Goal: Task Accomplishment & Management: Complete application form

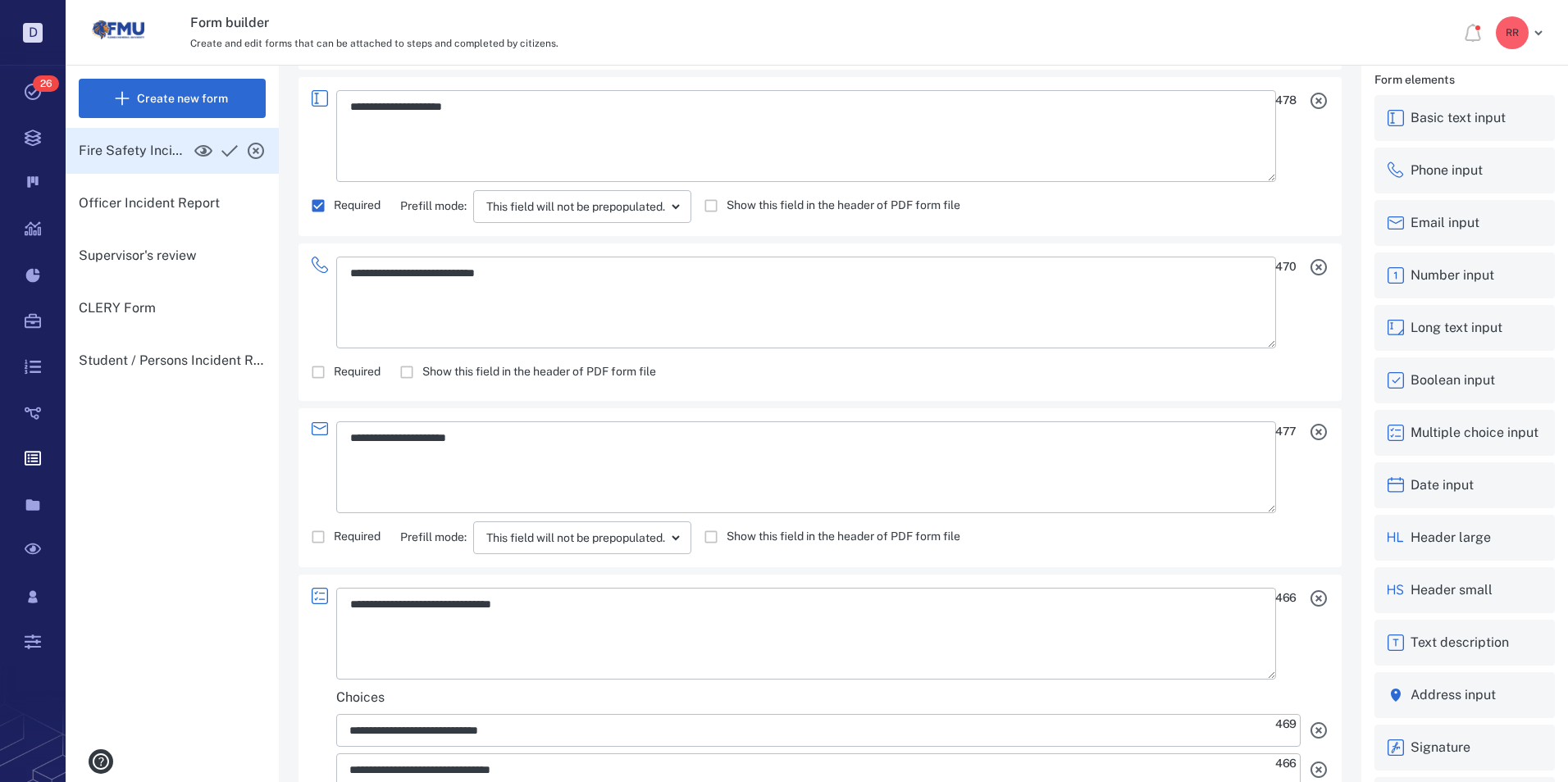
scroll to position [333, 0]
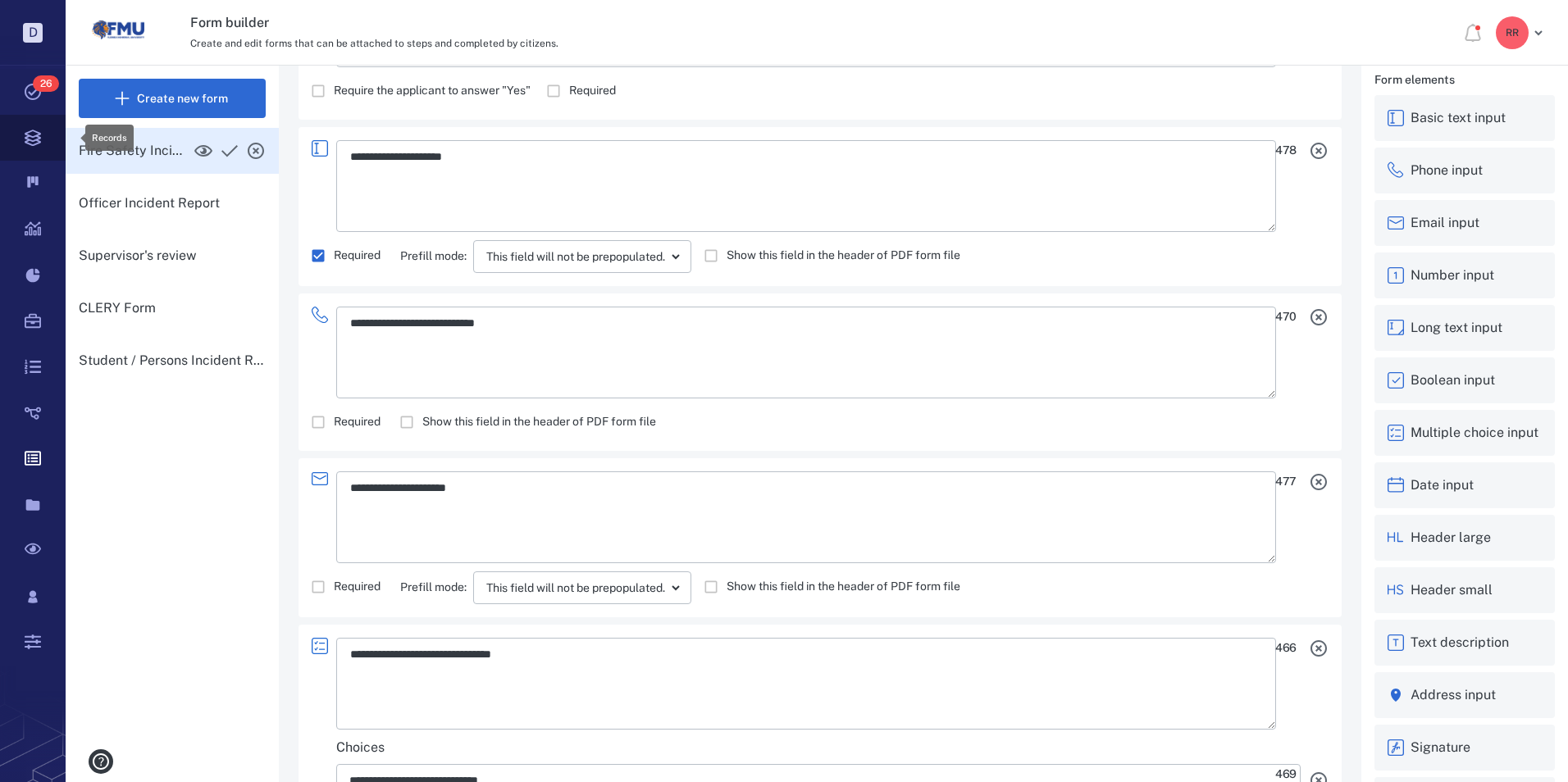
click at [31, 135] on icon at bounding box center [32, 137] width 65 height 46
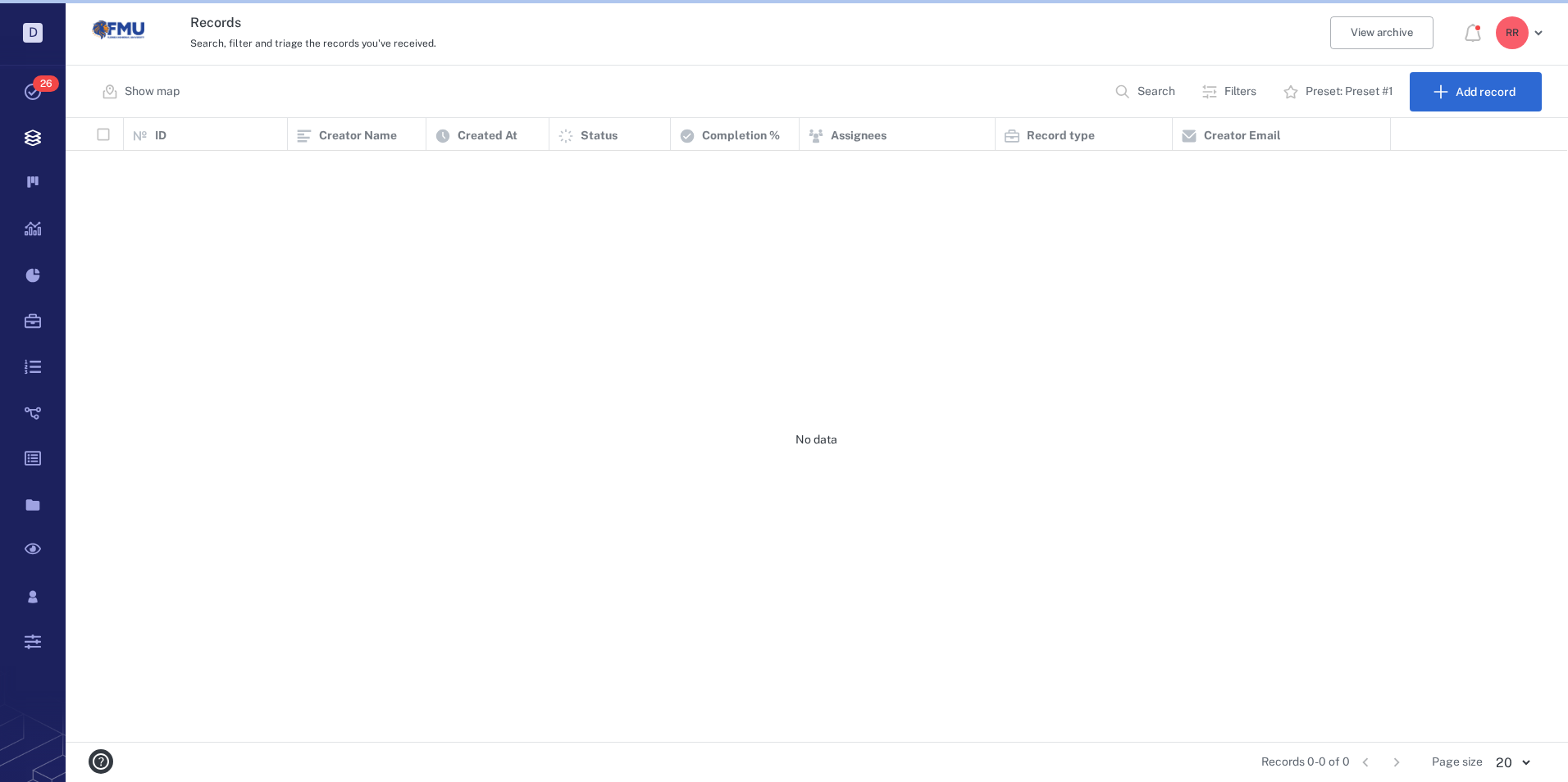
scroll to position [612, 1489]
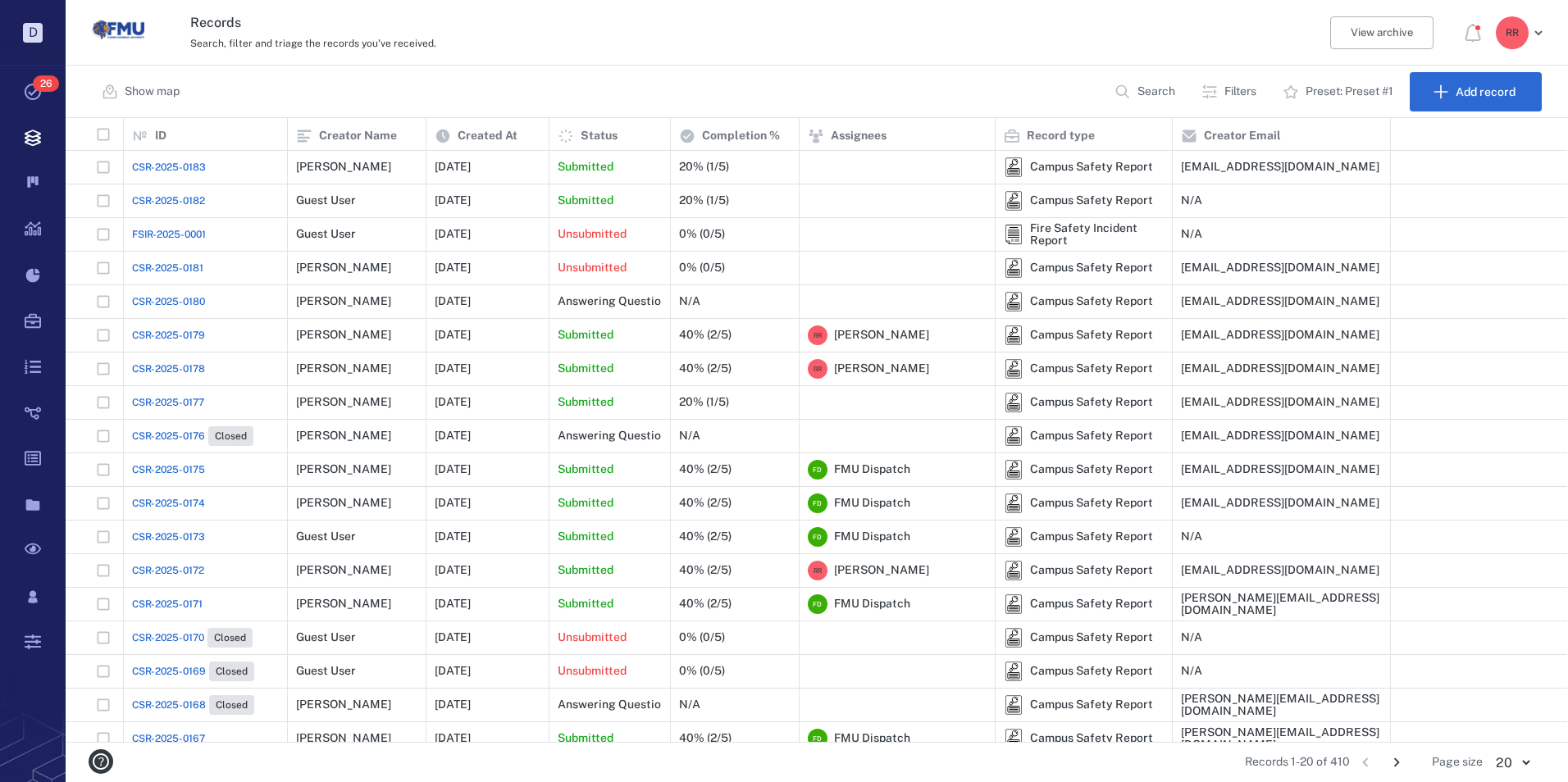
click at [181, 197] on span "CSR-2025-0182" at bounding box center [169, 200] width 73 height 14
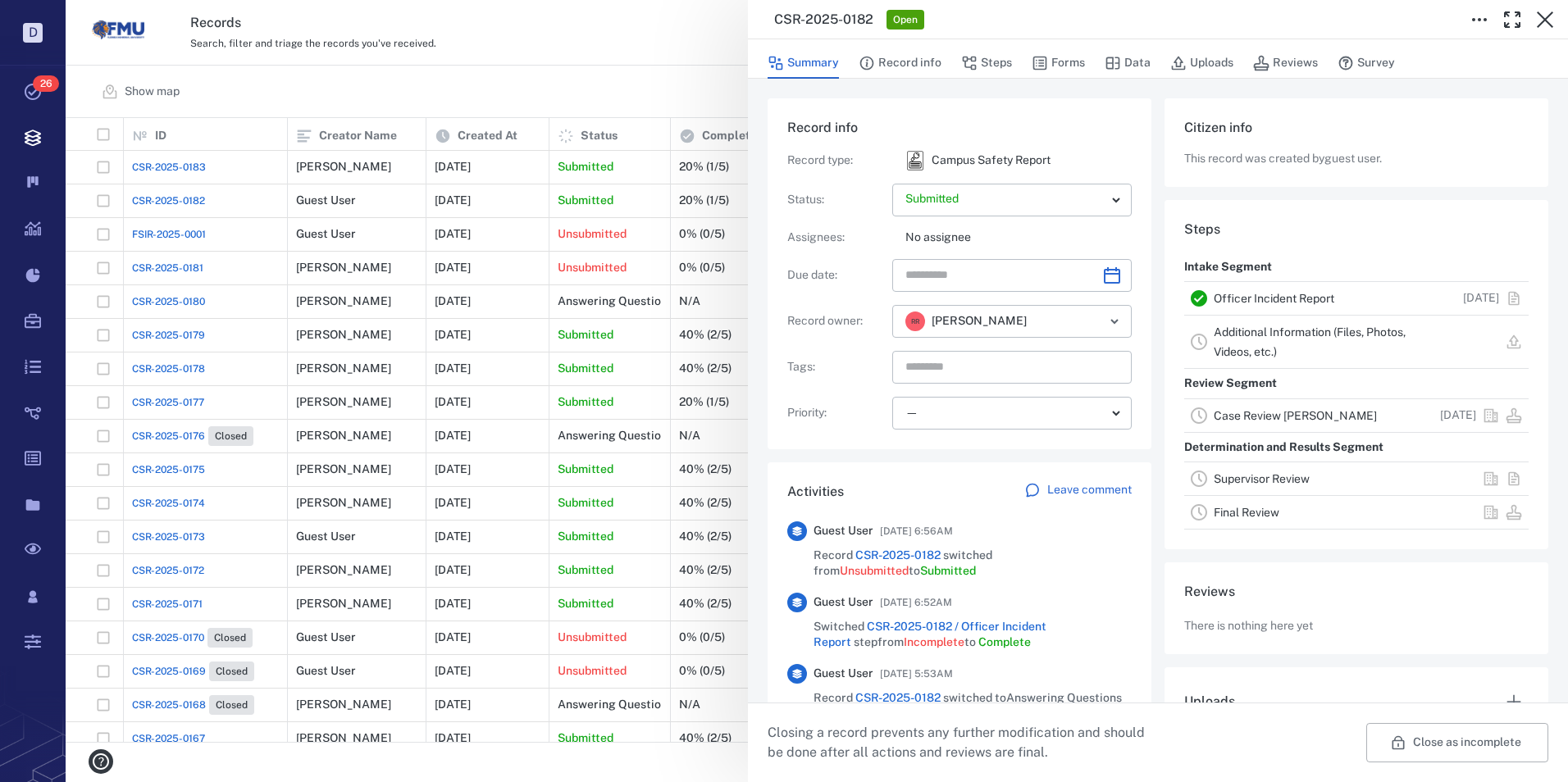
click at [1252, 293] on link "Officer Incident Report" at bounding box center [1274, 298] width 120 height 13
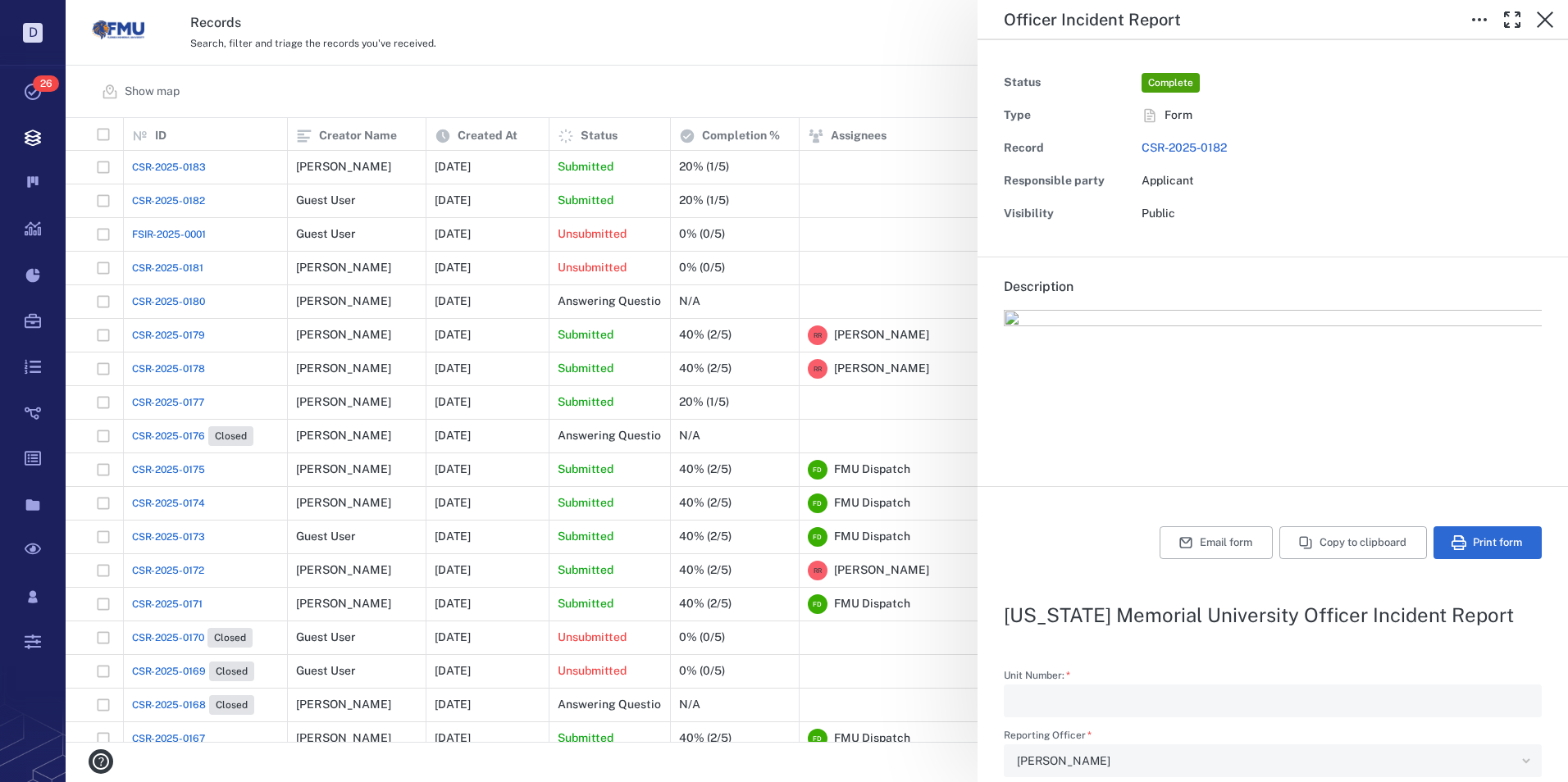
type input "**********"
click at [1543, 16] on icon "button" at bounding box center [1544, 20] width 20 height 20
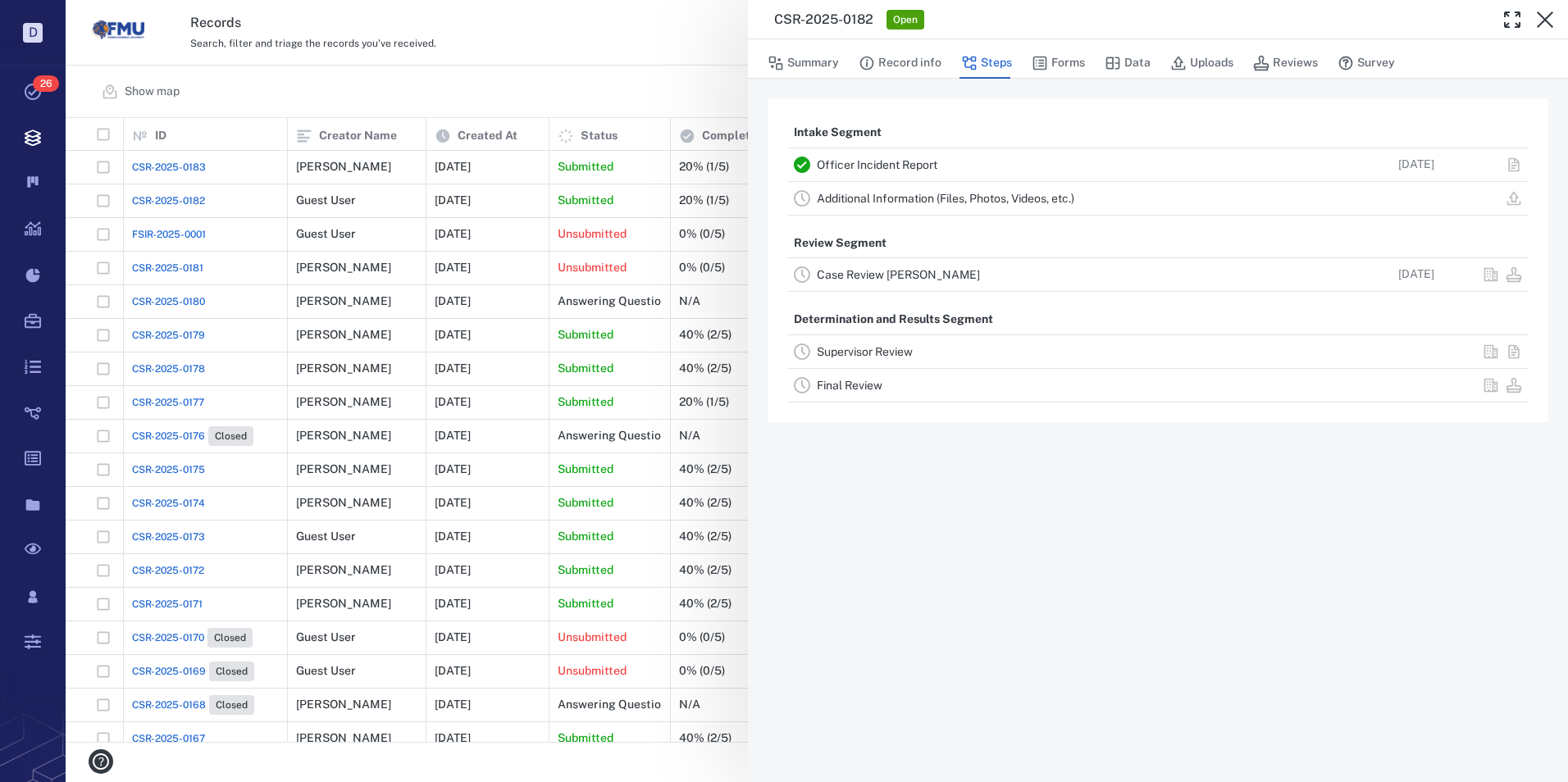
click at [854, 276] on link "Case Review [PERSON_NAME]" at bounding box center [899, 274] width 163 height 13
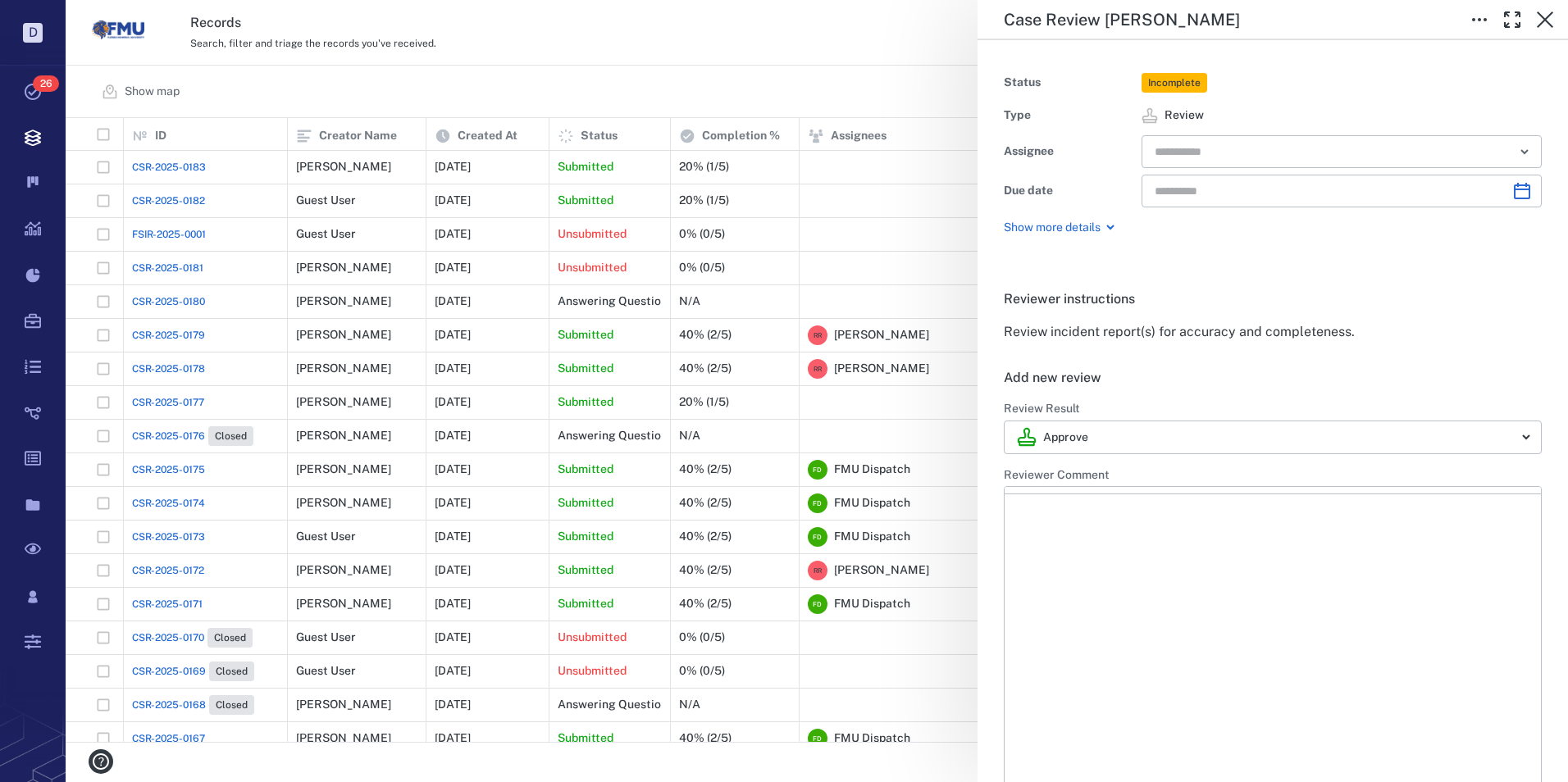
type input "**********"
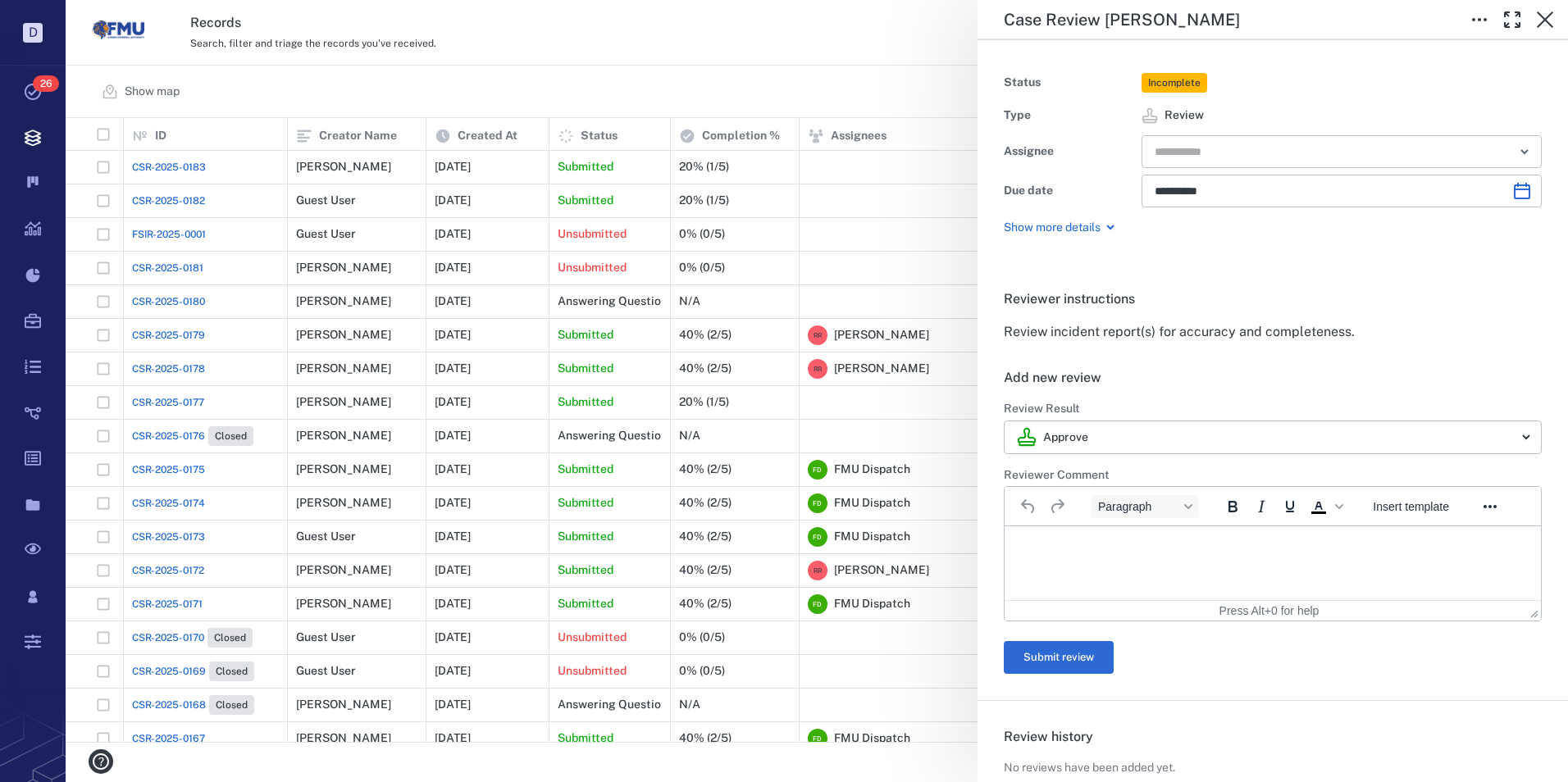
click at [1267, 148] on input "text" at bounding box center [1323, 151] width 339 height 23
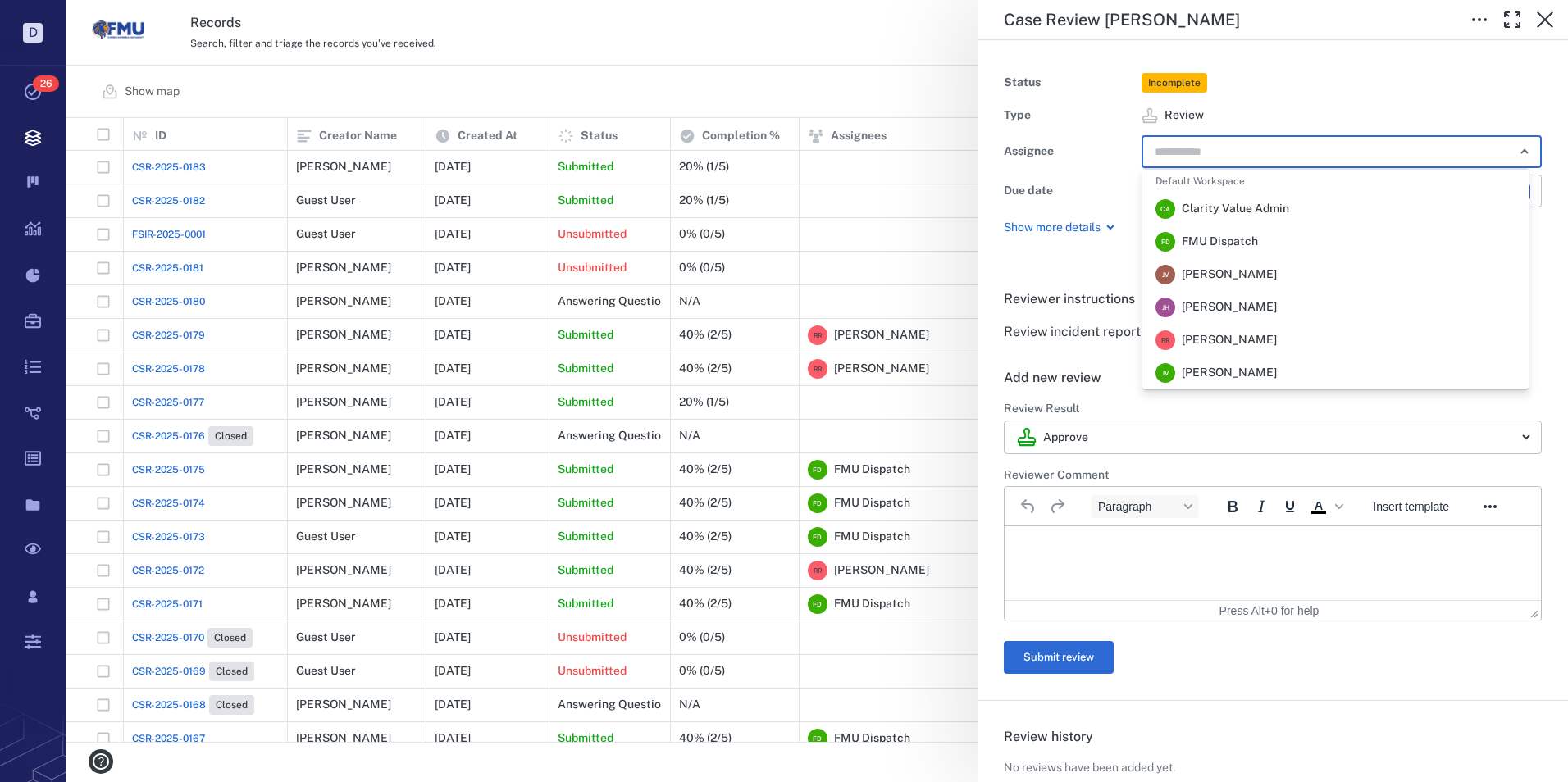
click at [1229, 236] on span "FMU Dispatch" at bounding box center [1220, 241] width 76 height 16
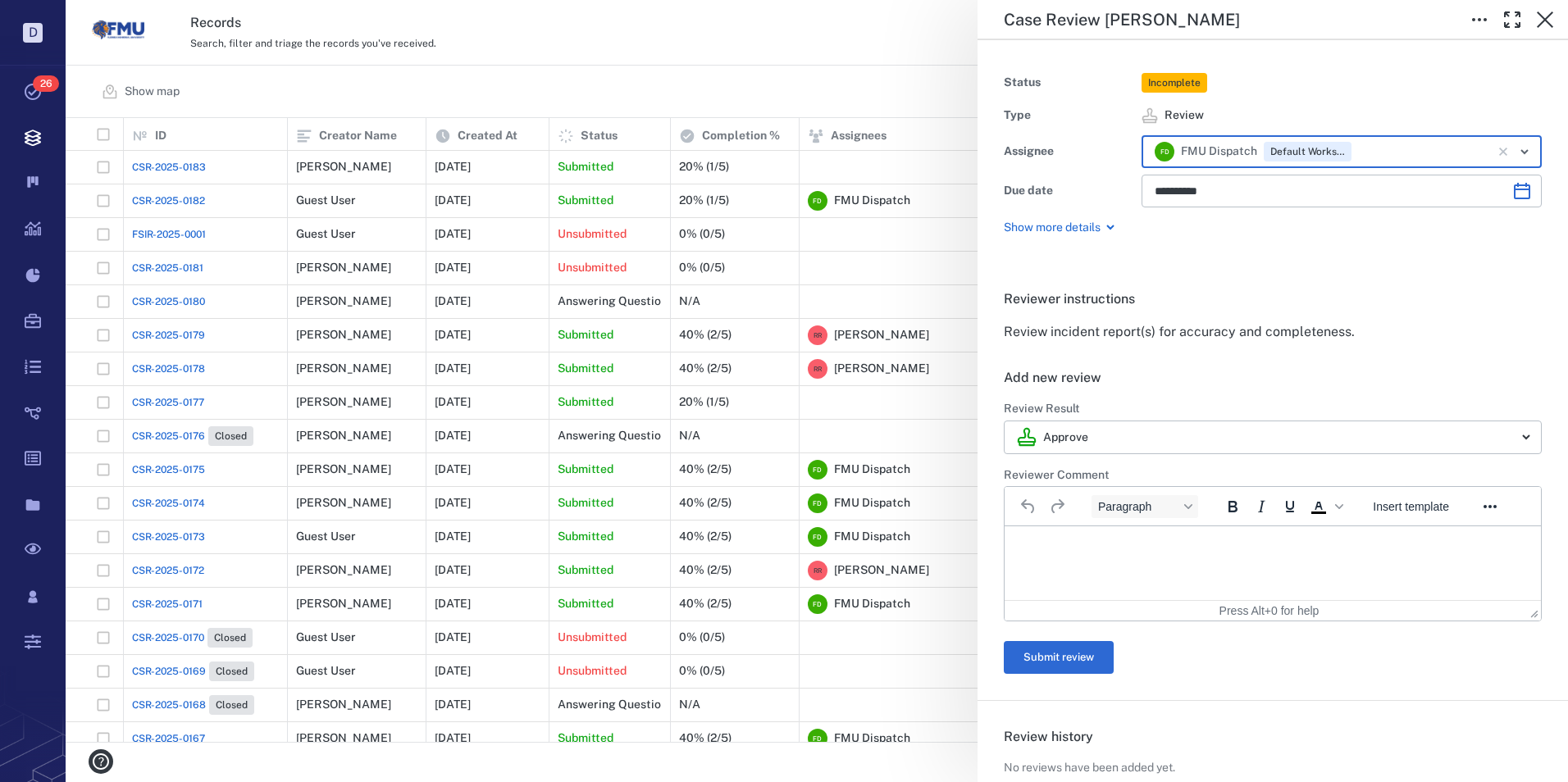
click at [1050, 540] on p "Rich Text Area. Press ALT-0 for help." at bounding box center [1272, 546] width 508 height 14
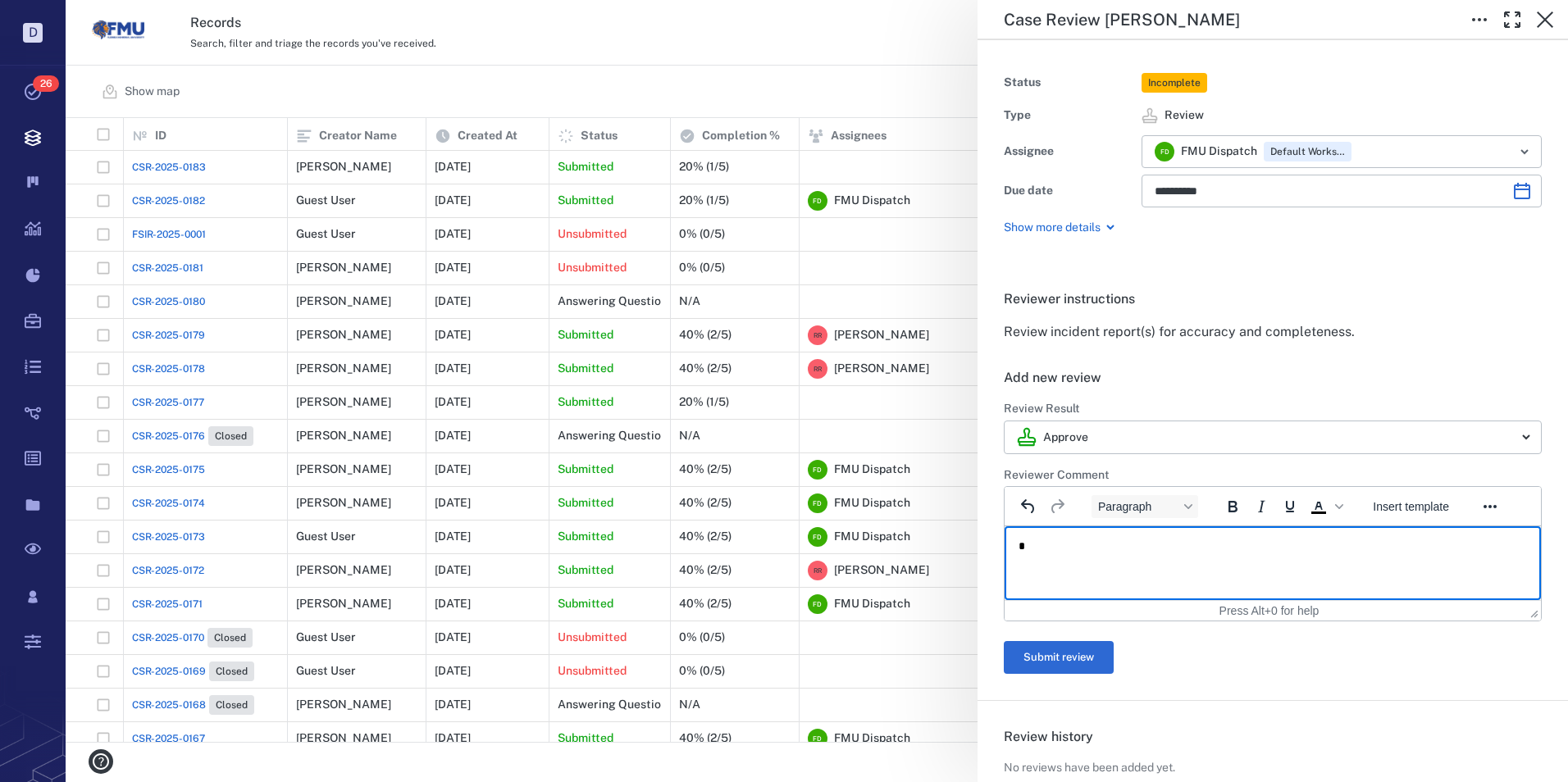
click at [1083, 666] on button "Submit review" at bounding box center [1059, 657] width 110 height 33
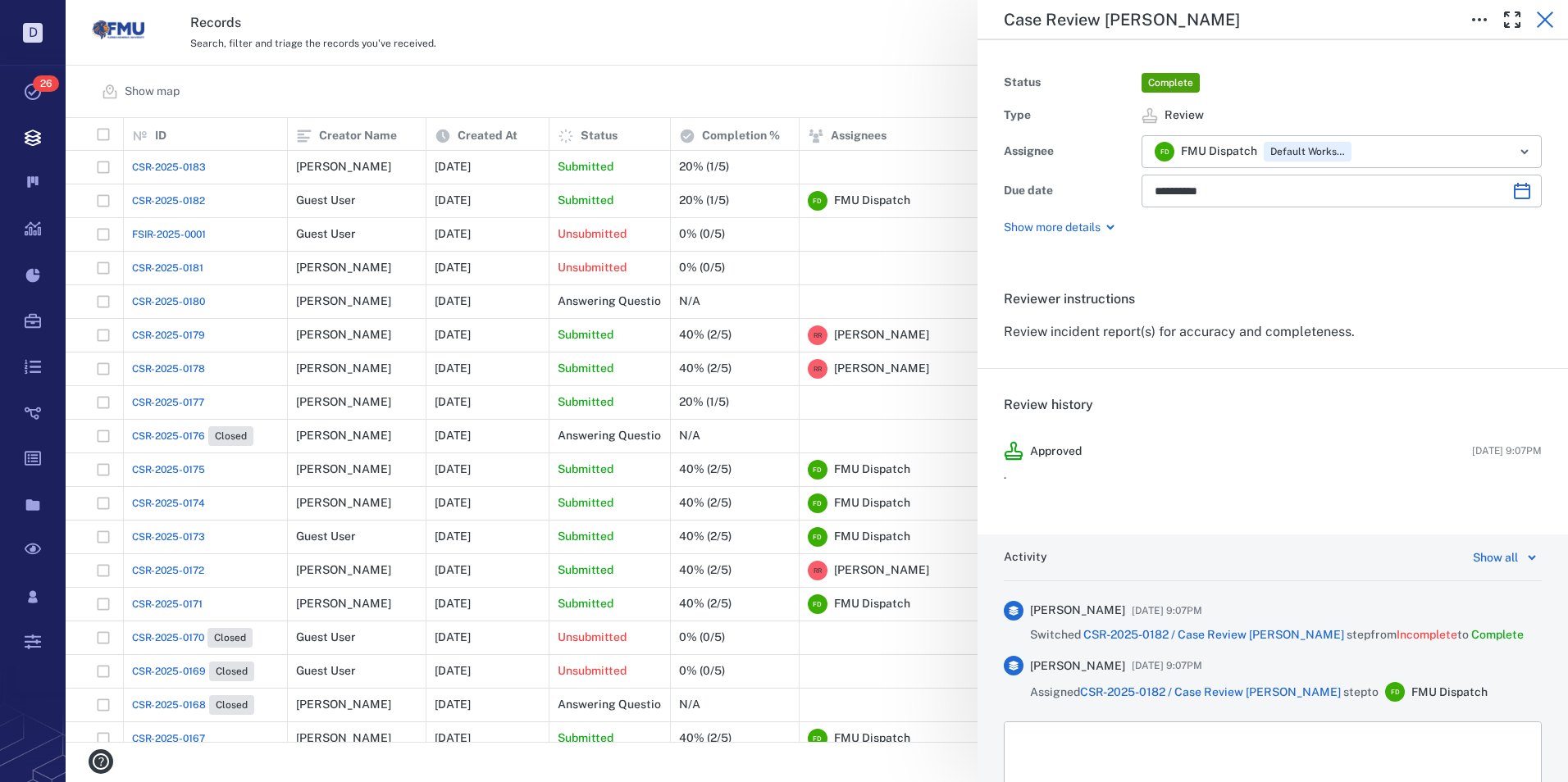
click at [1543, 18] on icon "button" at bounding box center [1544, 20] width 16 height 16
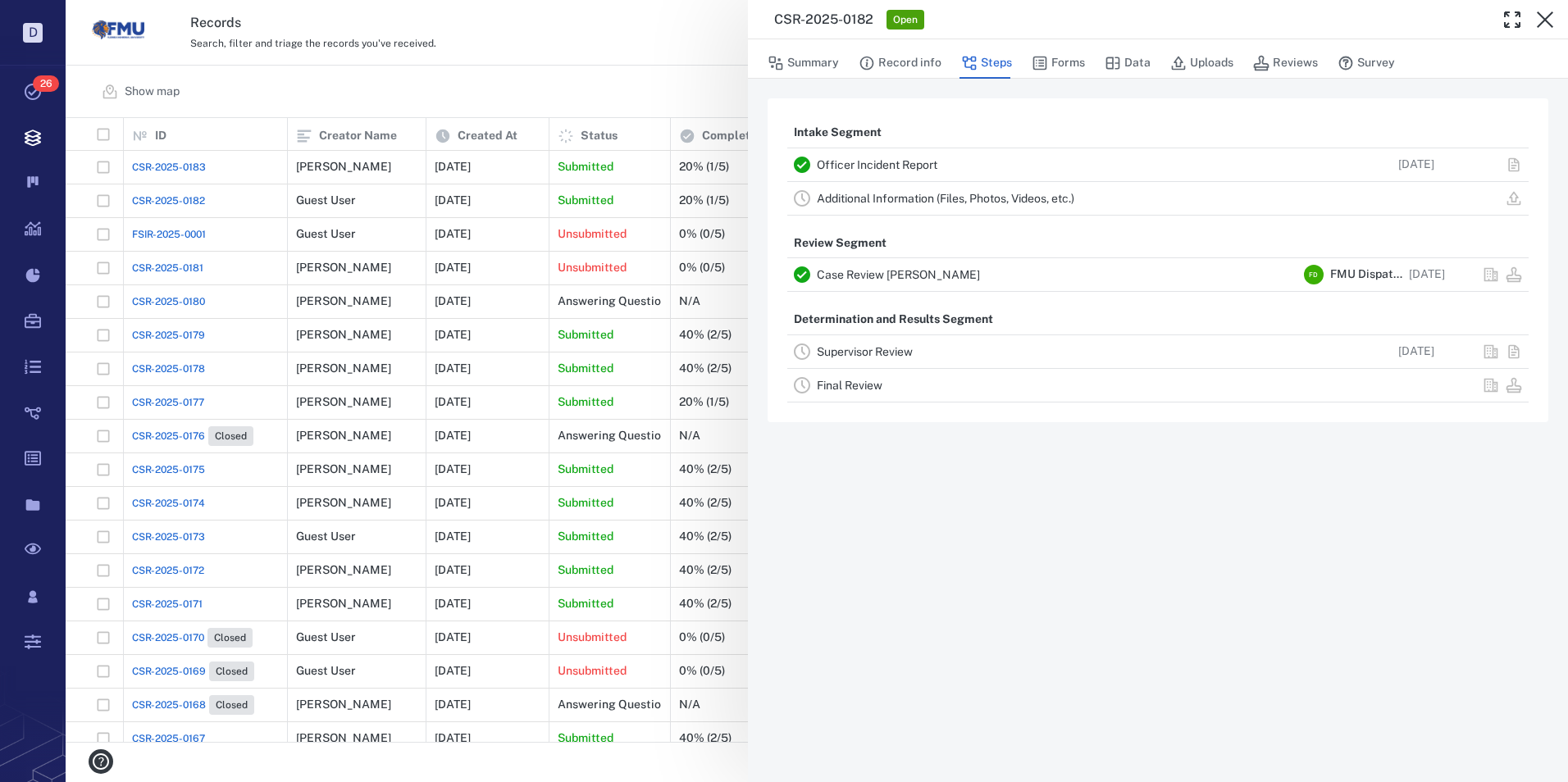
click at [850, 198] on link "Additional Information (Files, Photos, Videos, etc.)" at bounding box center [945, 198] width 257 height 13
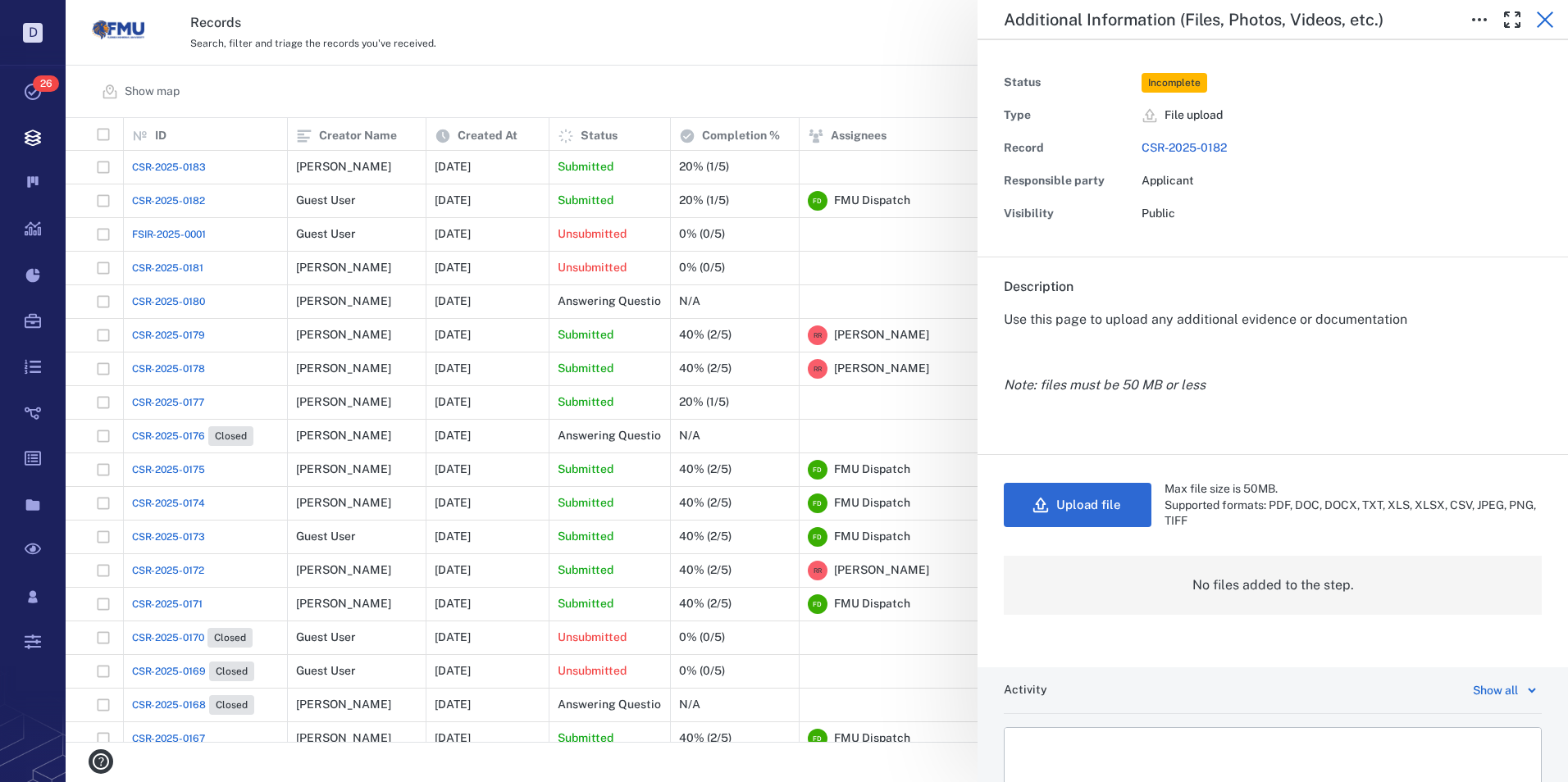
click at [1545, 17] on icon "button" at bounding box center [1544, 20] width 20 height 20
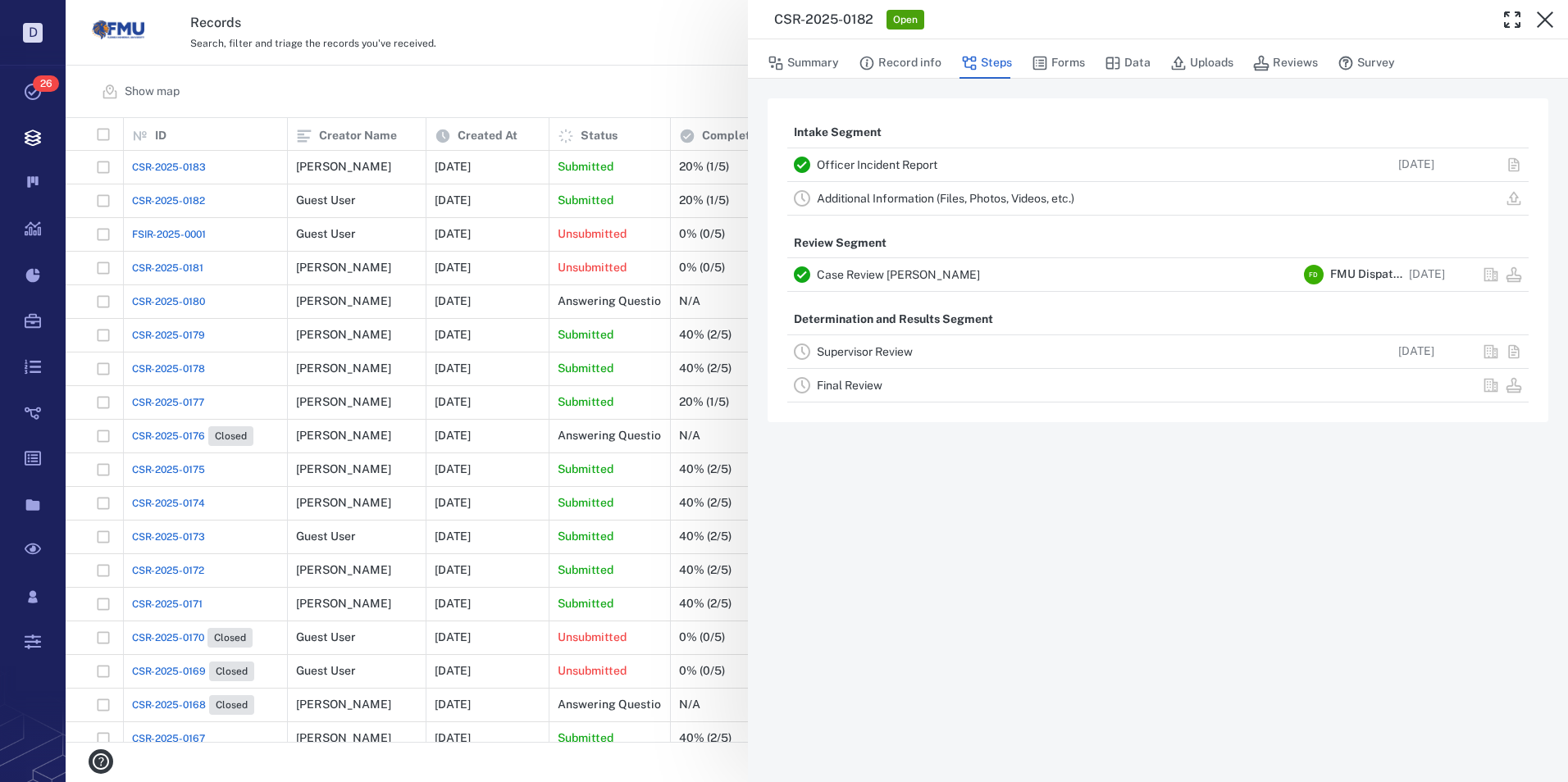
click at [861, 347] on link "Supervisor Review" at bounding box center [865, 351] width 96 height 13
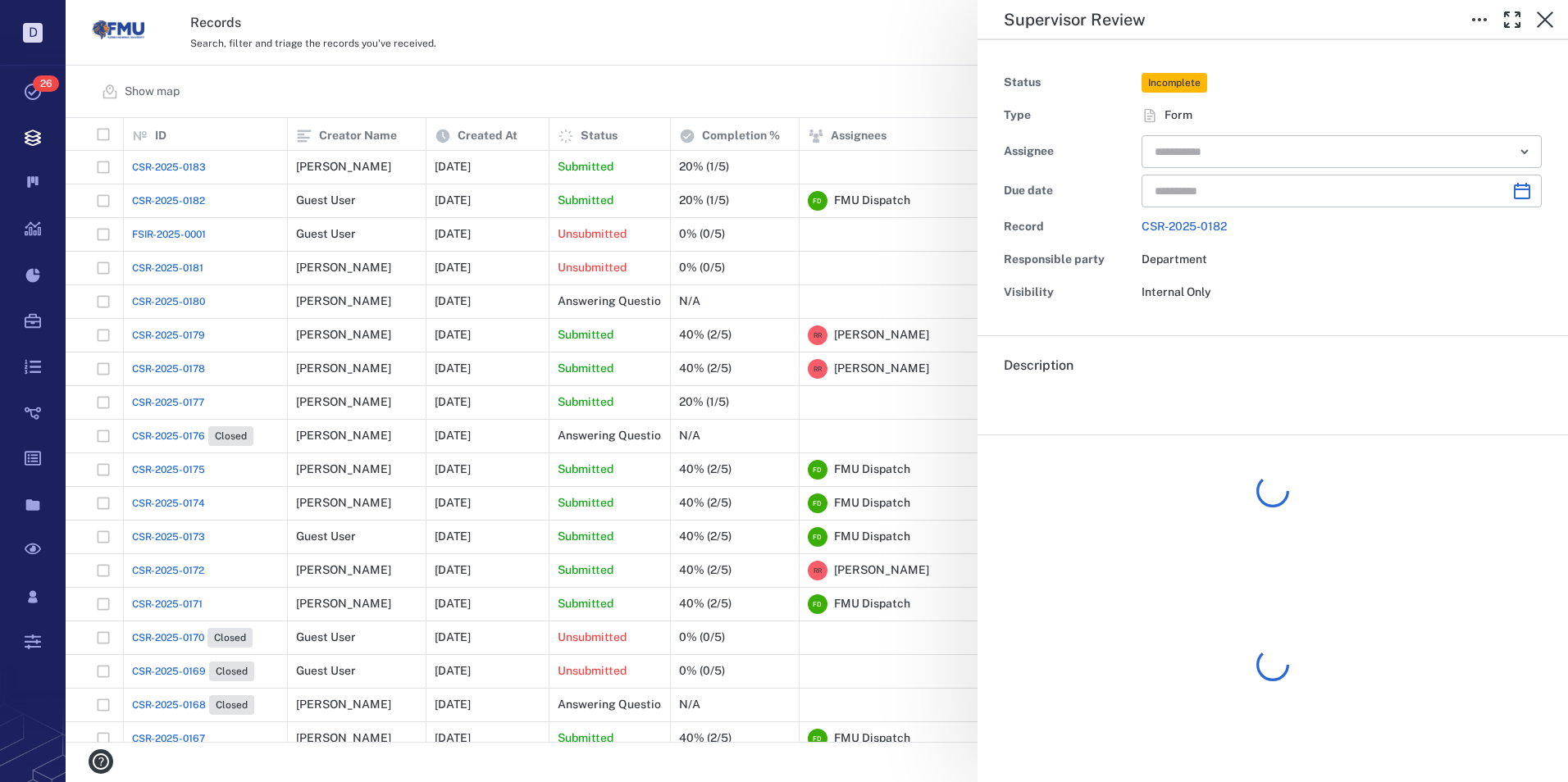
type input "**********"
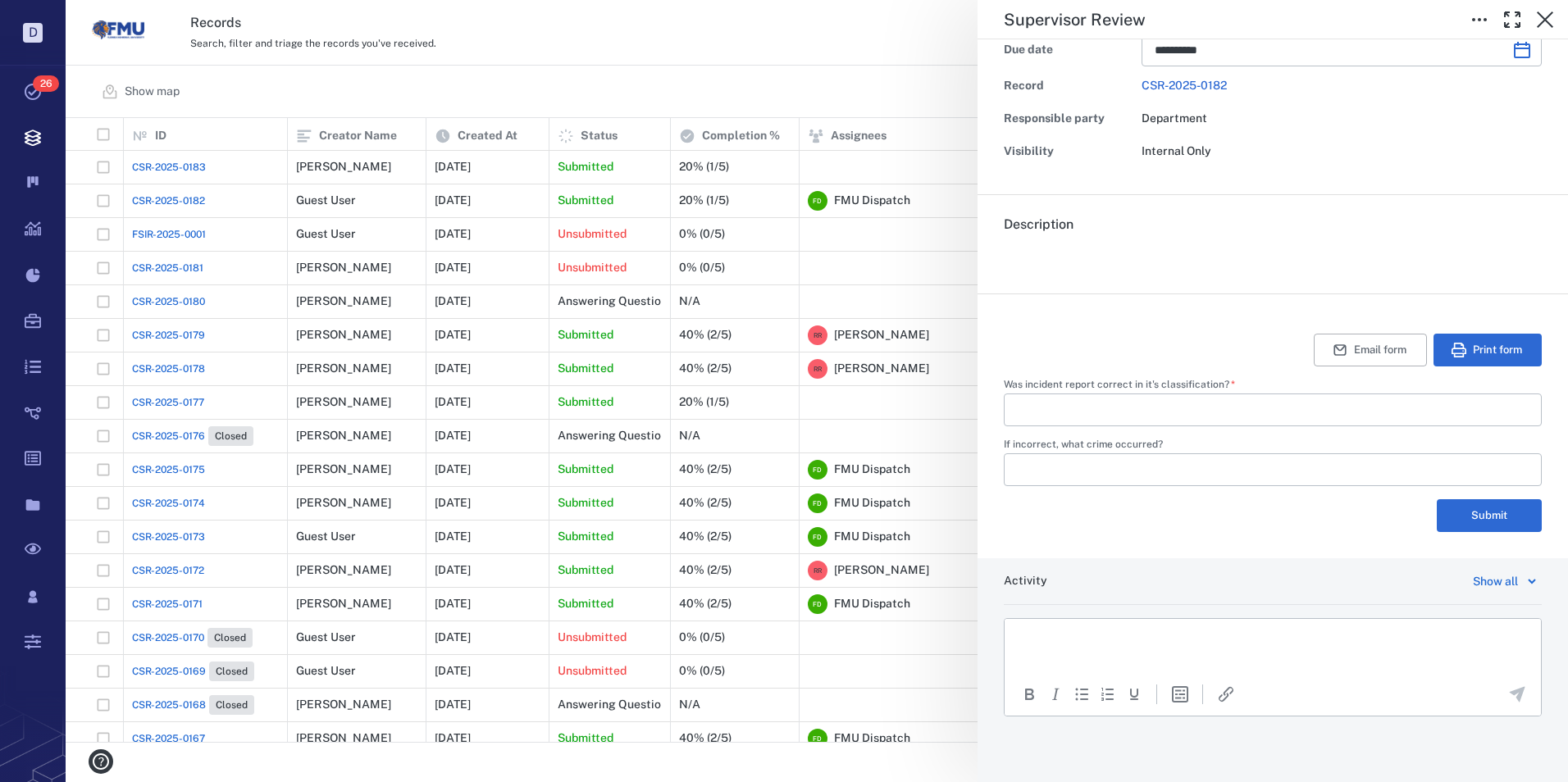
scroll to position [59, 0]
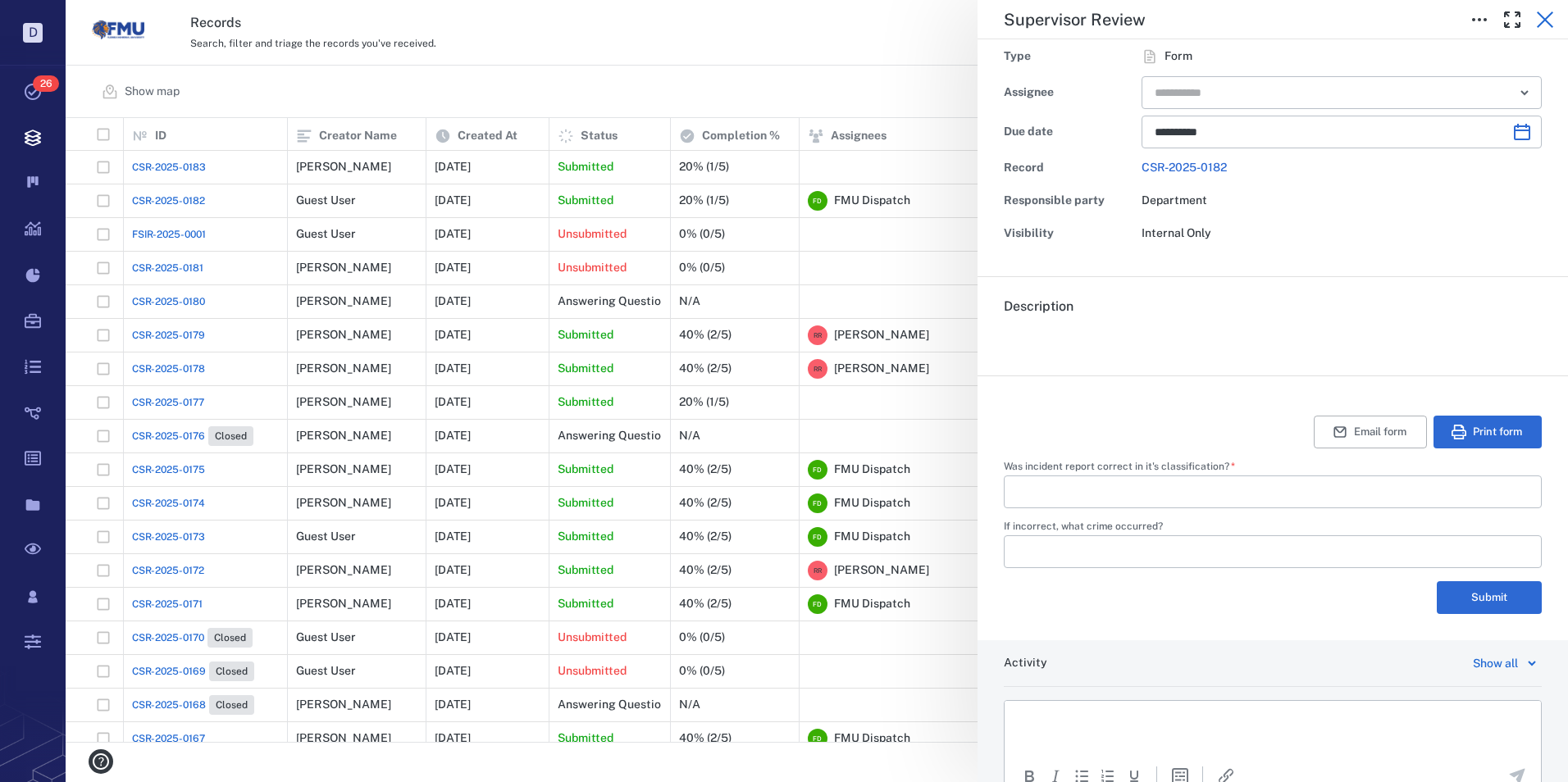
click at [1548, 20] on icon "button" at bounding box center [1544, 20] width 20 height 20
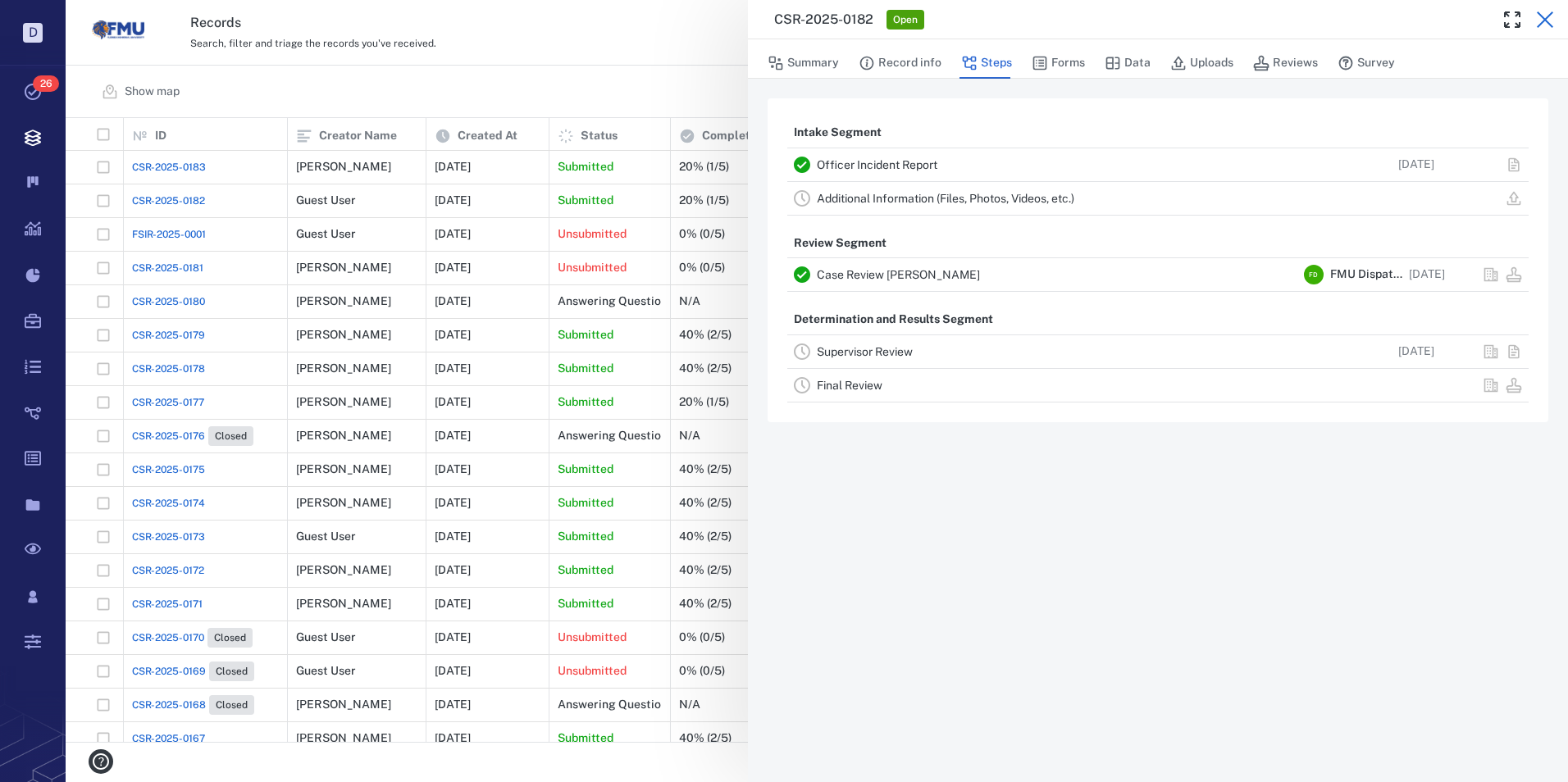
click at [1547, 12] on icon "button" at bounding box center [1544, 20] width 20 height 20
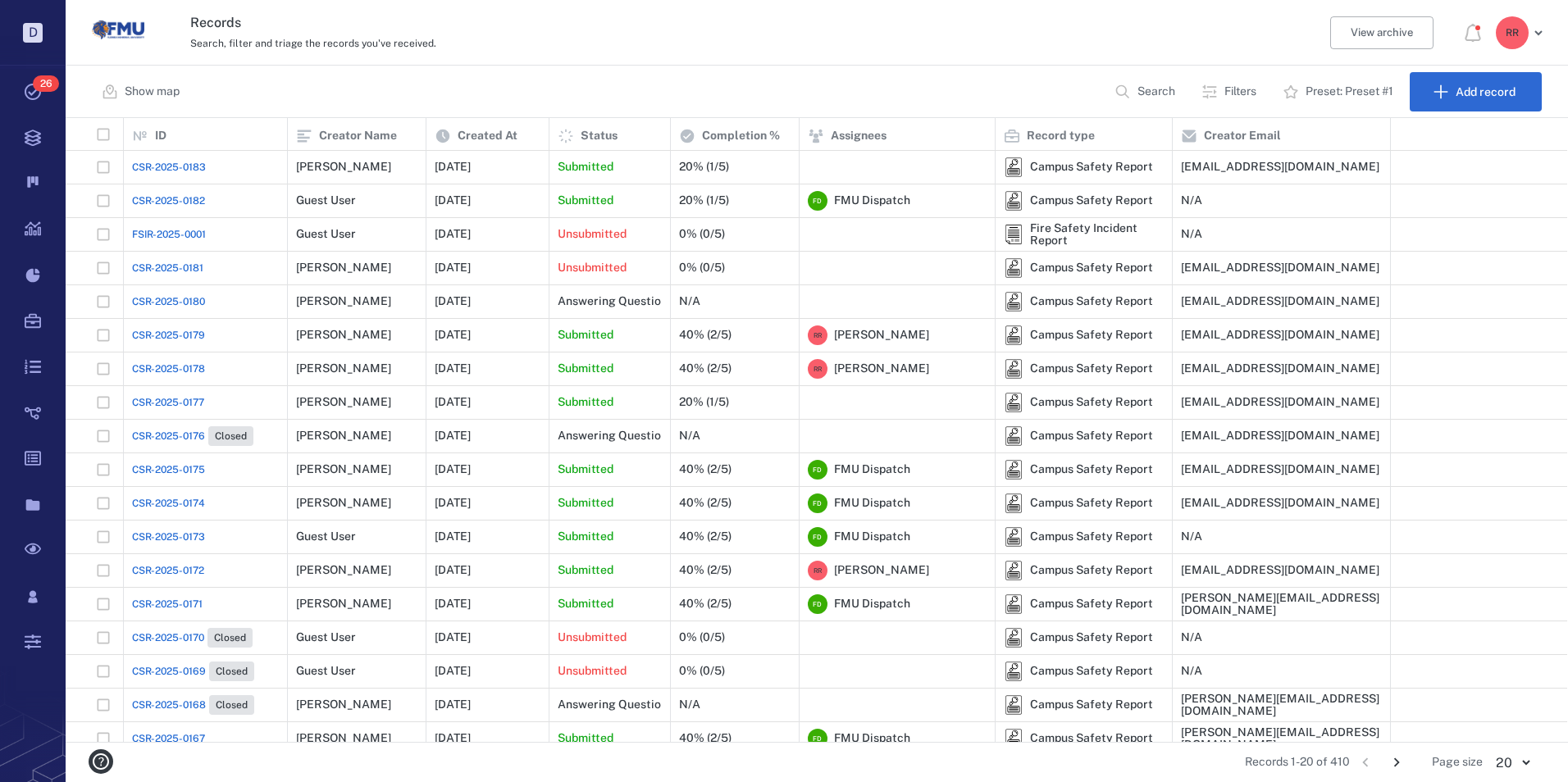
click at [186, 165] on span "CSR-2025-0183" at bounding box center [169, 166] width 74 height 14
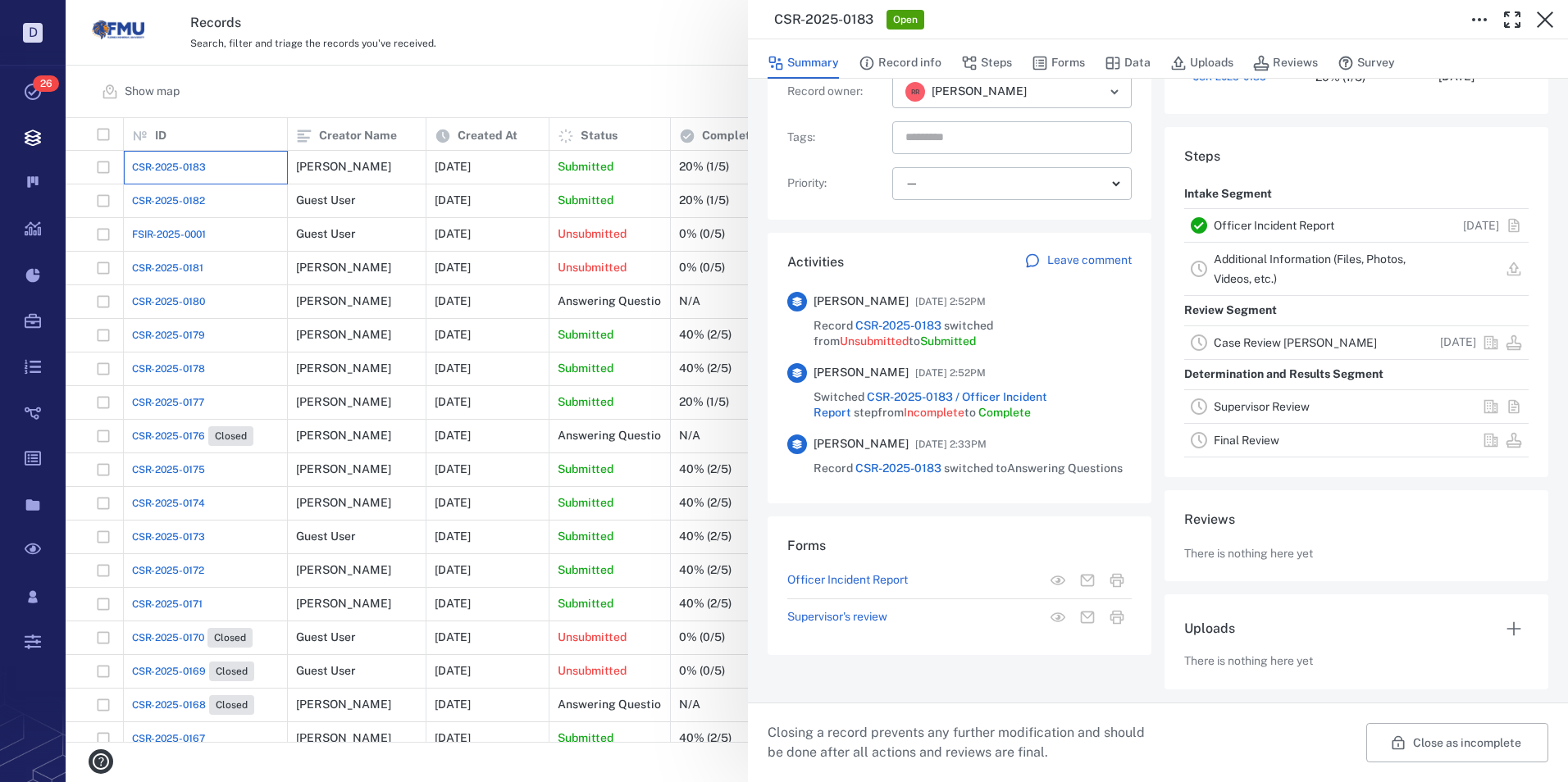
scroll to position [242, 0]
click at [1275, 226] on link "Officer Incident Report" at bounding box center [1274, 225] width 120 height 13
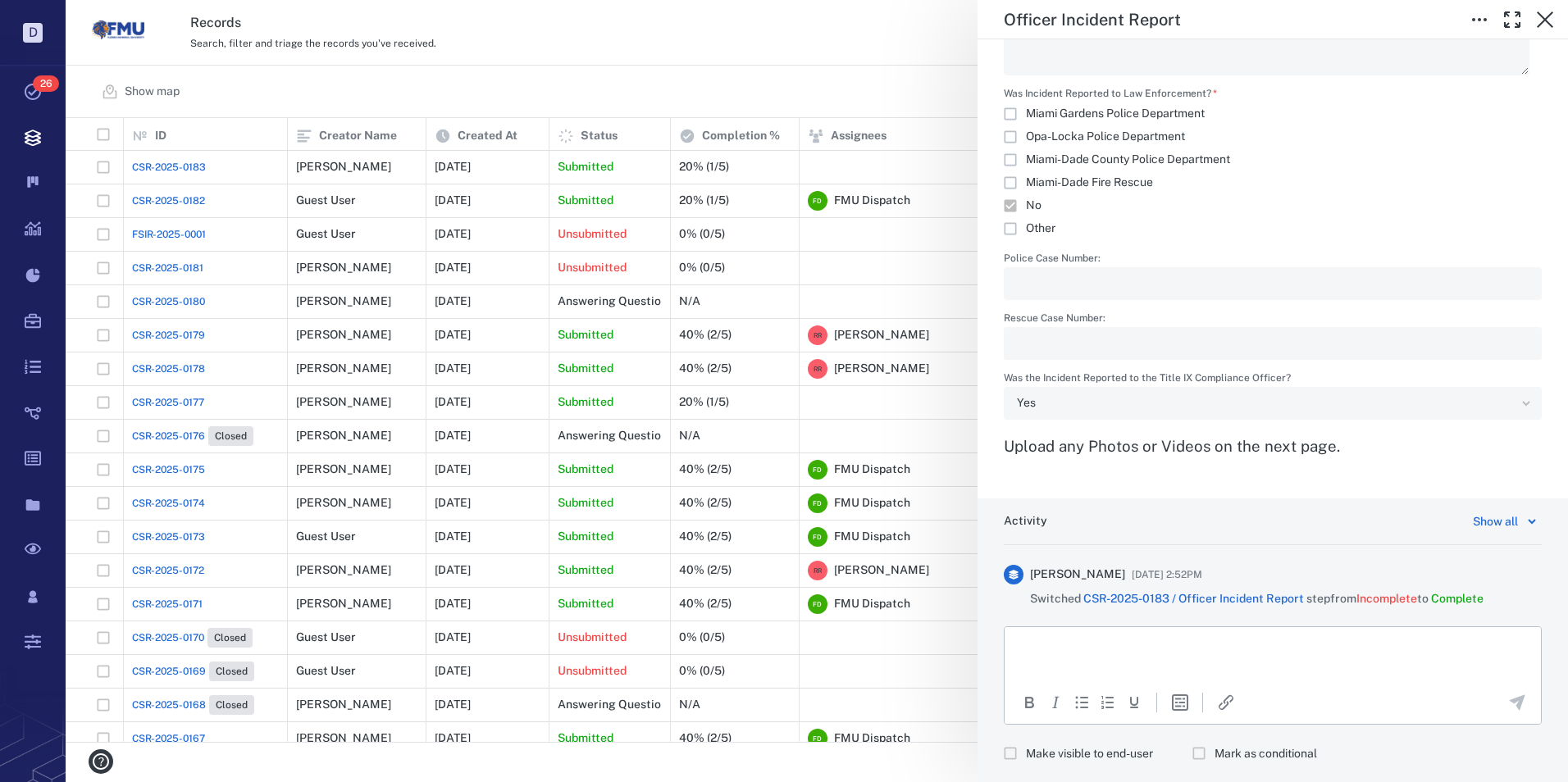
scroll to position [2623, 0]
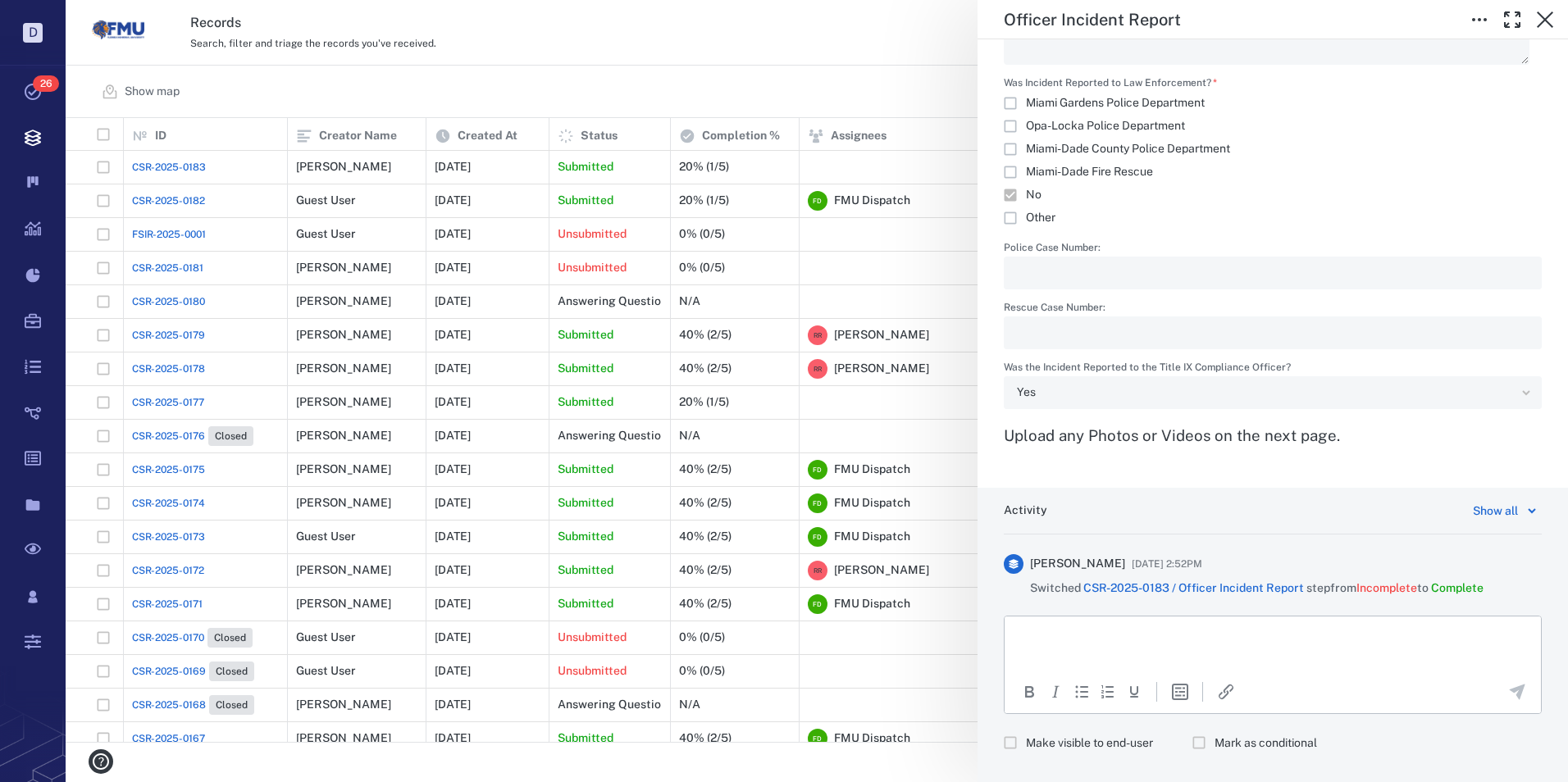
click at [1511, 395] on div "Yes" at bounding box center [1273, 393] width 538 height 33
click at [1021, 399] on div "Yes" at bounding box center [1266, 392] width 499 height 19
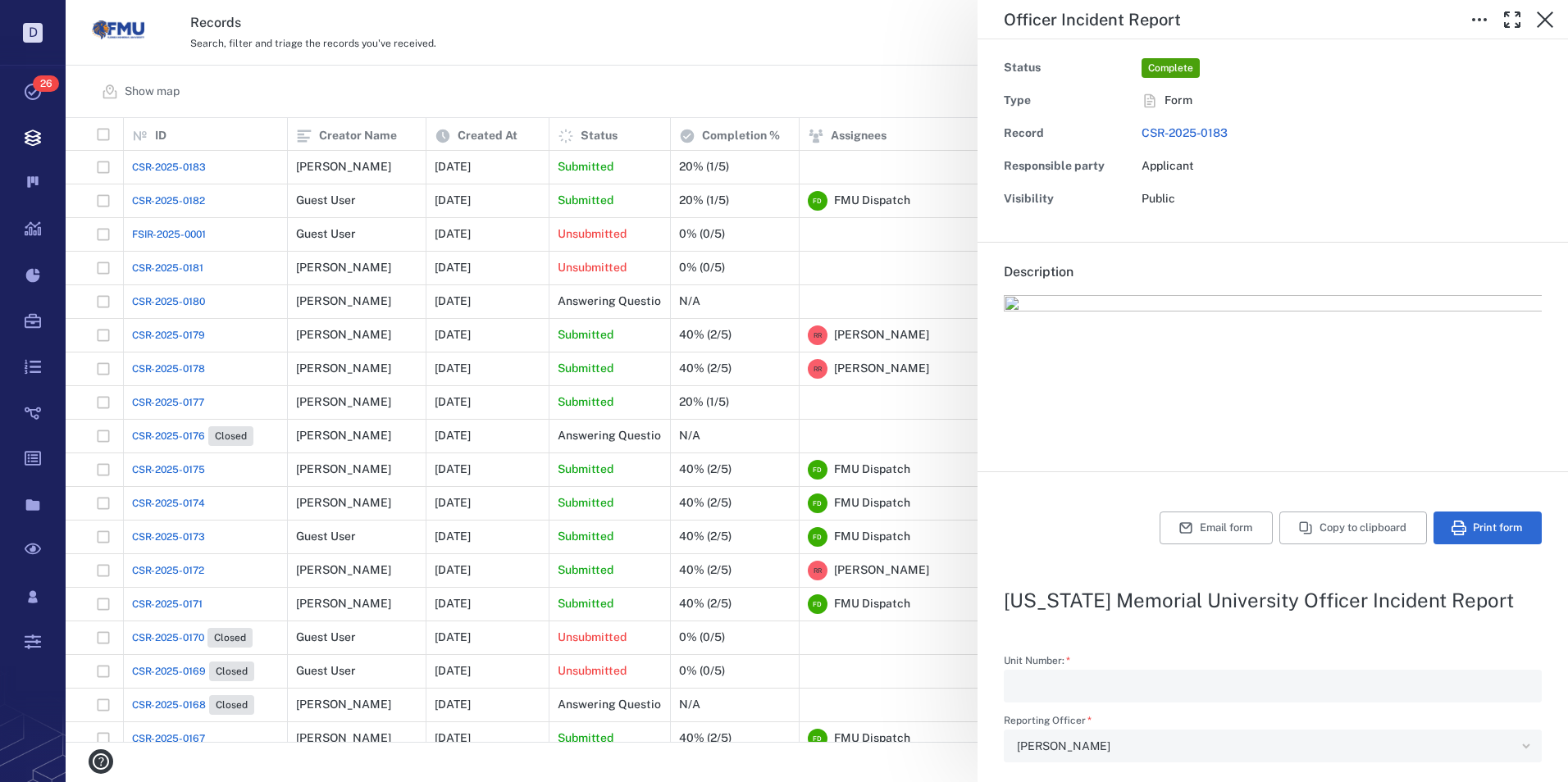
scroll to position [0, 0]
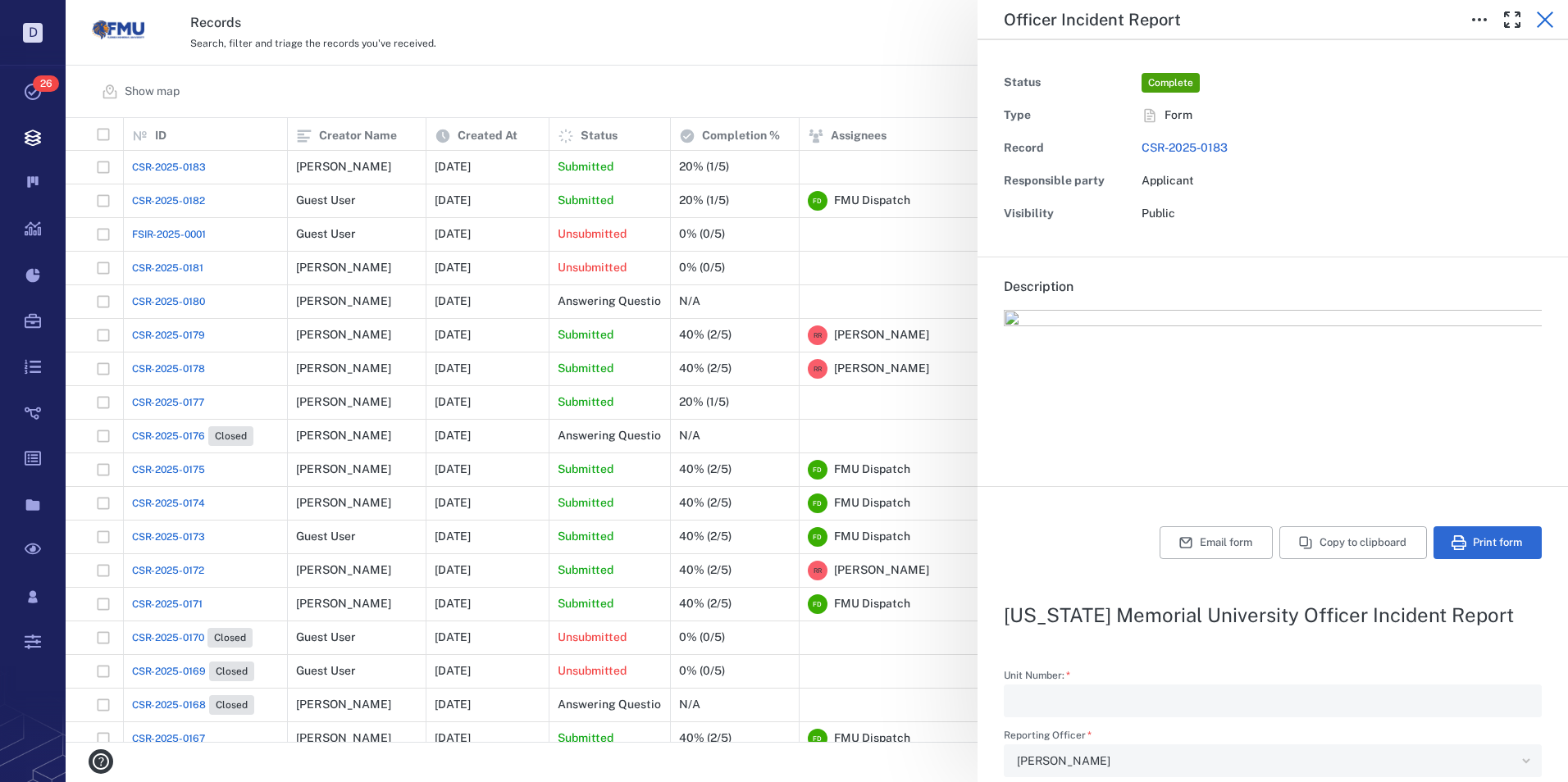
click at [1544, 17] on icon "button" at bounding box center [1544, 20] width 20 height 20
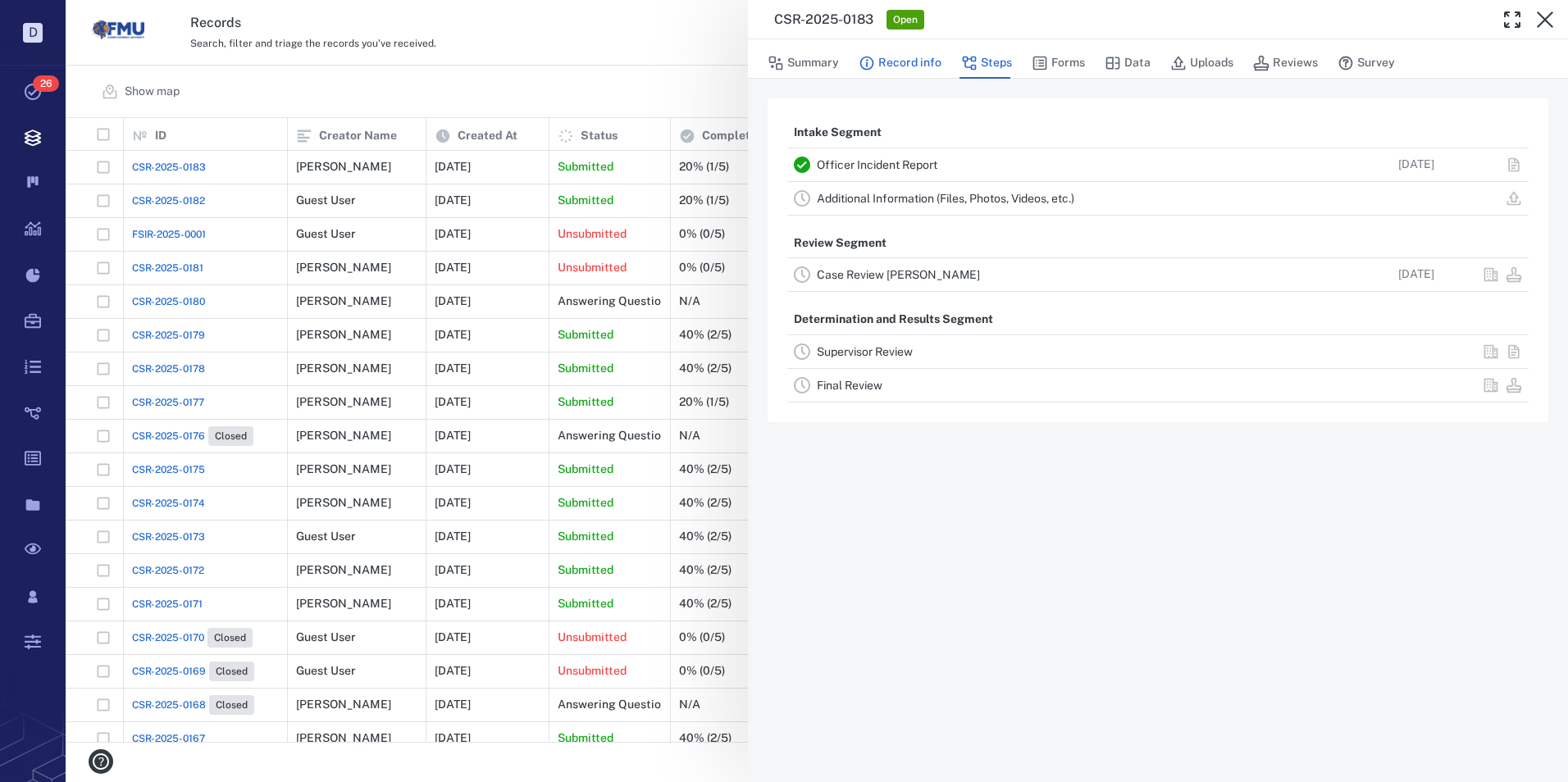
click at [917, 59] on button "Record info" at bounding box center [900, 63] width 83 height 31
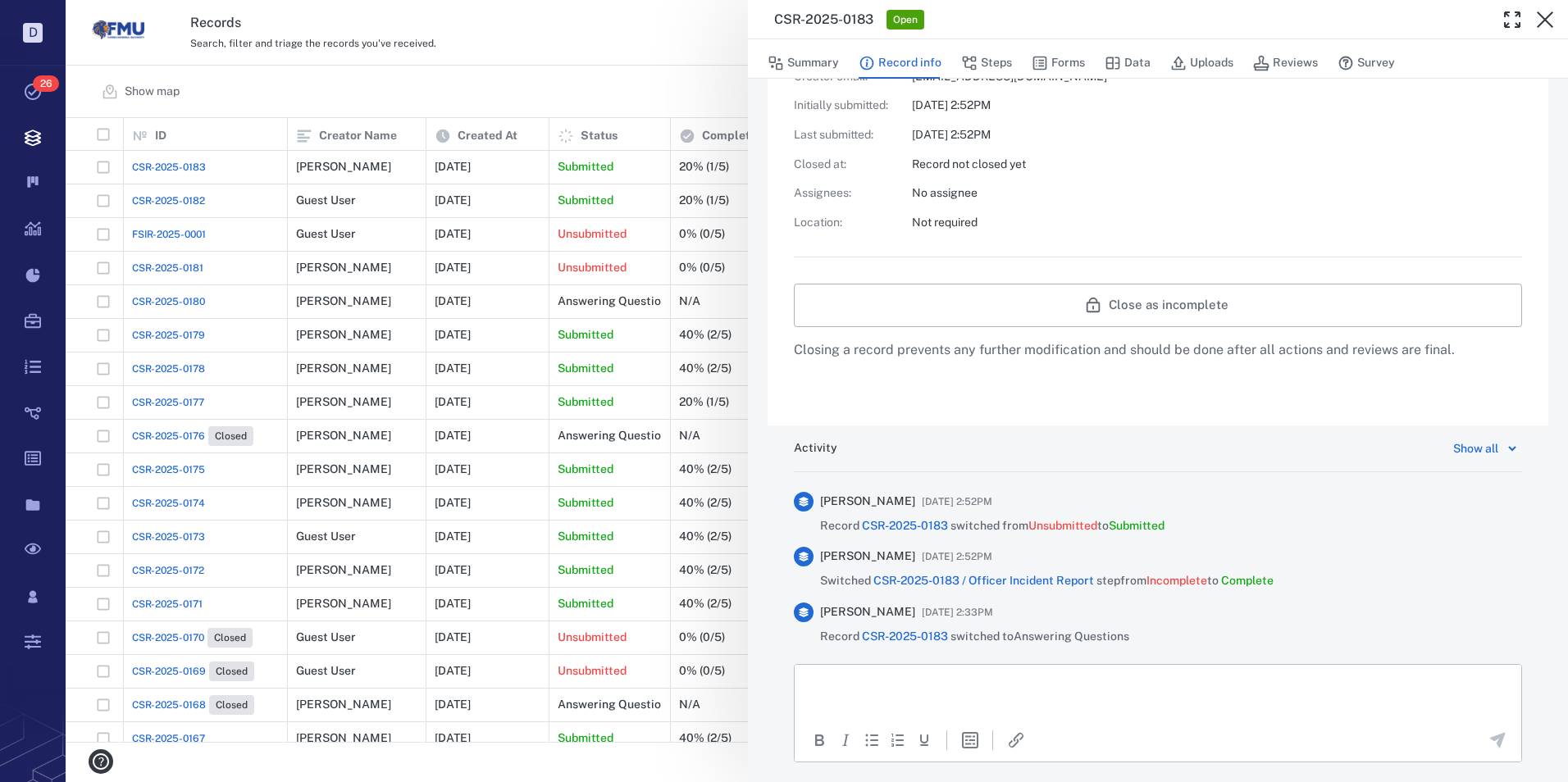
scroll to position [486, 0]
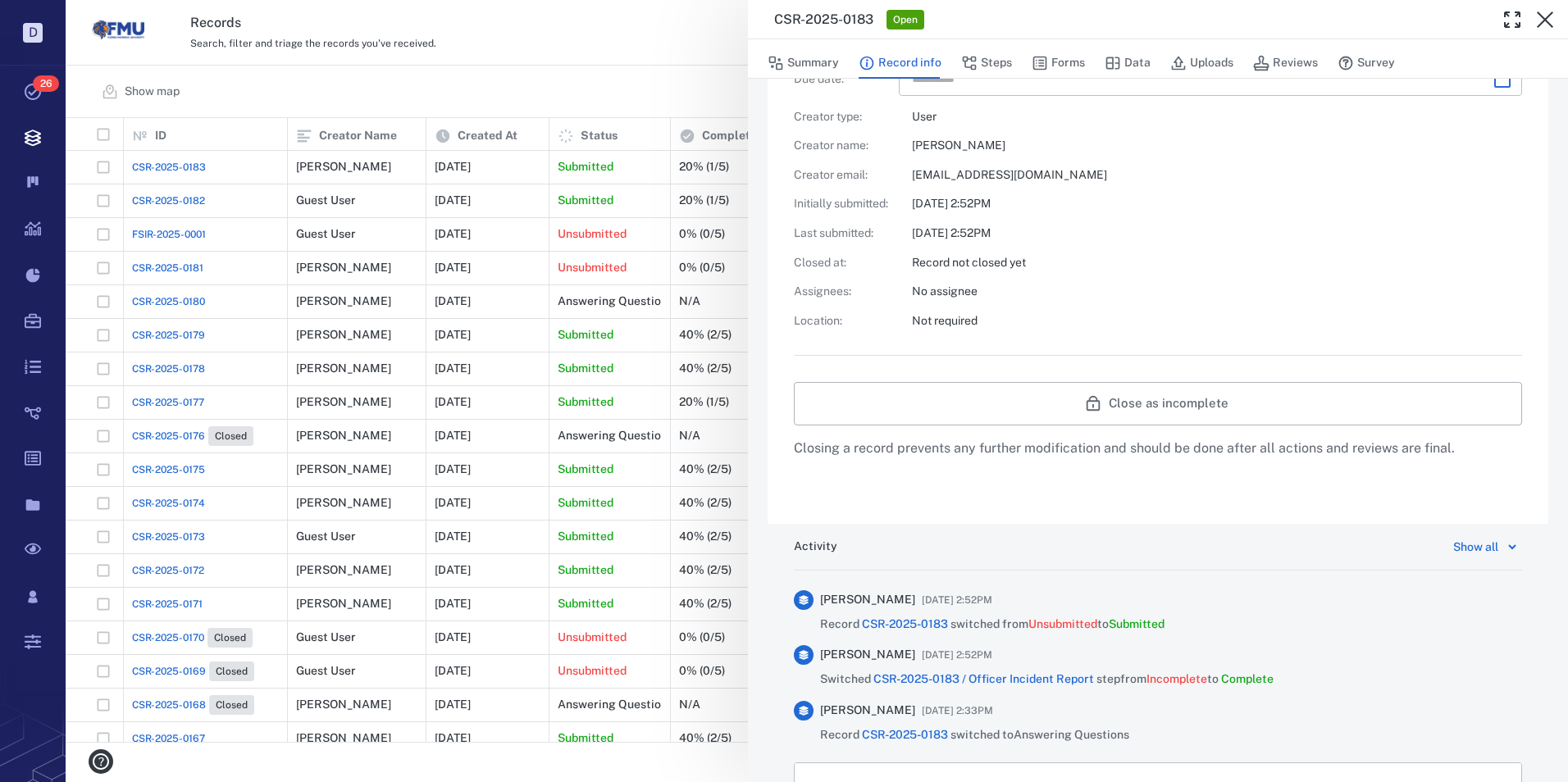
drag, startPoint x: 1127, startPoint y: 59, endPoint x: 1151, endPoint y: 70, distance: 26.4
click at [1127, 59] on button "Data" at bounding box center [1128, 63] width 46 height 31
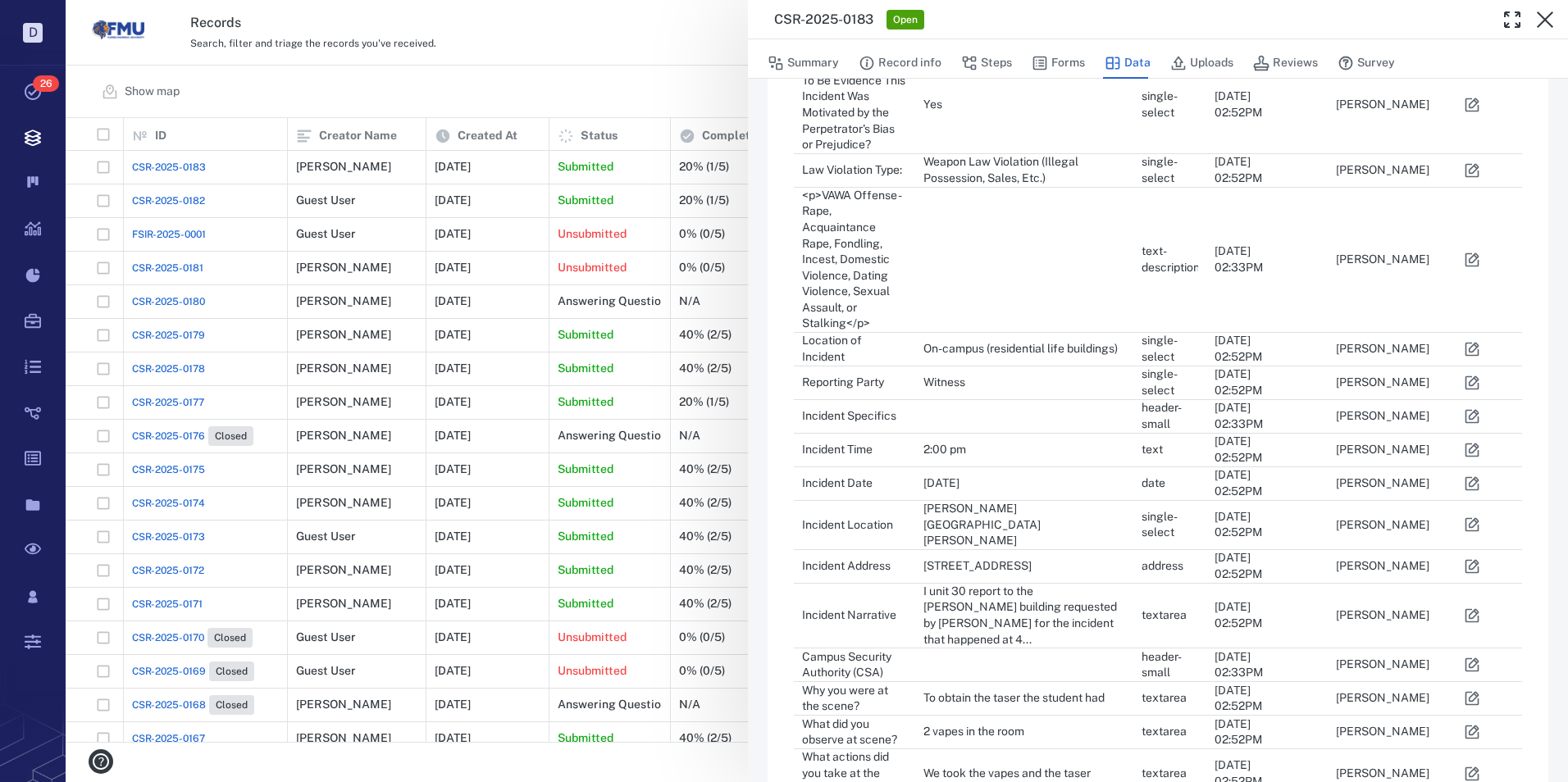
scroll to position [492, 0]
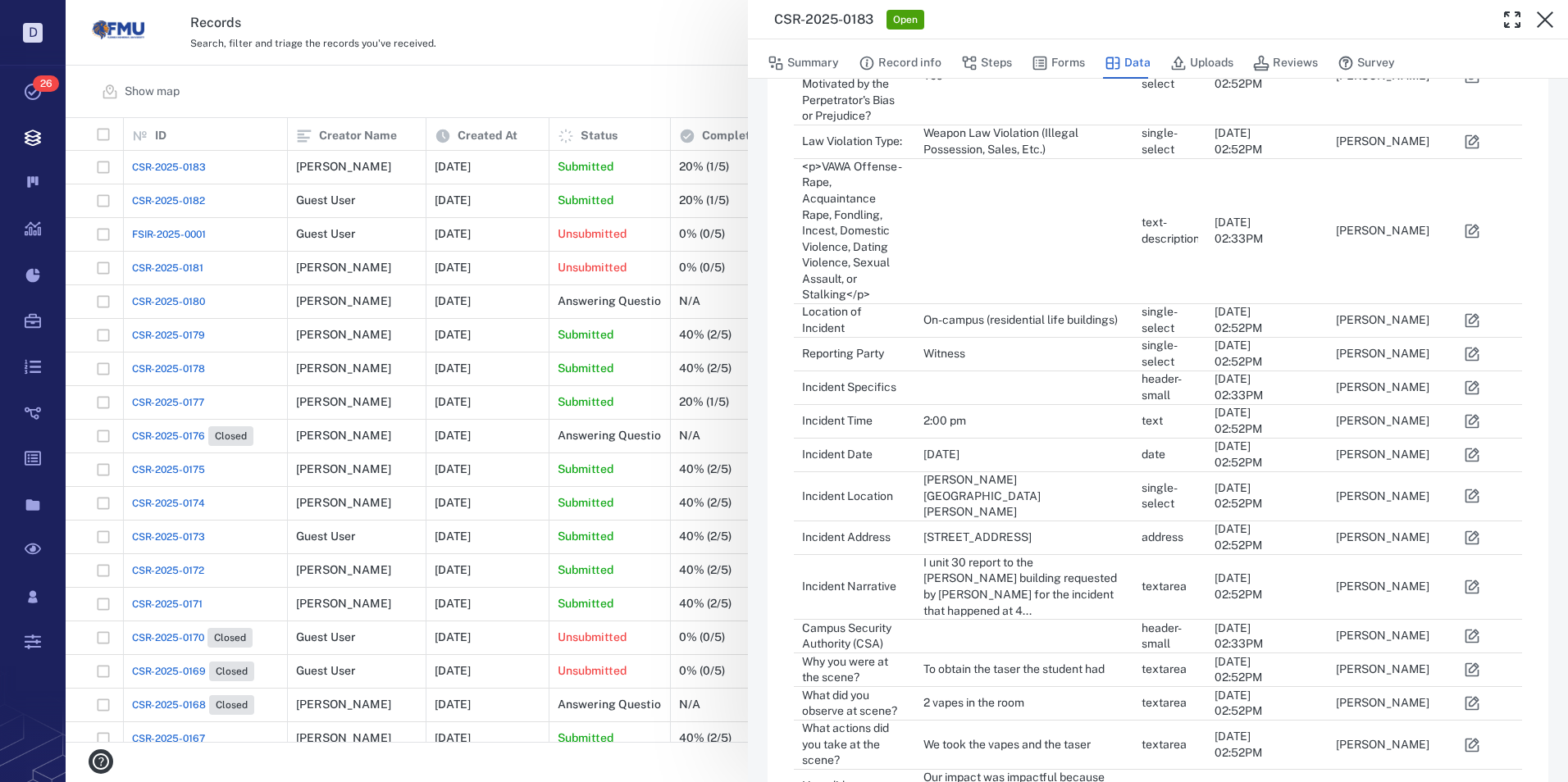
click at [1469, 580] on icon "button" at bounding box center [1472, 587] width 14 height 14
click at [1469, 550] on div "**********" at bounding box center [1157, 307] width 820 height 1441
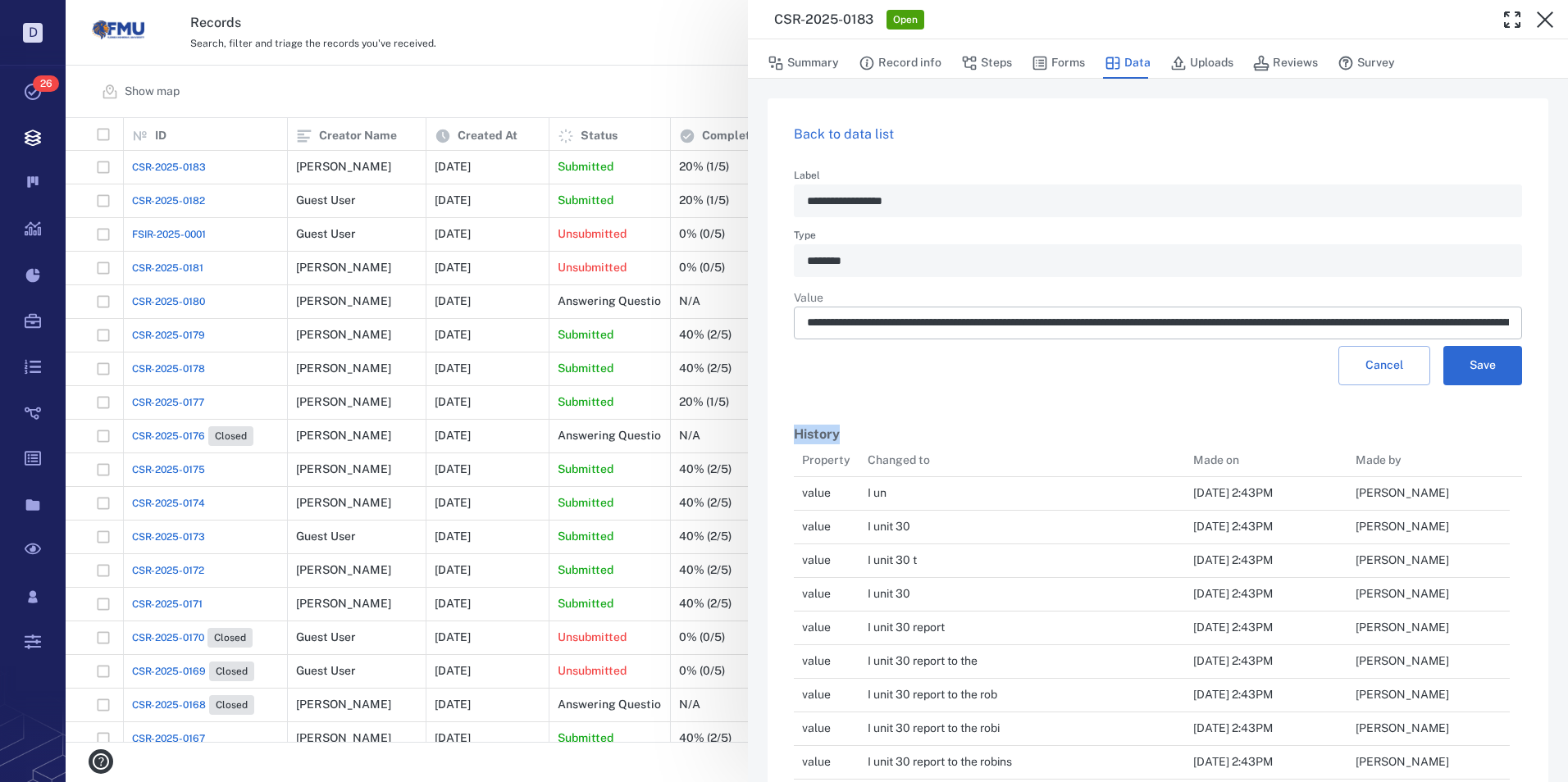
scroll to position [2919, 703]
click at [1443, 321] on input "**********" at bounding box center [1157, 322] width 702 height 33
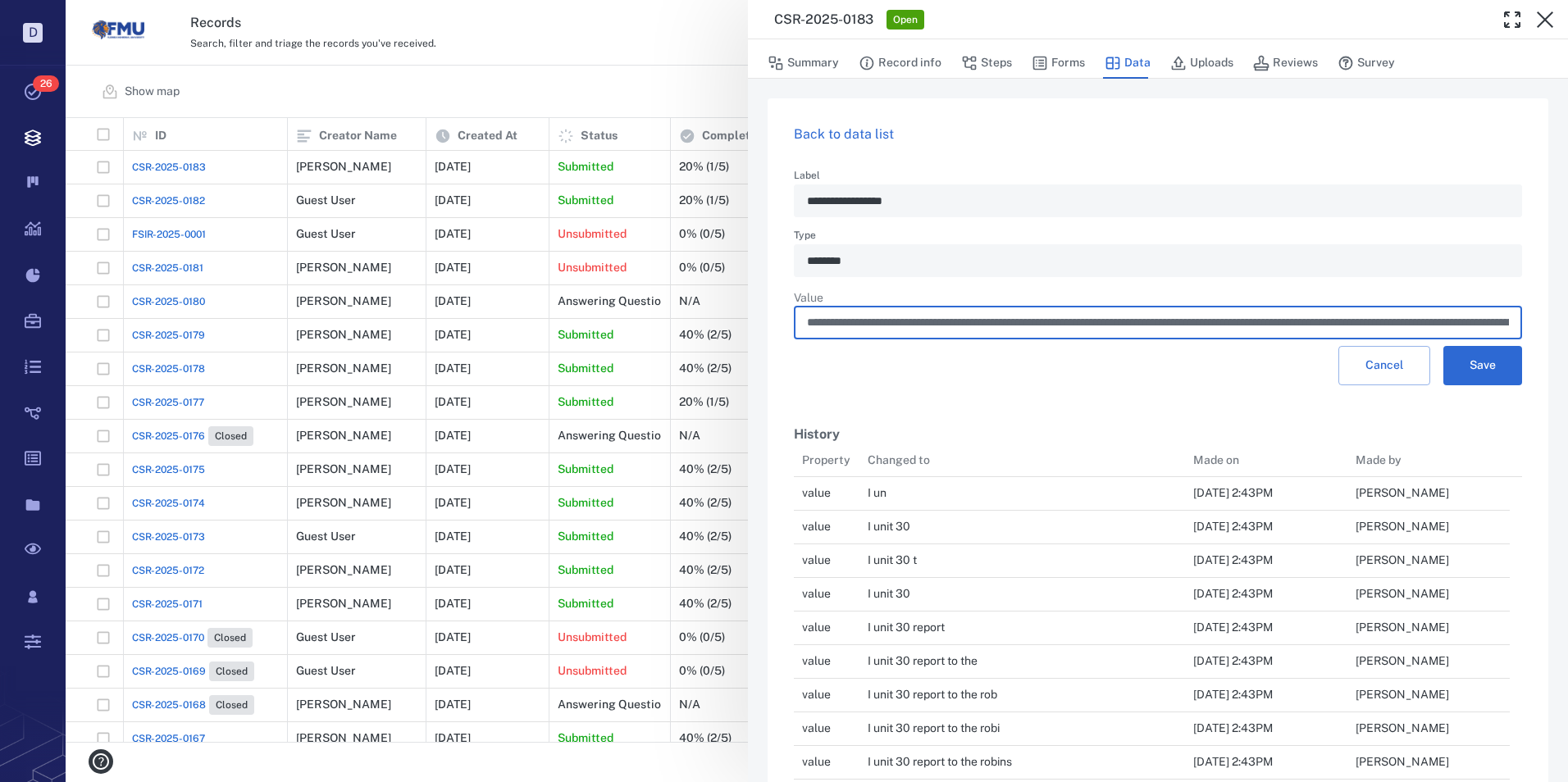
click at [1489, 323] on input "**********" at bounding box center [1157, 322] width 702 height 33
click at [1468, 321] on input "**********" at bounding box center [1157, 322] width 702 height 33
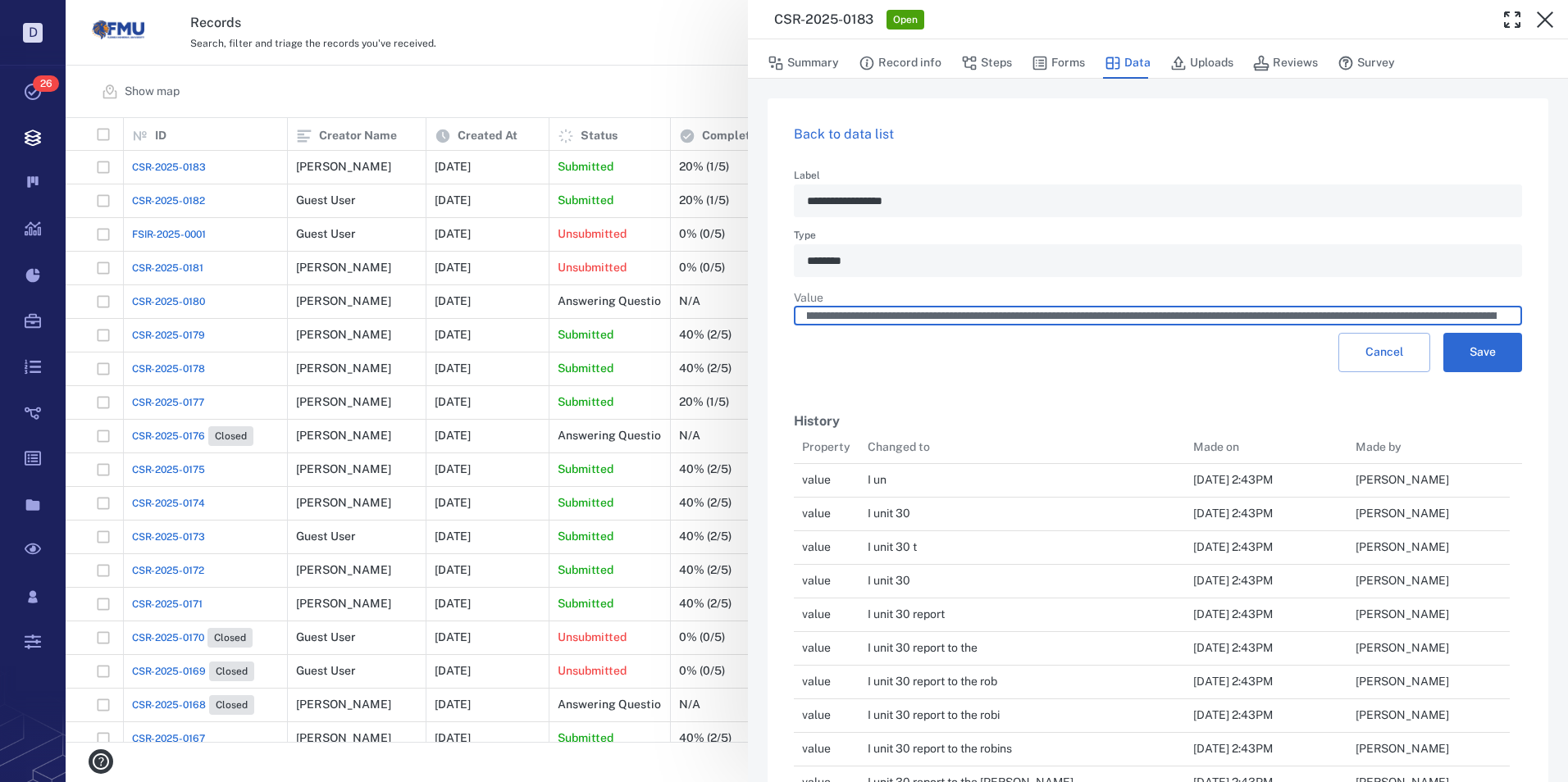
scroll to position [0, 0]
type input "**********"
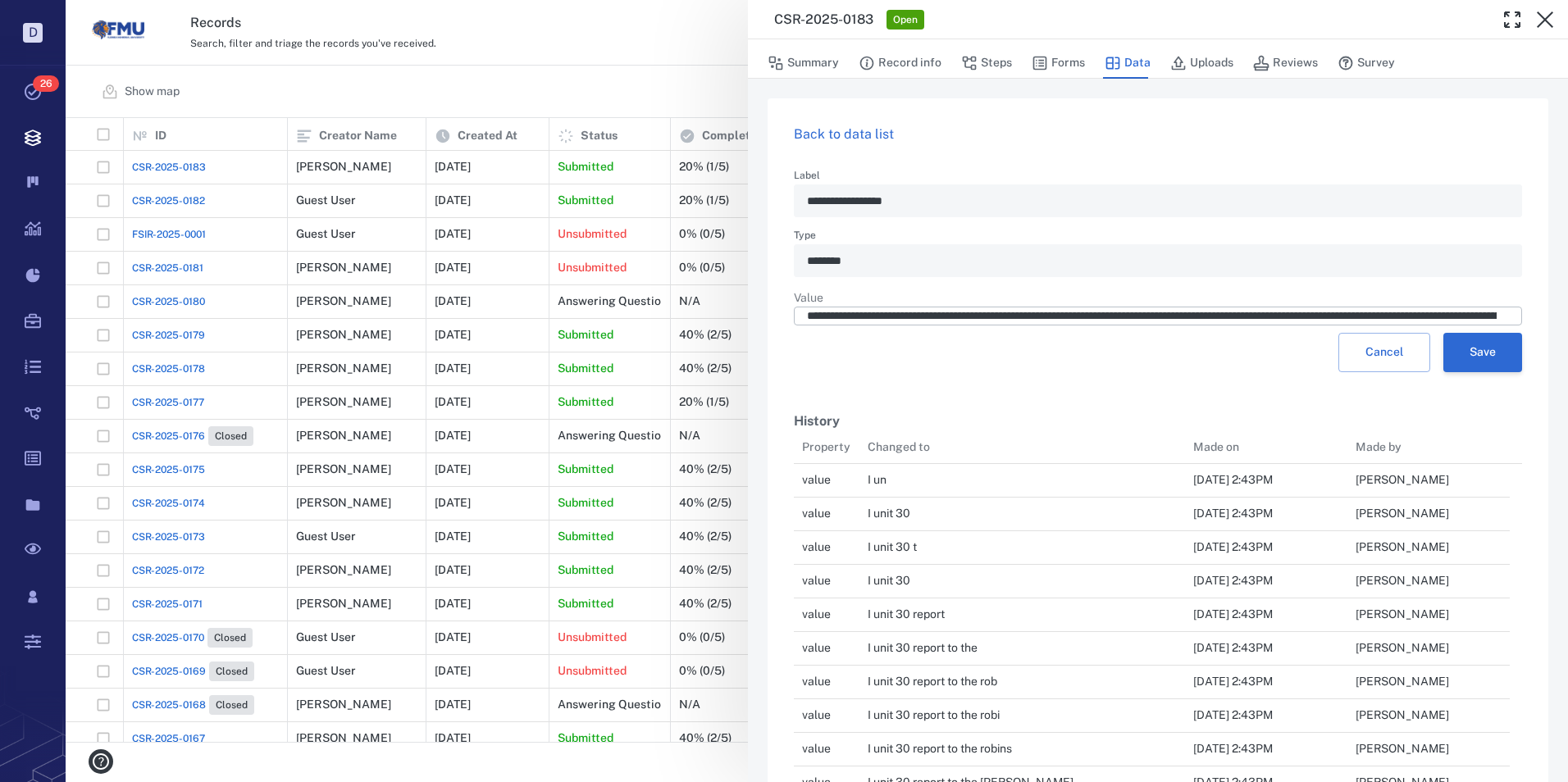
click at [1475, 365] on button "Save" at bounding box center [1482, 352] width 79 height 39
click at [836, 134] on link "Back to data list" at bounding box center [844, 134] width 100 height 15
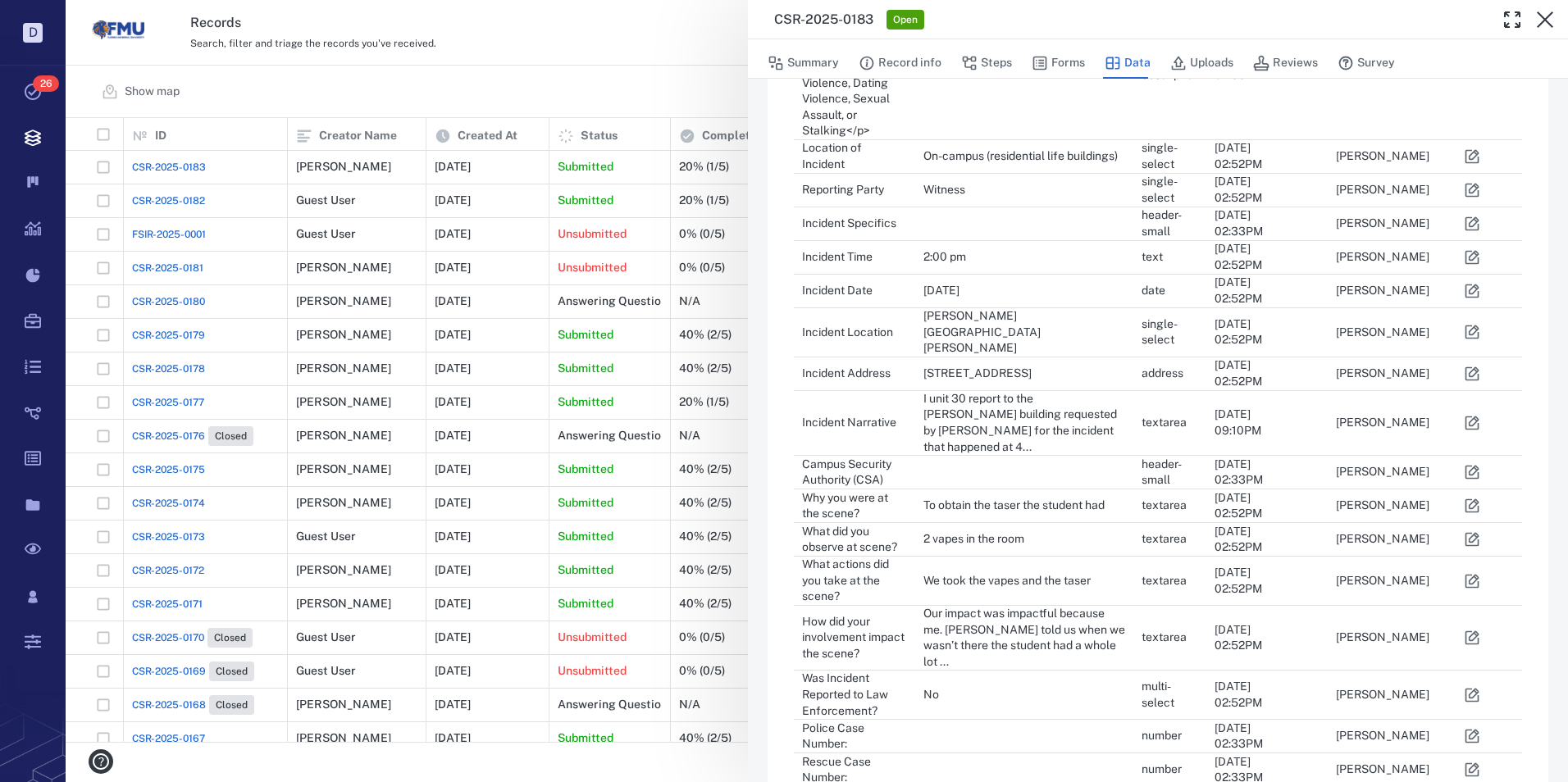
scroll to position [738, 0]
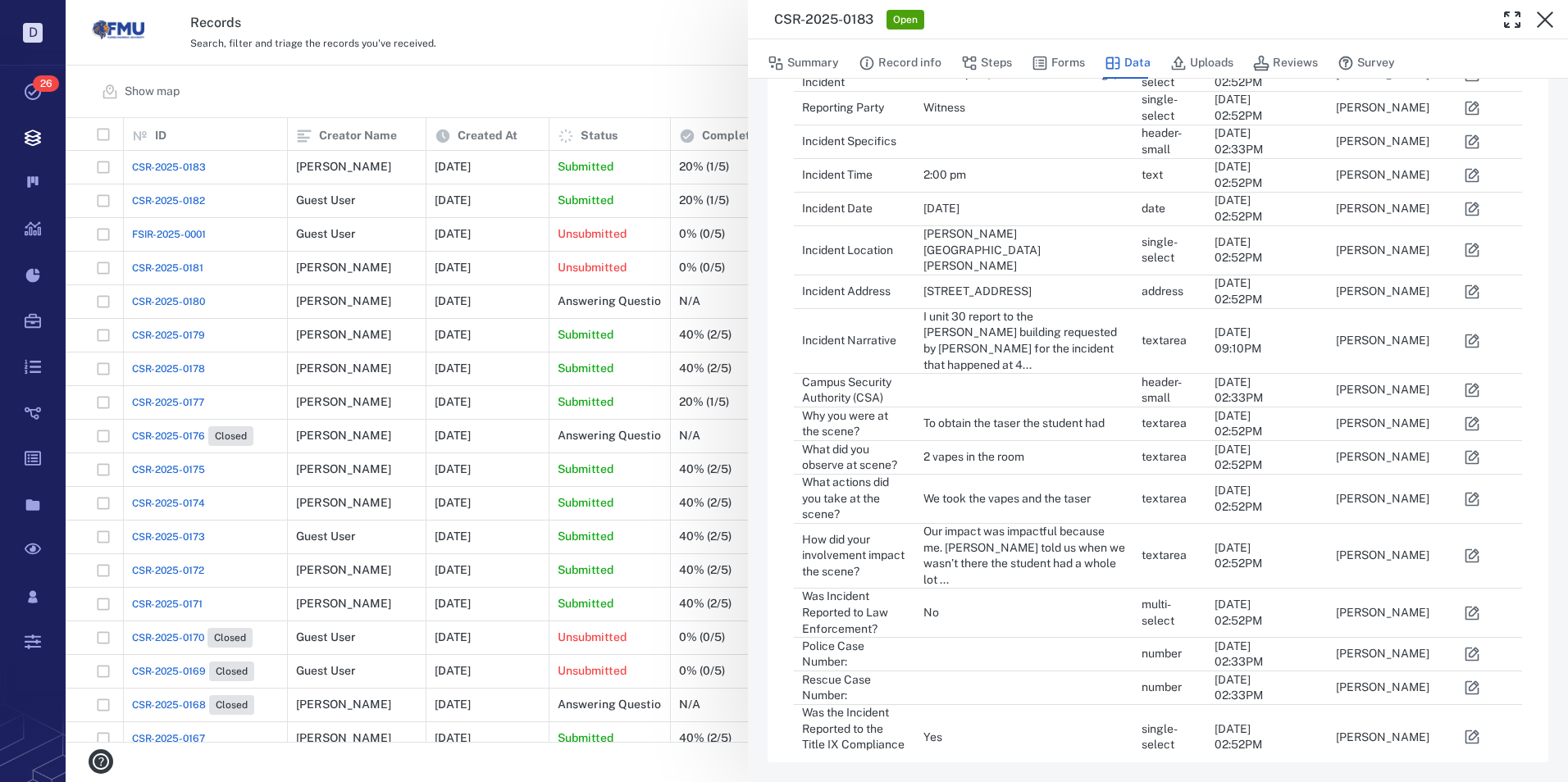
click at [1470, 729] on icon "button" at bounding box center [1471, 736] width 16 height 16
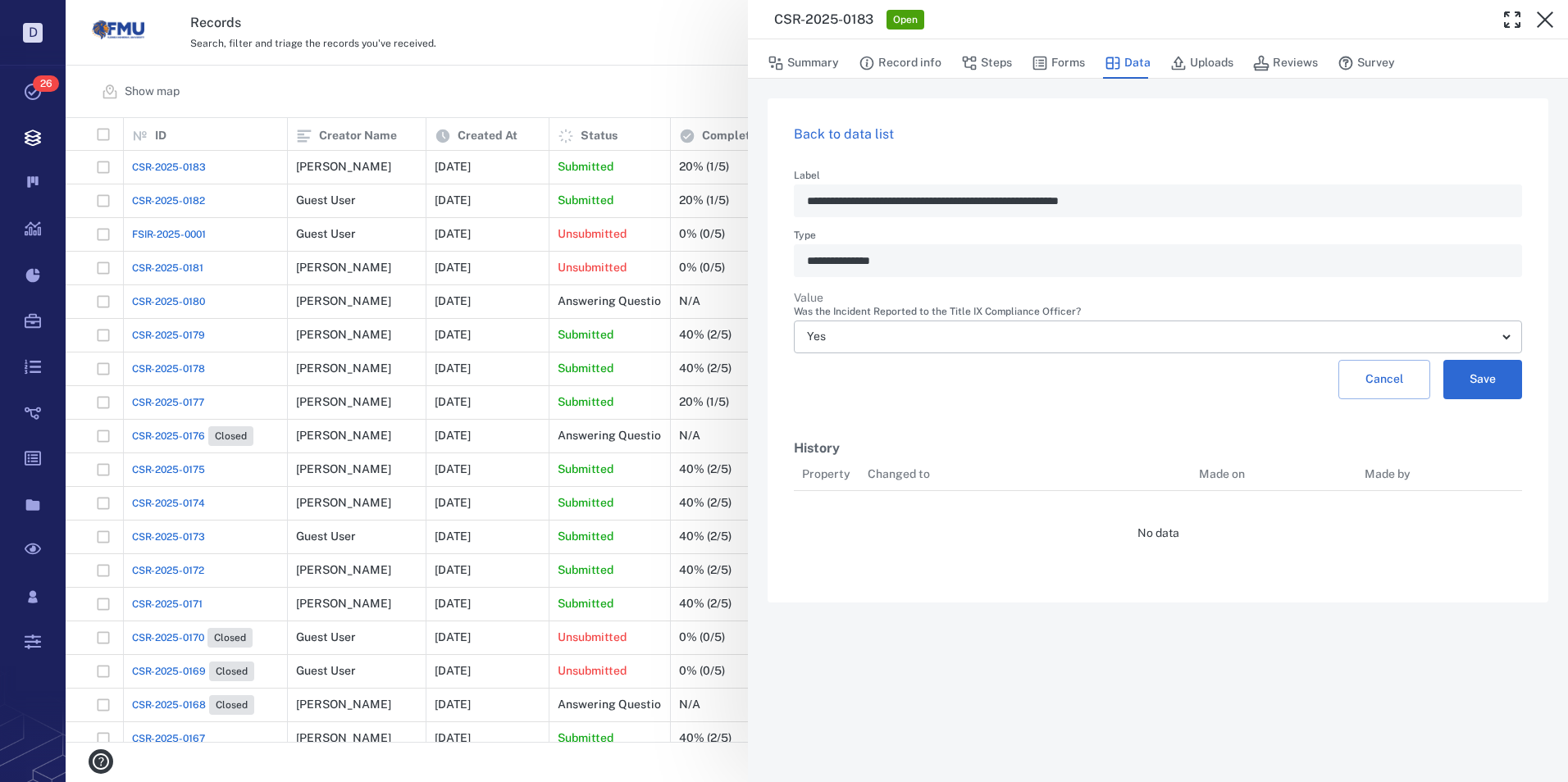
scroll to position [13, 13]
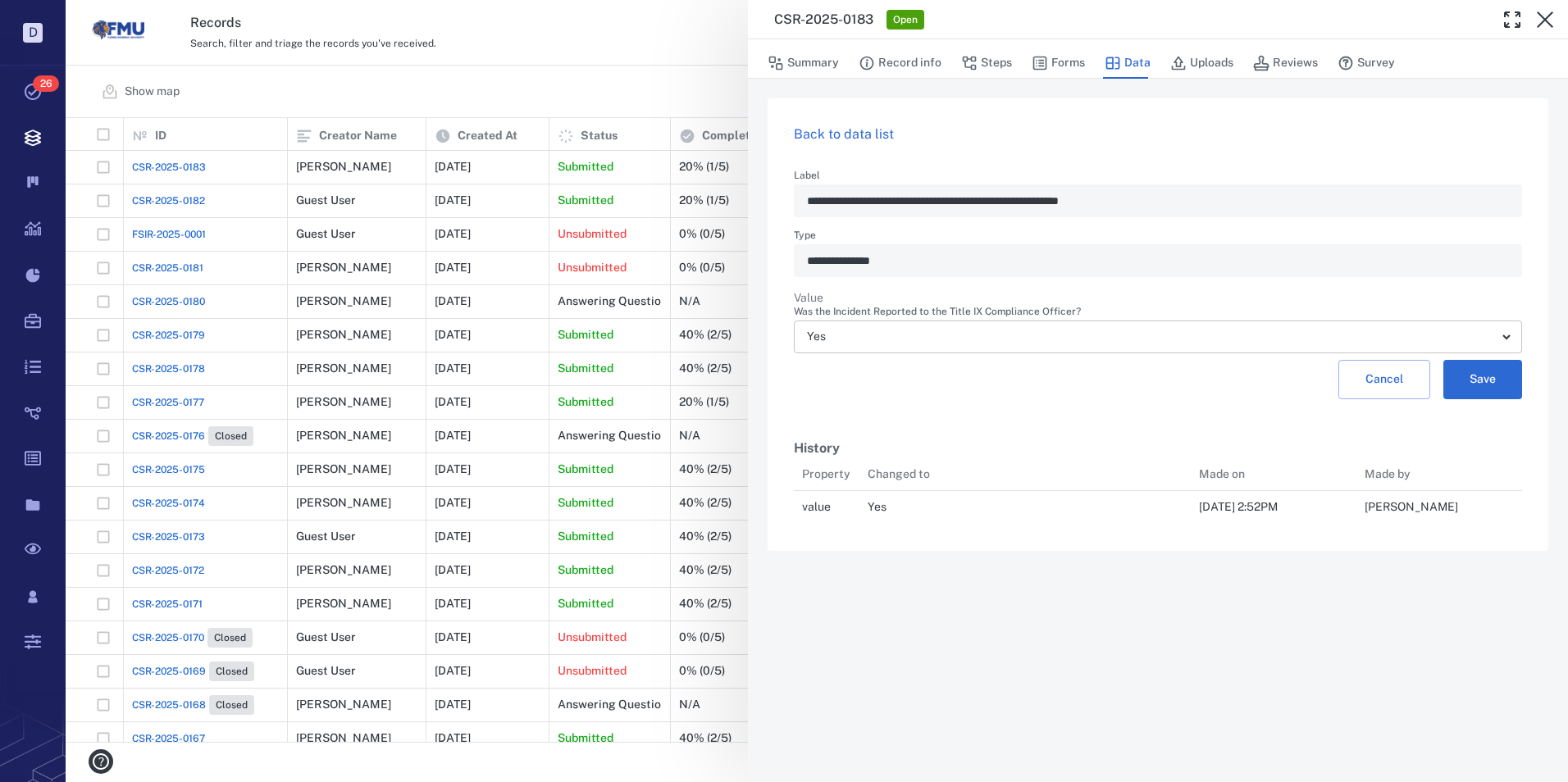
click at [1504, 331] on body "D Tasks 26 Records Boards Dashboard Reports Record types Guide steps Rules Form…" at bounding box center [784, 391] width 1568 height 782
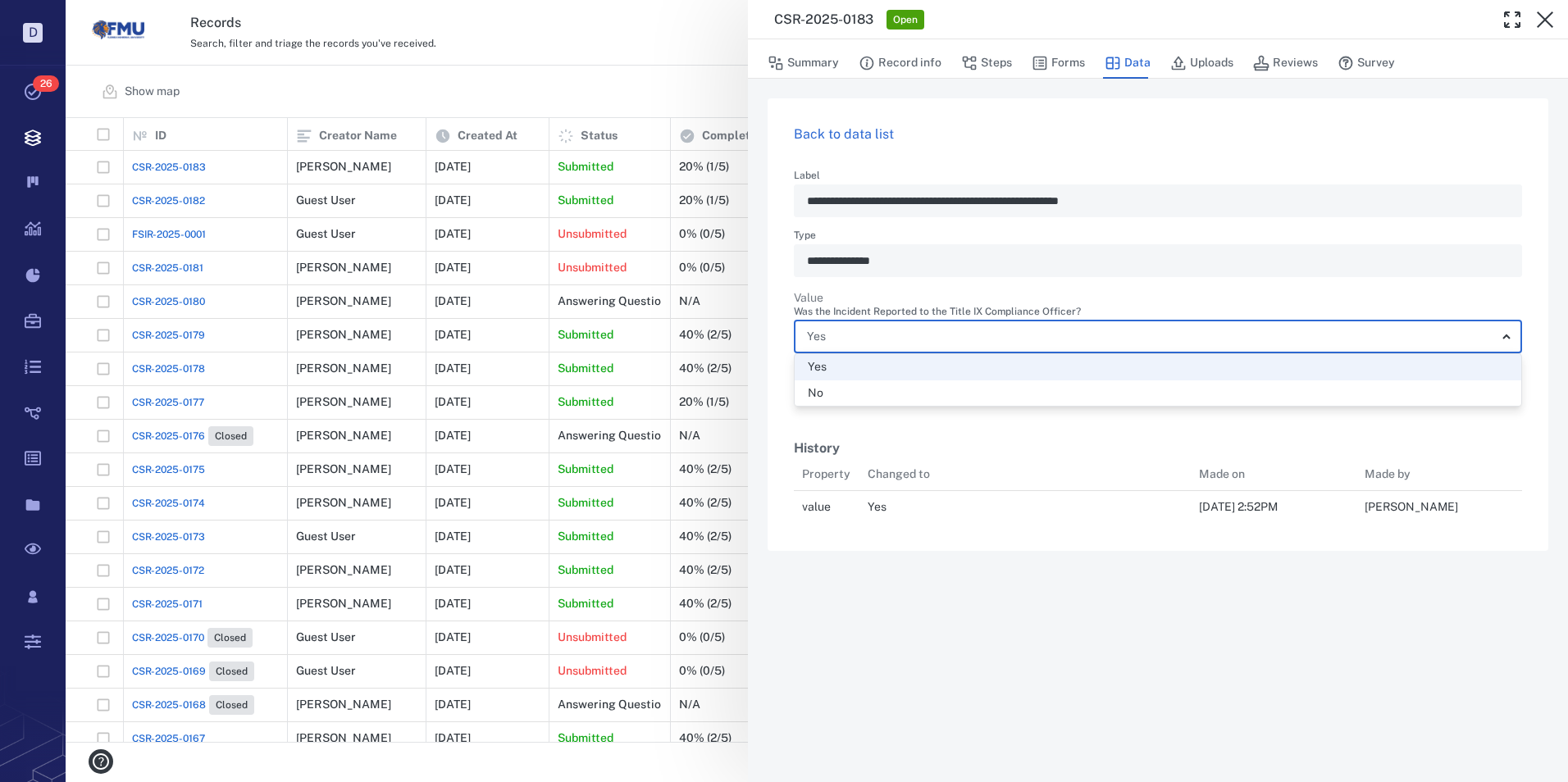
click at [836, 390] on div "No" at bounding box center [1157, 393] width 700 height 16
type input "**"
click at [1490, 380] on button "Save" at bounding box center [1482, 379] width 79 height 39
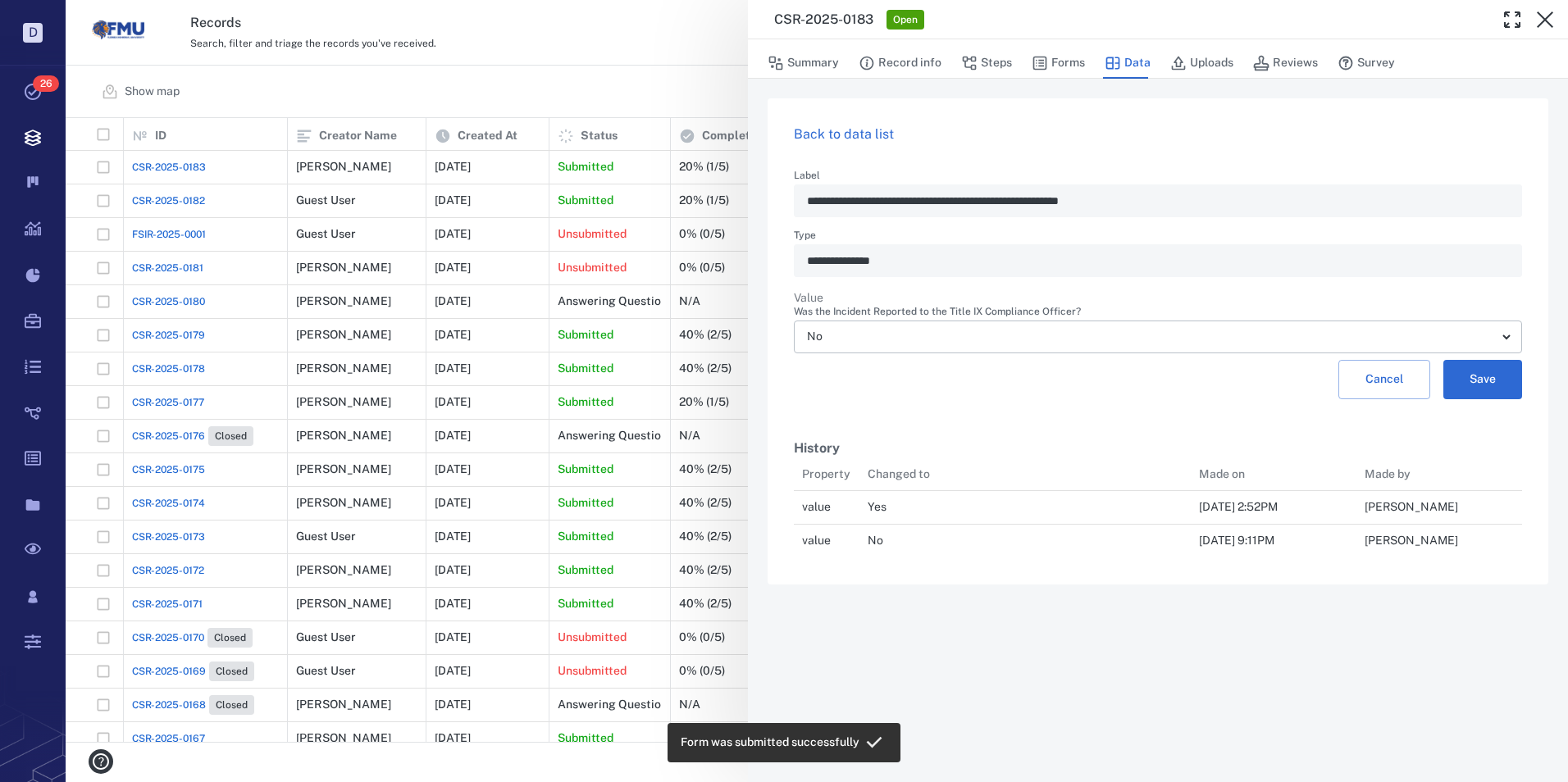
scroll to position [87, 716]
click at [838, 131] on link "Back to data list" at bounding box center [844, 134] width 100 height 15
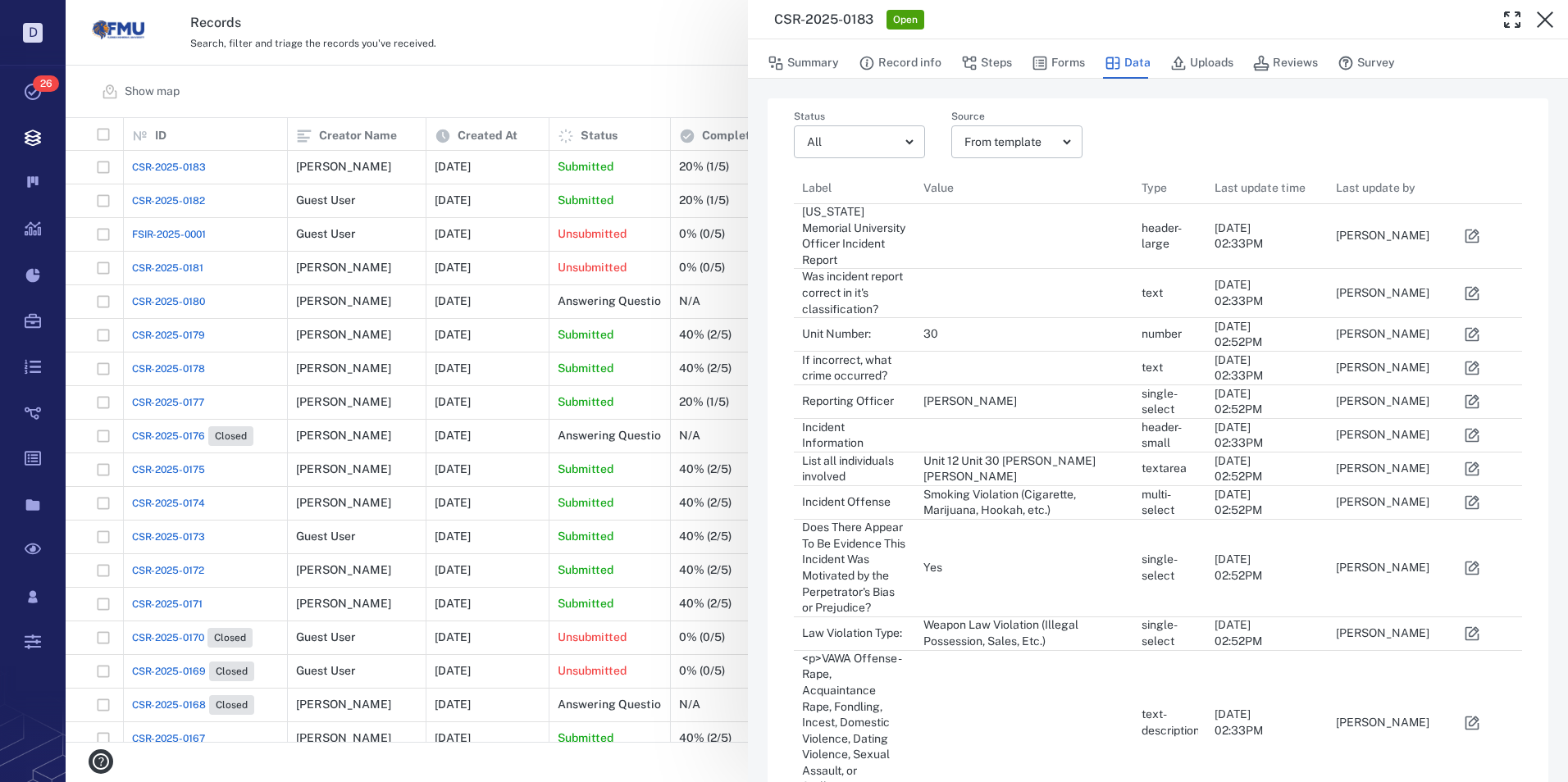
scroll to position [1310, 703]
click at [1470, 461] on icon "button" at bounding box center [1471, 468] width 16 height 16
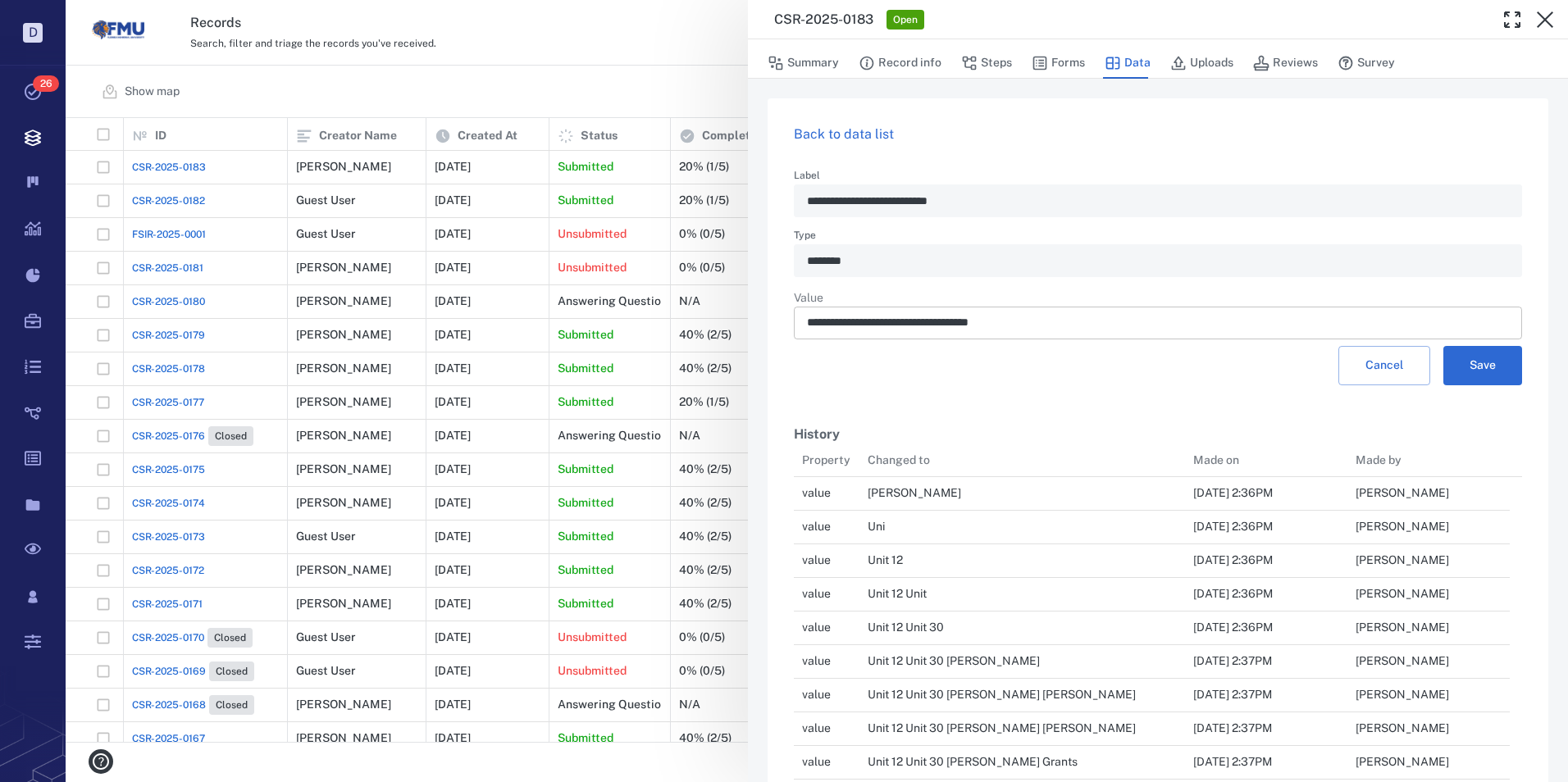
scroll to position [457, 703]
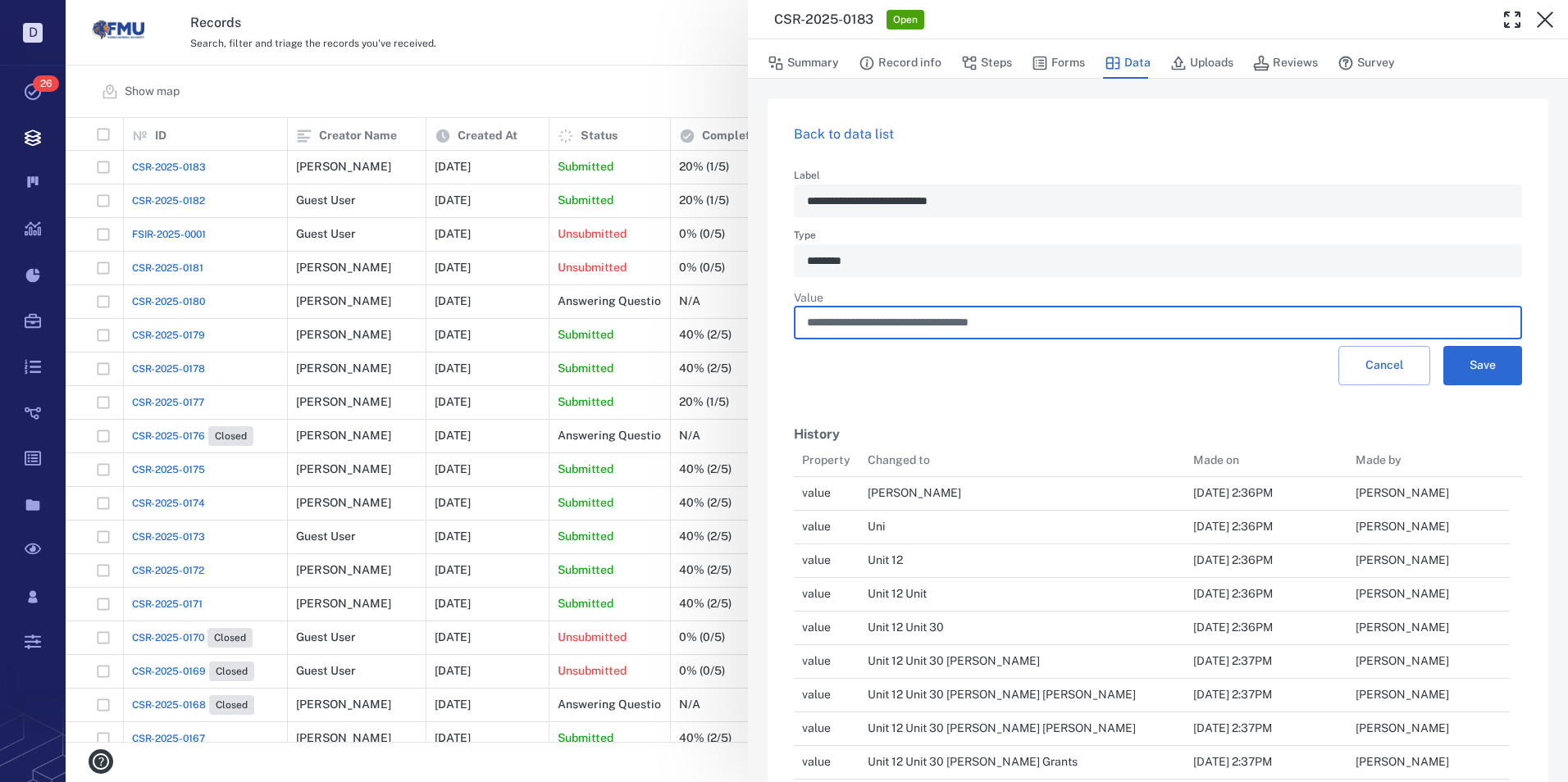
drag, startPoint x: 882, startPoint y: 321, endPoint x: 796, endPoint y: 325, distance: 86.1
click at [796, 325] on div "**********" at bounding box center [1158, 322] width 728 height 33
drag, startPoint x: 882, startPoint y: 321, endPoint x: 894, endPoint y: 323, distance: 12.2
drag, startPoint x: 837, startPoint y: 321, endPoint x: 879, endPoint y: 321, distance: 42.0
click at [837, 321] on input "**********" at bounding box center [1157, 322] width 702 height 33
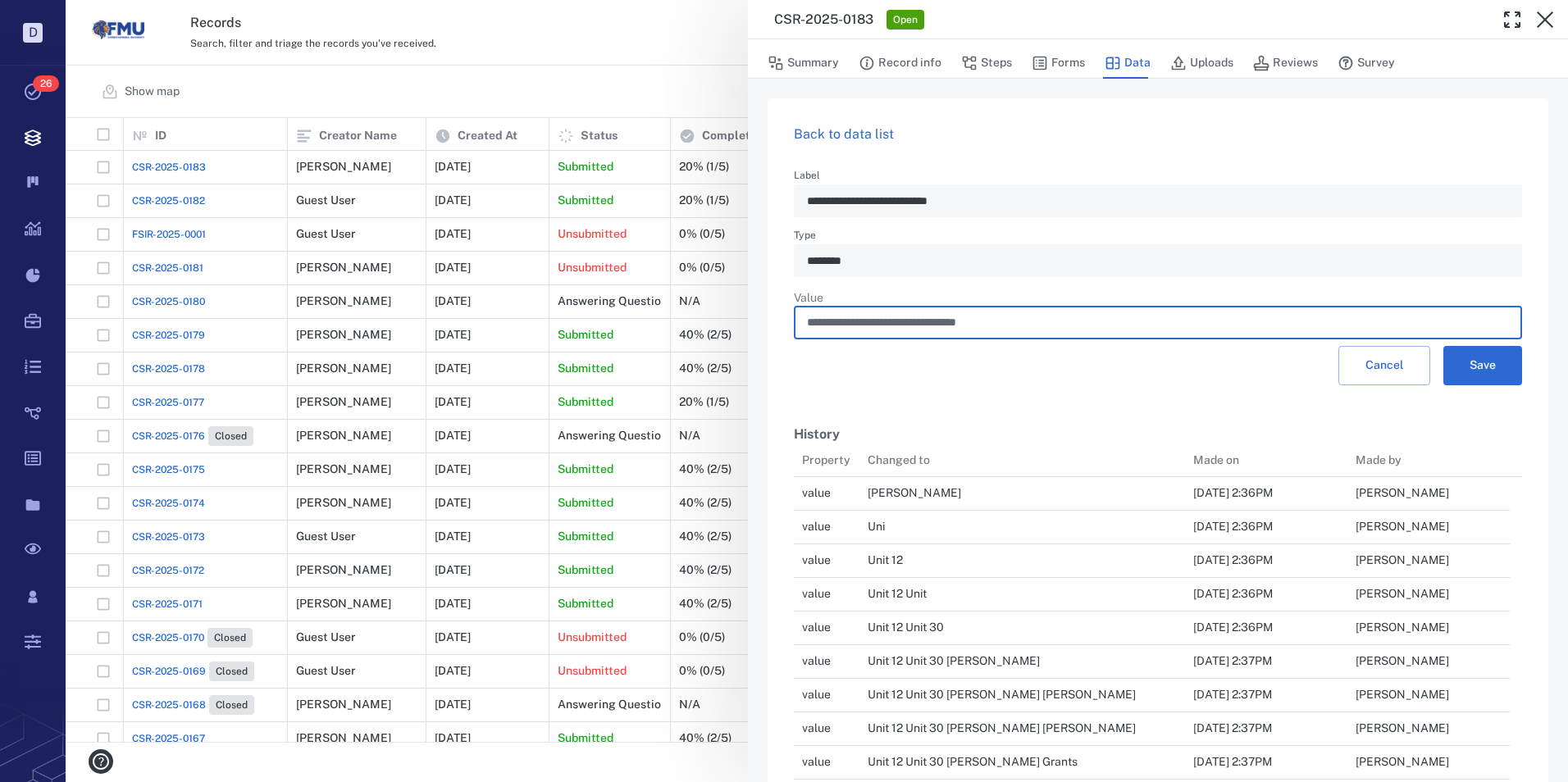
click at [974, 323] on input "**********" at bounding box center [1157, 322] width 702 height 33
type input "**********"
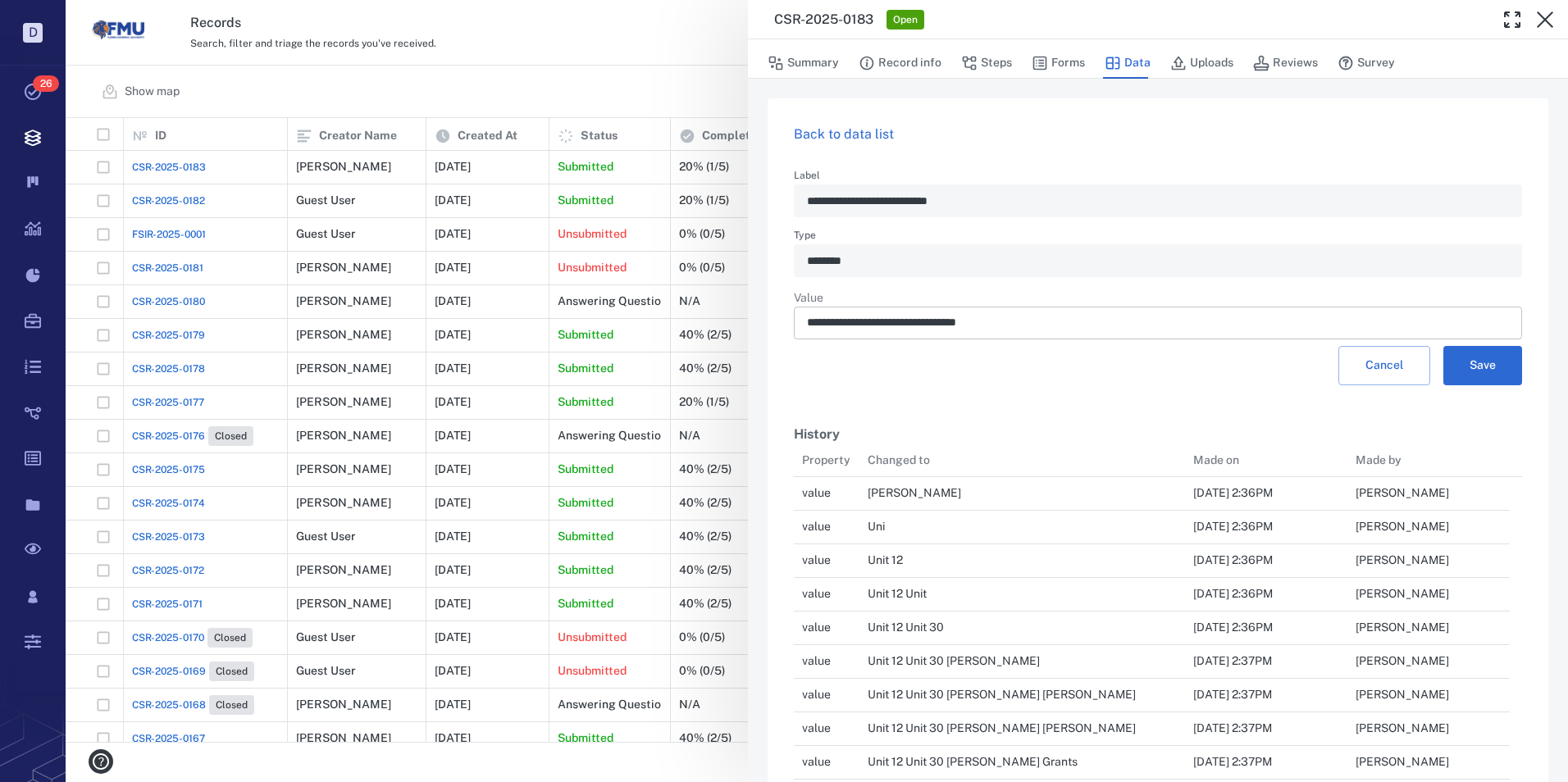
drag, startPoint x: 995, startPoint y: 324, endPoint x: 1016, endPoint y: 324, distance: 21.0
click at [995, 324] on input "**********" at bounding box center [1157, 322] width 702 height 33
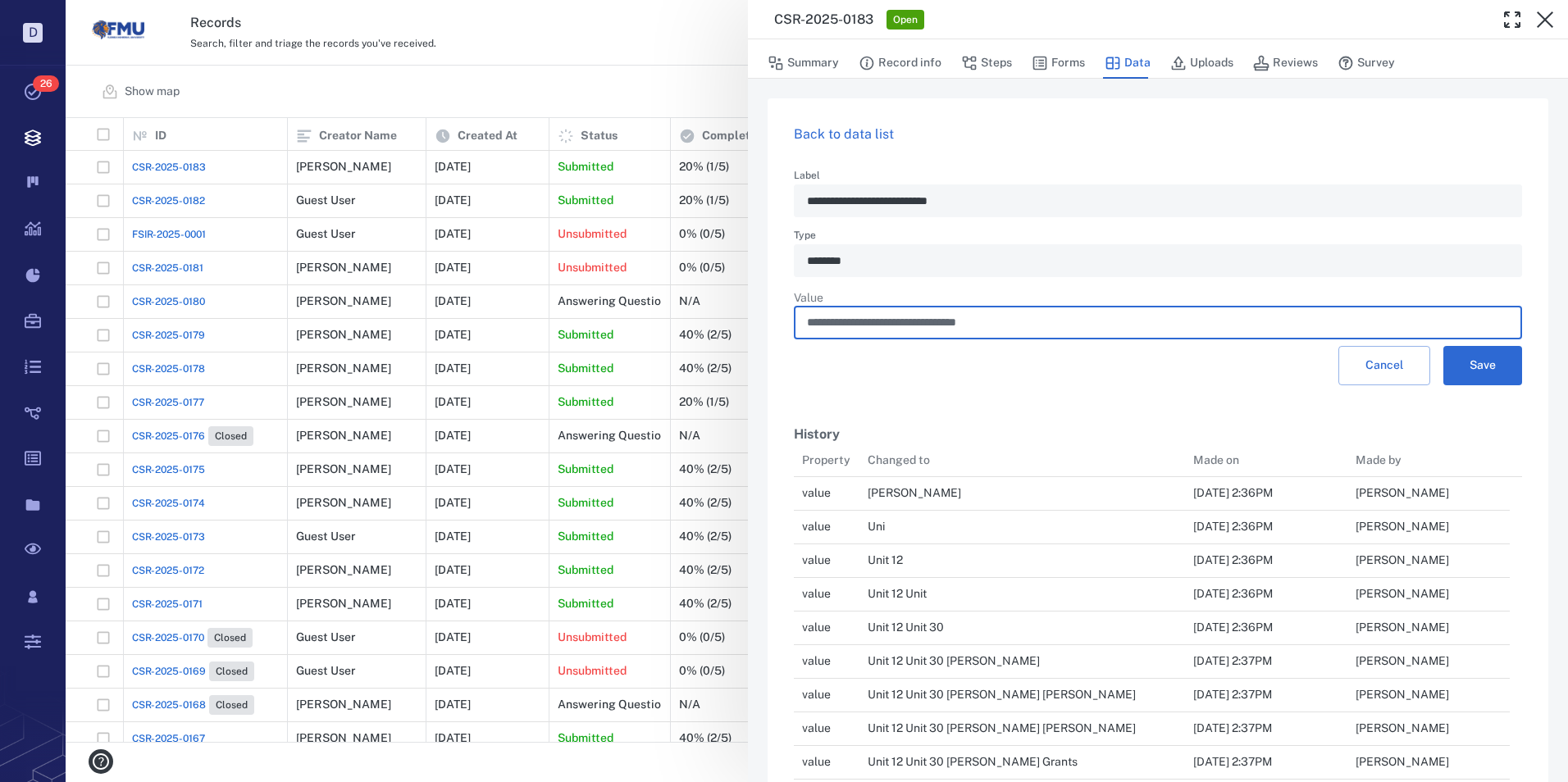
click at [1023, 328] on input "**********" at bounding box center [1157, 322] width 702 height 33
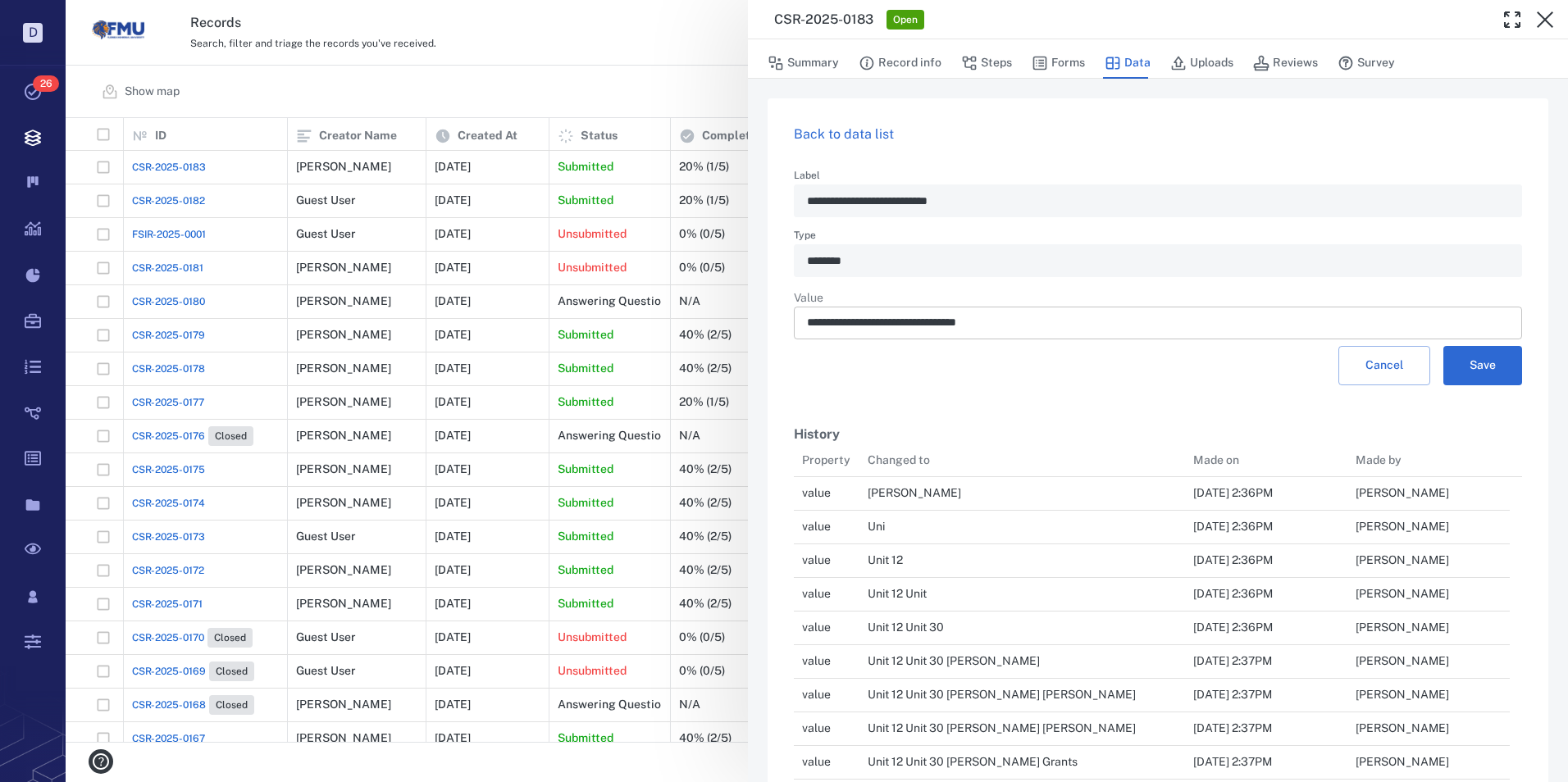
drag, startPoint x: 1011, startPoint y: 322, endPoint x: 1033, endPoint y: 320, distance: 22.1
click at [1011, 322] on input "**********" at bounding box center [1157, 322] width 702 height 33
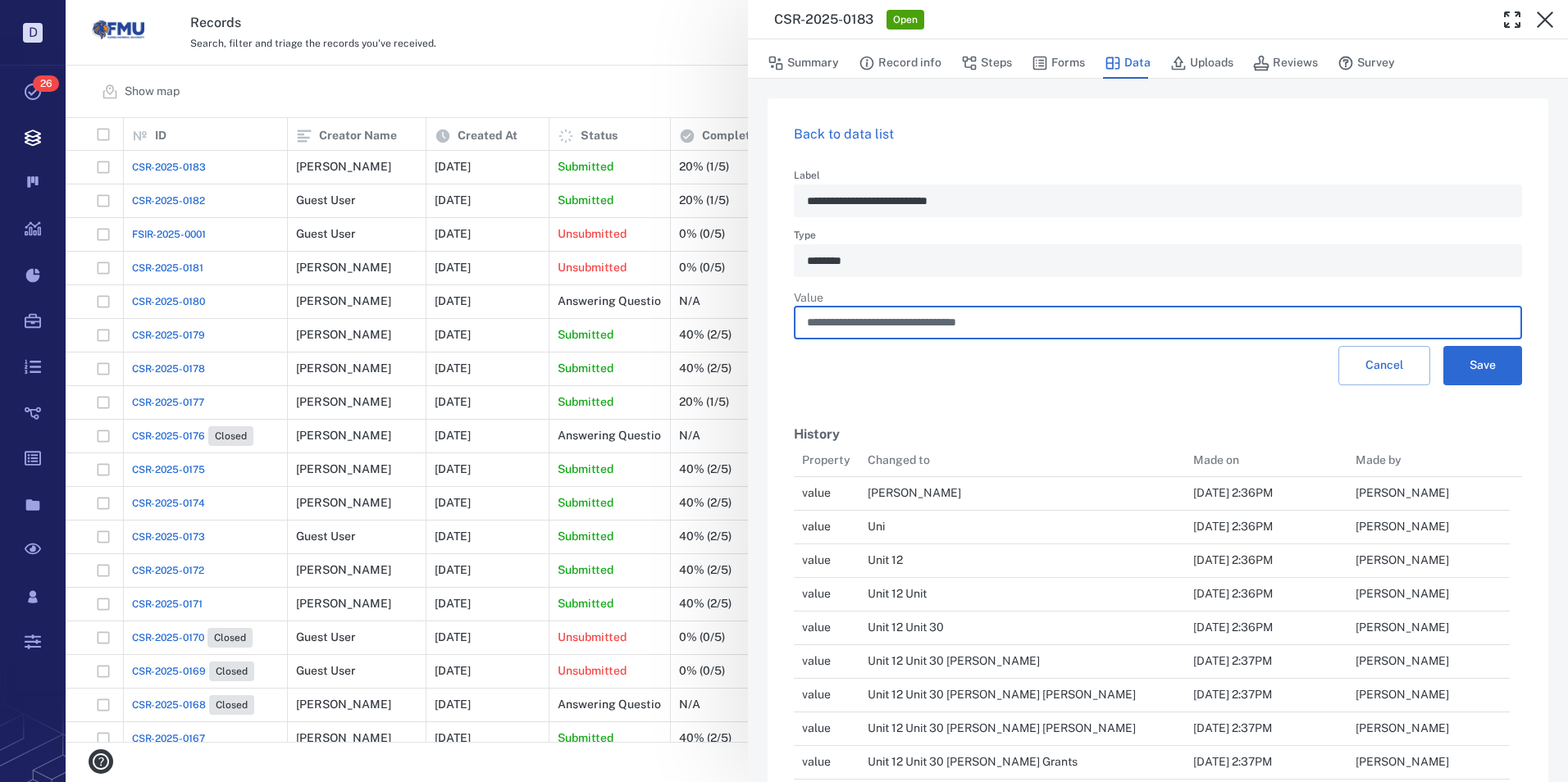
drag, startPoint x: 938, startPoint y: 324, endPoint x: 988, endPoint y: 320, distance: 50.2
click at [938, 324] on input "**********" at bounding box center [1157, 322] width 702 height 33
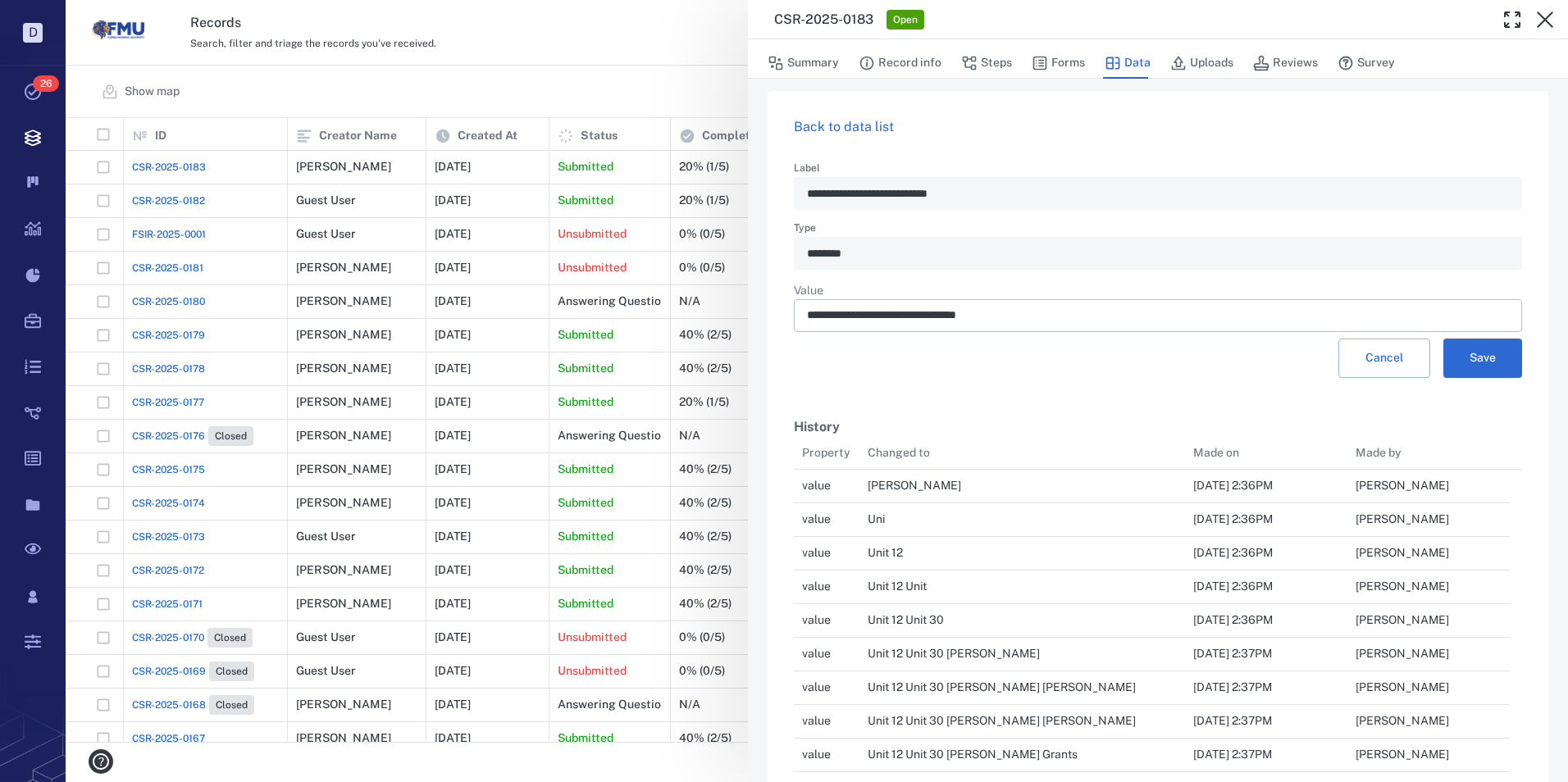
scroll to position [0, 0]
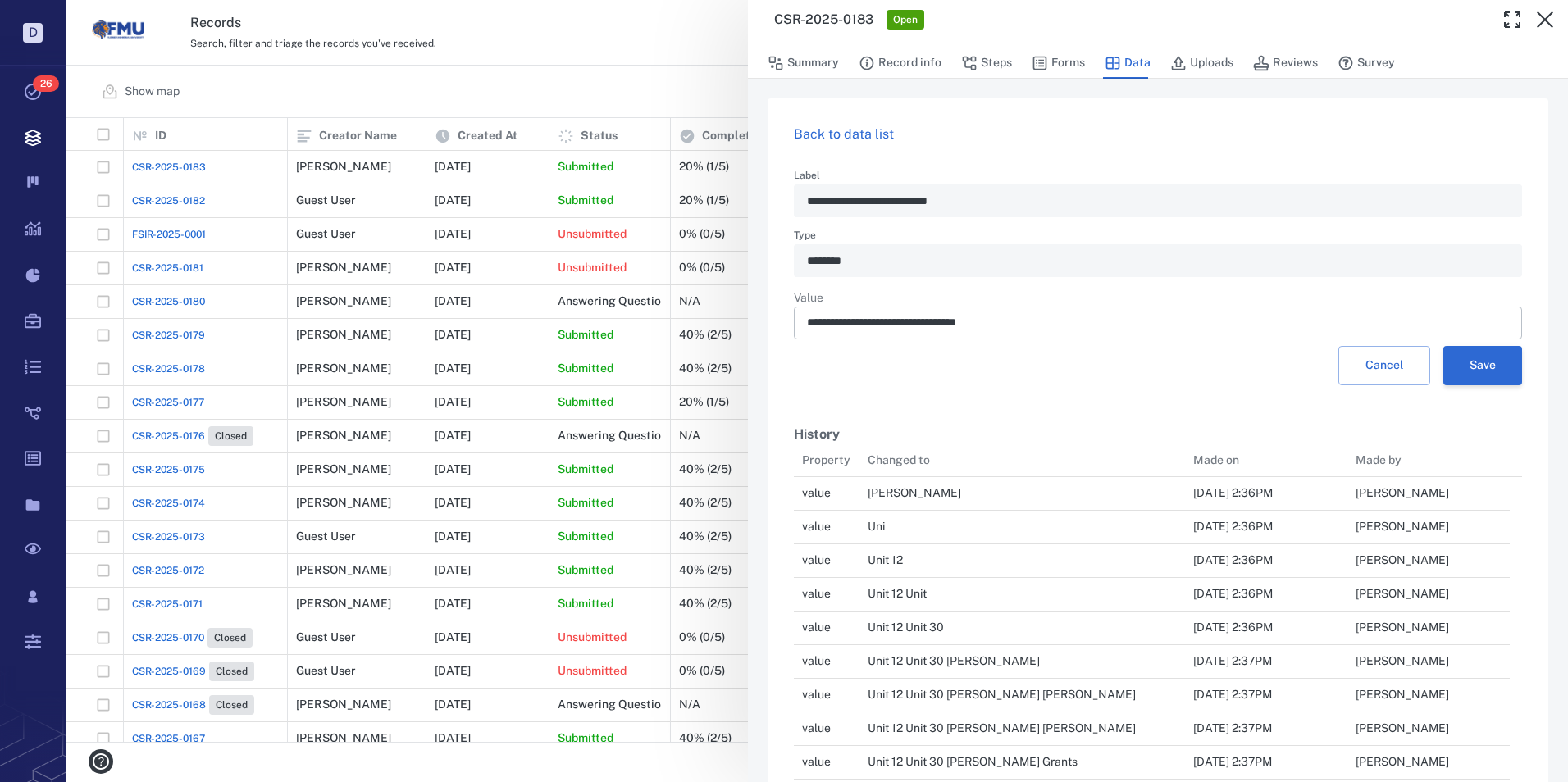
click at [1476, 373] on button "Save" at bounding box center [1482, 366] width 79 height 39
click at [828, 131] on link "Back to data list" at bounding box center [844, 134] width 100 height 15
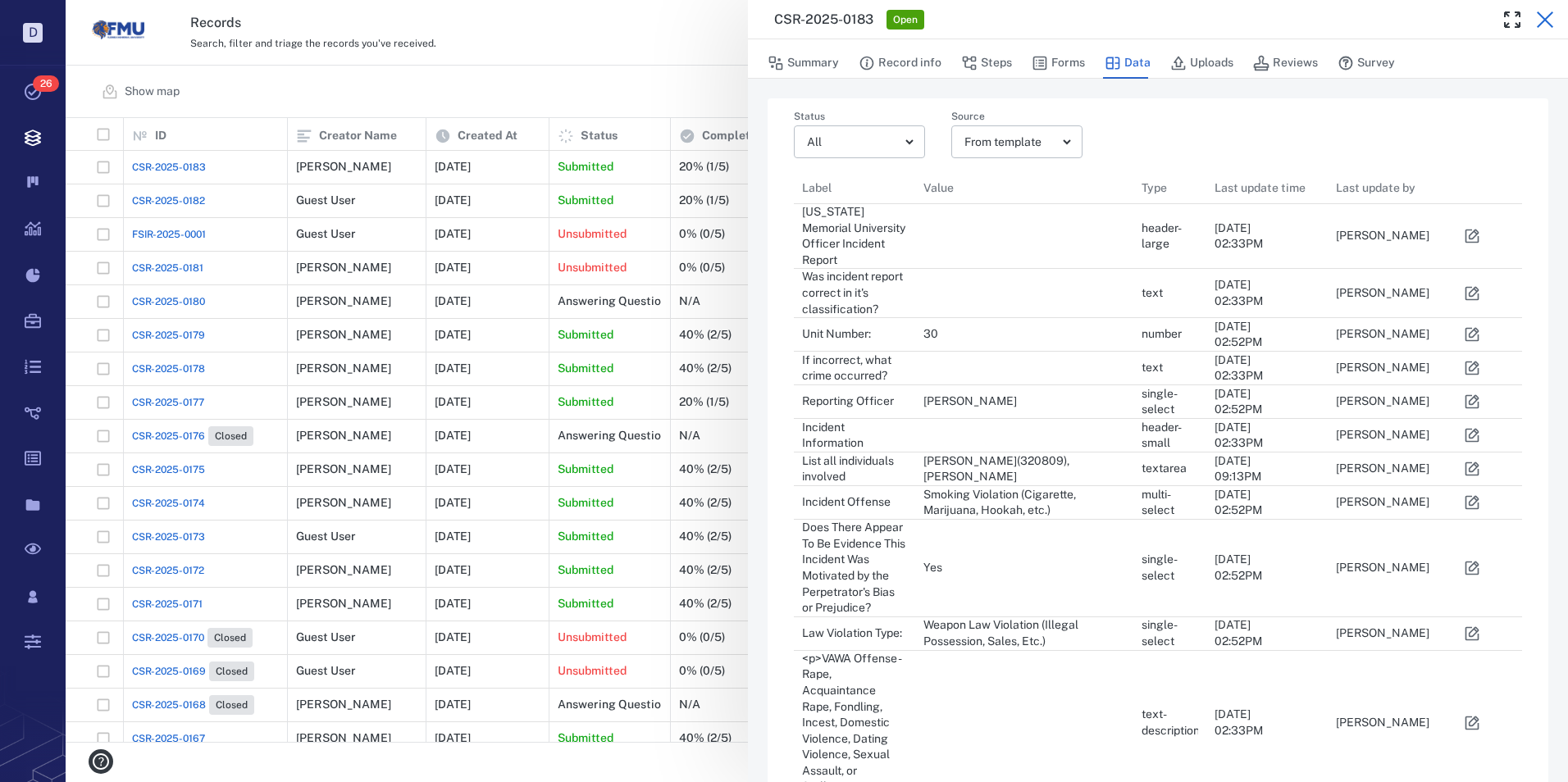
click at [1546, 22] on icon "button" at bounding box center [1544, 20] width 20 height 20
drag, startPoint x: 1546, startPoint y: 22, endPoint x: 1000, endPoint y: 288, distance: 607.3
click at [1546, 22] on div "R R" at bounding box center [1519, 32] width 59 height 33
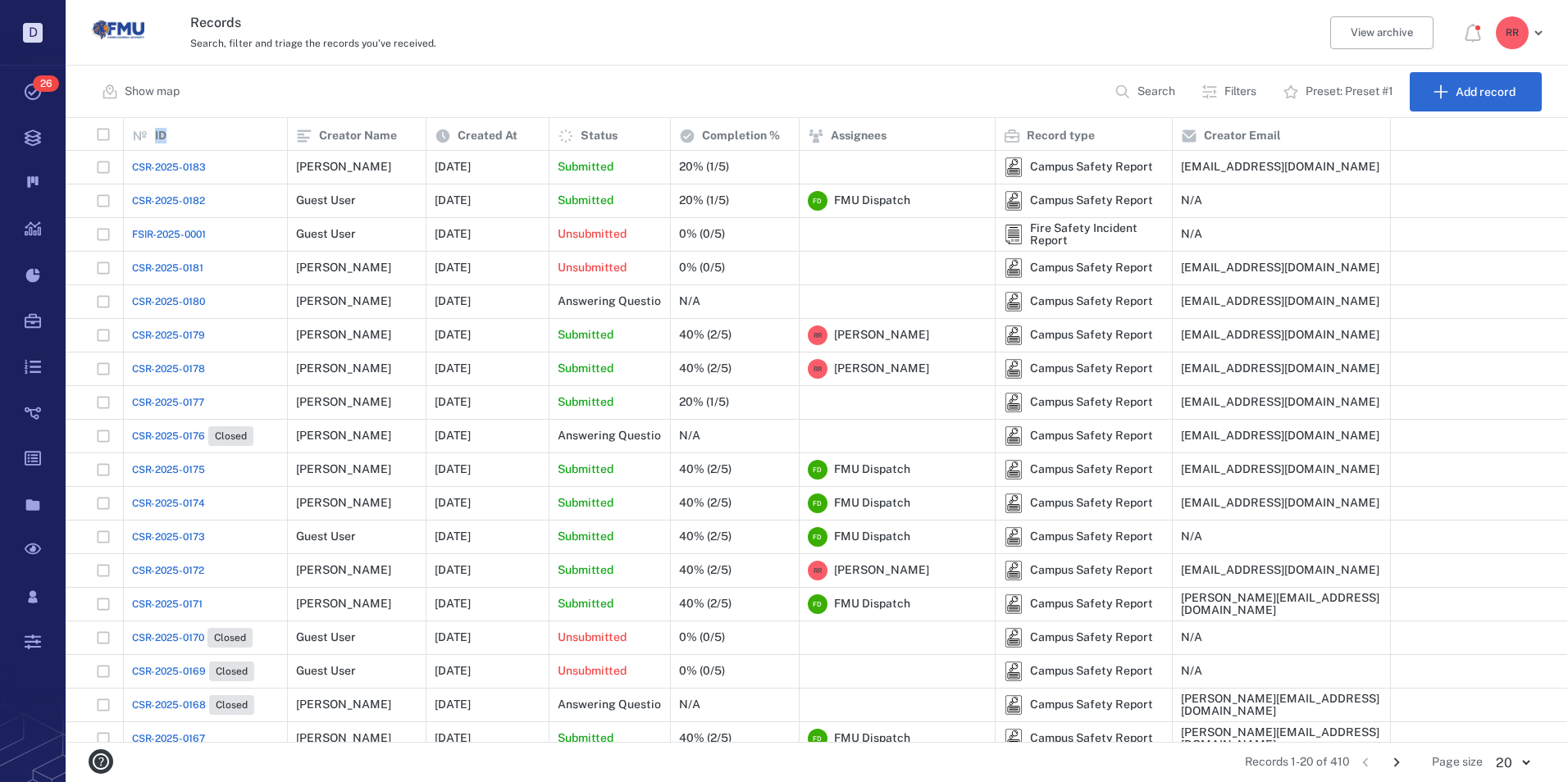
click at [183, 165] on span "CSR-2025-0183" at bounding box center [169, 166] width 74 height 14
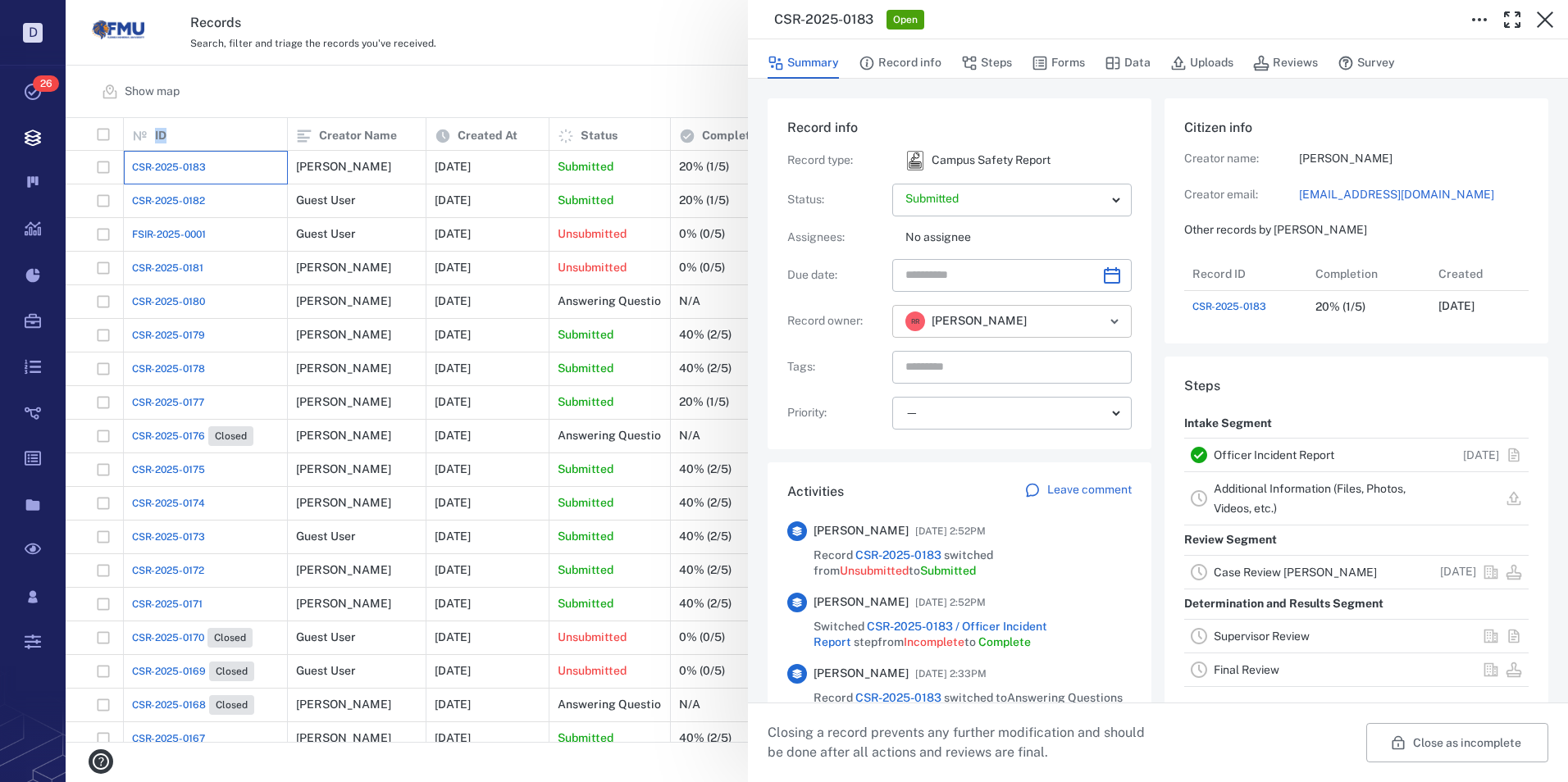
scroll to position [65, 326]
click at [1113, 319] on icon "Open" at bounding box center [1114, 321] width 20 height 20
click at [1138, 316] on div "Record info Record type : Campus Safety Report Status : Submitted ********* ​ A…" at bounding box center [960, 274] width 384 height 351
click at [1237, 578] on link "Case Review [PERSON_NAME]" at bounding box center [1295, 572] width 163 height 13
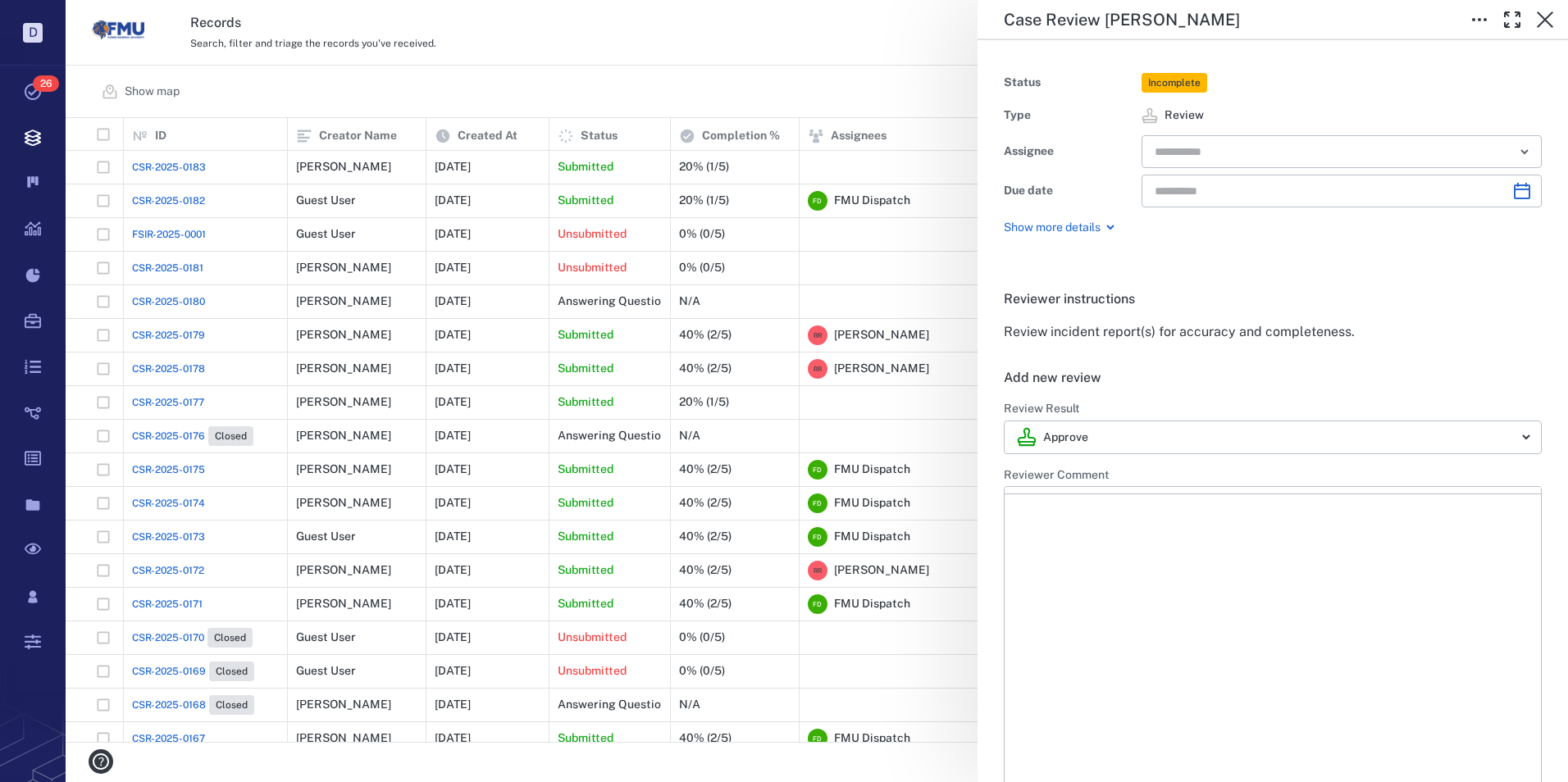
type input "**********"
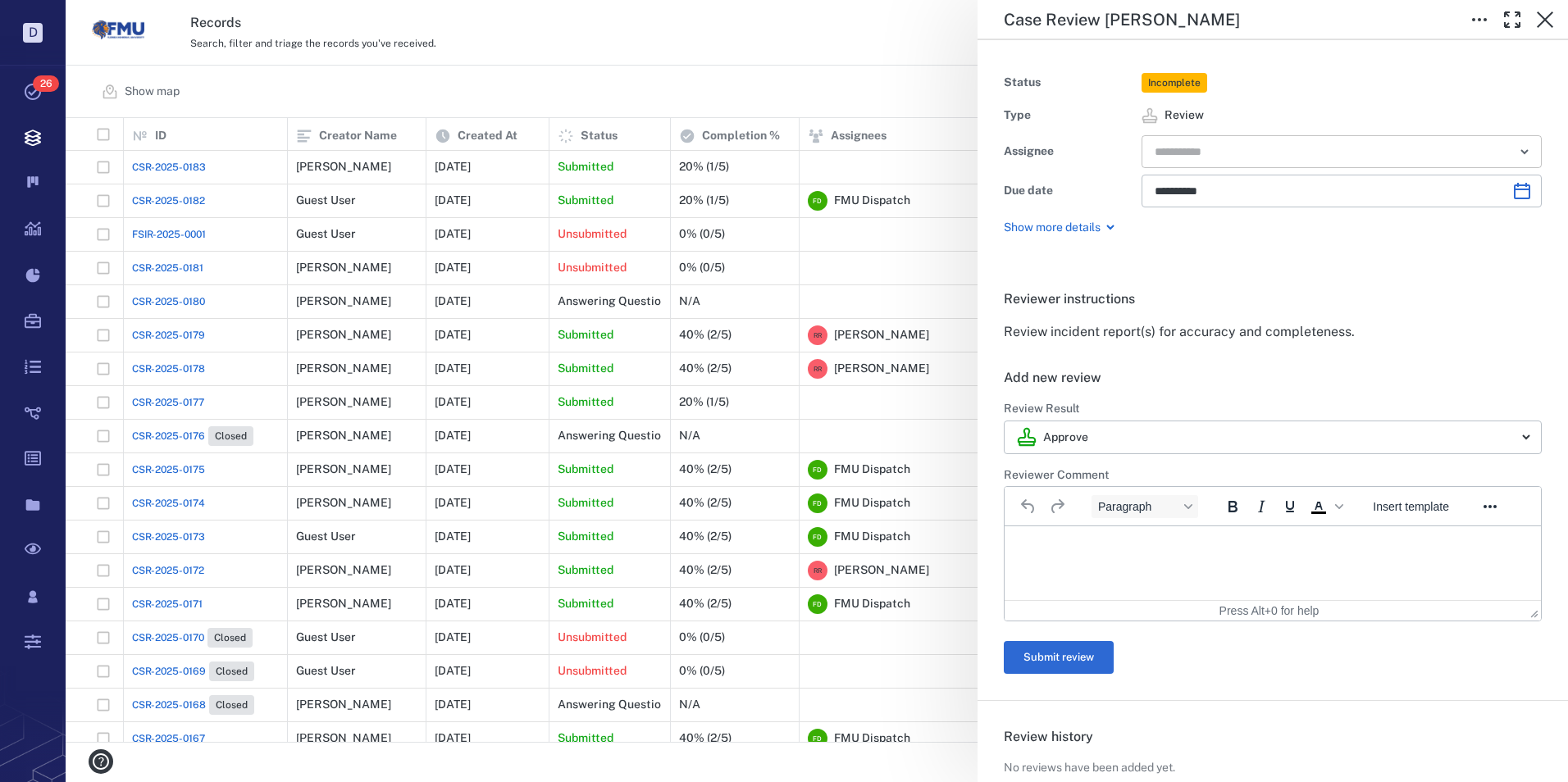
click at [1245, 155] on input "text" at bounding box center [1323, 151] width 339 height 23
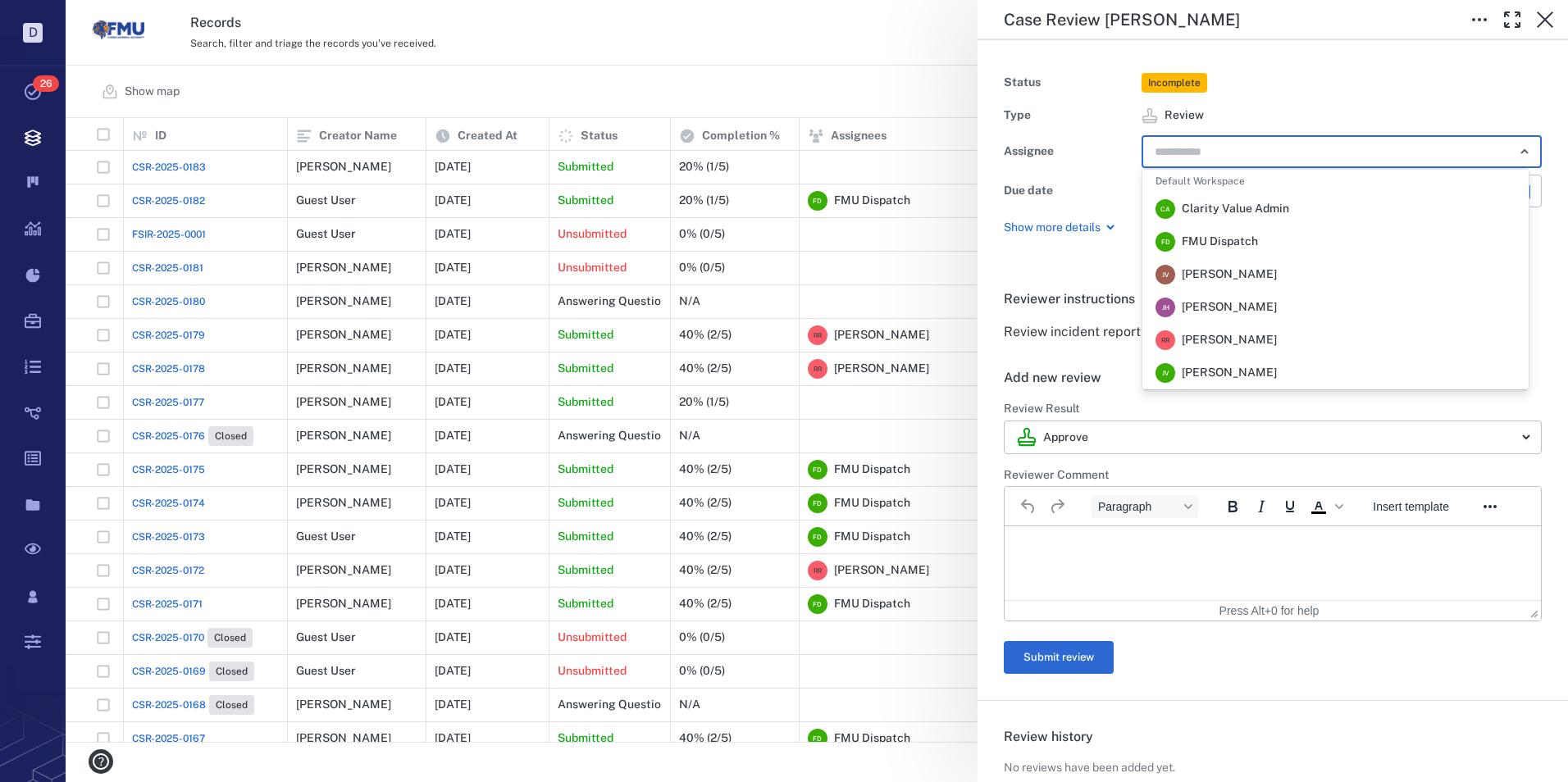
click at [1226, 339] on span "[PERSON_NAME]" at bounding box center [1229, 339] width 95 height 16
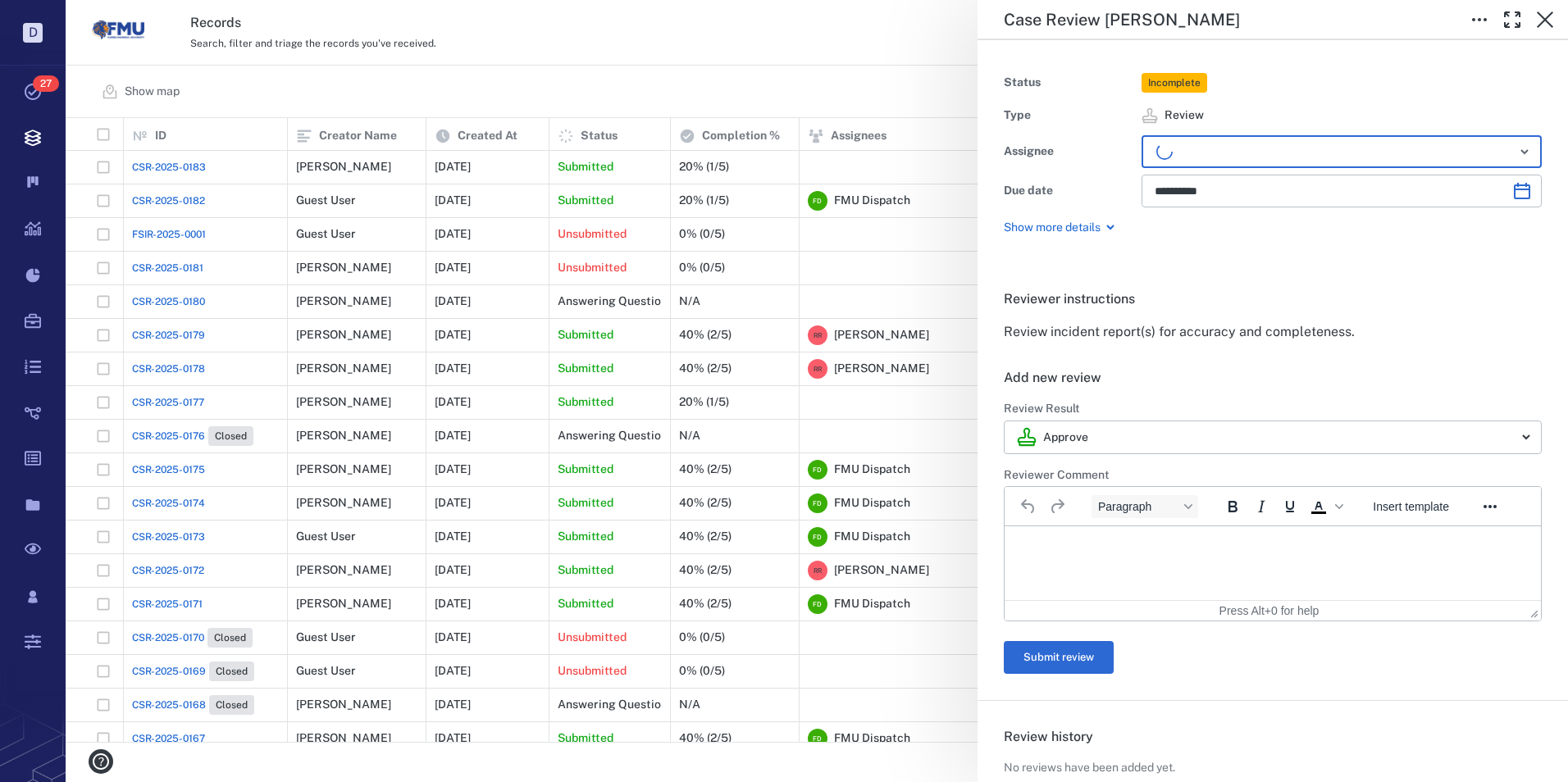
click at [1050, 545] on p "Rich Text Area. Press ALT-0 for help." at bounding box center [1272, 546] width 508 height 14
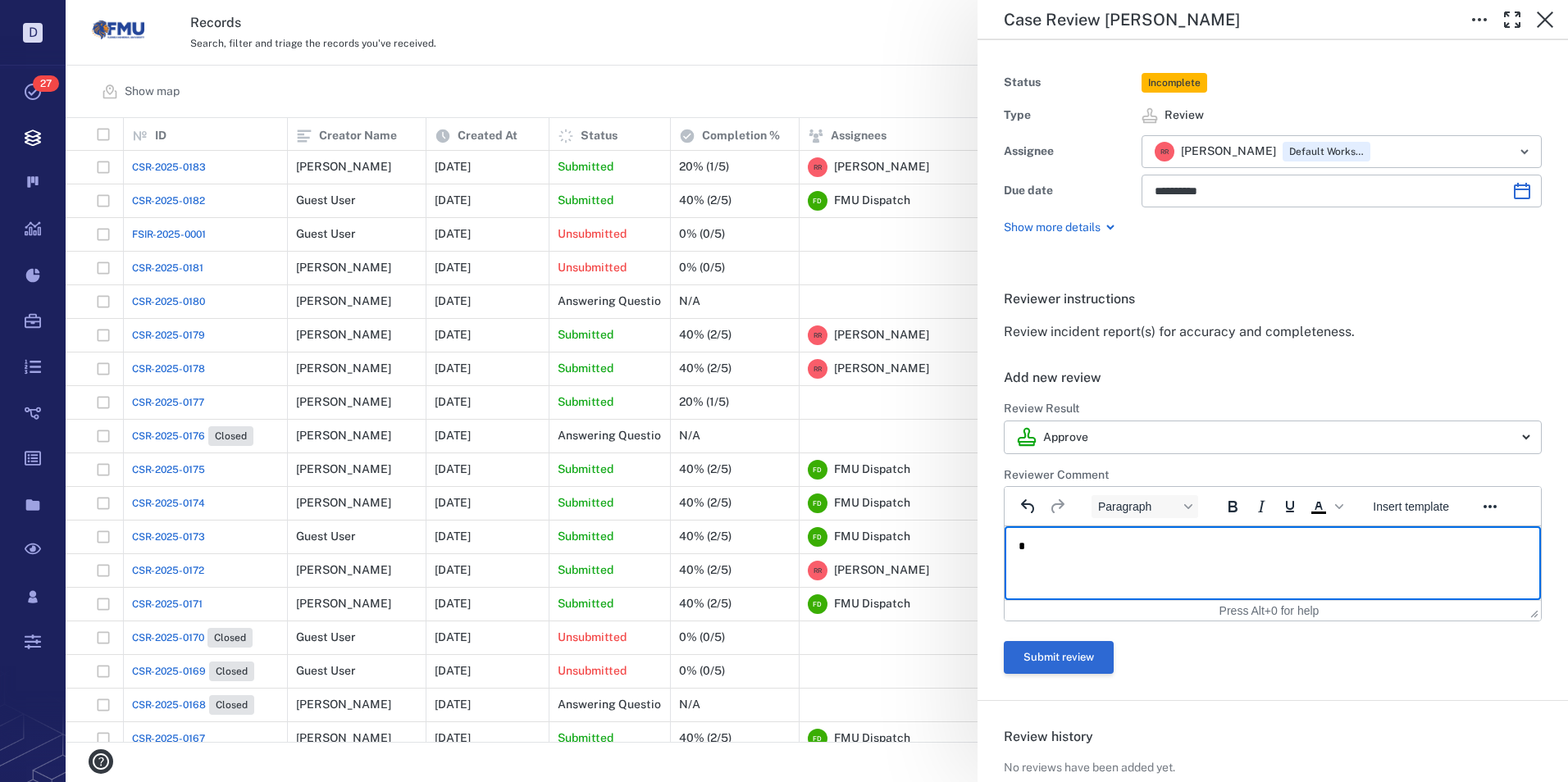
click at [1057, 658] on button "Submit review" at bounding box center [1059, 657] width 110 height 33
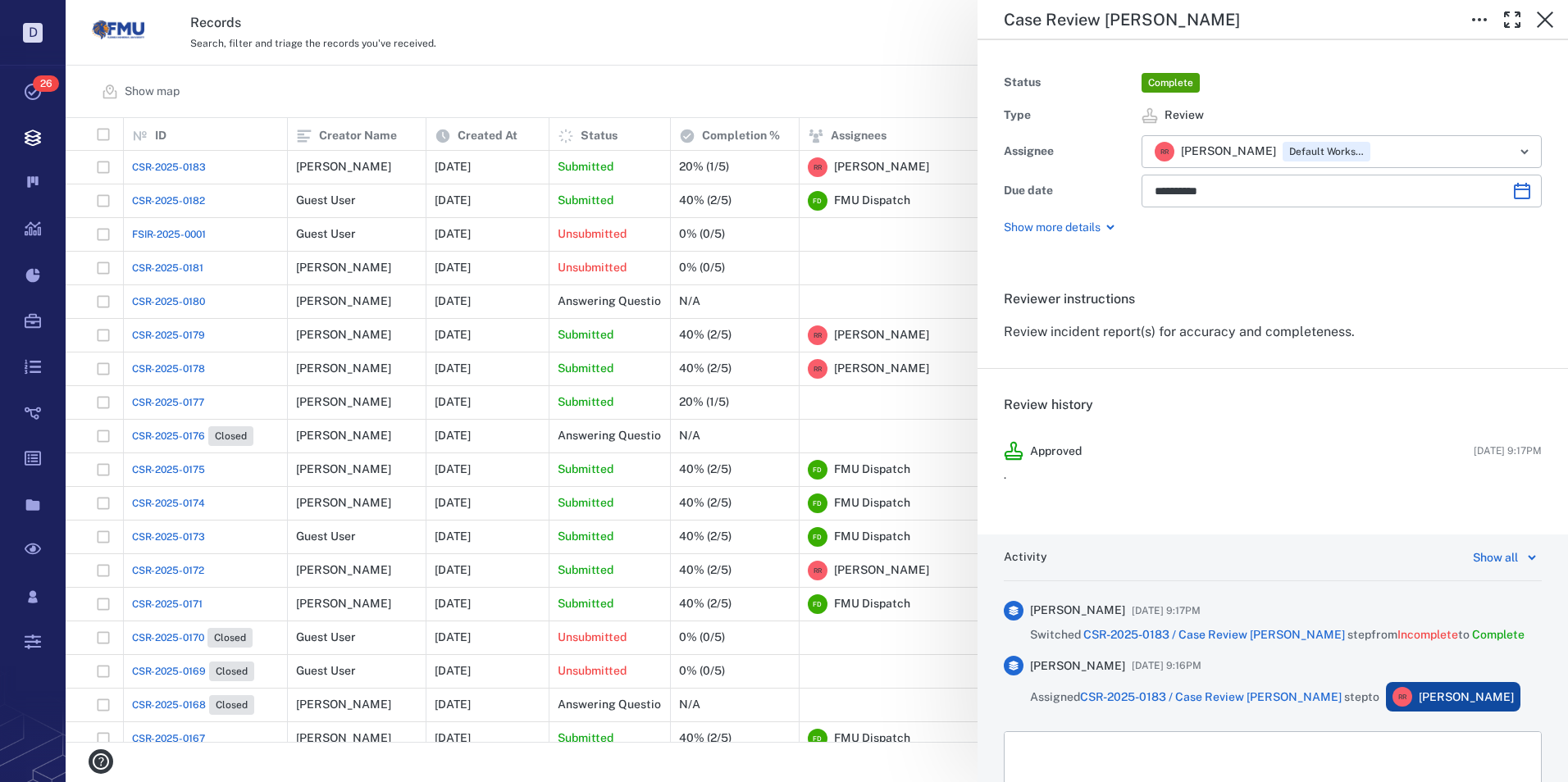
click at [163, 199] on div "**********" at bounding box center [816, 391] width 1503 height 782
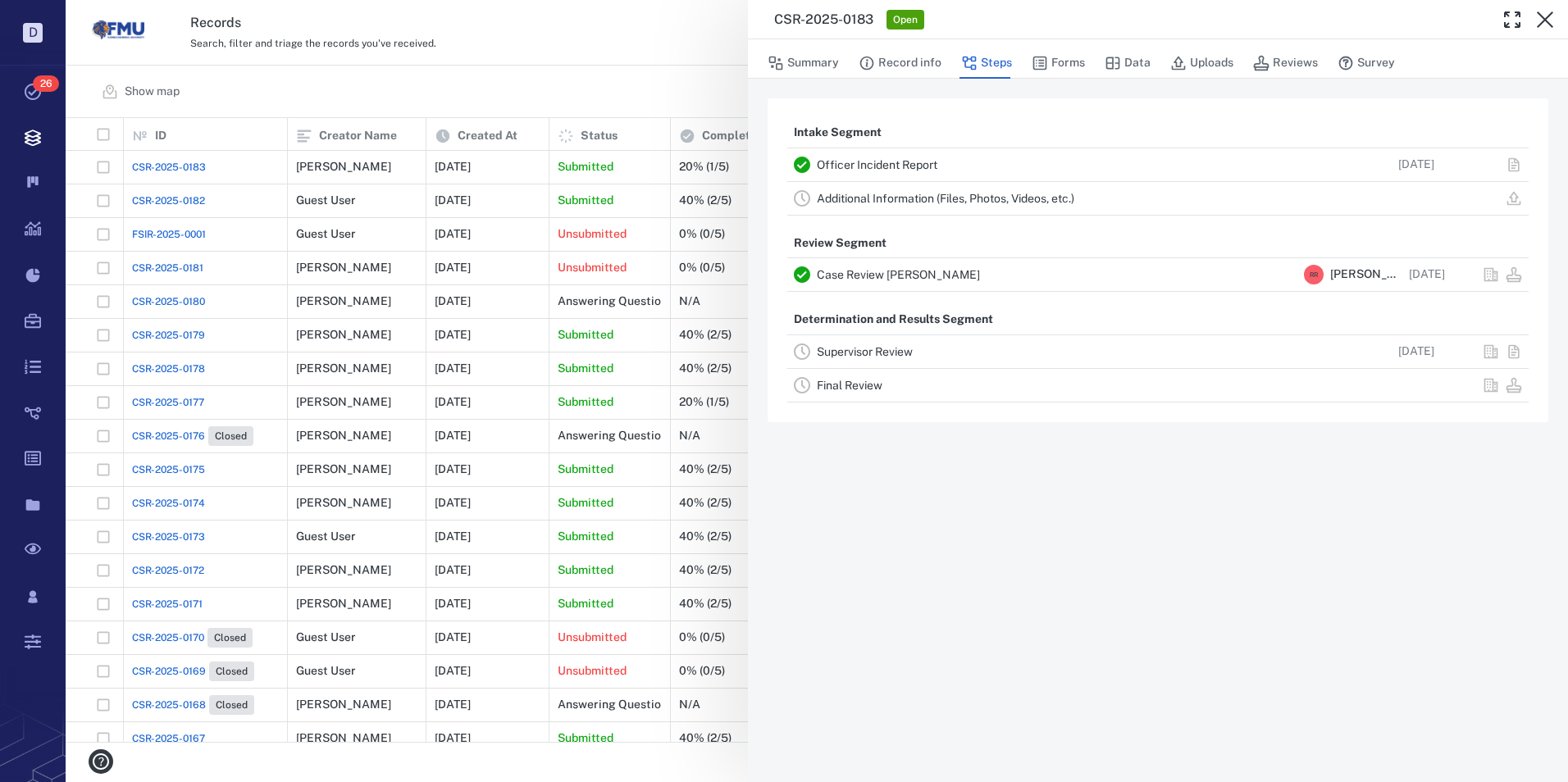
click at [876, 166] on link "Officer Incident Report" at bounding box center [877, 165] width 120 height 13
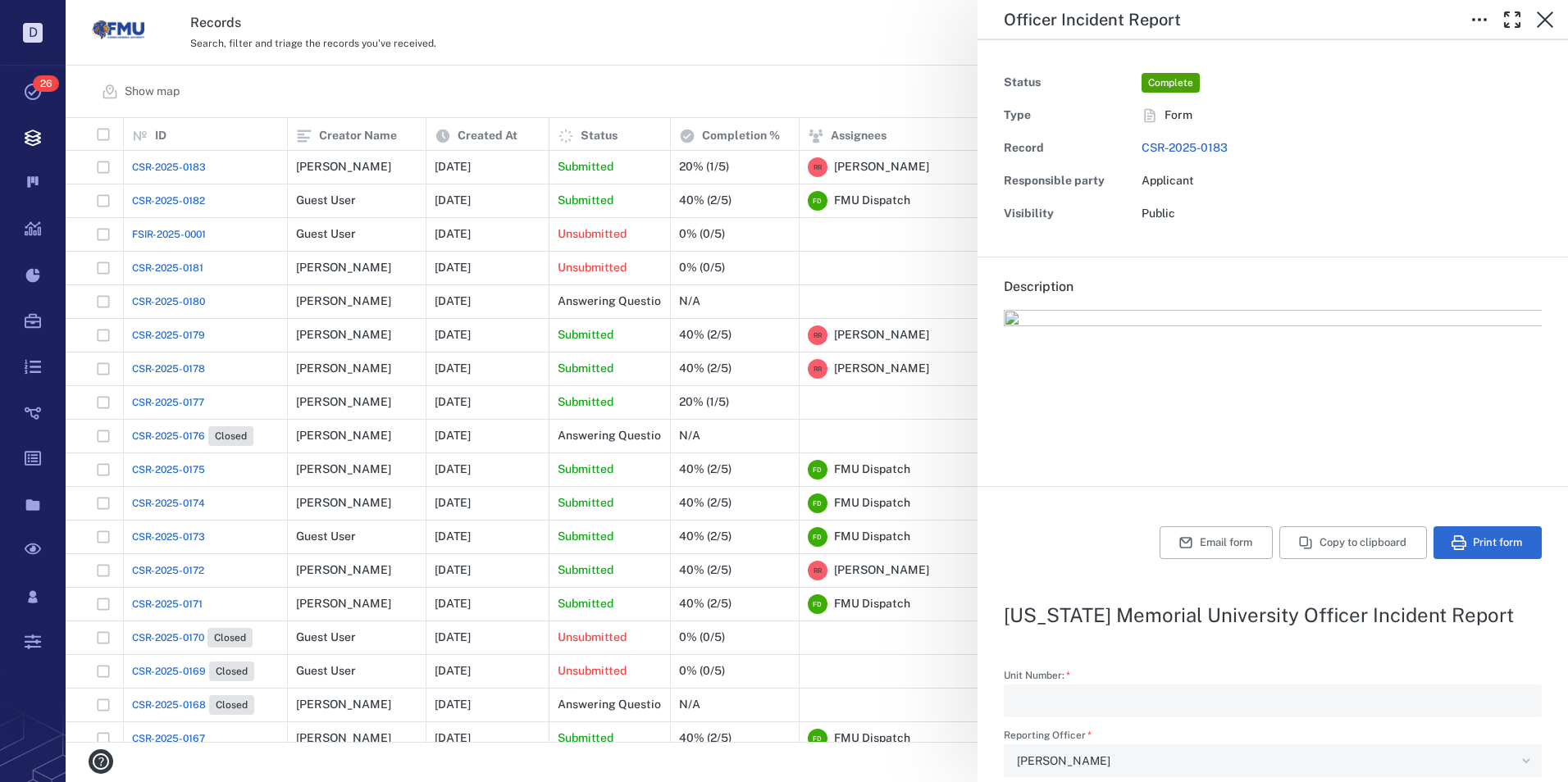
type input "**********"
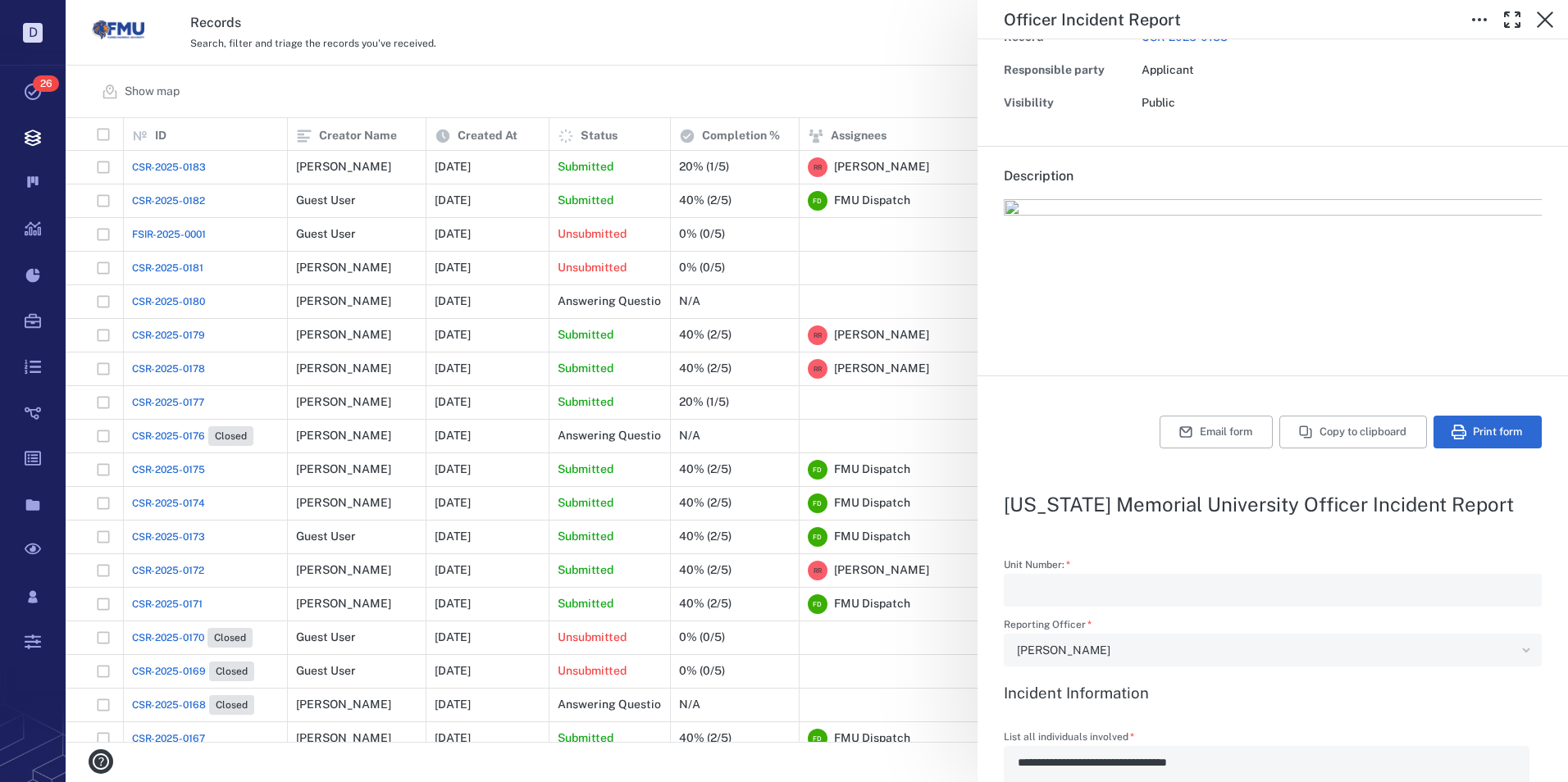
scroll to position [82, 0]
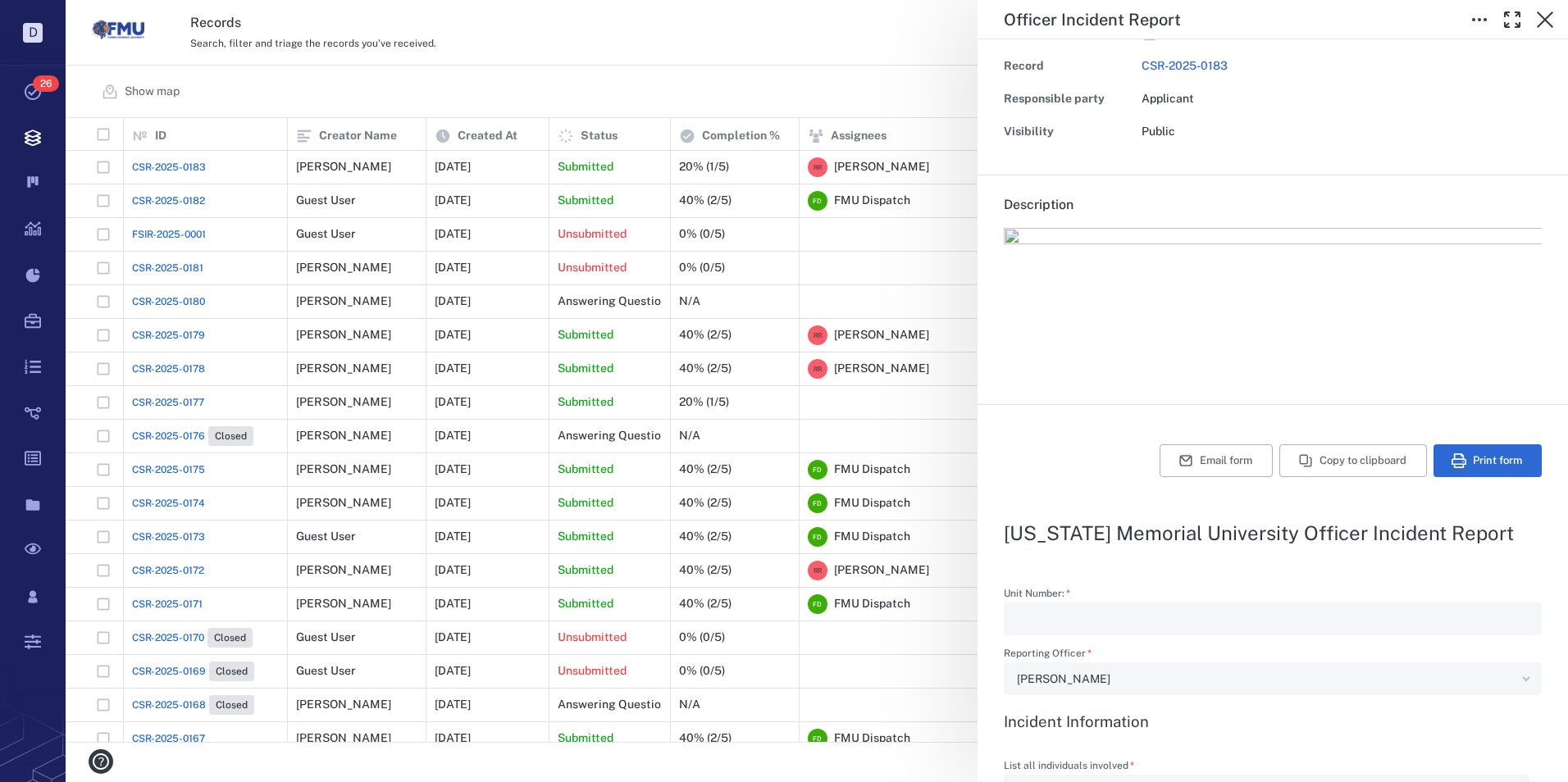
click at [181, 199] on div "**********" at bounding box center [816, 391] width 1503 height 782
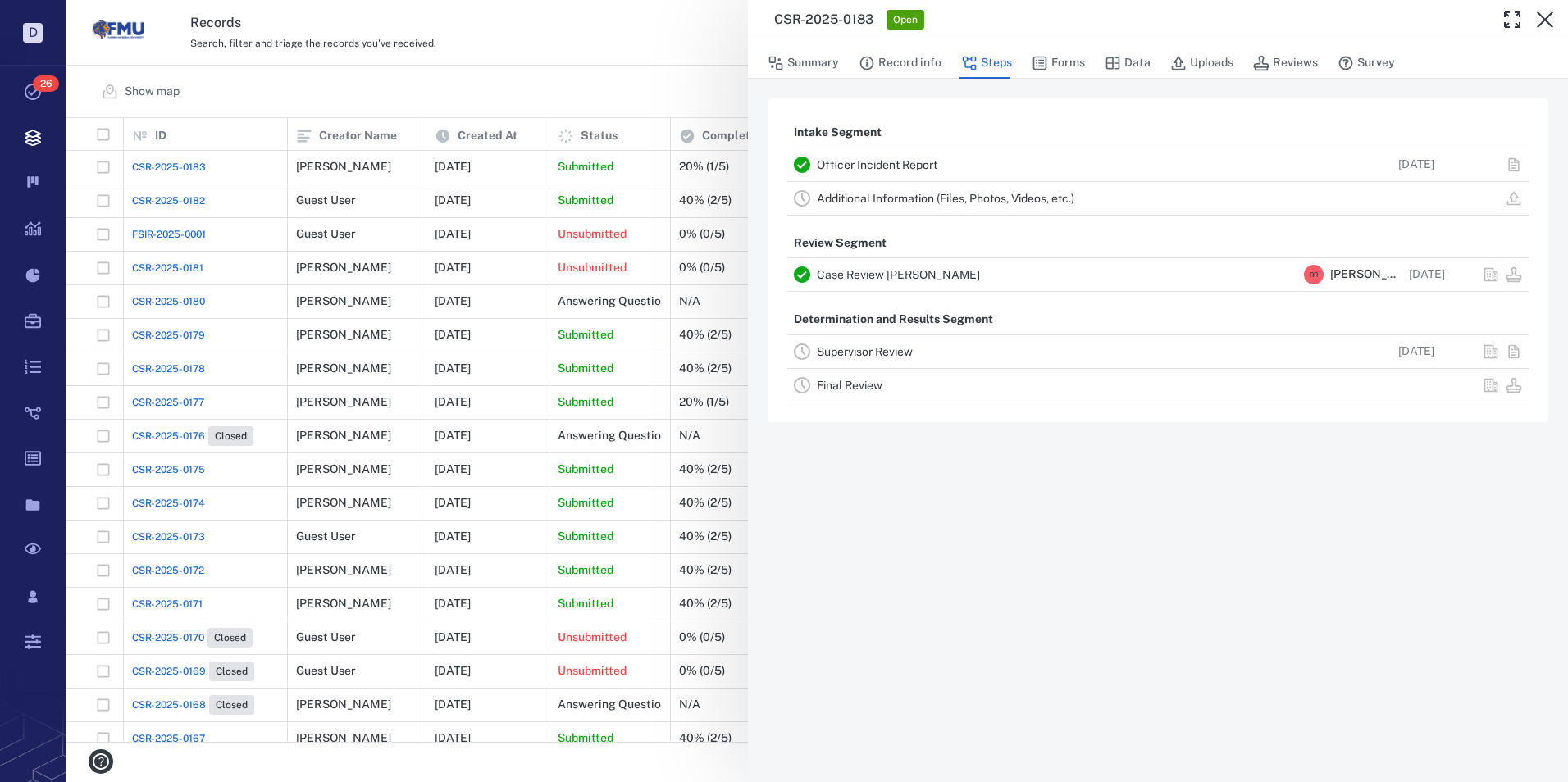
click at [892, 165] on link "Officer Incident Report" at bounding box center [877, 165] width 120 height 13
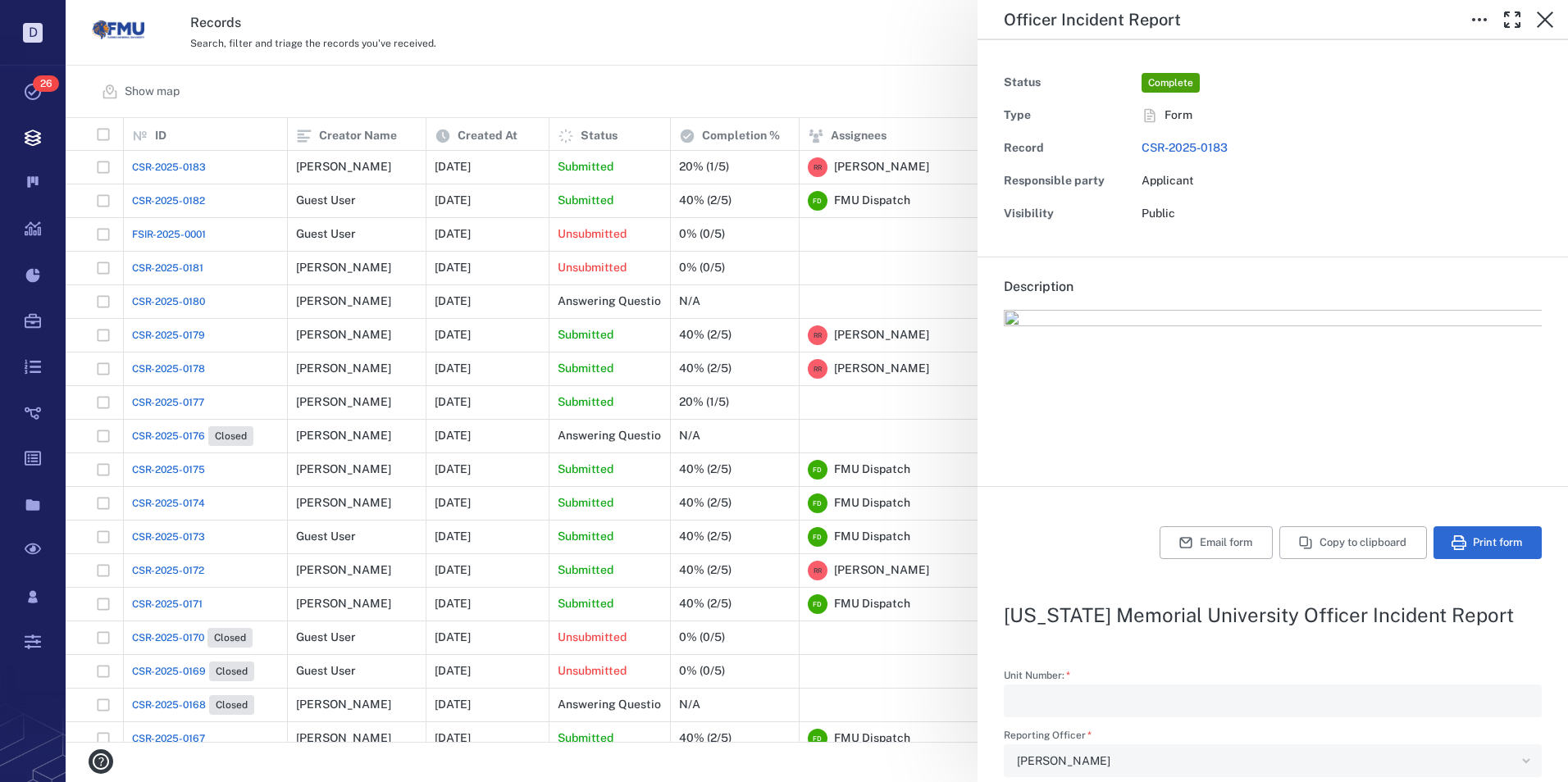
type input "**********"
type textarea "*"
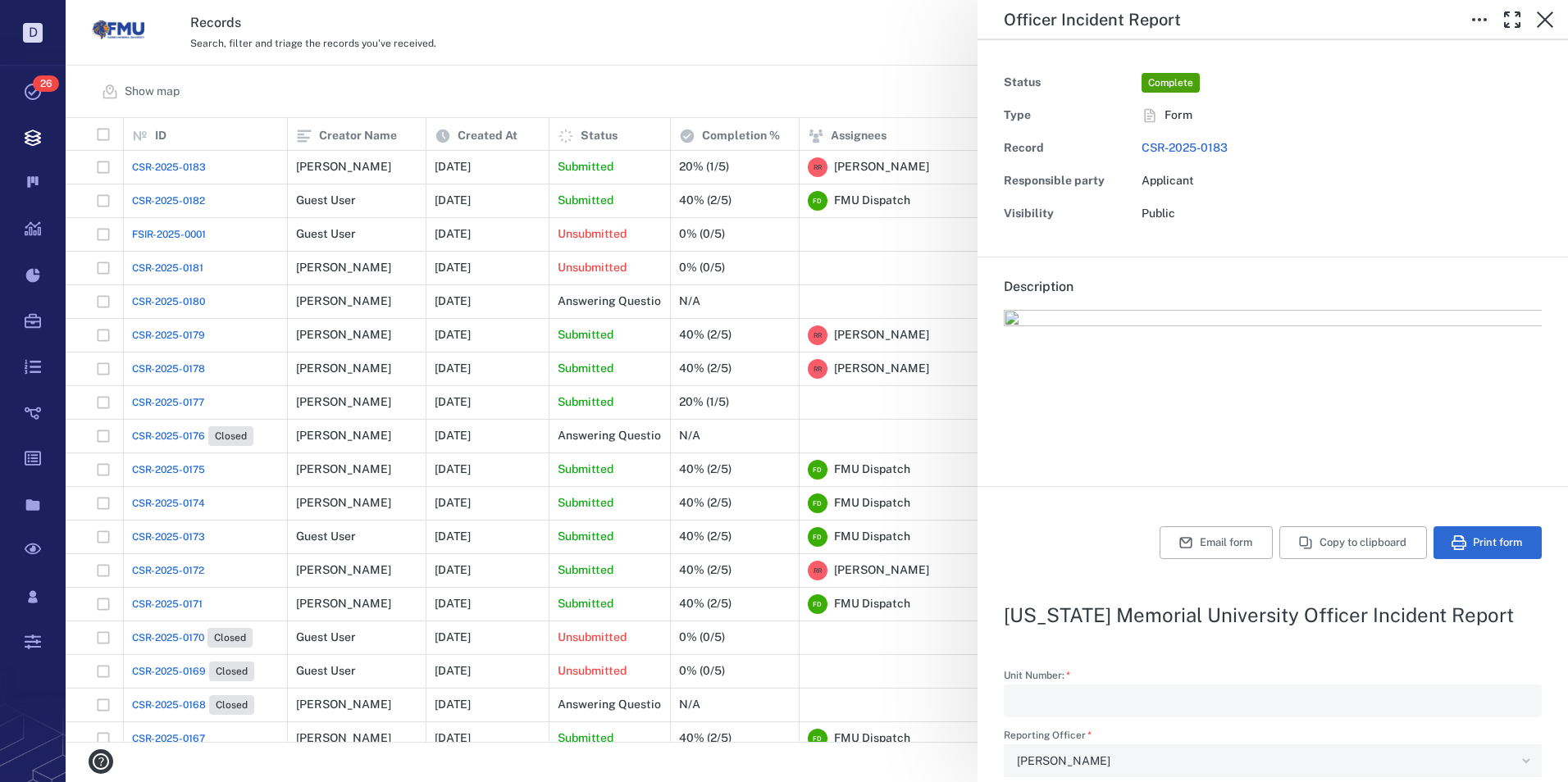
type textarea "*"
click at [193, 163] on div "**********" at bounding box center [816, 391] width 1503 height 782
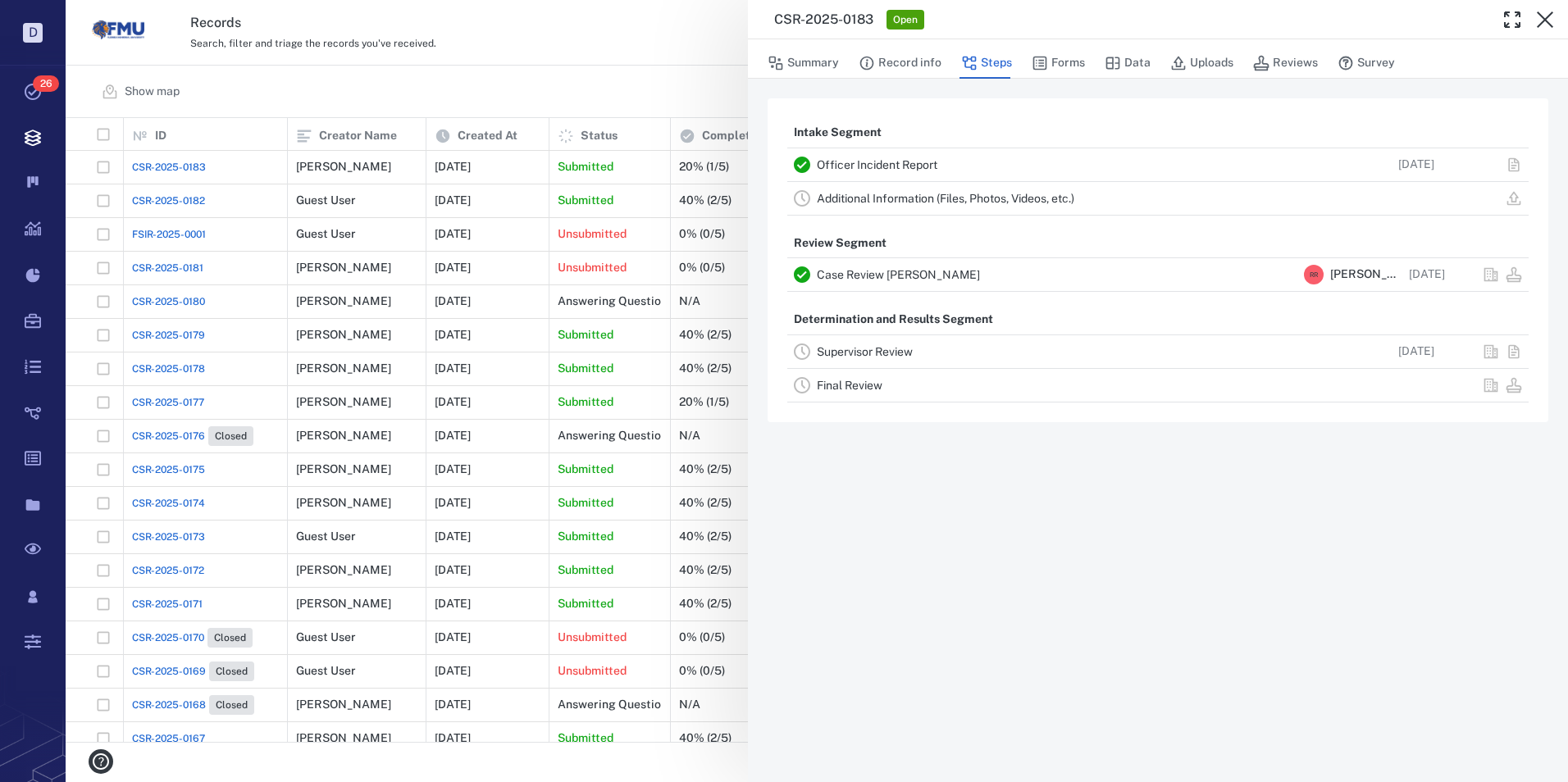
click at [831, 271] on link "Case Review [PERSON_NAME]" at bounding box center [899, 274] width 163 height 13
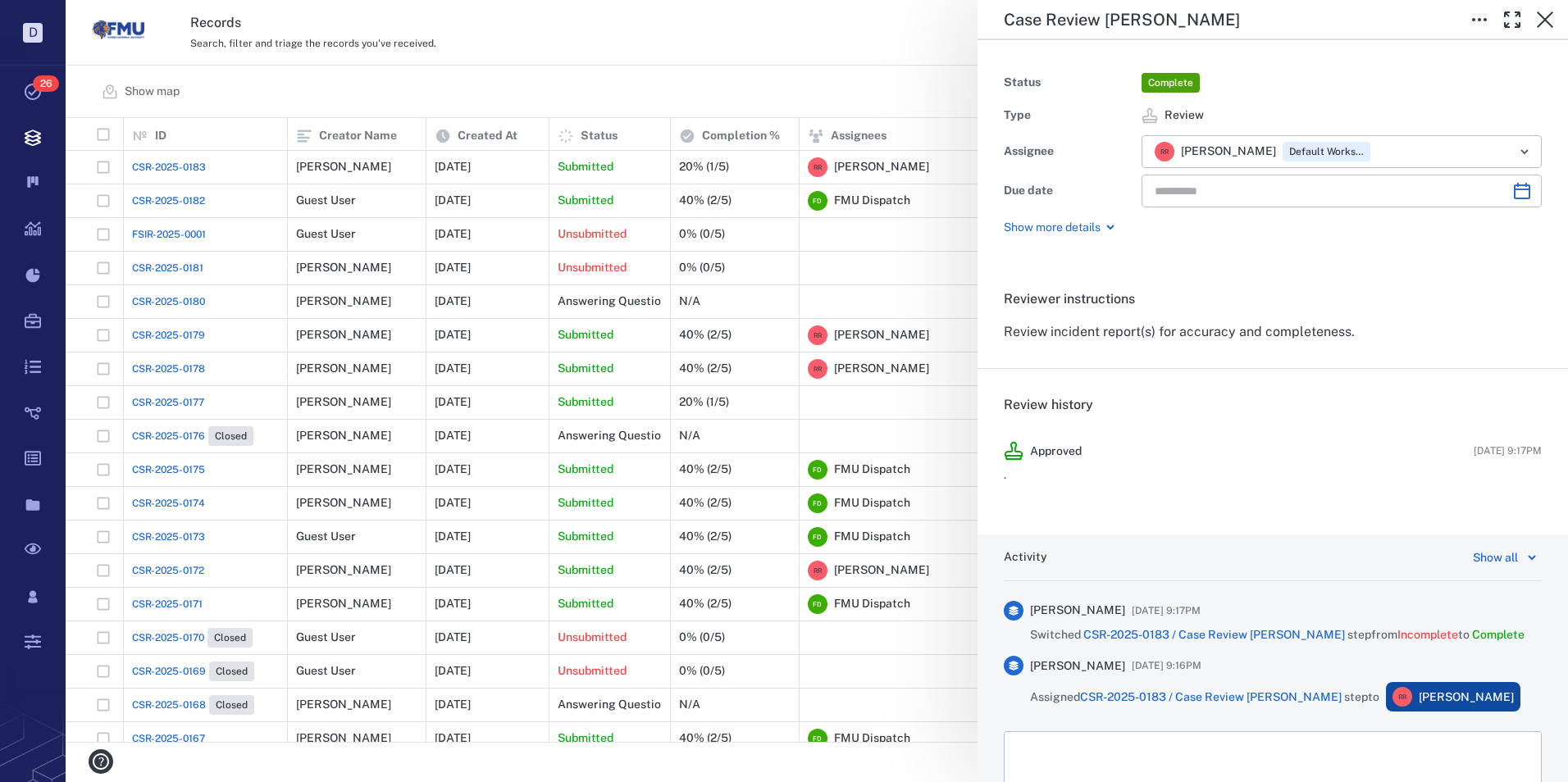
type input "**********"
click at [177, 165] on div "**********" at bounding box center [816, 391] width 1503 height 782
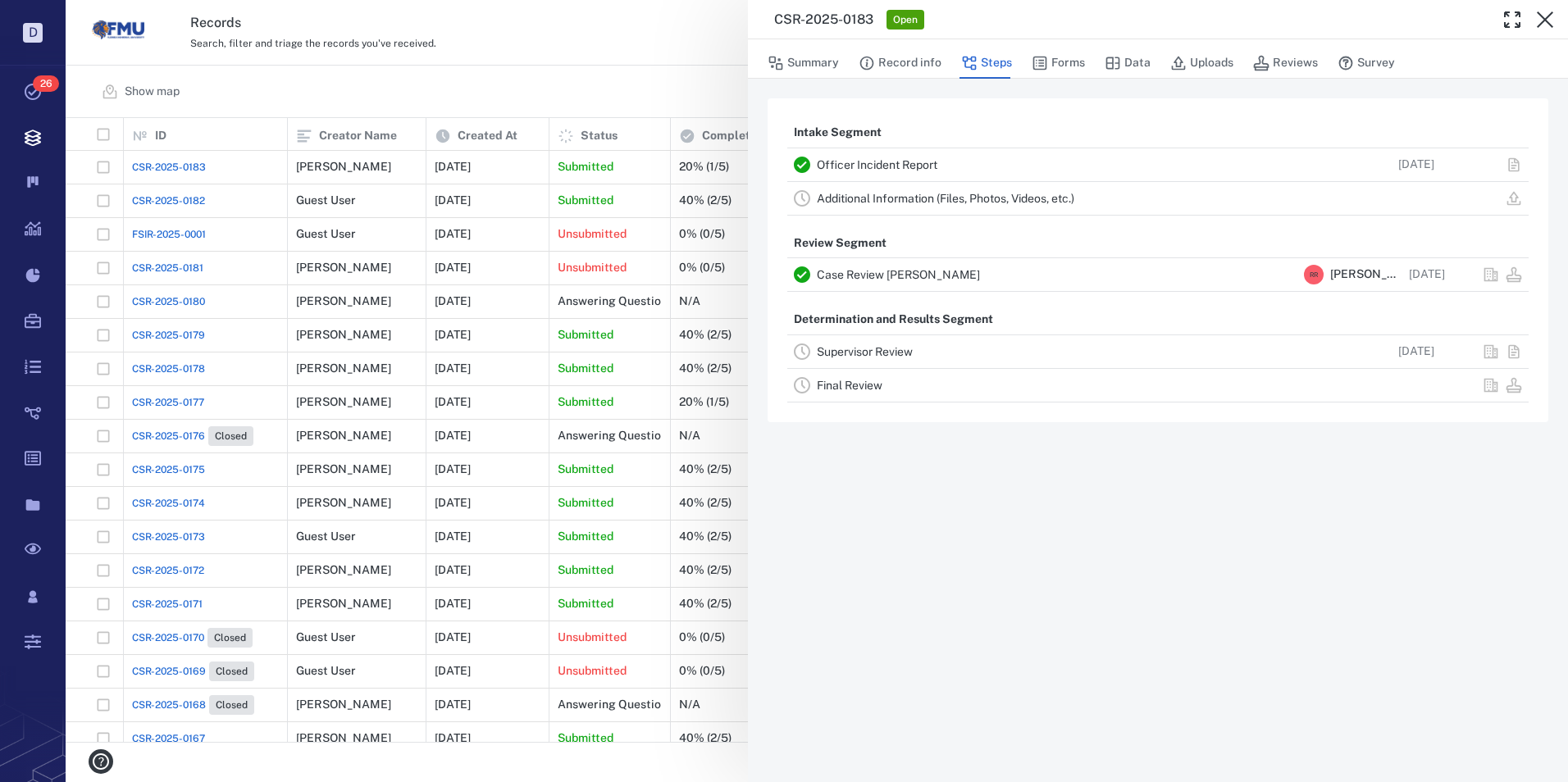
click at [192, 164] on div "CSR-2025-0183 Open Summary Record info Steps Forms Data Uploads Reviews Survey …" at bounding box center [816, 391] width 1503 height 782
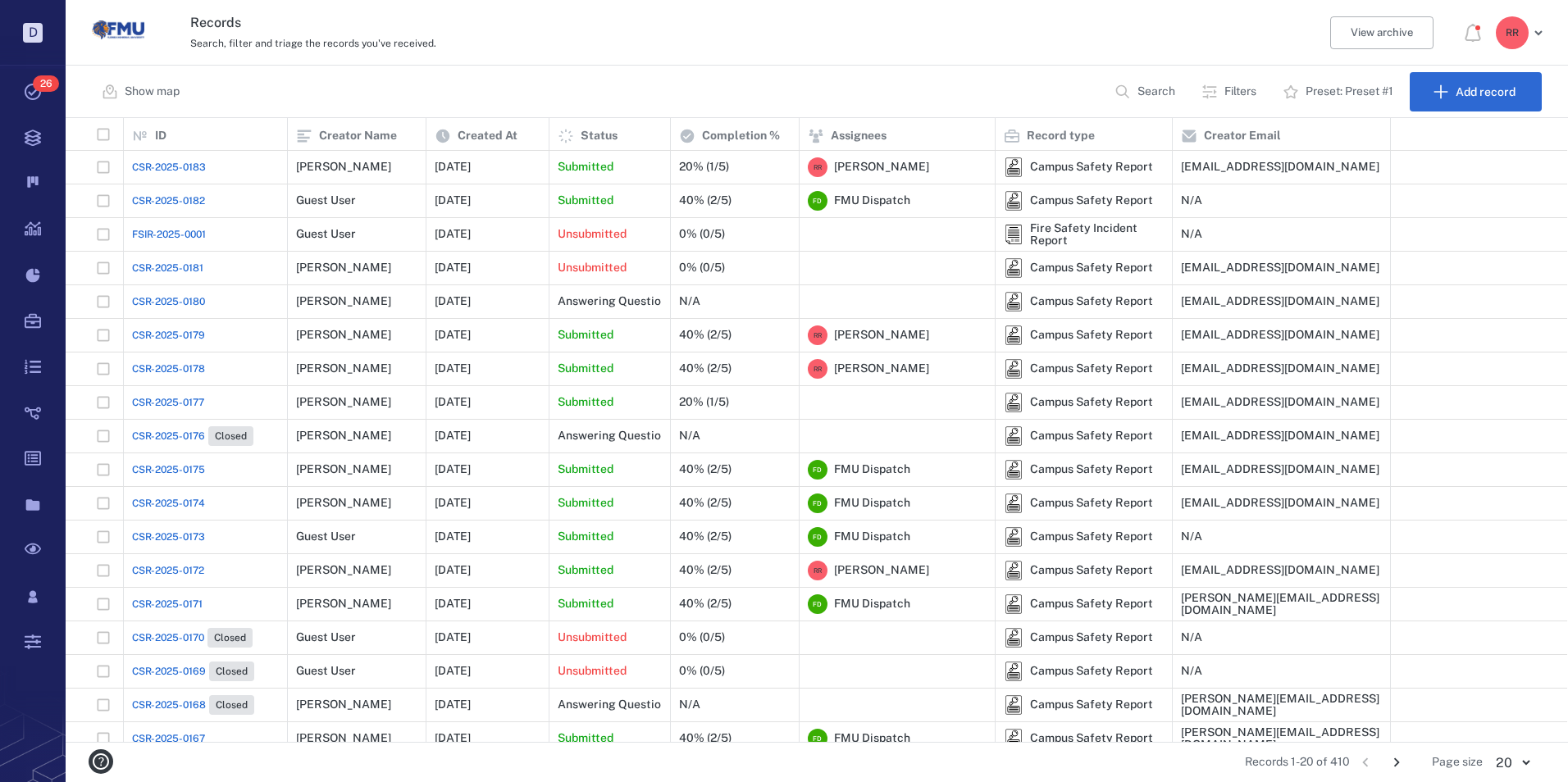
click at [165, 200] on span "CSR-2025-0182" at bounding box center [169, 200] width 73 height 14
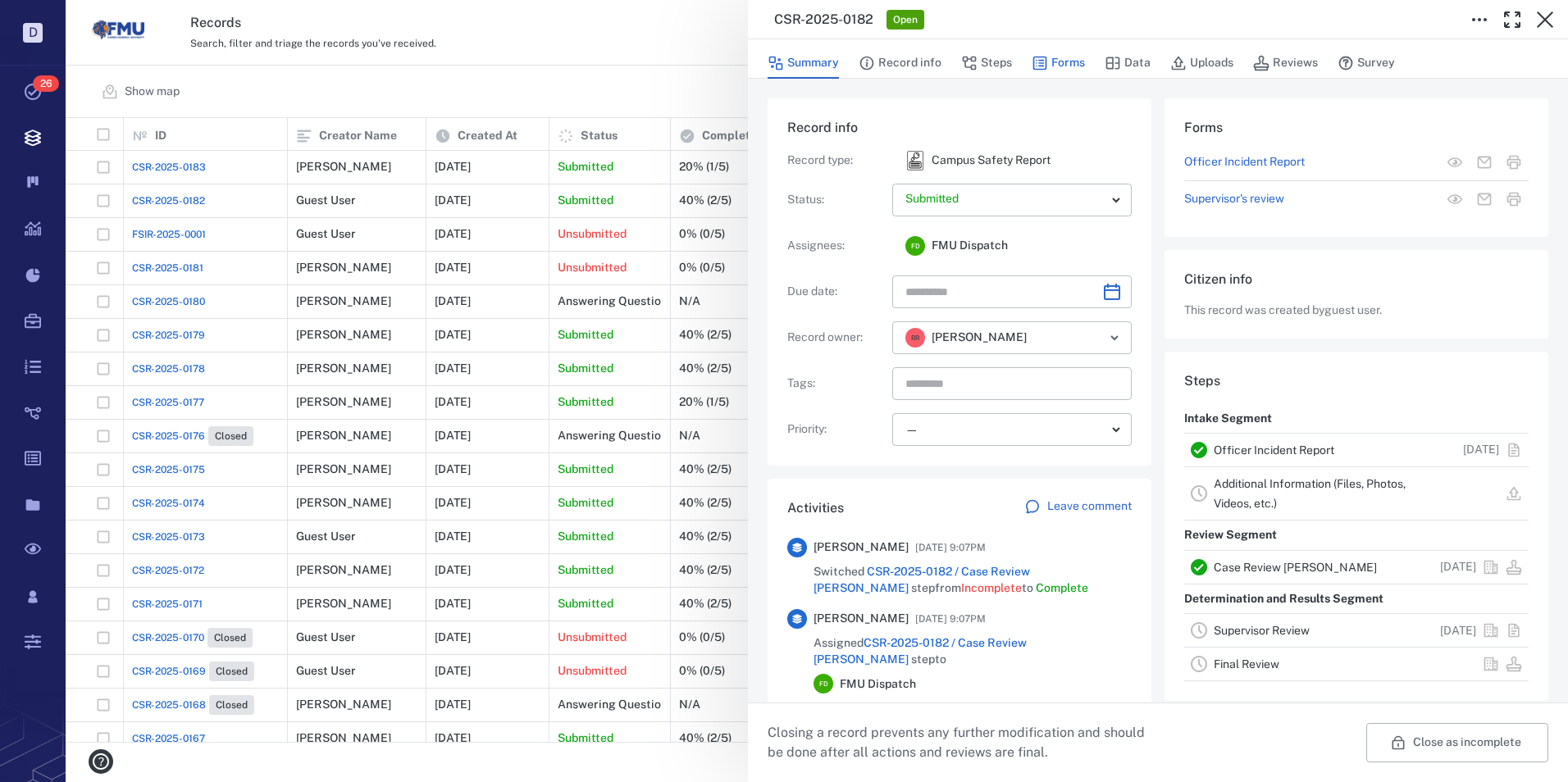
click at [1054, 63] on button "Forms" at bounding box center [1058, 63] width 53 height 31
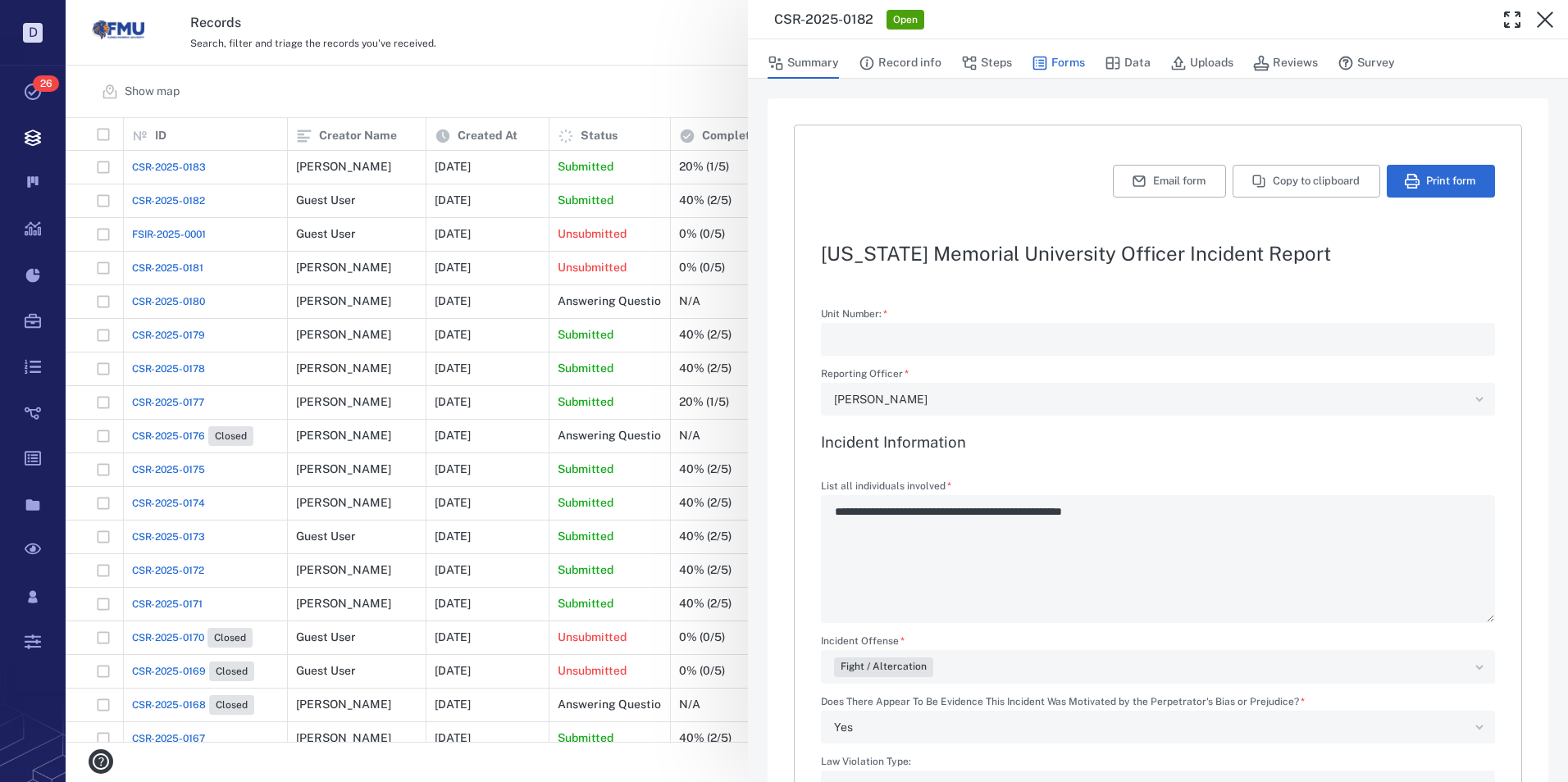
type textarea "*"
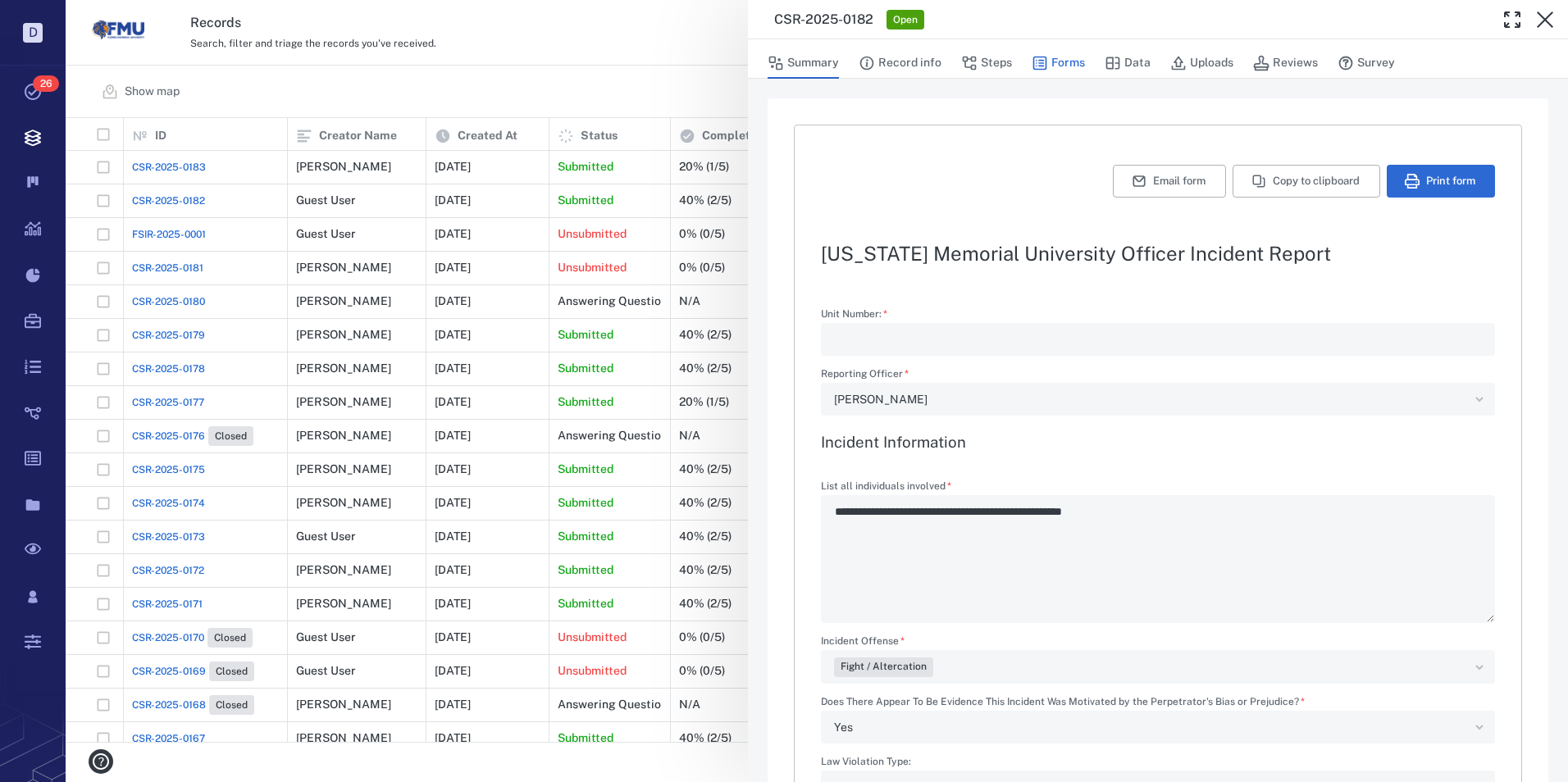
type textarea "*"
type input "**********"
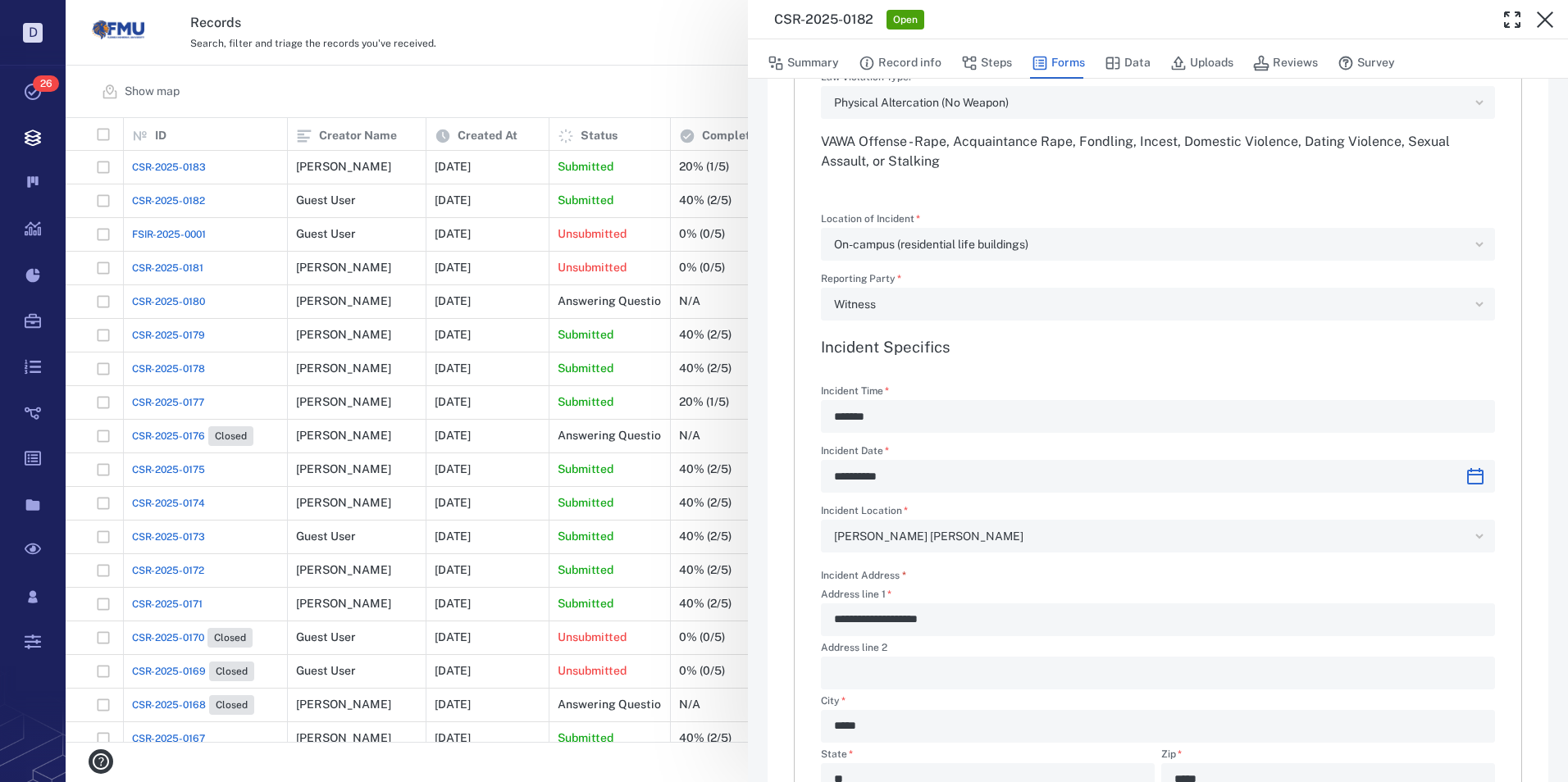
scroll to position [656, 0]
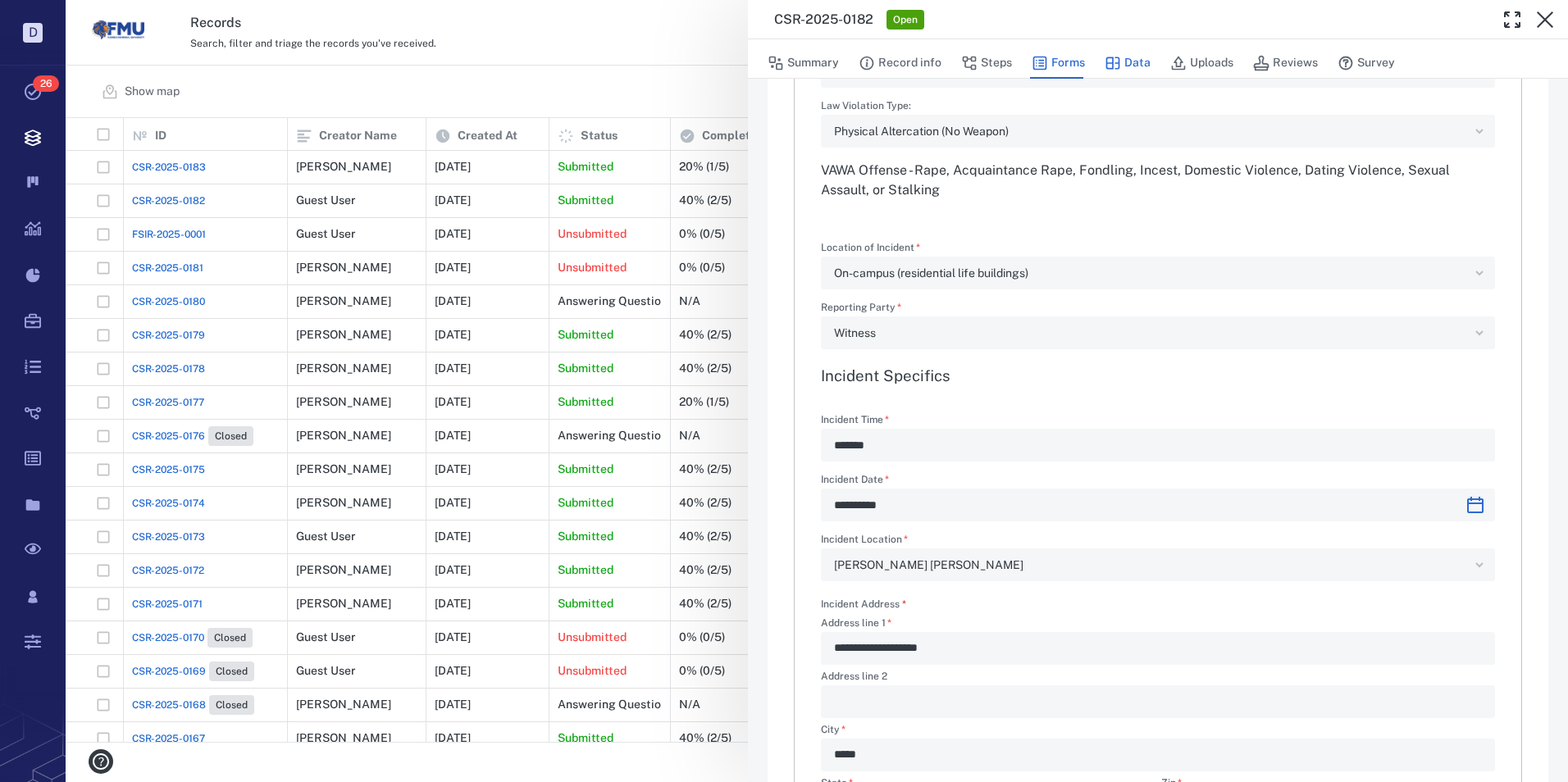
click at [1133, 59] on button "Data" at bounding box center [1128, 63] width 46 height 31
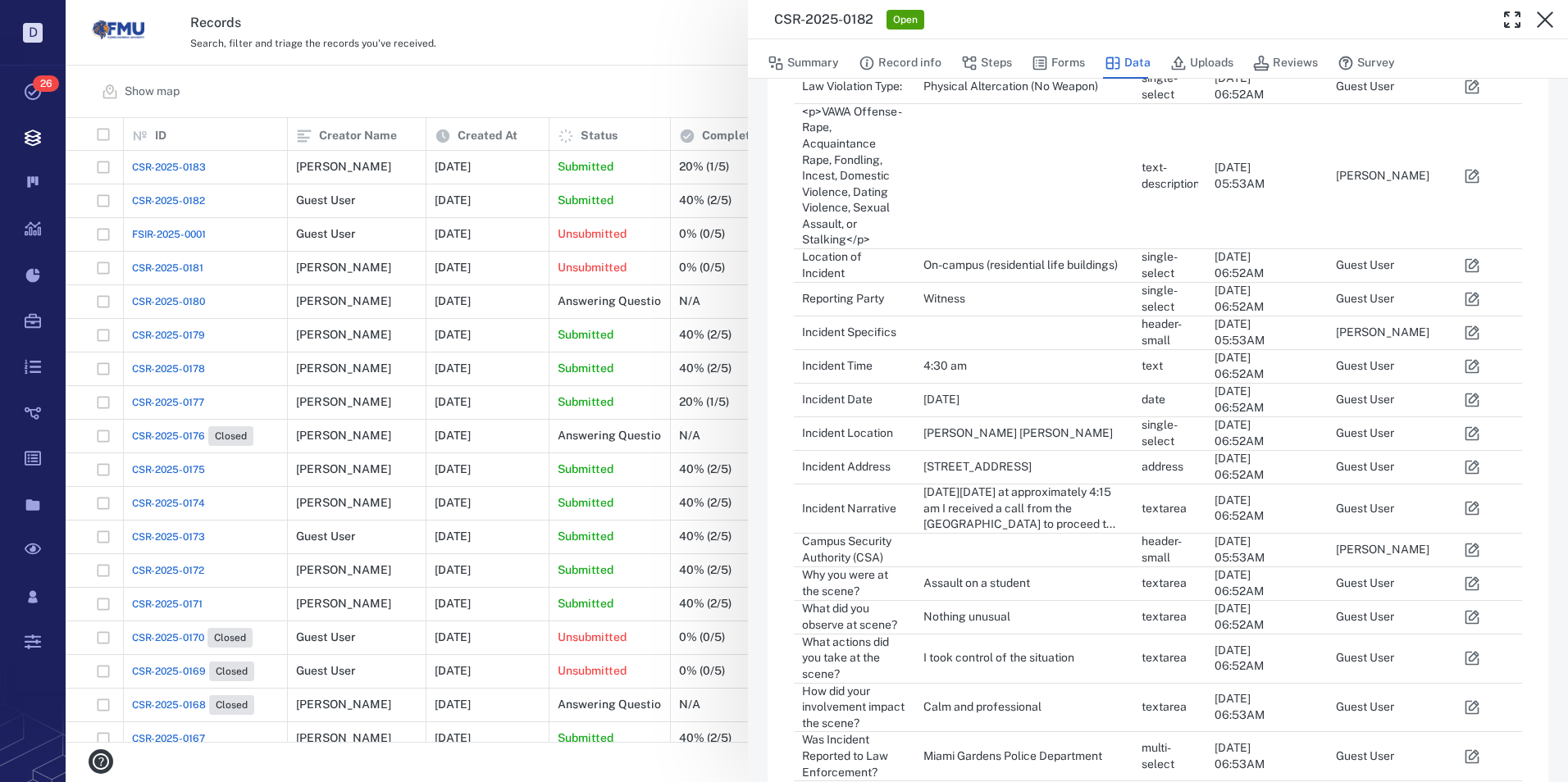
scroll to position [574, 0]
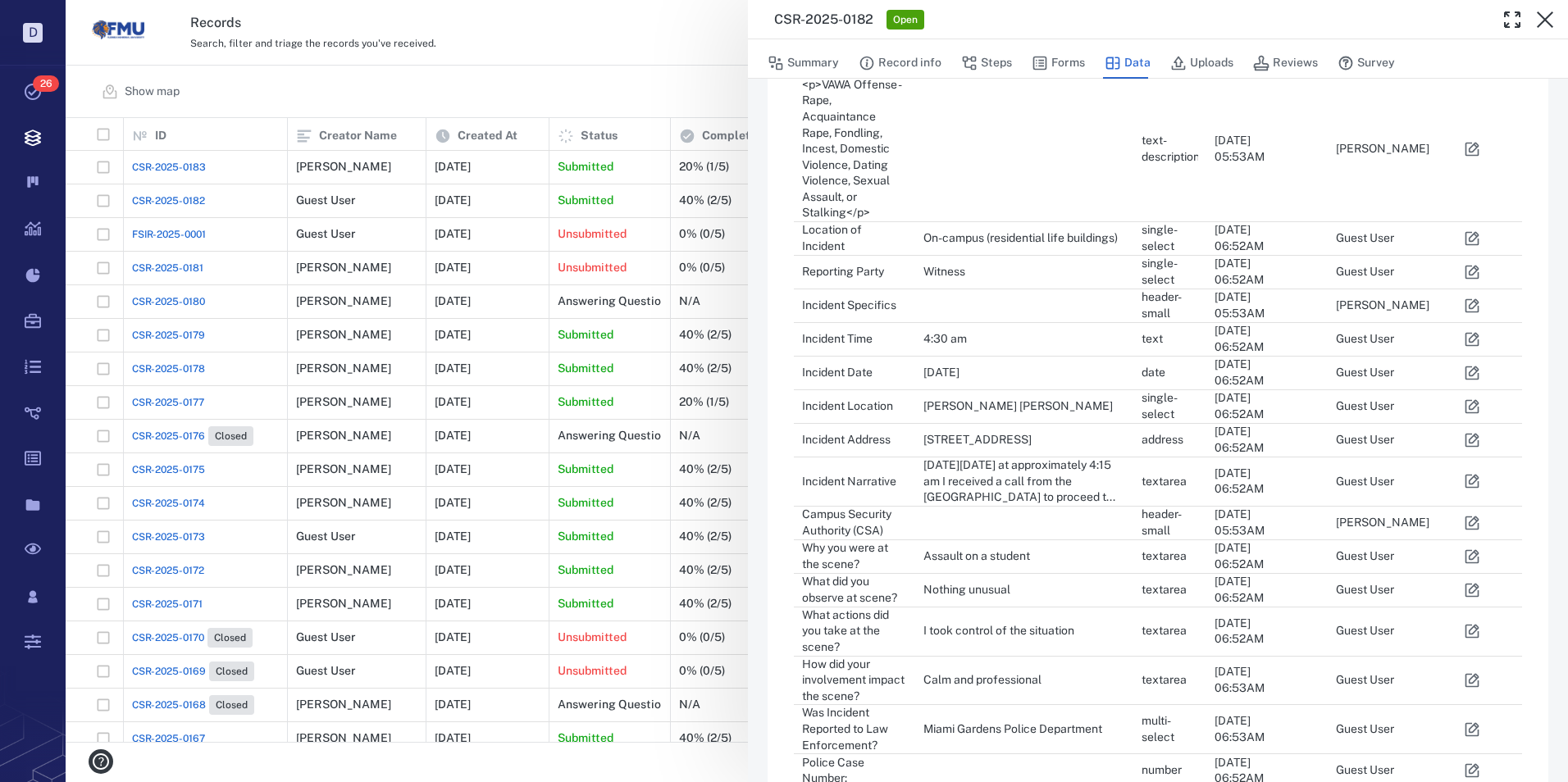
click at [1476, 231] on icon "button" at bounding box center [1471, 238] width 16 height 16
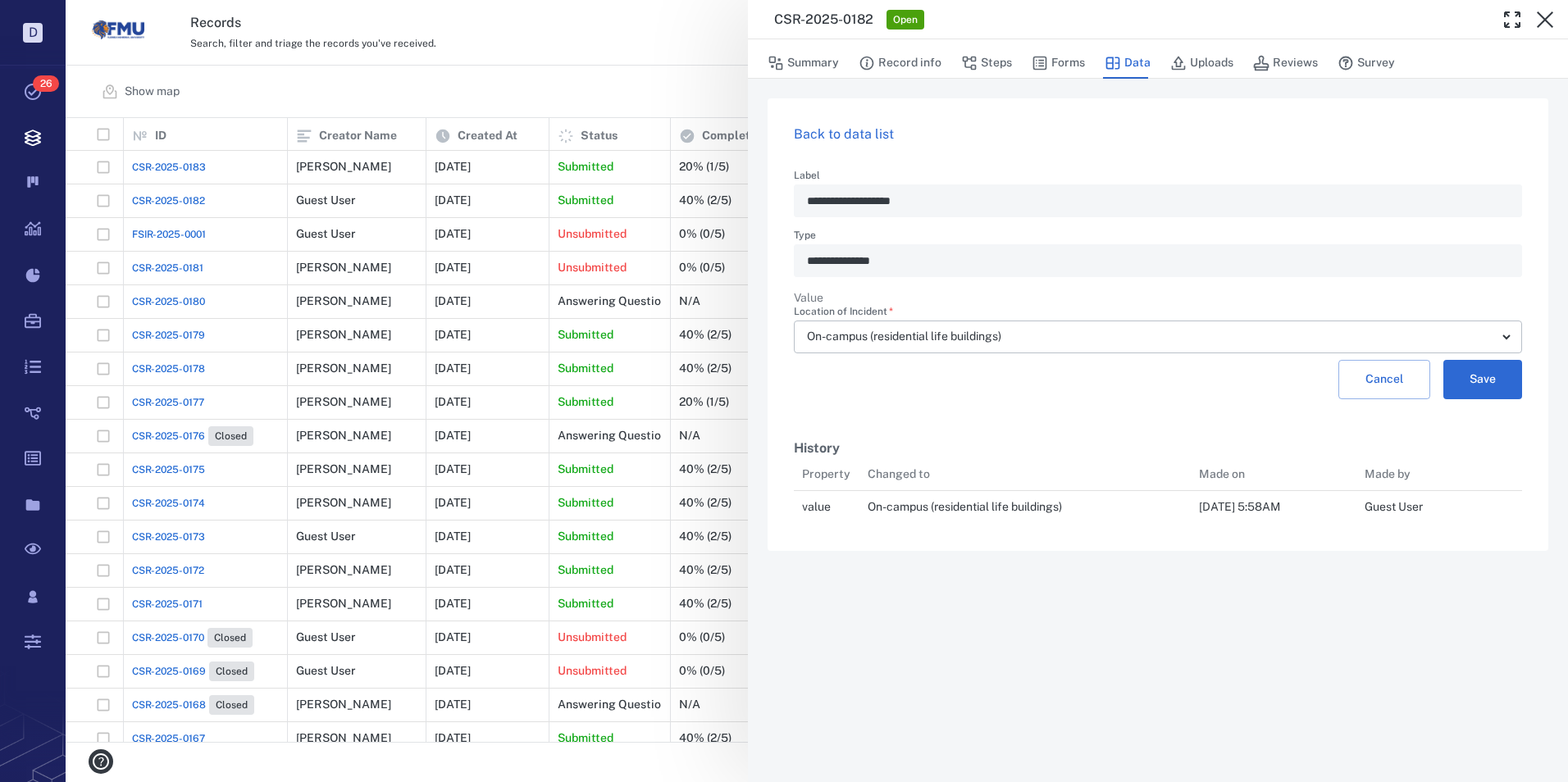
scroll to position [54, 716]
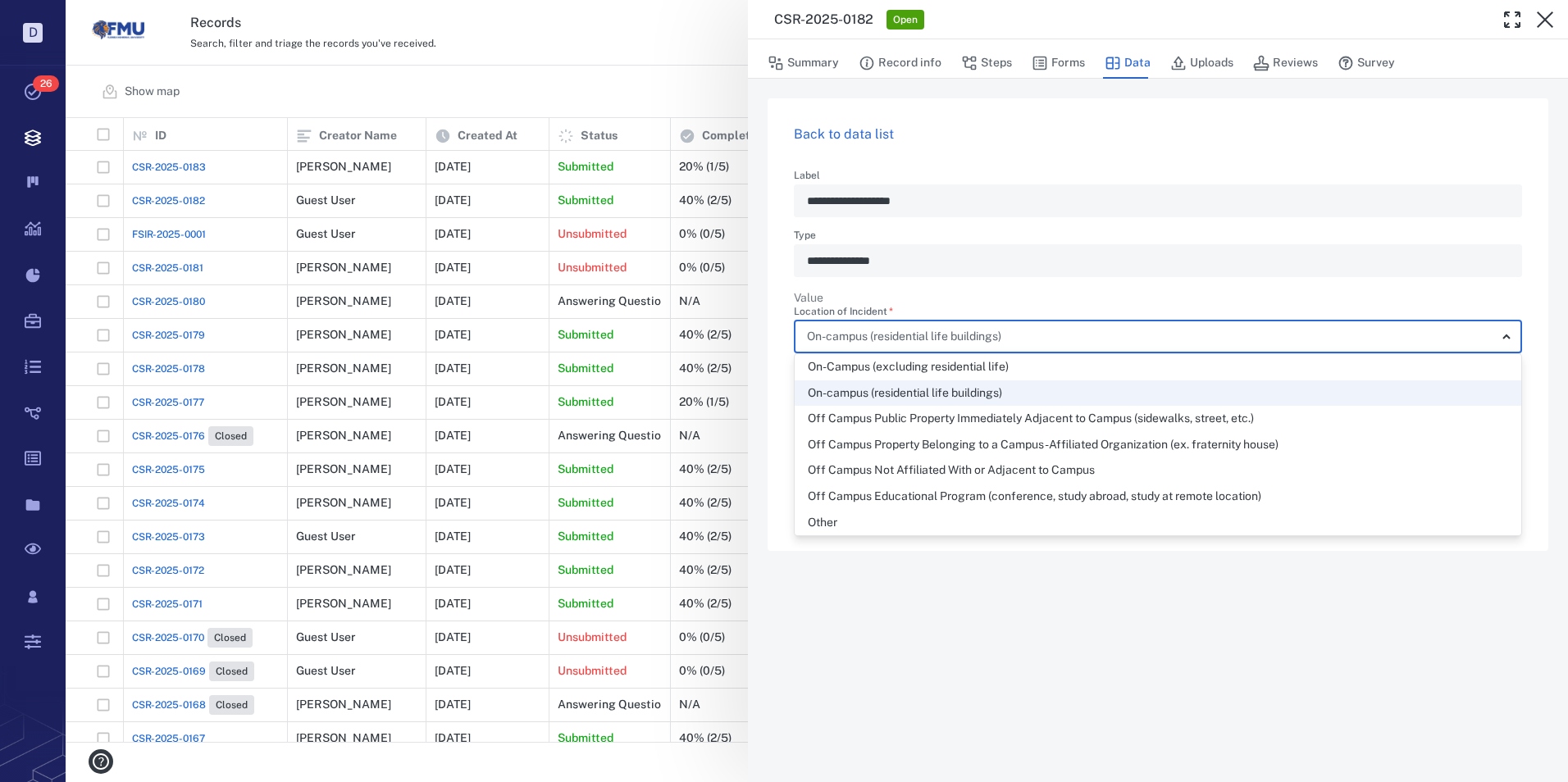
click at [1505, 335] on body "D Tasks 26 Records Boards Dashboard Reports Record types Guide steps Rules Form…" at bounding box center [784, 391] width 1568 height 782
click at [1476, 249] on div at bounding box center [784, 391] width 1568 height 782
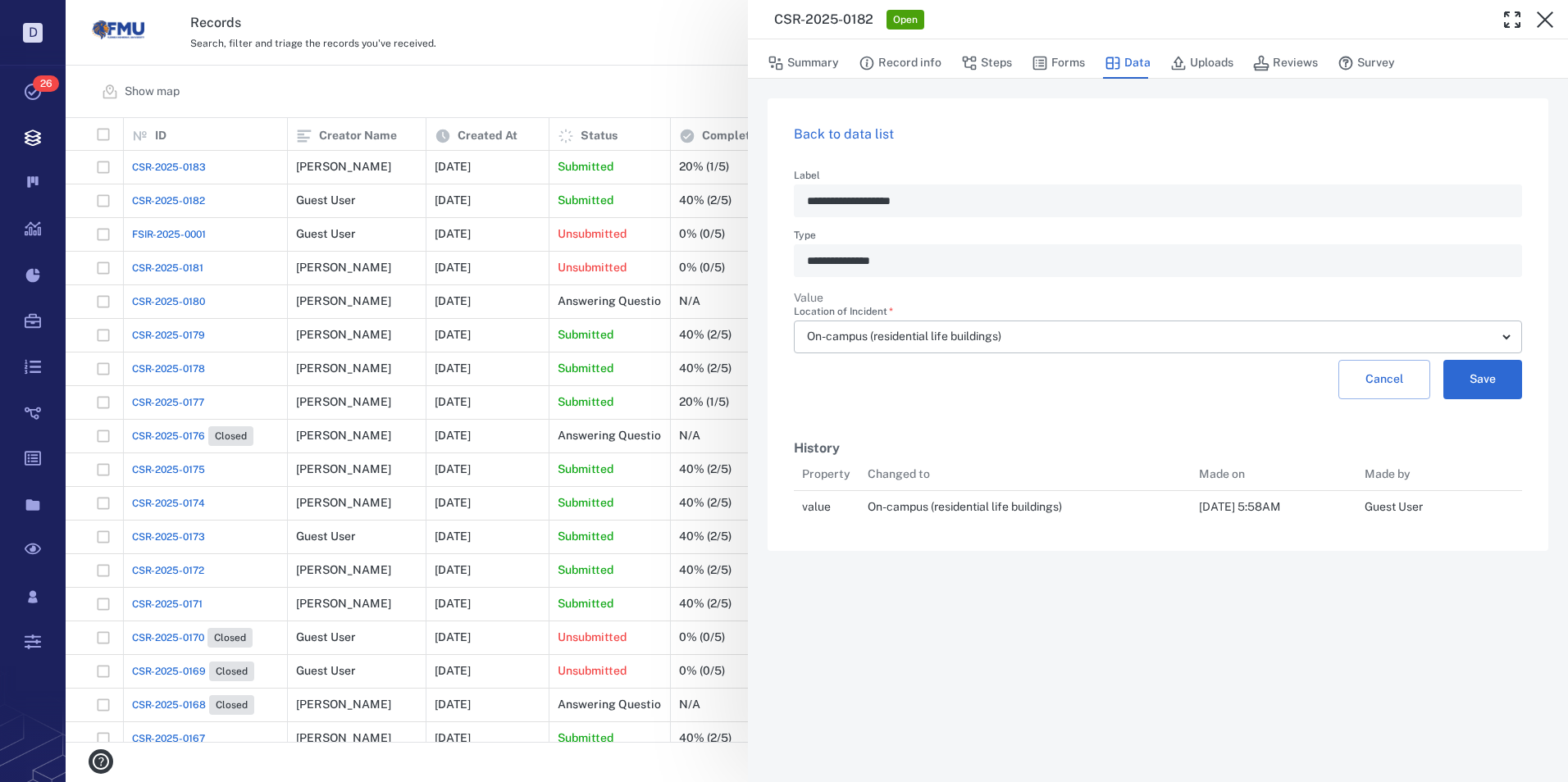
click at [804, 129] on link "Back to data list" at bounding box center [844, 134] width 100 height 15
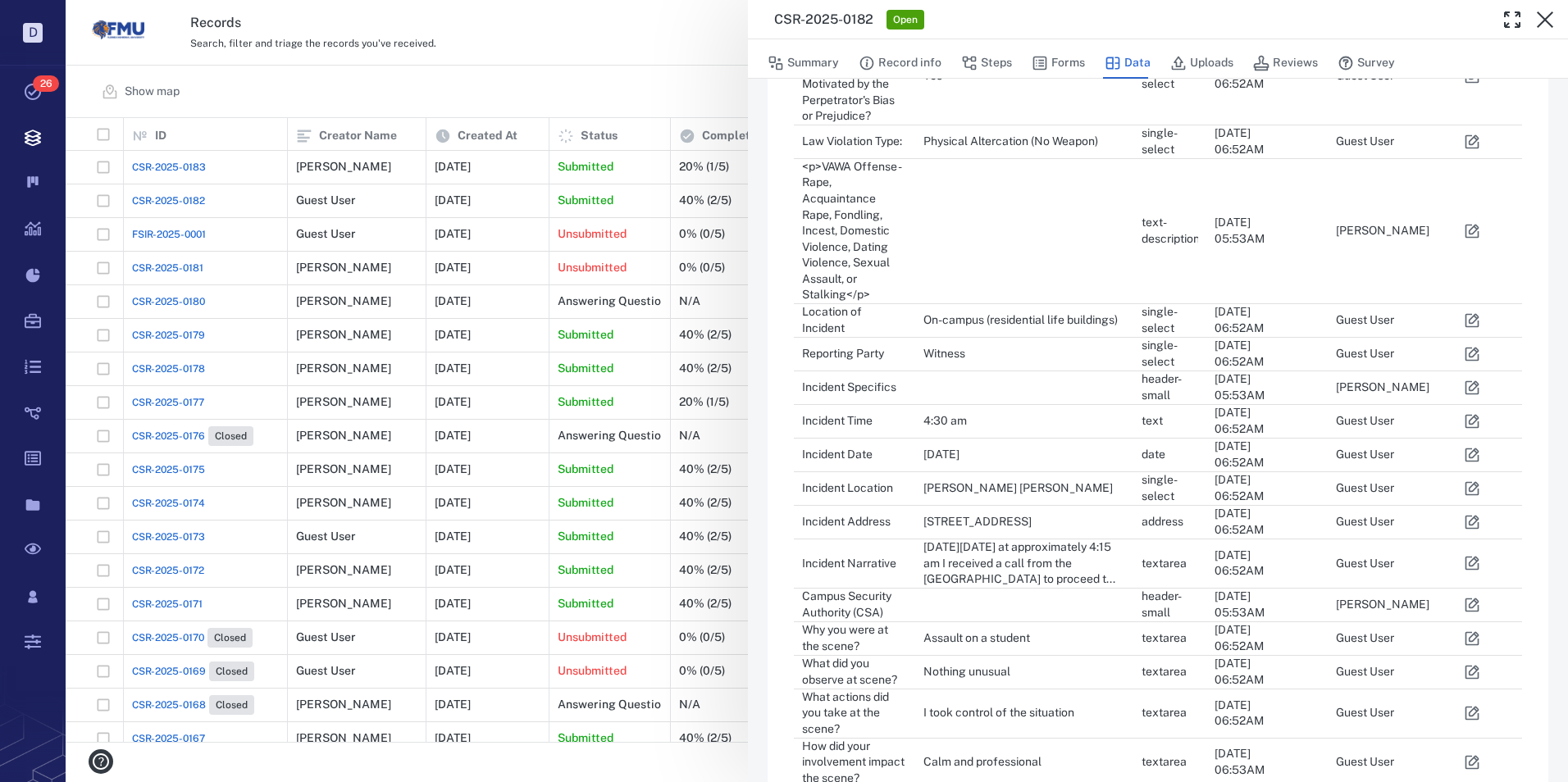
scroll to position [574, 0]
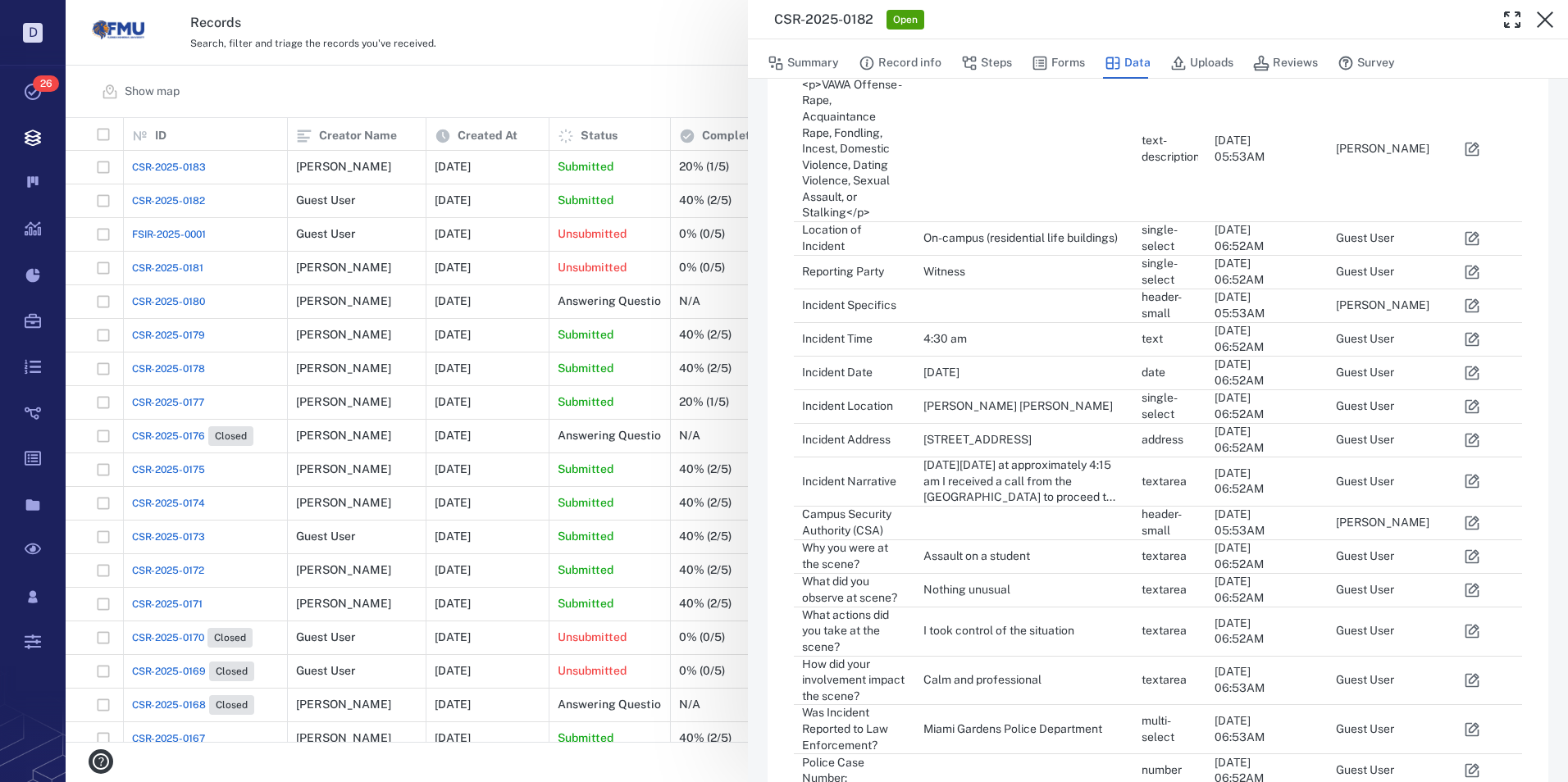
click at [1469, 366] on icon "button" at bounding box center [1472, 373] width 14 height 14
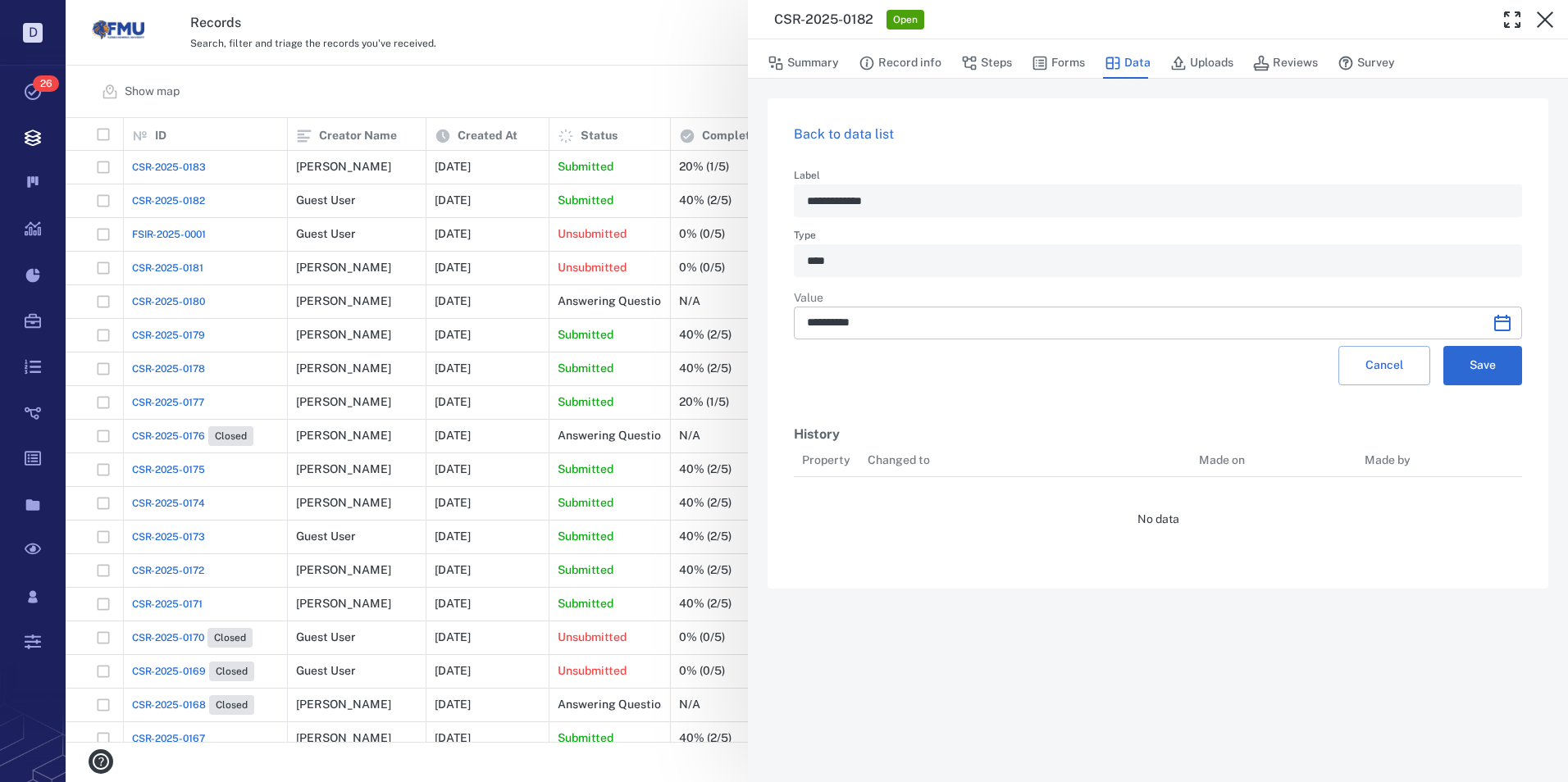
scroll to position [13, 13]
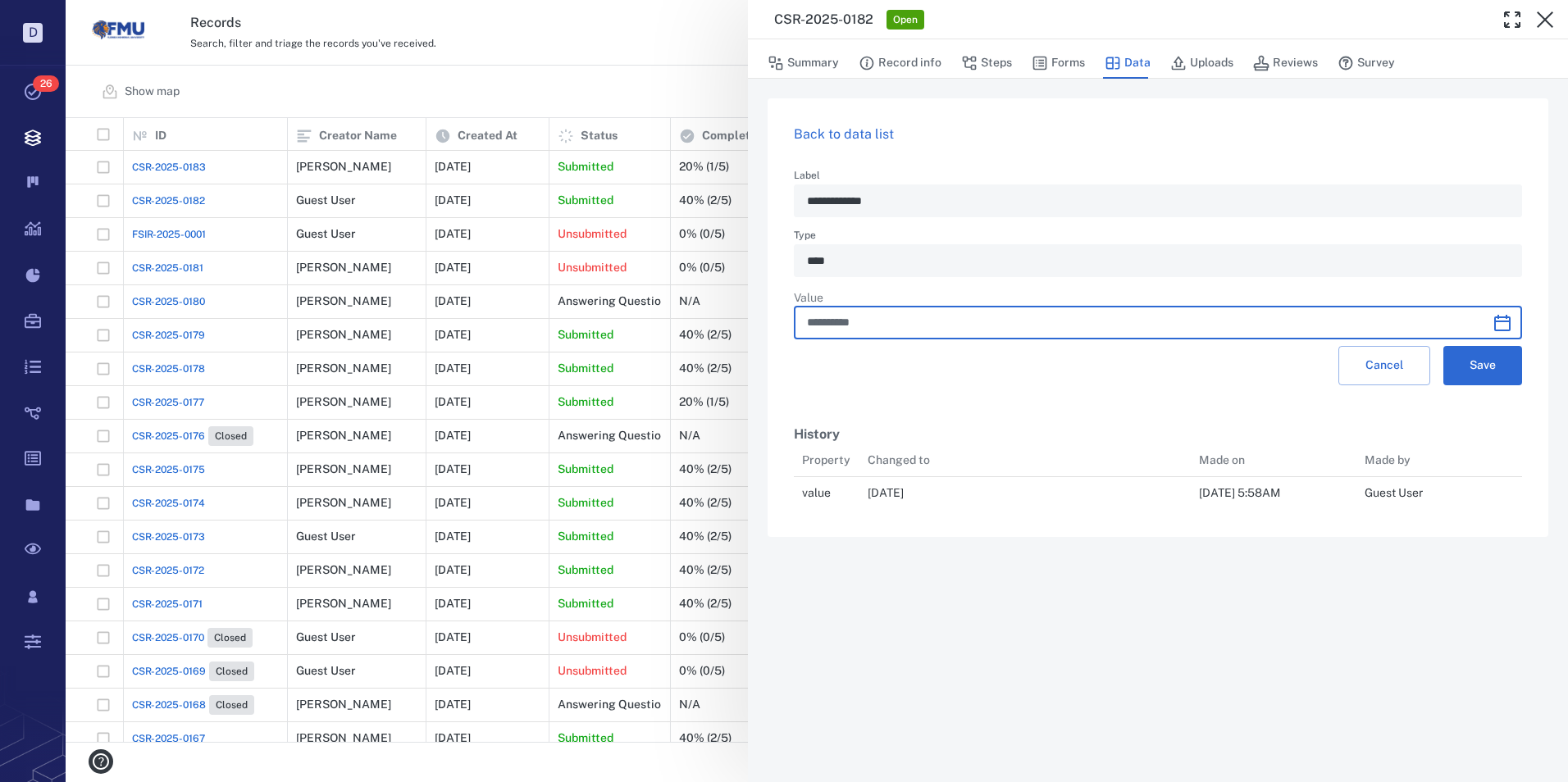
click at [838, 324] on input "**********" at bounding box center [1143, 322] width 673 height 33
type input "**********"
click at [1476, 355] on button "Save" at bounding box center [1482, 366] width 79 height 39
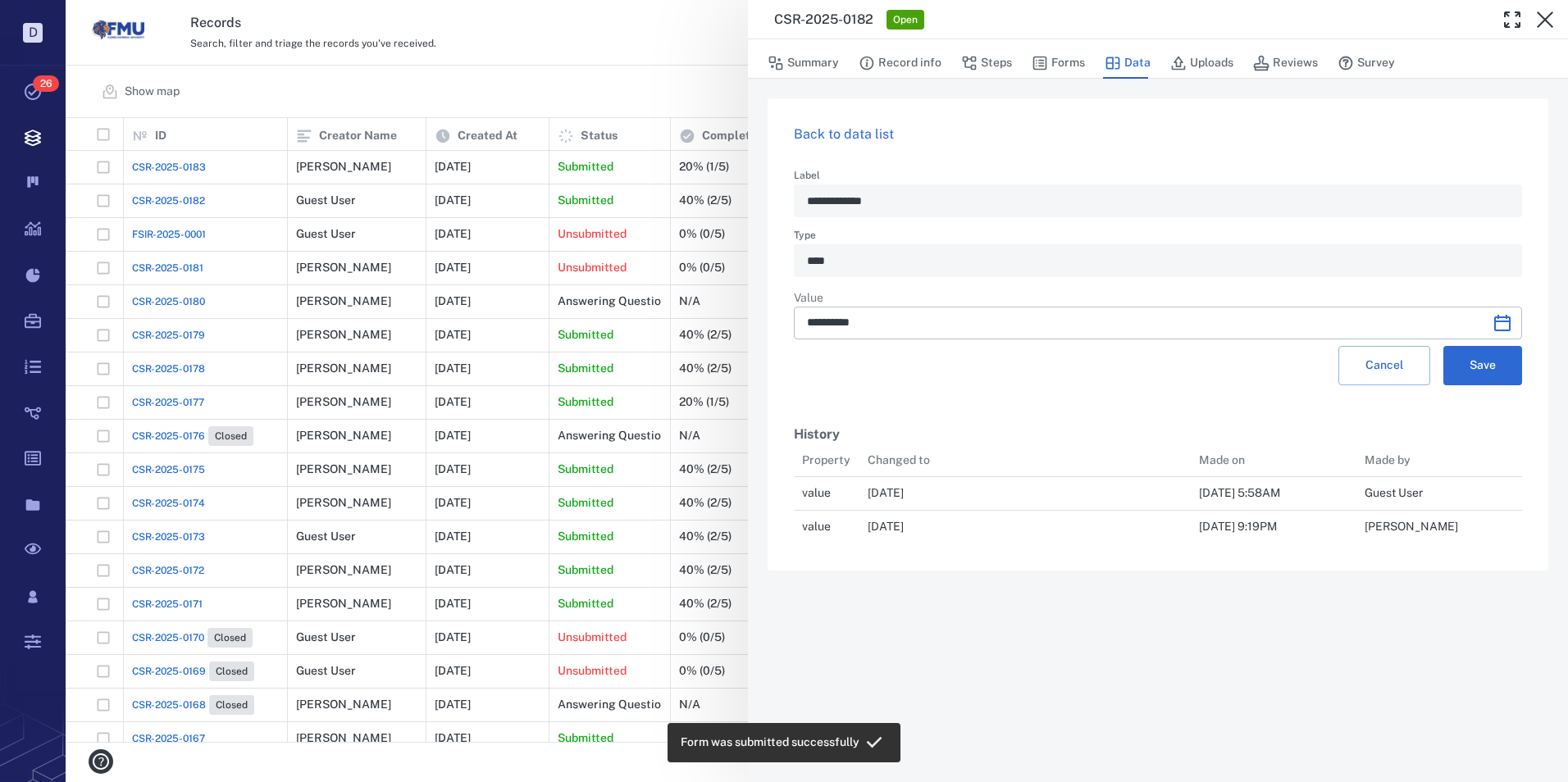
scroll to position [87, 716]
click at [823, 131] on link "Back to data list" at bounding box center [844, 134] width 100 height 15
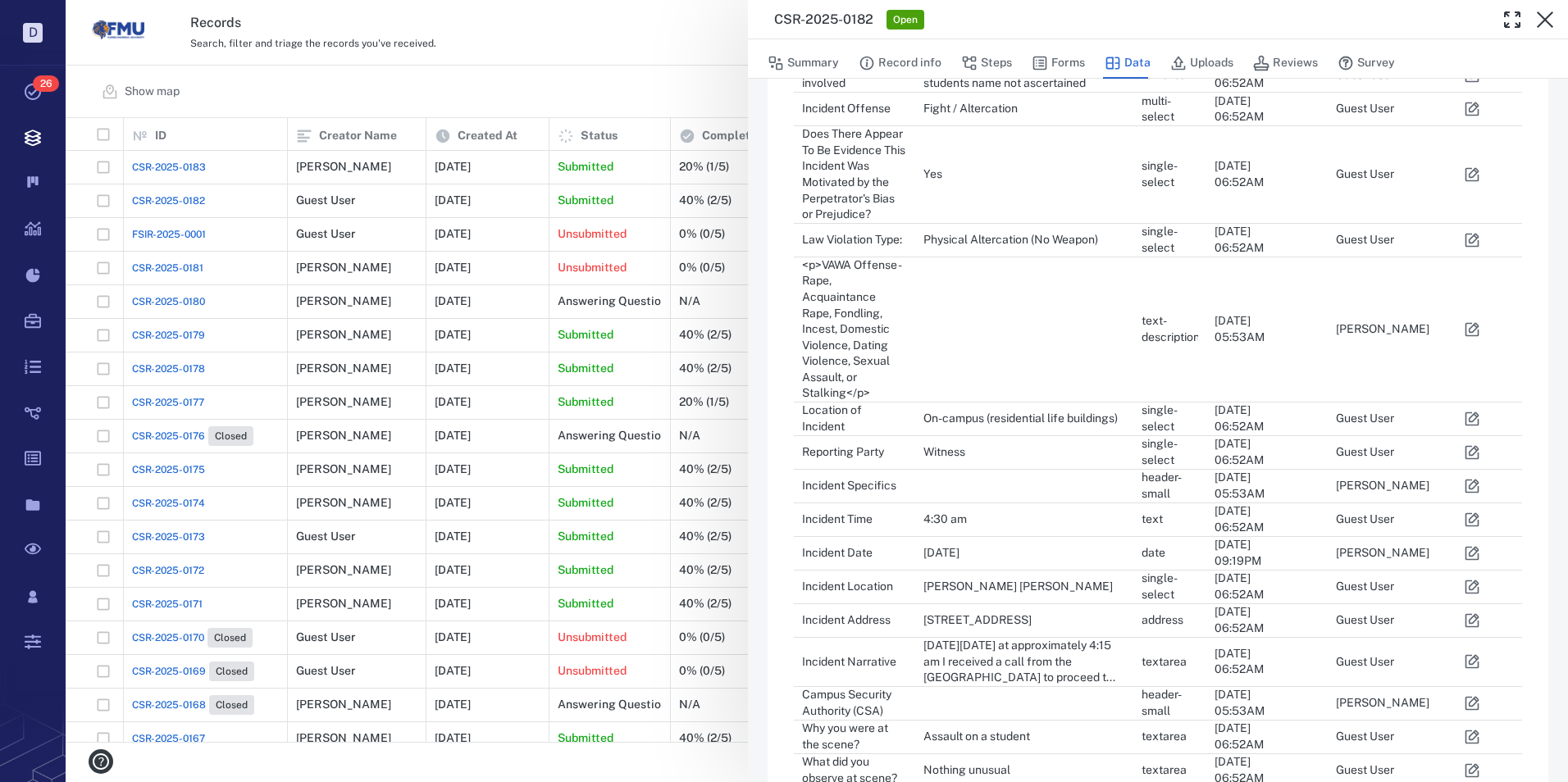
scroll to position [410, 0]
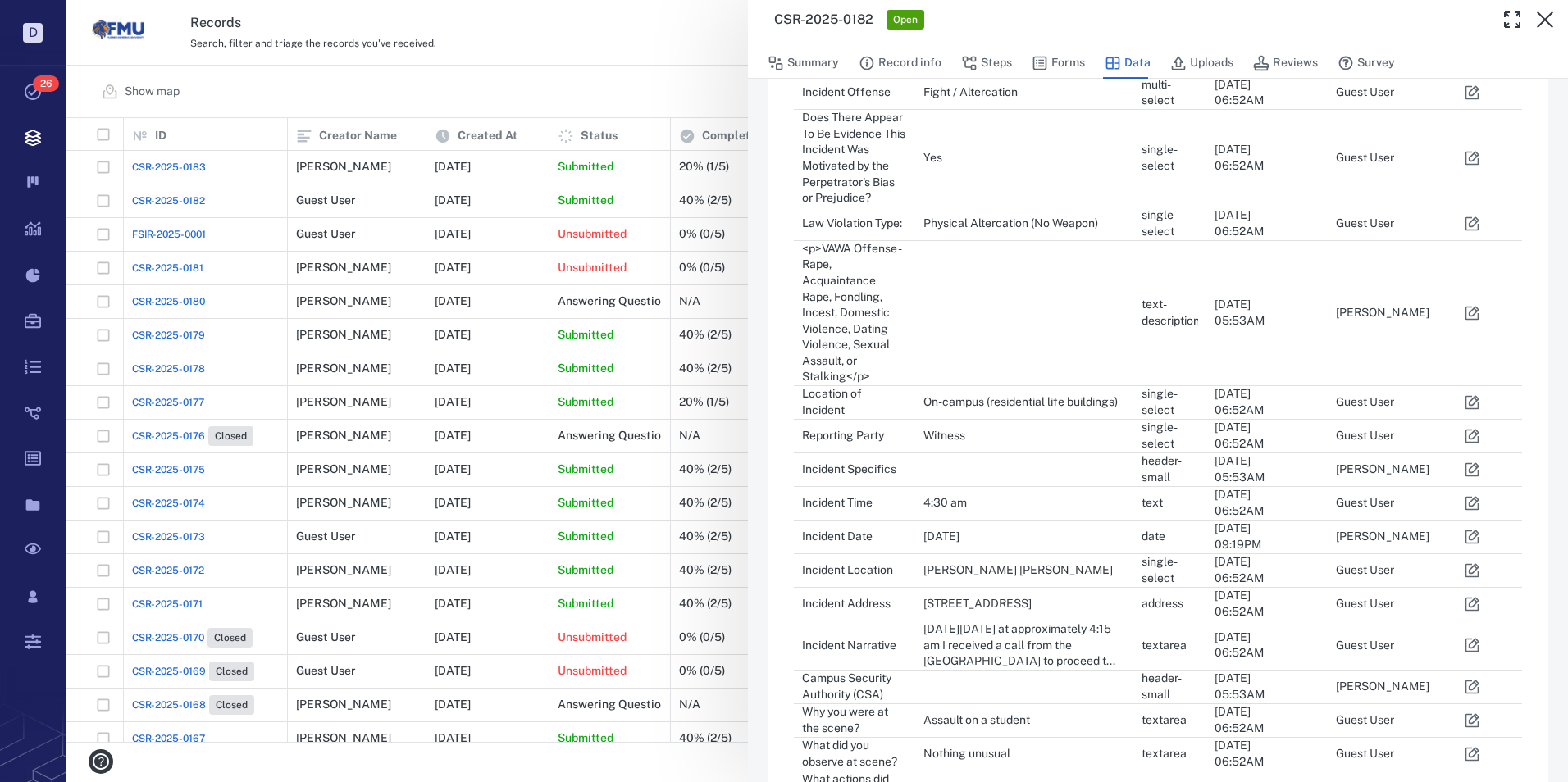
click at [1466, 564] on icon "button" at bounding box center [1472, 571] width 14 height 14
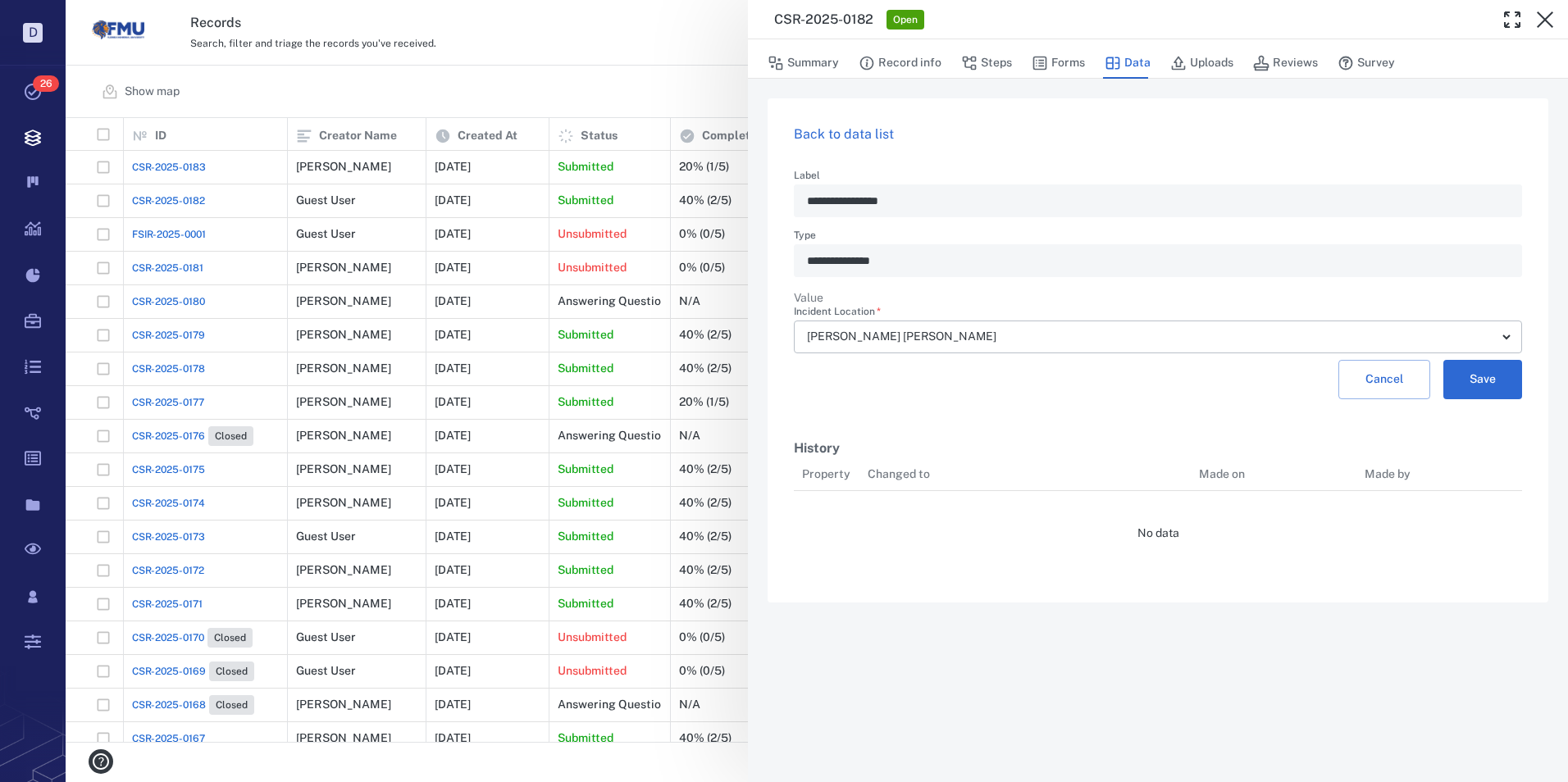
scroll to position [13, 13]
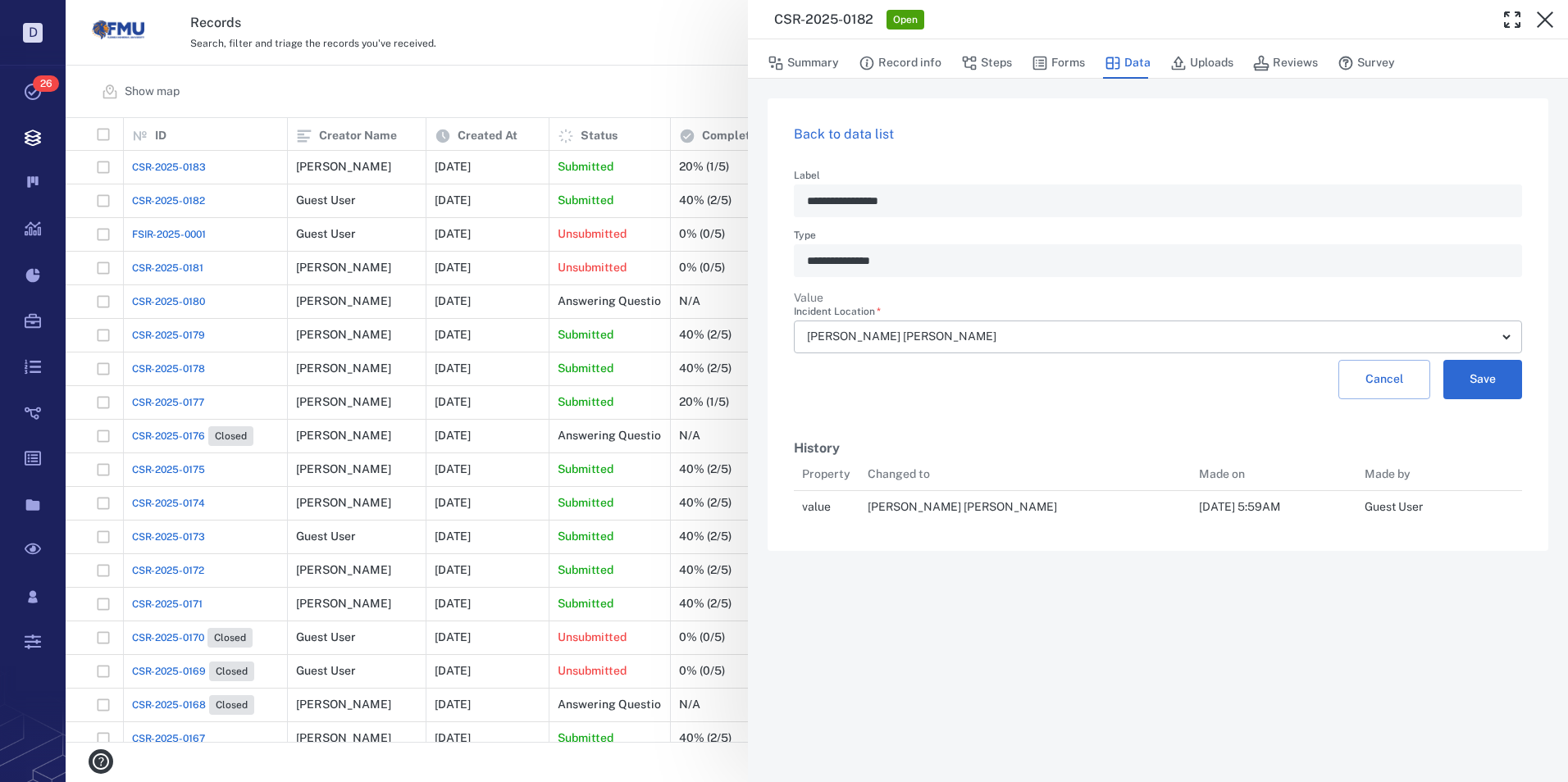
click at [810, 126] on link "Back to data list" at bounding box center [844, 134] width 100 height 15
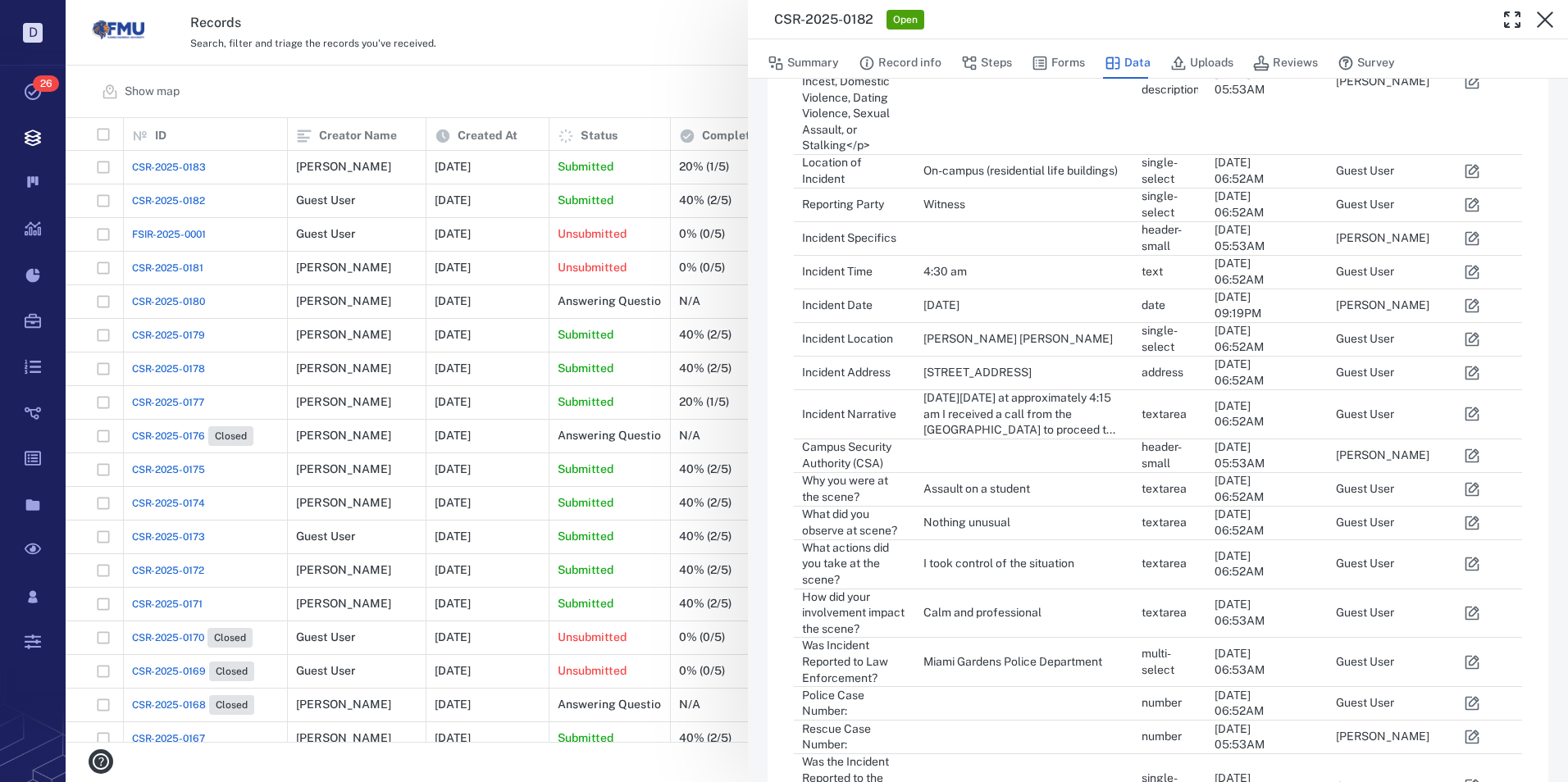
scroll to position [656, 0]
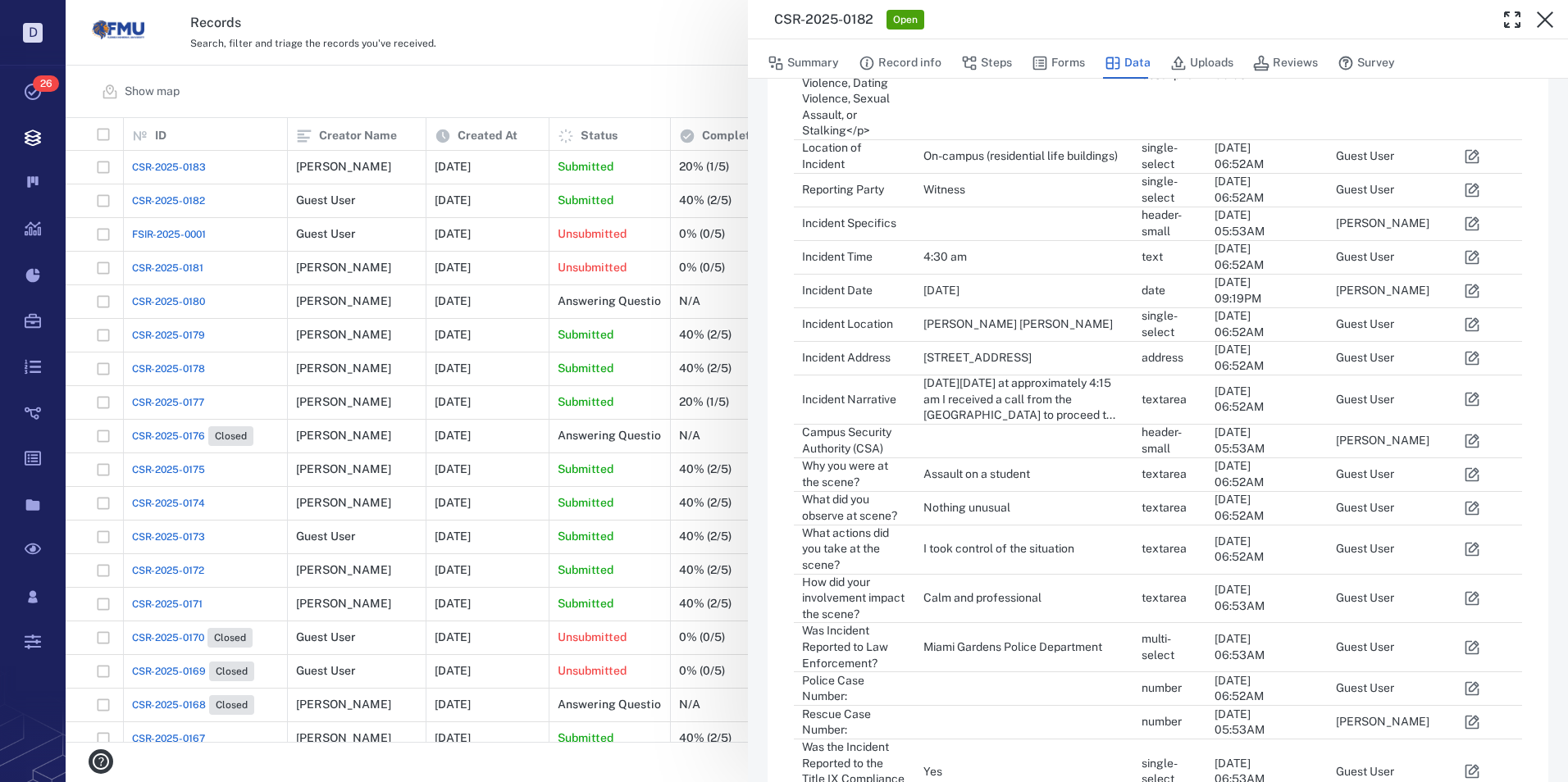
click at [1472, 391] on icon "button" at bounding box center [1471, 399] width 16 height 16
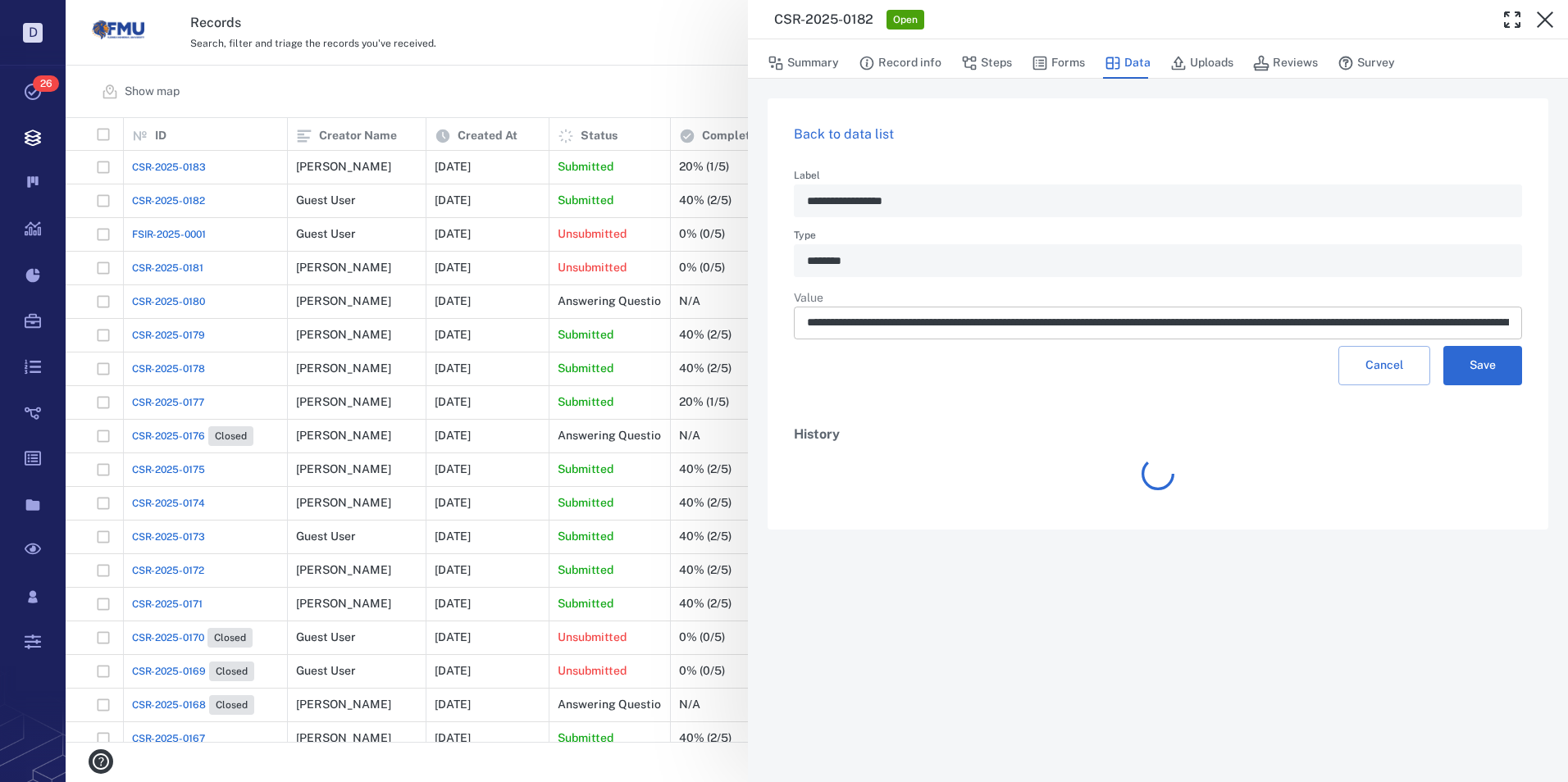
click at [1018, 330] on input "text" at bounding box center [1157, 322] width 702 height 33
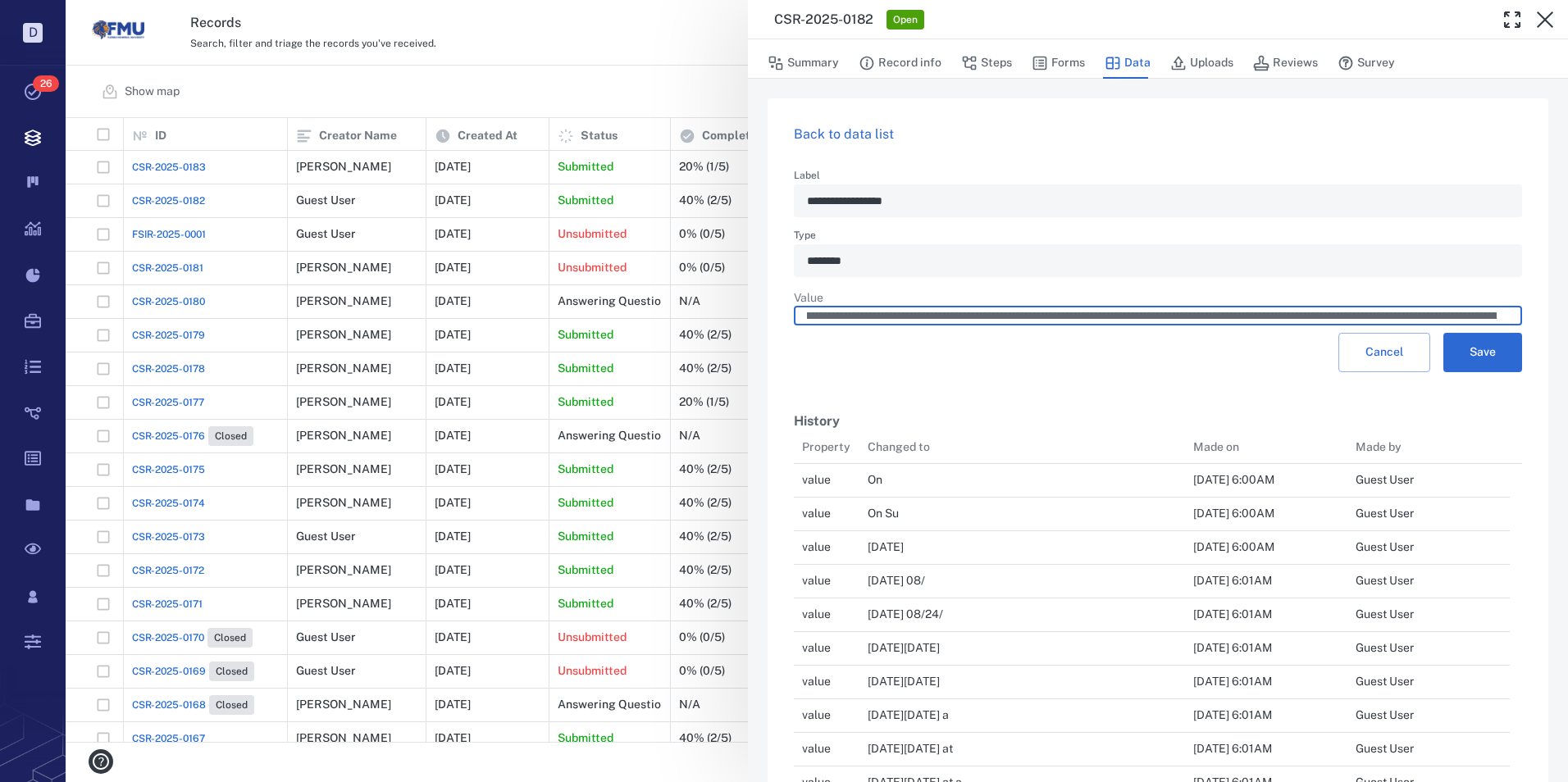
scroll to position [0, 882]
click at [1428, 321] on input "text" at bounding box center [1151, 316] width 690 height 19
click at [1426, 322] on input "text" at bounding box center [1151, 316] width 690 height 19
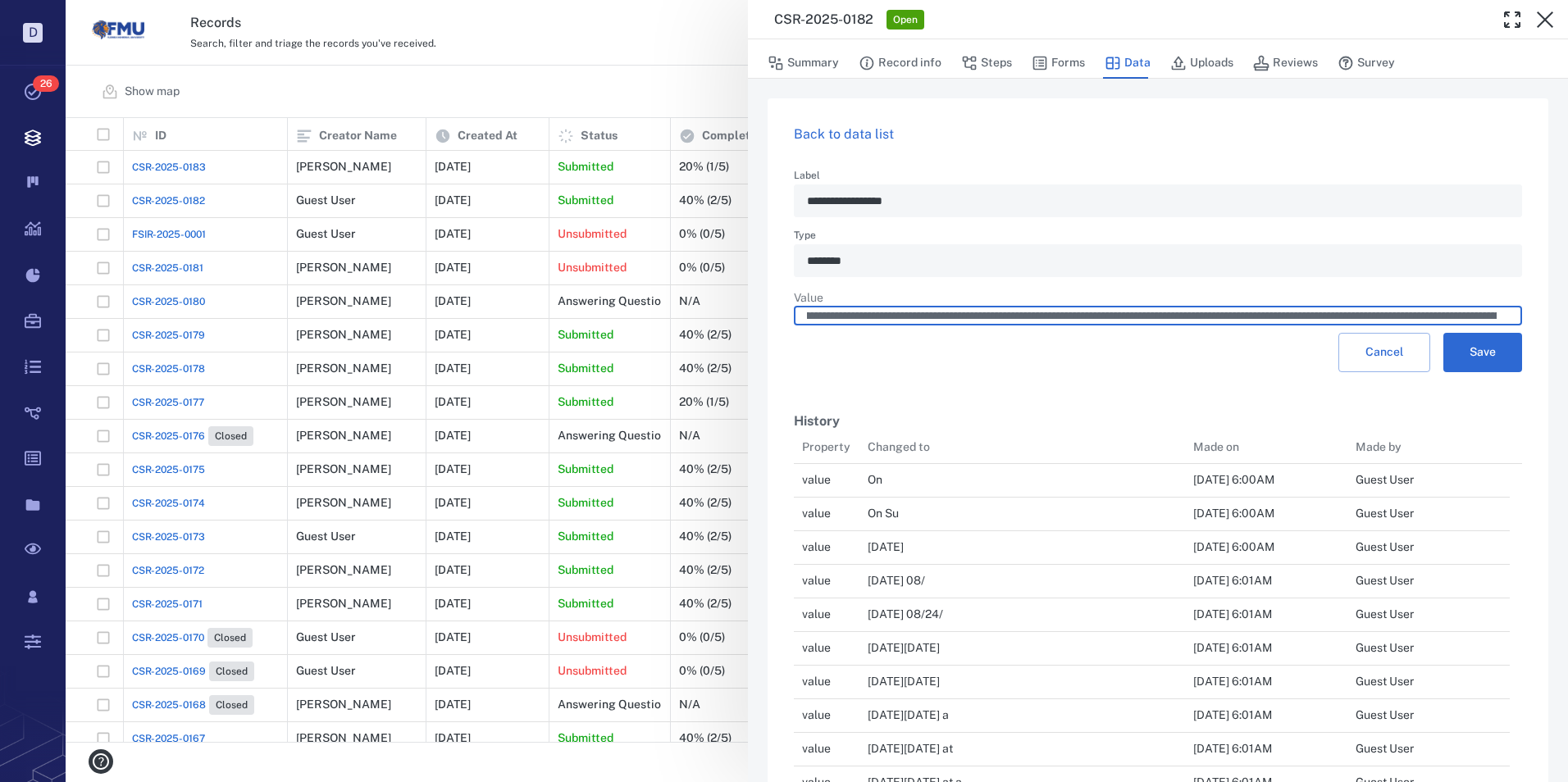
click at [1426, 322] on input "text" at bounding box center [1151, 316] width 690 height 19
click at [1426, 324] on input "text" at bounding box center [1151, 316] width 690 height 19
drag, startPoint x: 1420, startPoint y: 321, endPoint x: 1498, endPoint y: 321, distance: 78.0
click at [1498, 321] on div "​" at bounding box center [1158, 316] width 728 height 19
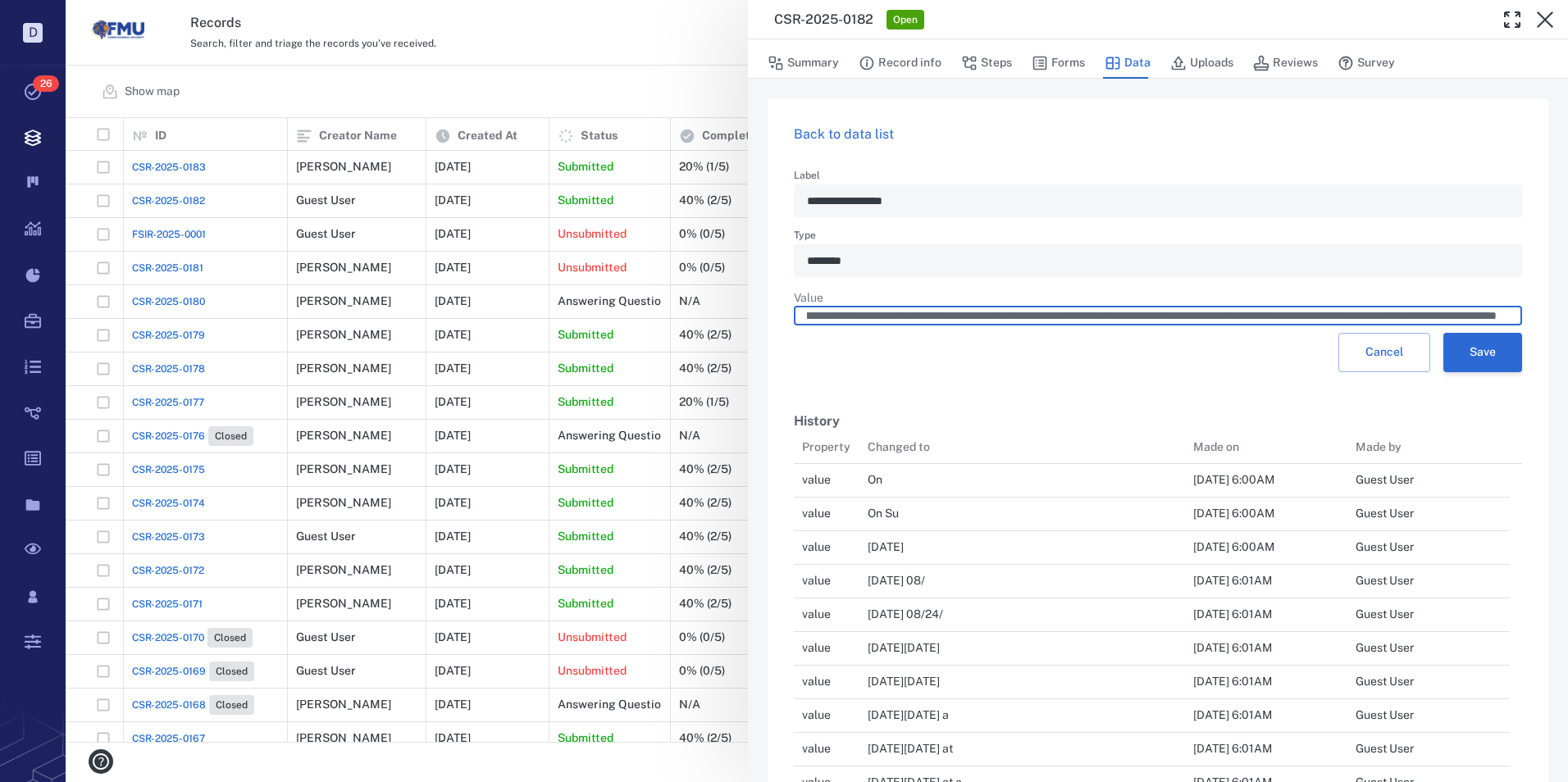
type input "**********"
click at [1465, 363] on button "Save" at bounding box center [1482, 352] width 79 height 39
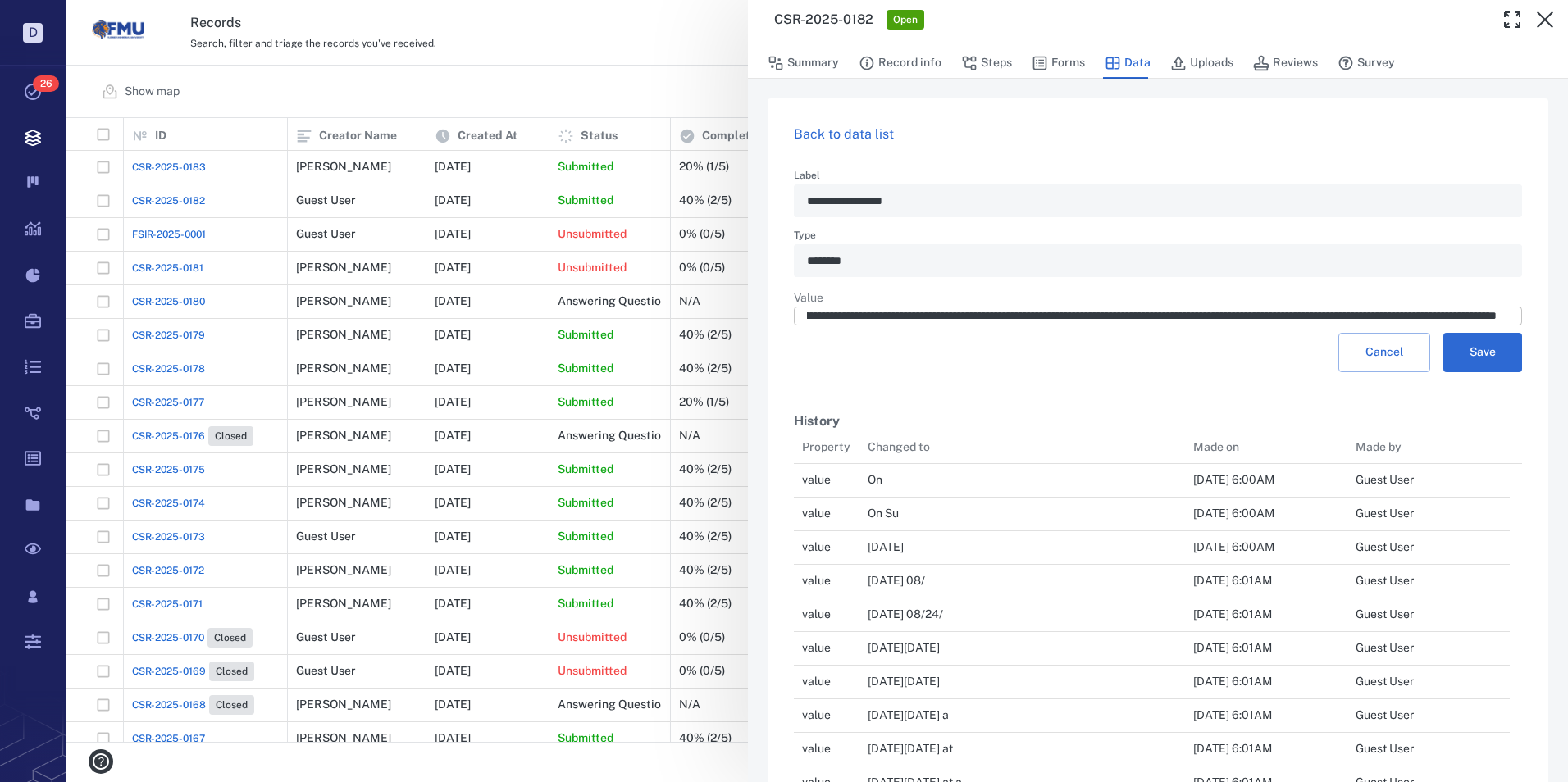
scroll to position [0, 0]
click at [1476, 365] on button "Save" at bounding box center [1482, 352] width 79 height 39
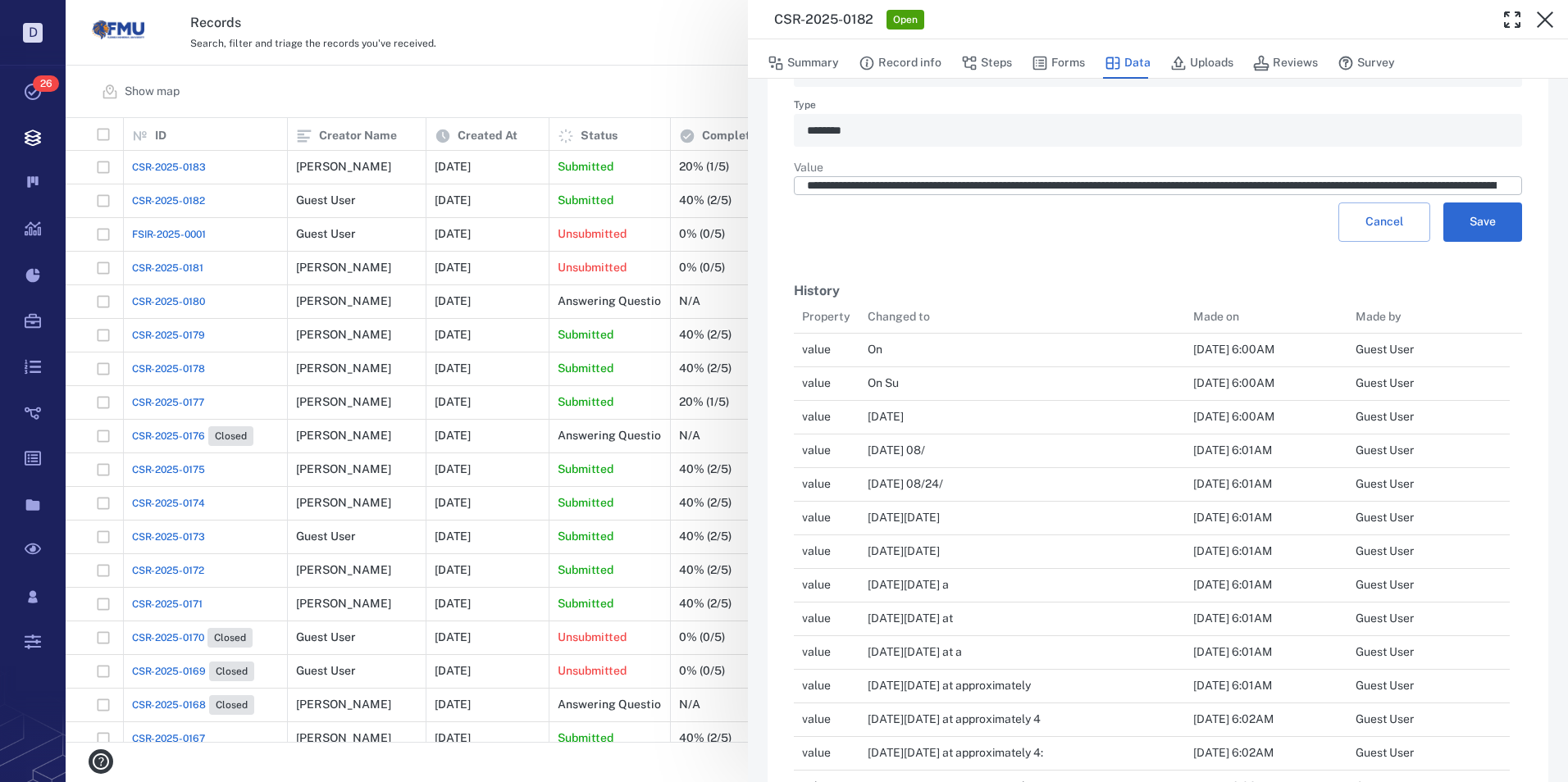
scroll to position [82, 0]
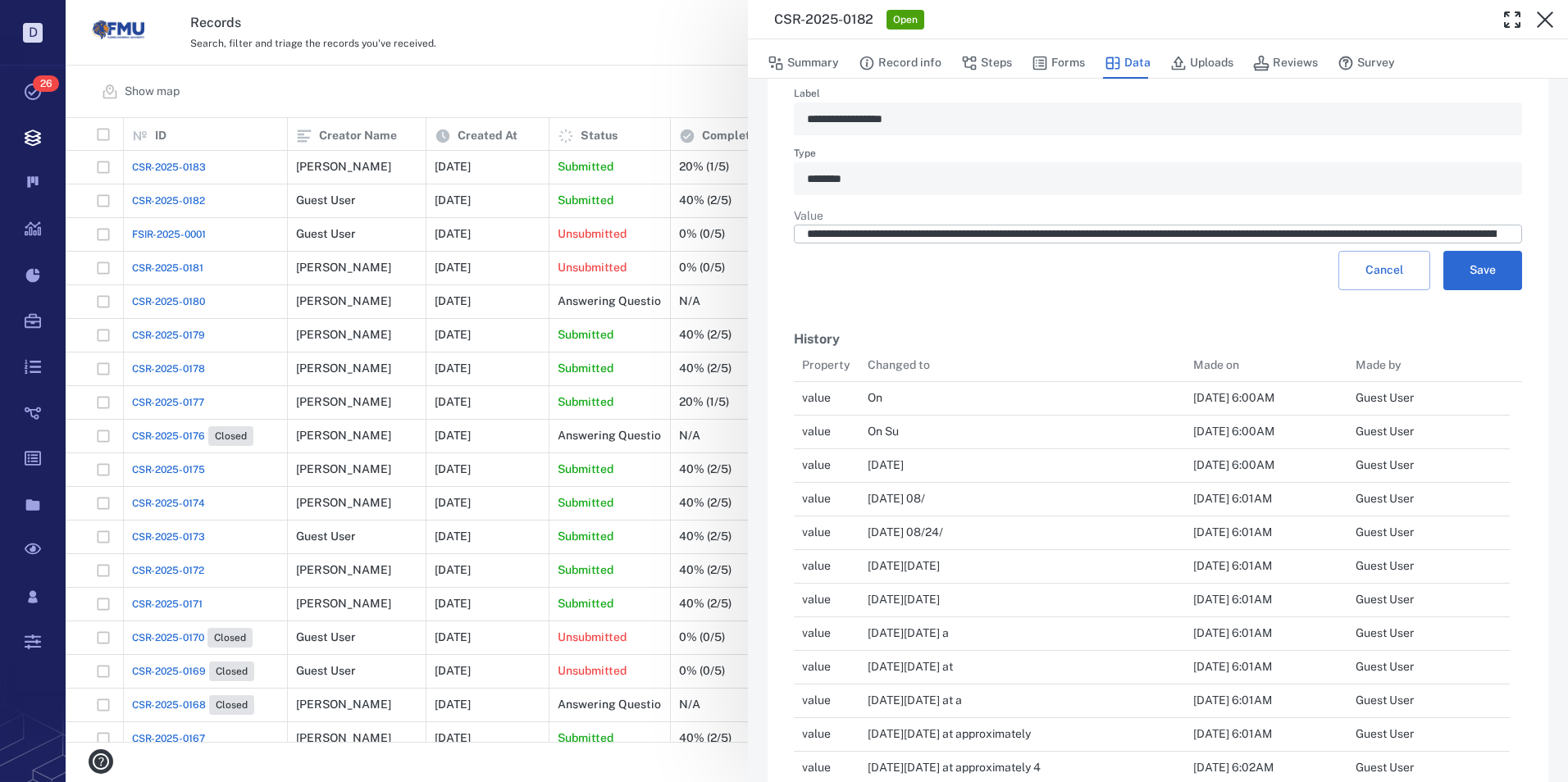
click at [1236, 304] on div "**********" at bounding box center [1158, 195] width 728 height 215
click at [1468, 282] on button "Save" at bounding box center [1482, 271] width 79 height 39
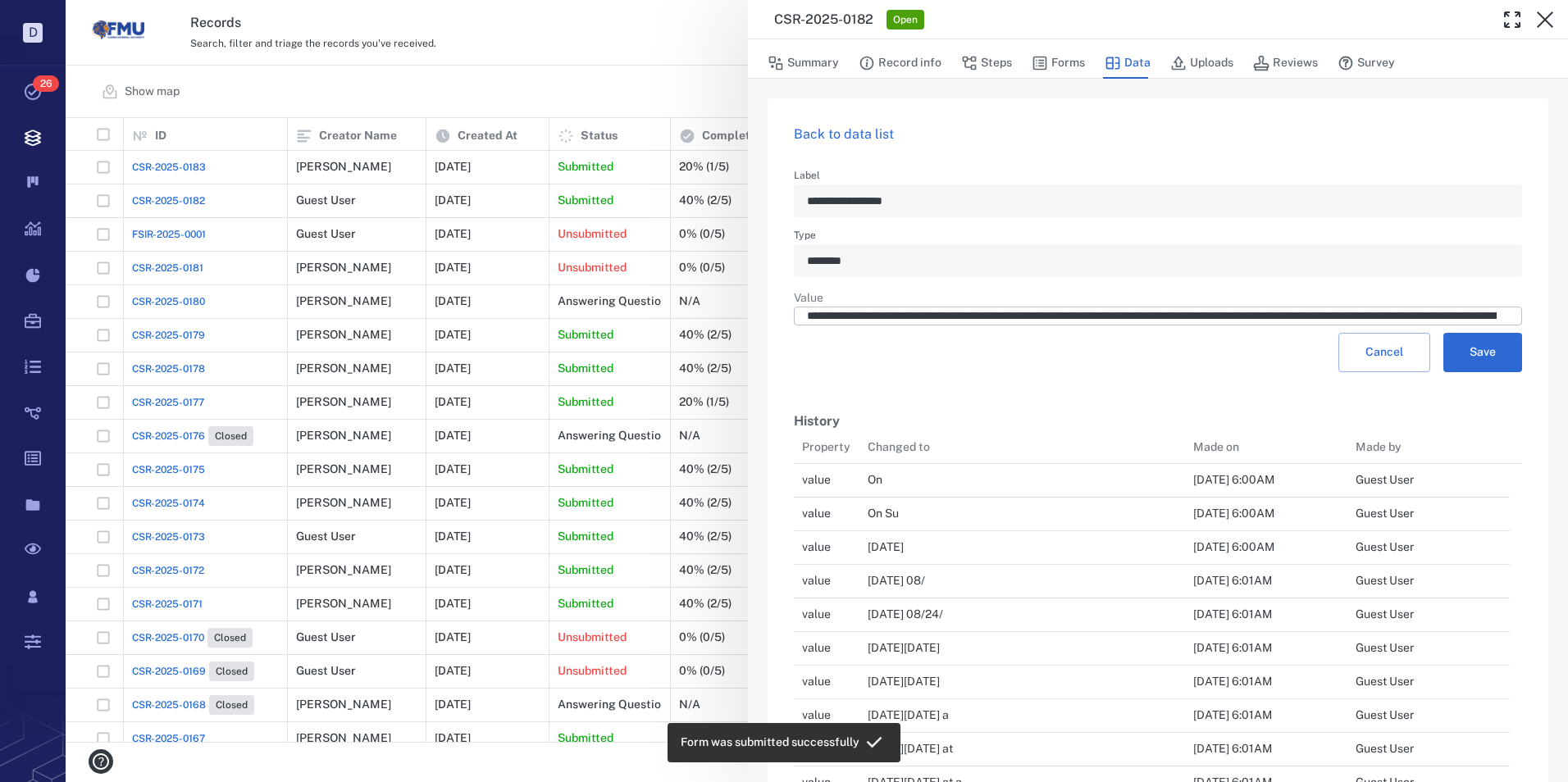
click at [850, 131] on link "Back to data list" at bounding box center [844, 134] width 100 height 15
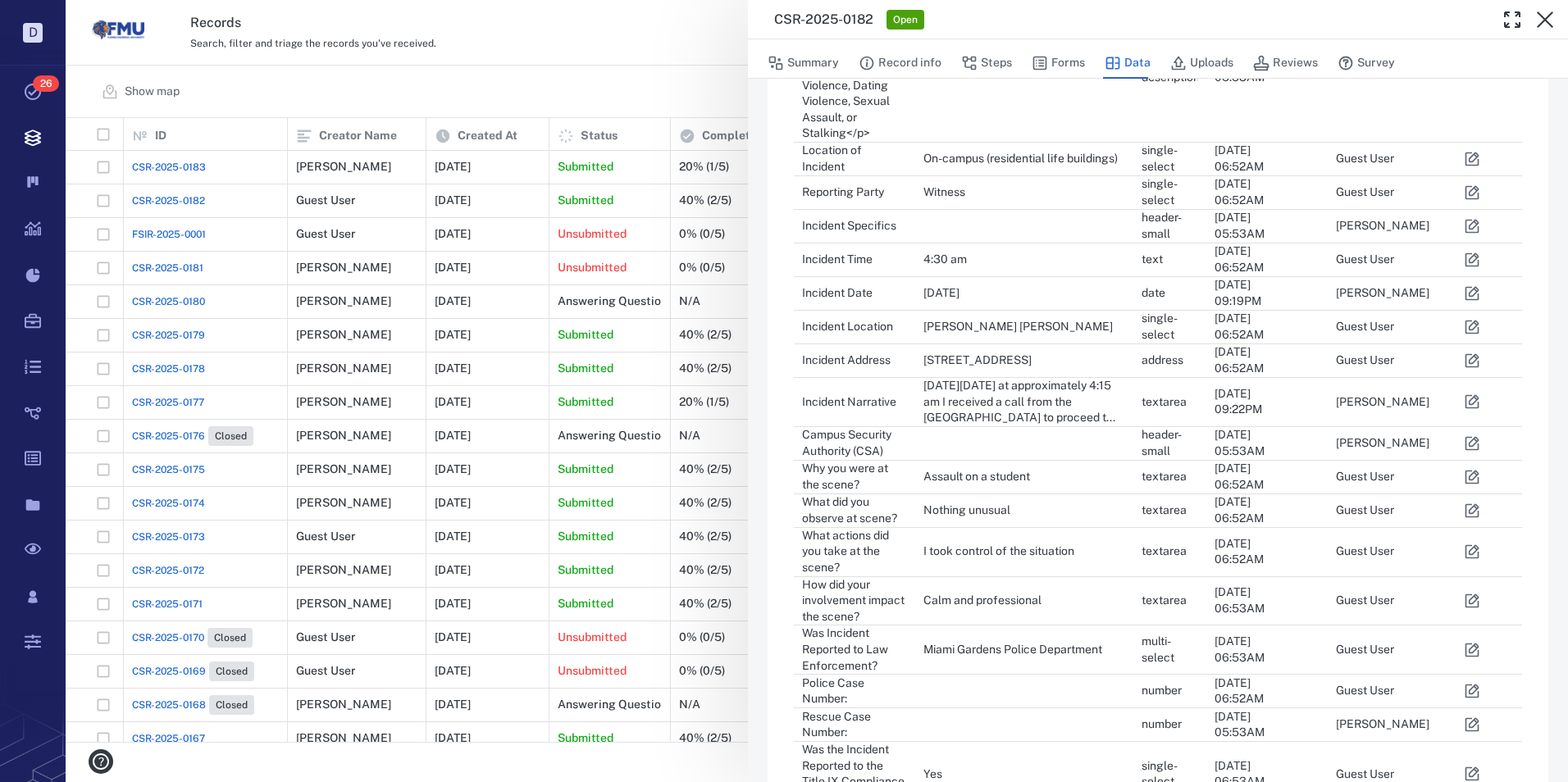
scroll to position [753, 0]
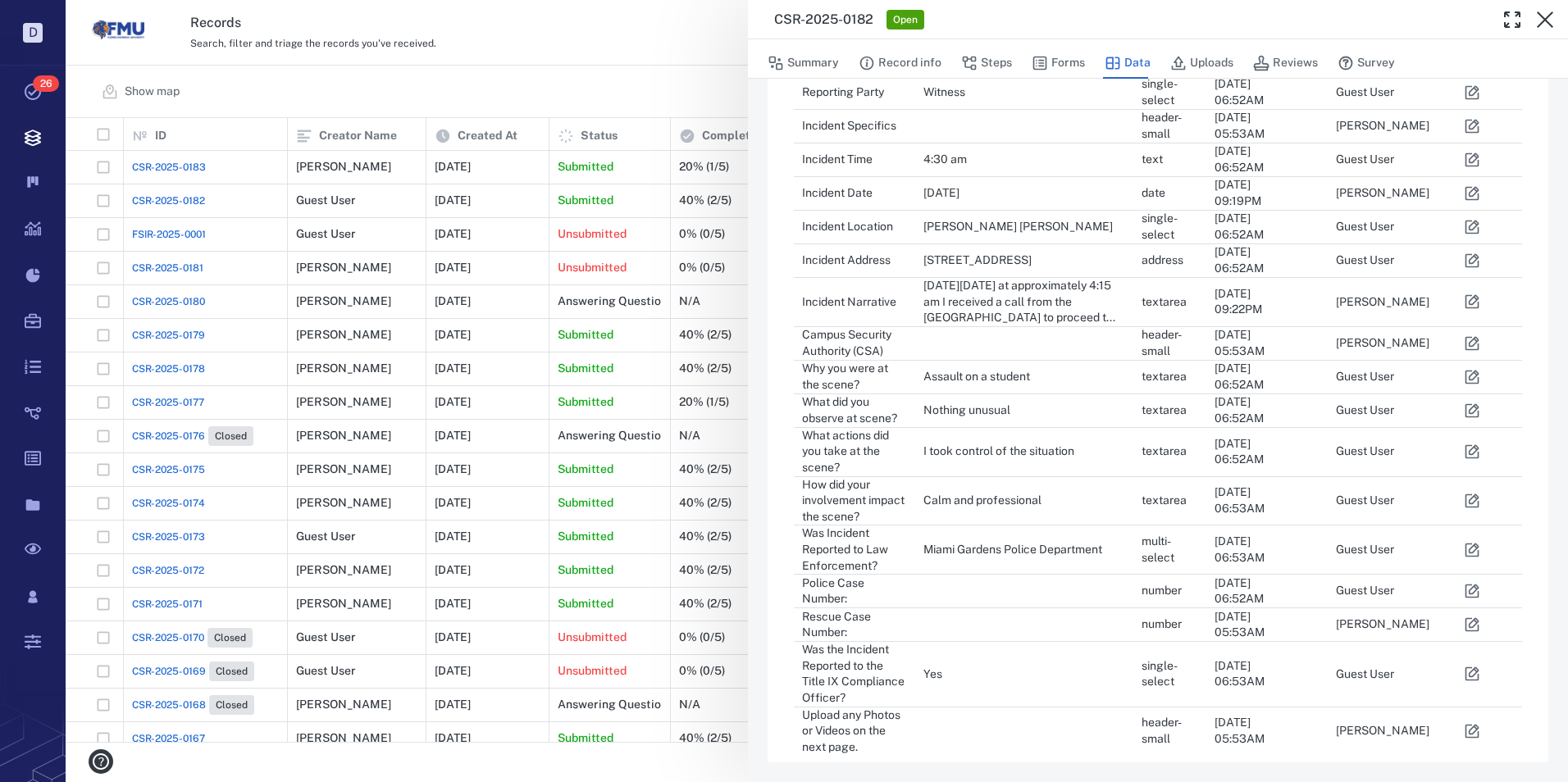
click at [1476, 586] on icon "button" at bounding box center [1471, 590] width 16 height 16
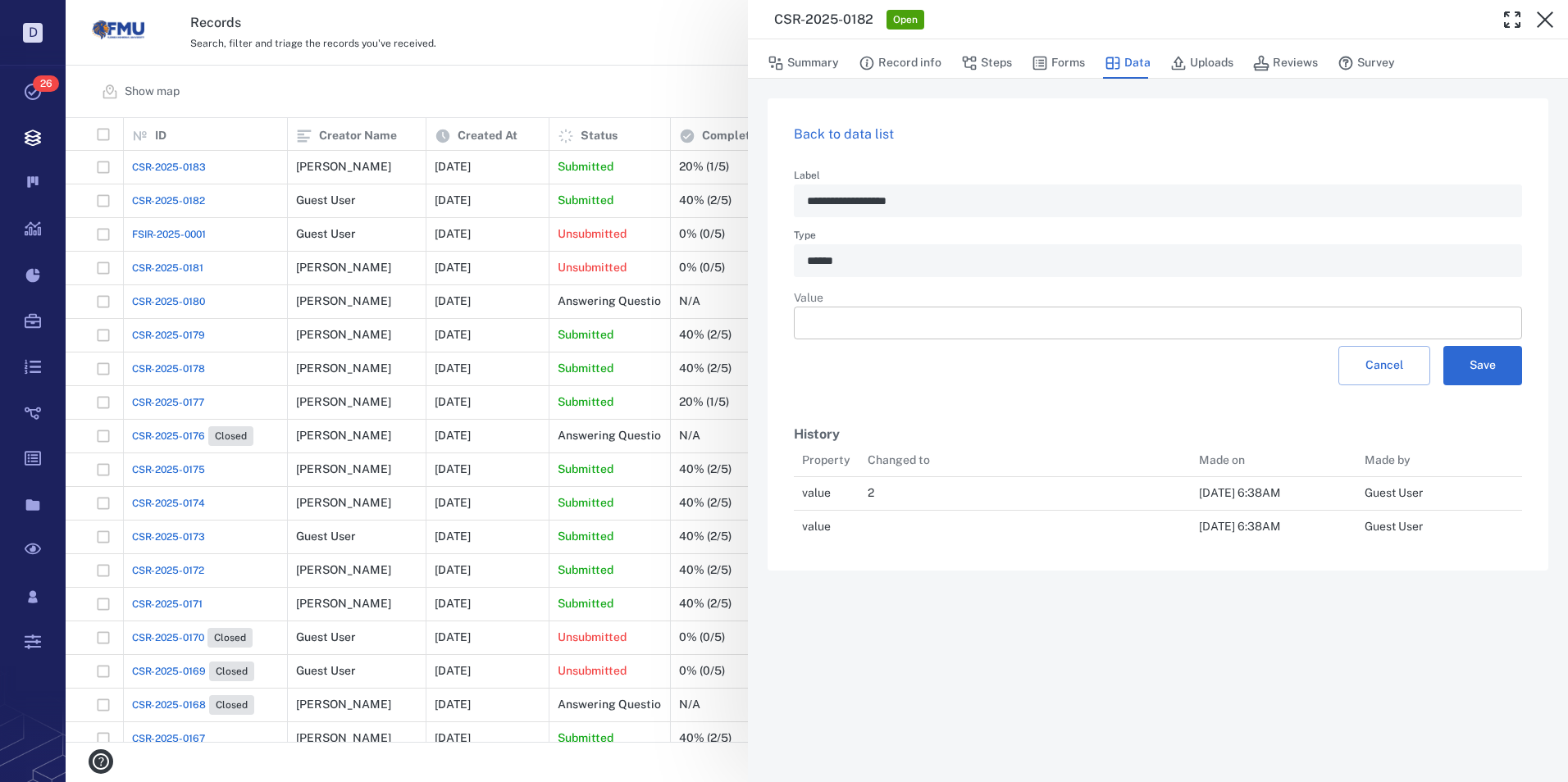
scroll to position [13, 13]
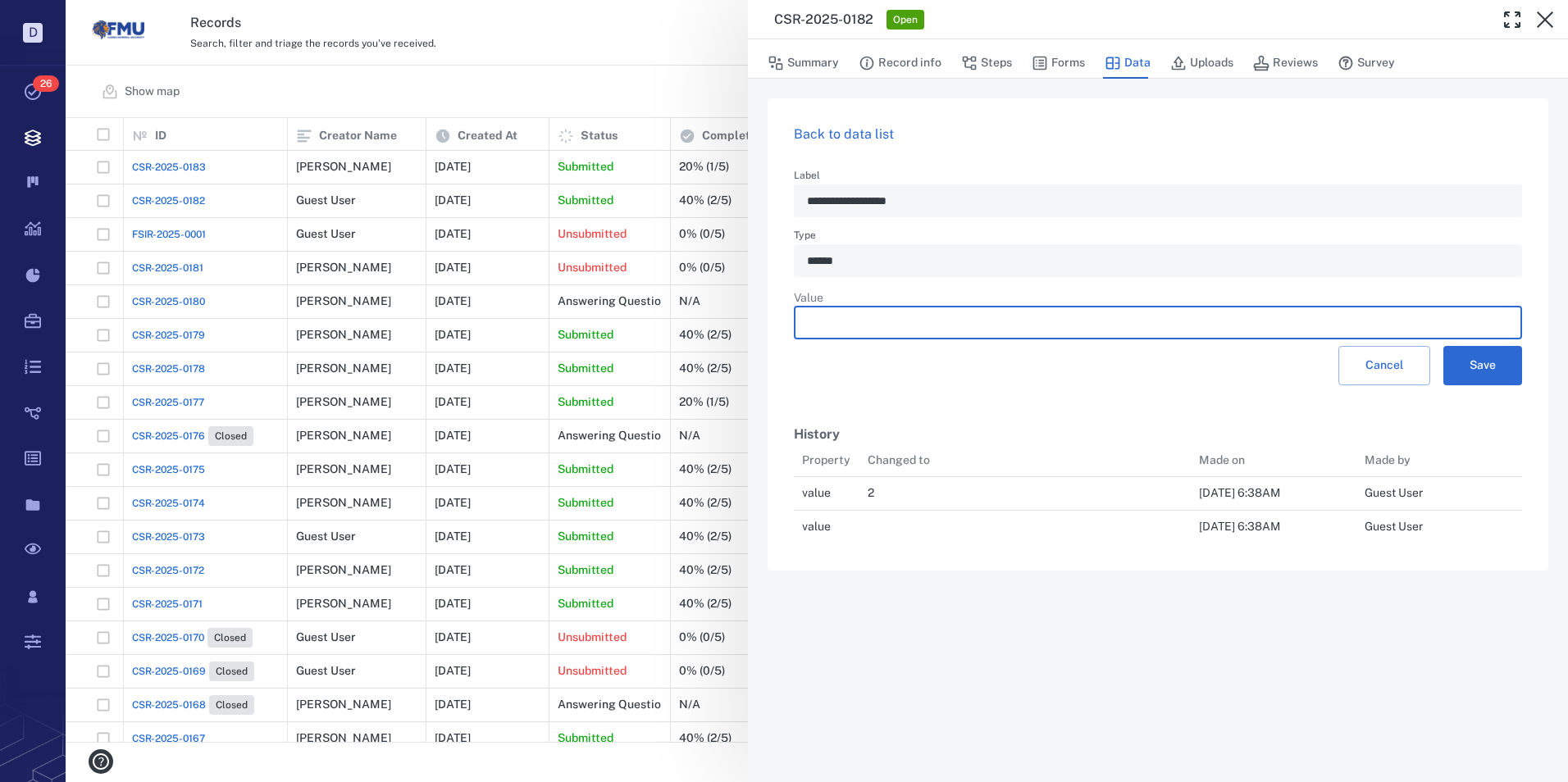
click at [826, 325] on input "number" at bounding box center [1157, 322] width 702 height 33
click at [1495, 364] on button "Save" at bounding box center [1482, 366] width 79 height 39
click at [838, 322] on input "number" at bounding box center [1157, 322] width 702 height 33
type input "**********"
click at [1482, 363] on button "Save" at bounding box center [1482, 366] width 79 height 39
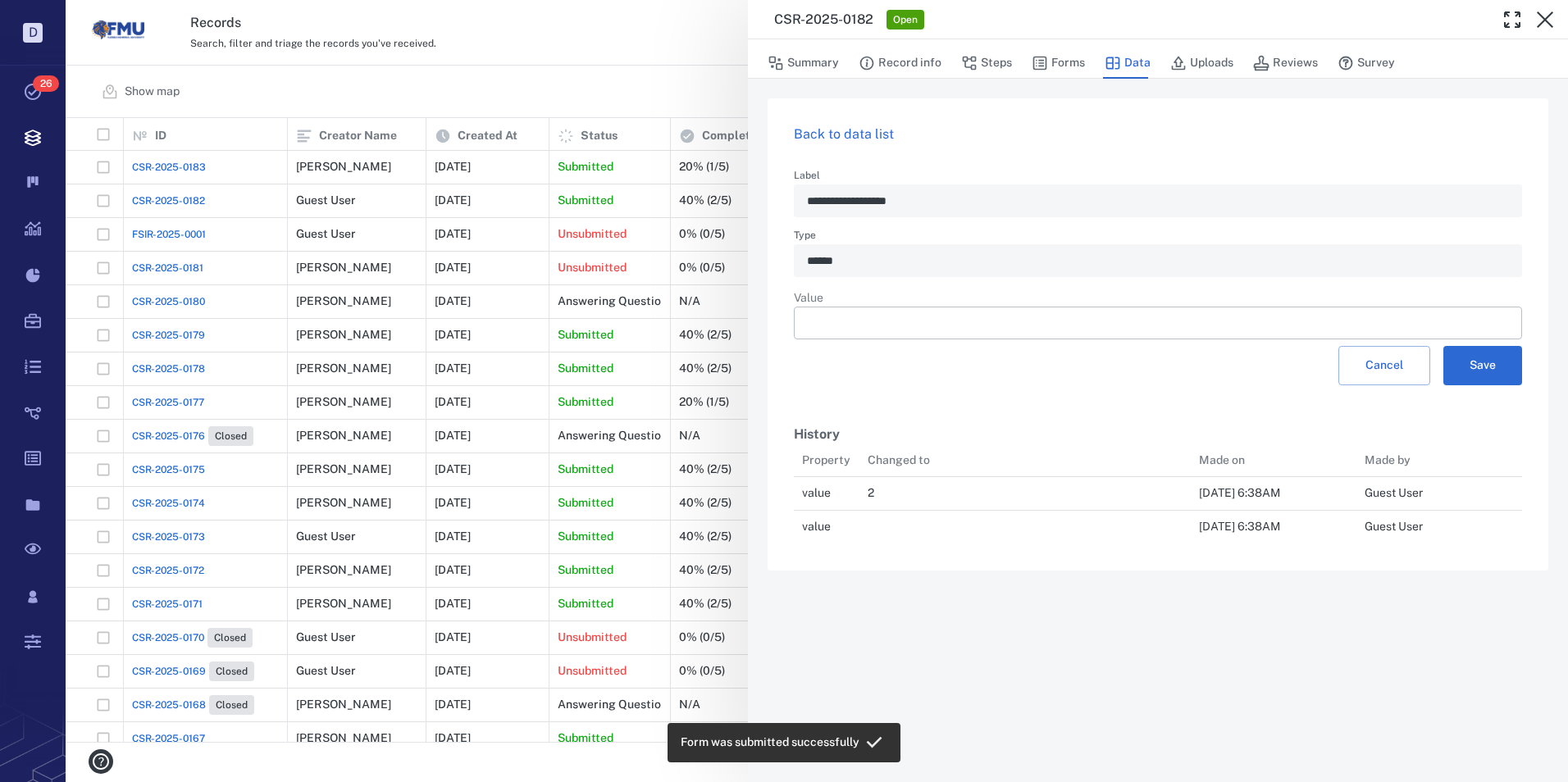
scroll to position [121, 716]
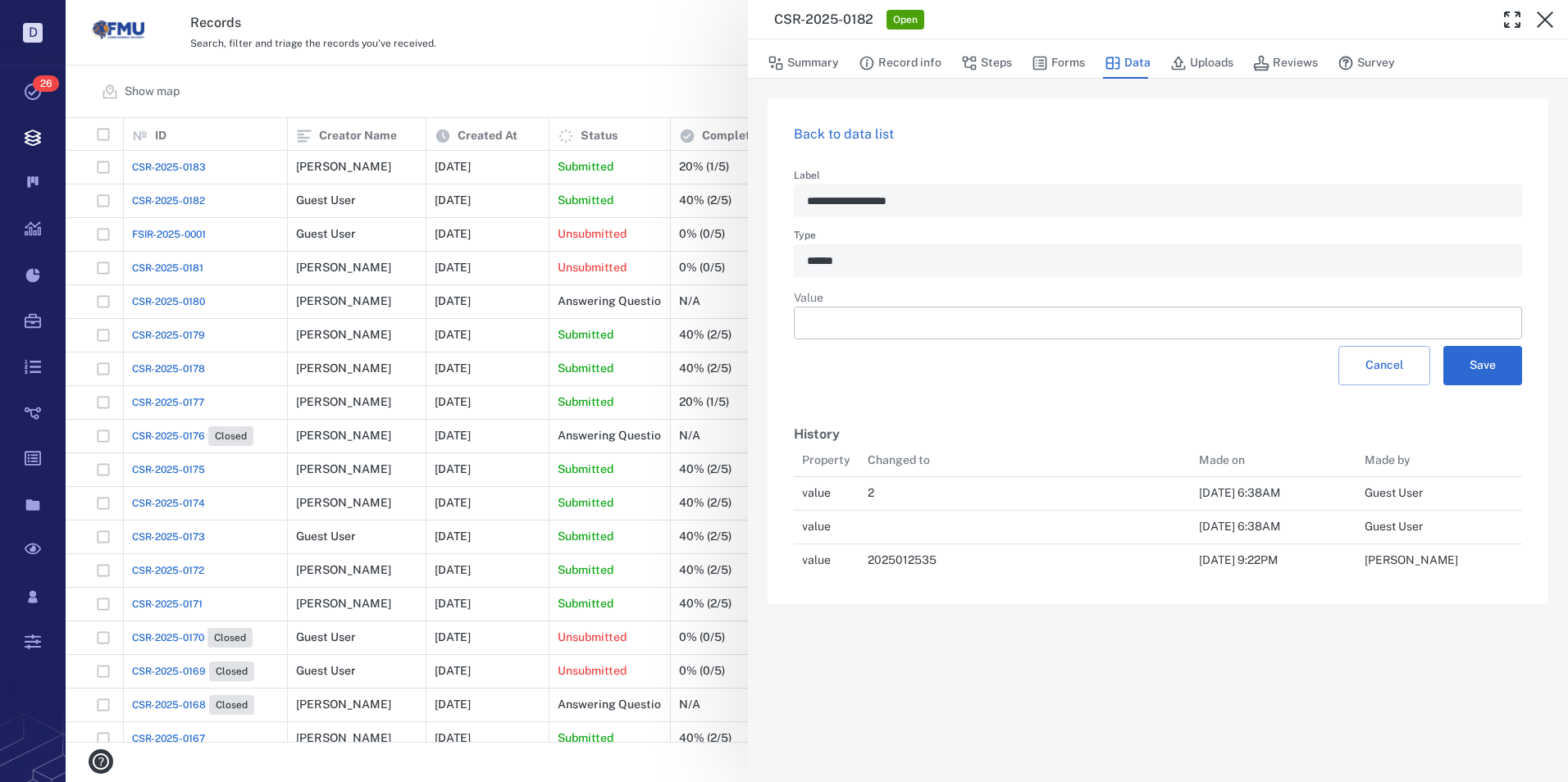
drag, startPoint x: 1548, startPoint y: 20, endPoint x: 1442, endPoint y: 89, distance: 126.5
click at [1548, 20] on icon "button" at bounding box center [1544, 20] width 20 height 20
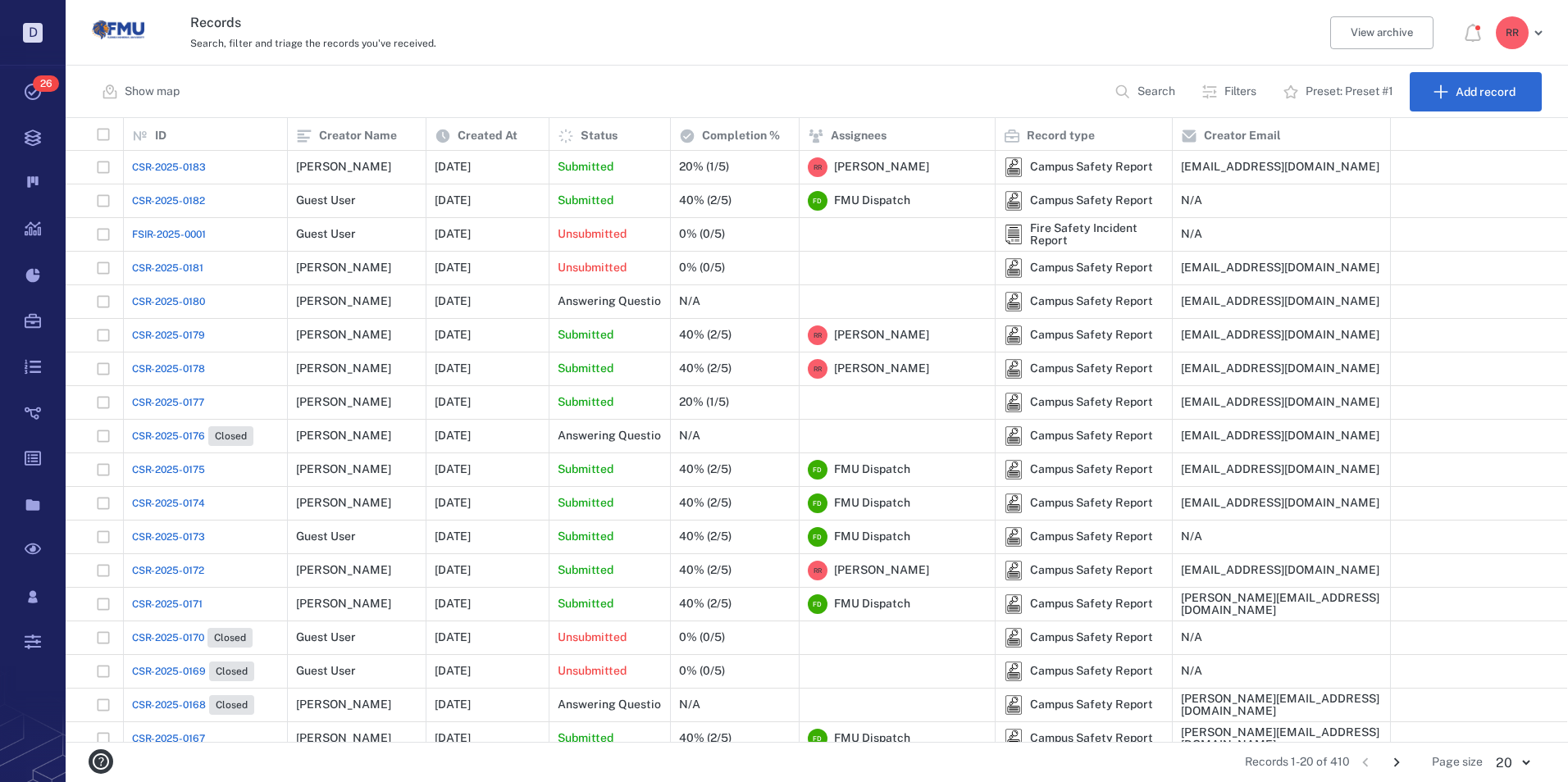
click at [168, 199] on span "CSR-2025-0182" at bounding box center [169, 200] width 73 height 14
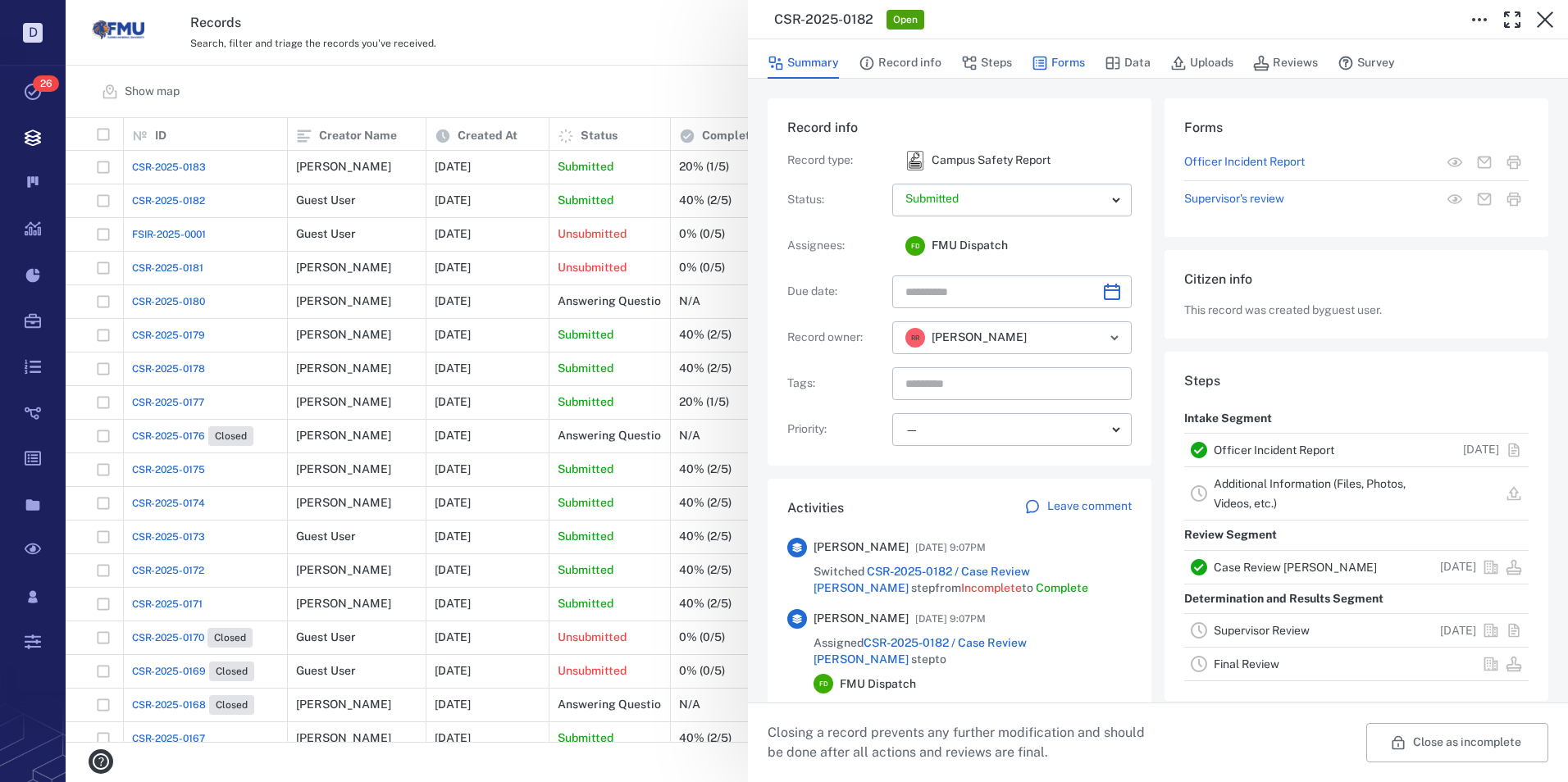
click at [1061, 59] on button "Forms" at bounding box center [1058, 63] width 53 height 31
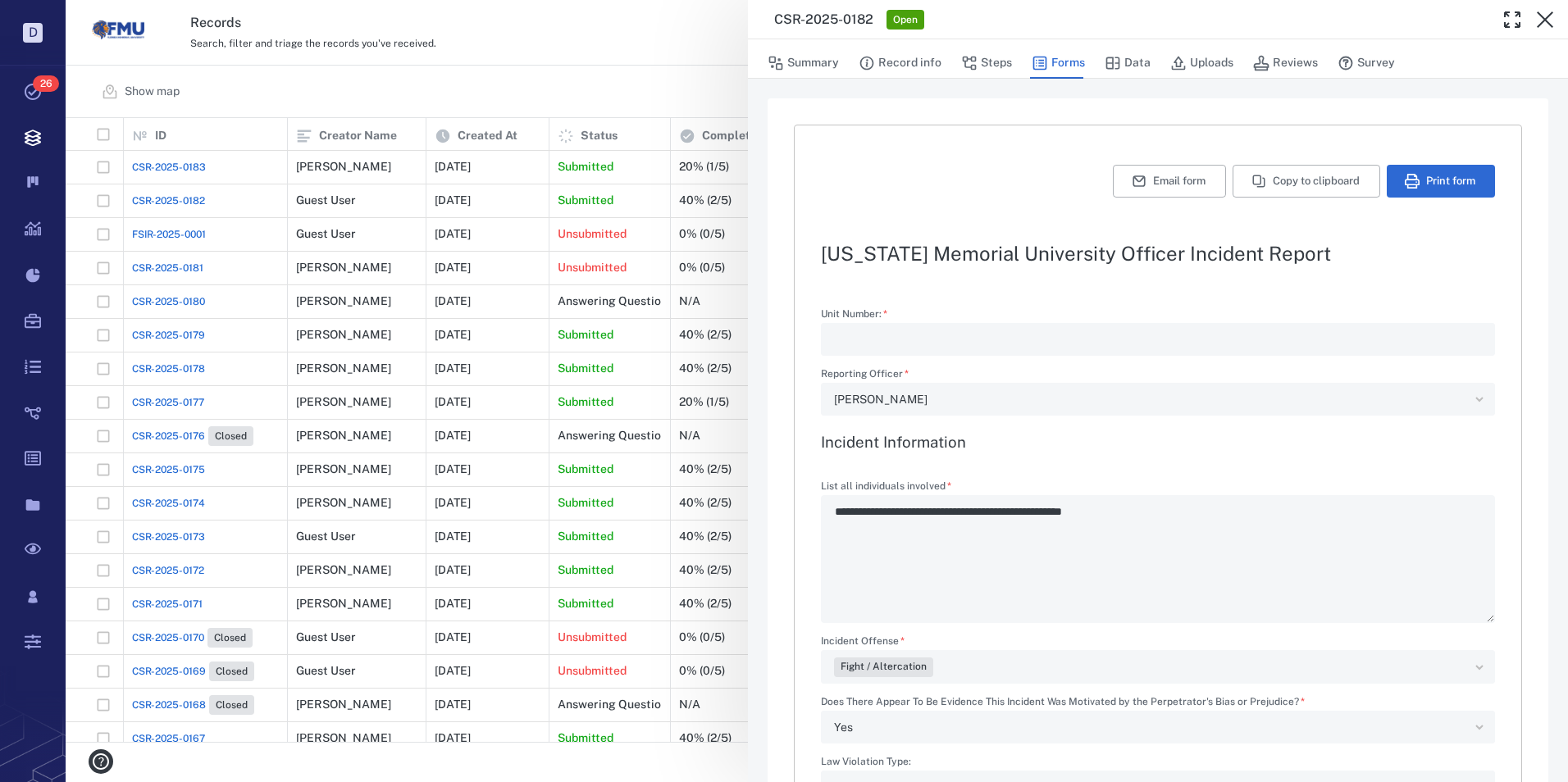
type input "**********"
click at [1139, 166] on button "Email form" at bounding box center [1169, 181] width 113 height 33
type textarea "*"
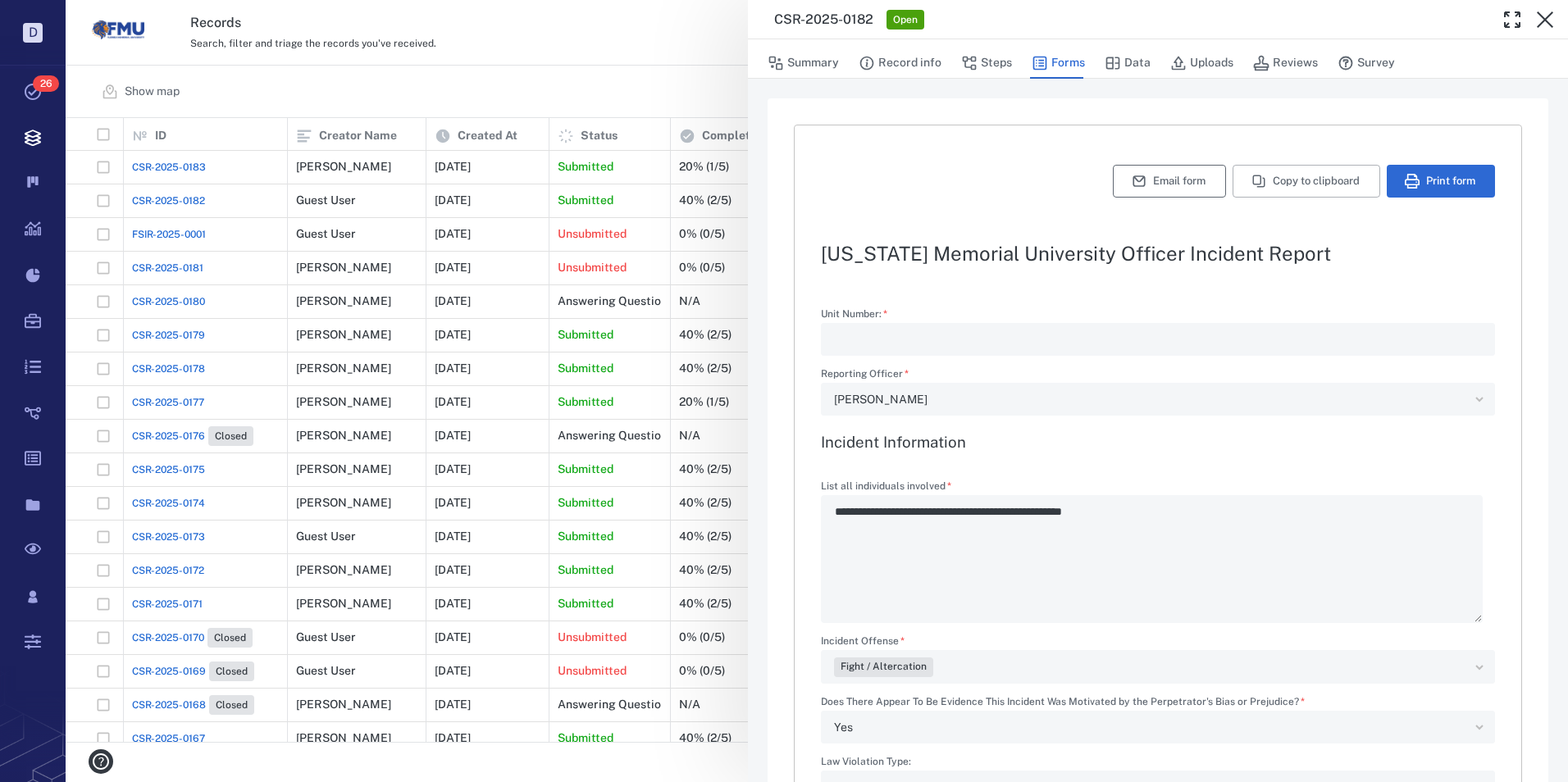
type textarea "*"
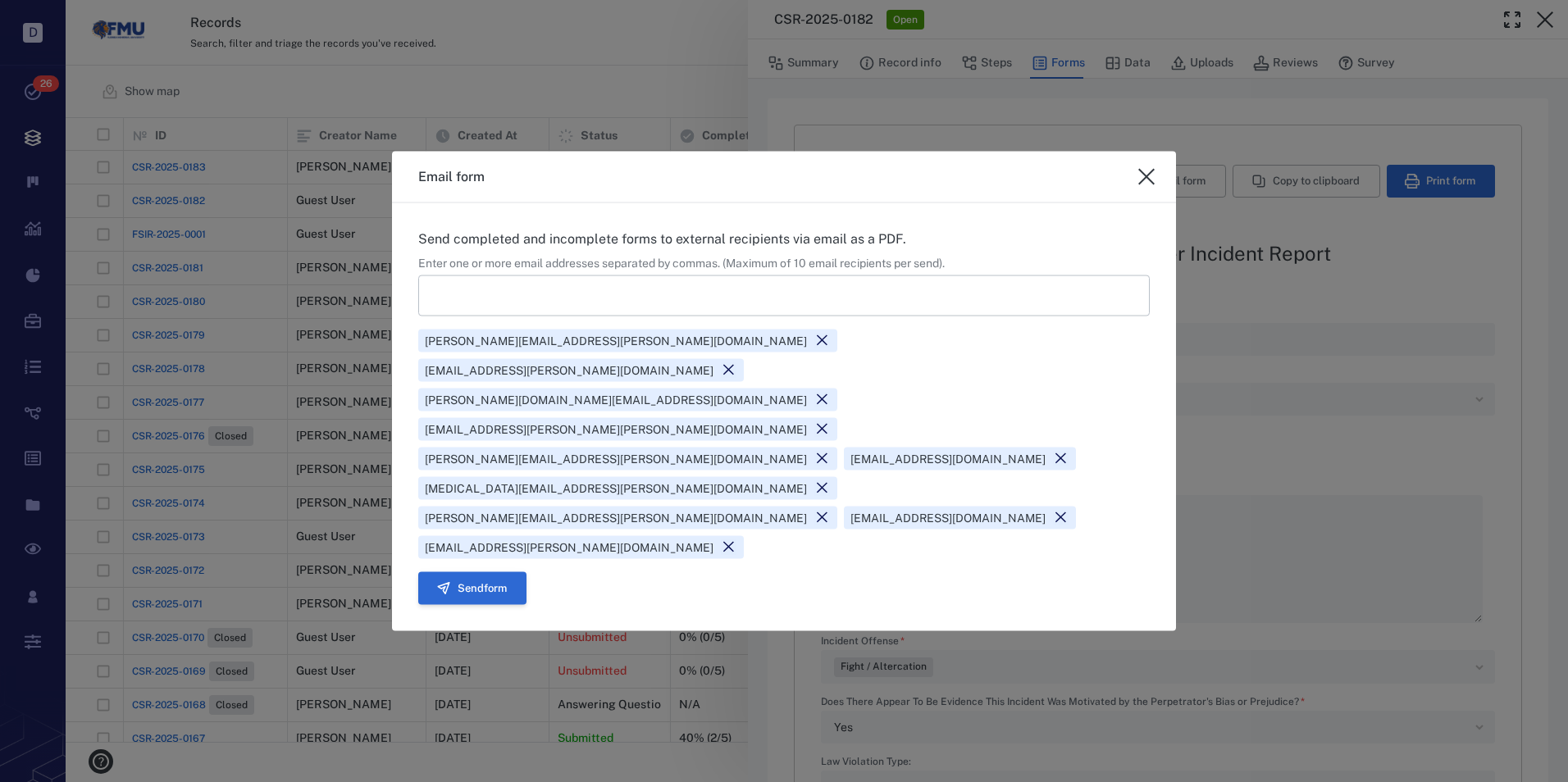
click at [468, 572] on button "Send form" at bounding box center [473, 588] width 109 height 33
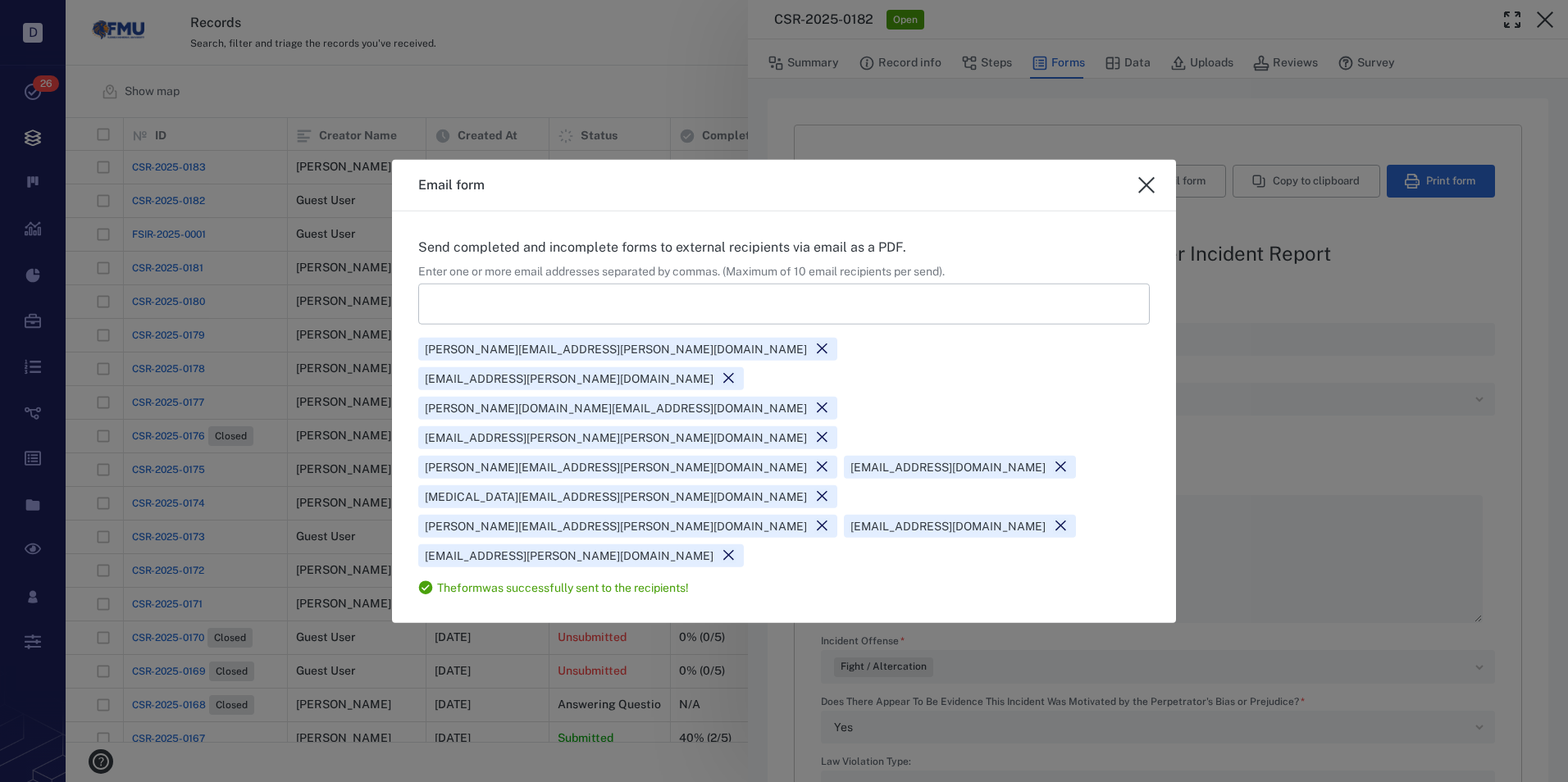
click at [1145, 195] on icon "close" at bounding box center [1146, 185] width 20 height 20
type textarea "*"
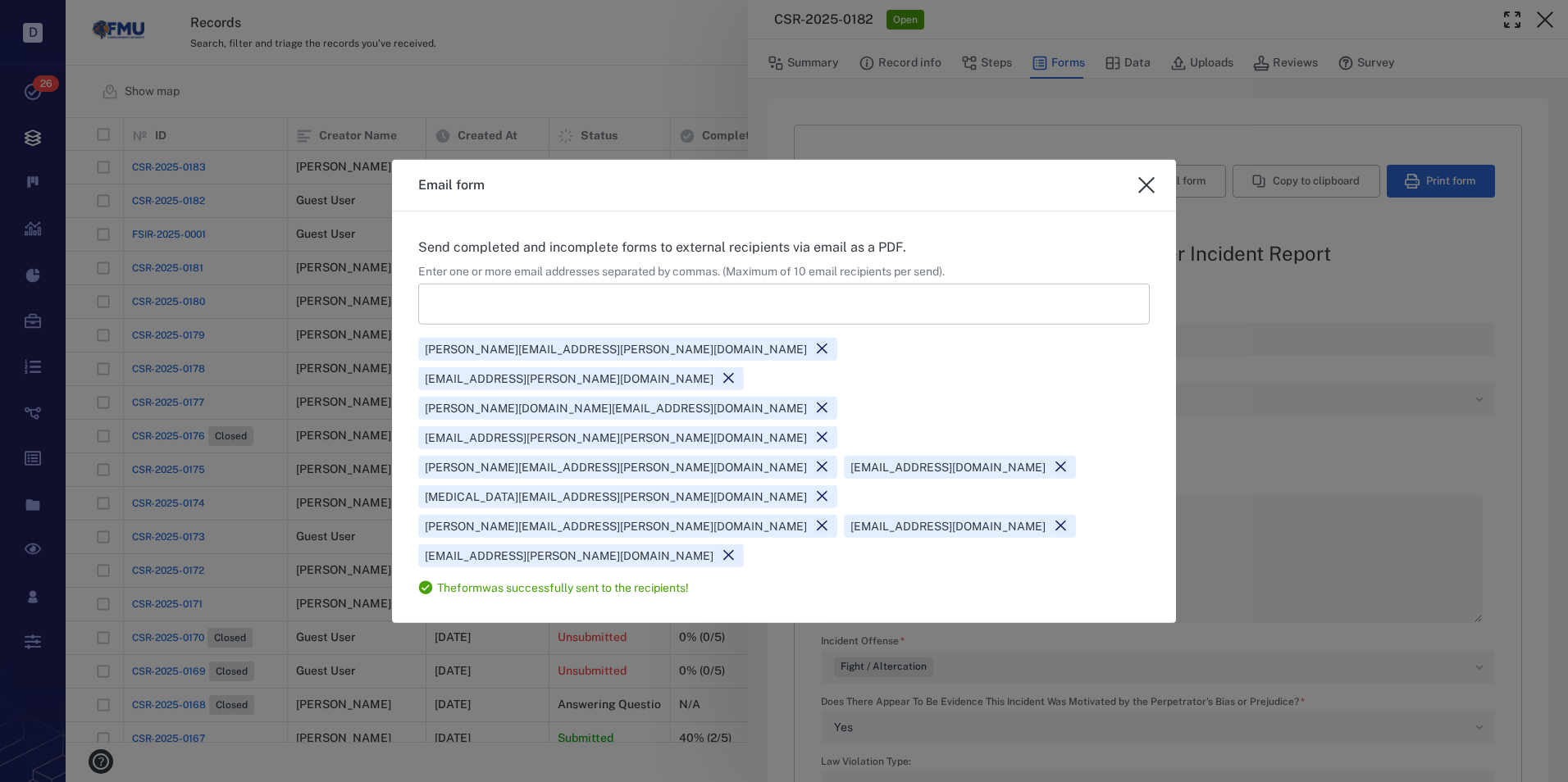
type textarea "*"
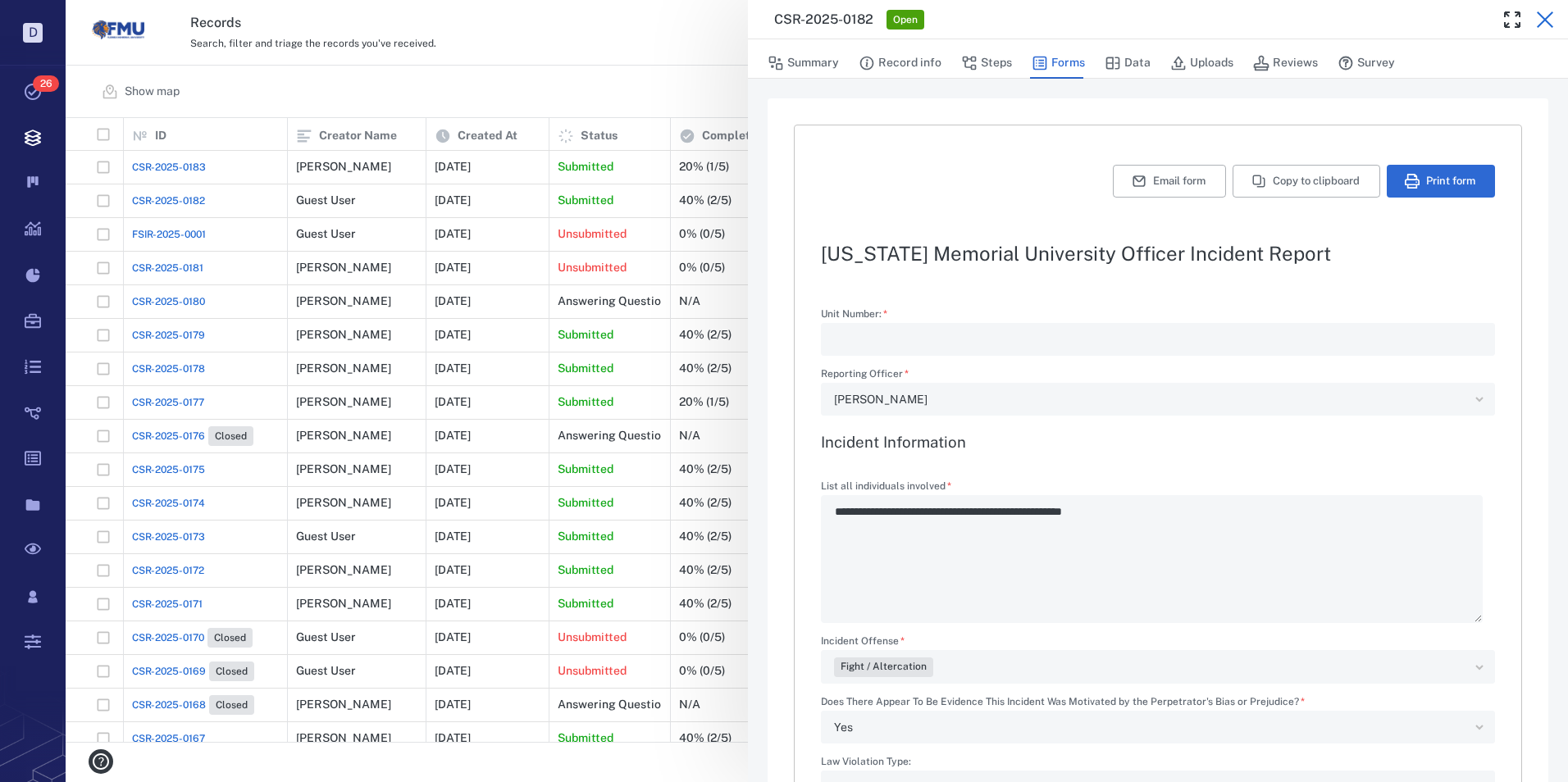
click at [1542, 19] on icon "button" at bounding box center [1544, 20] width 20 height 20
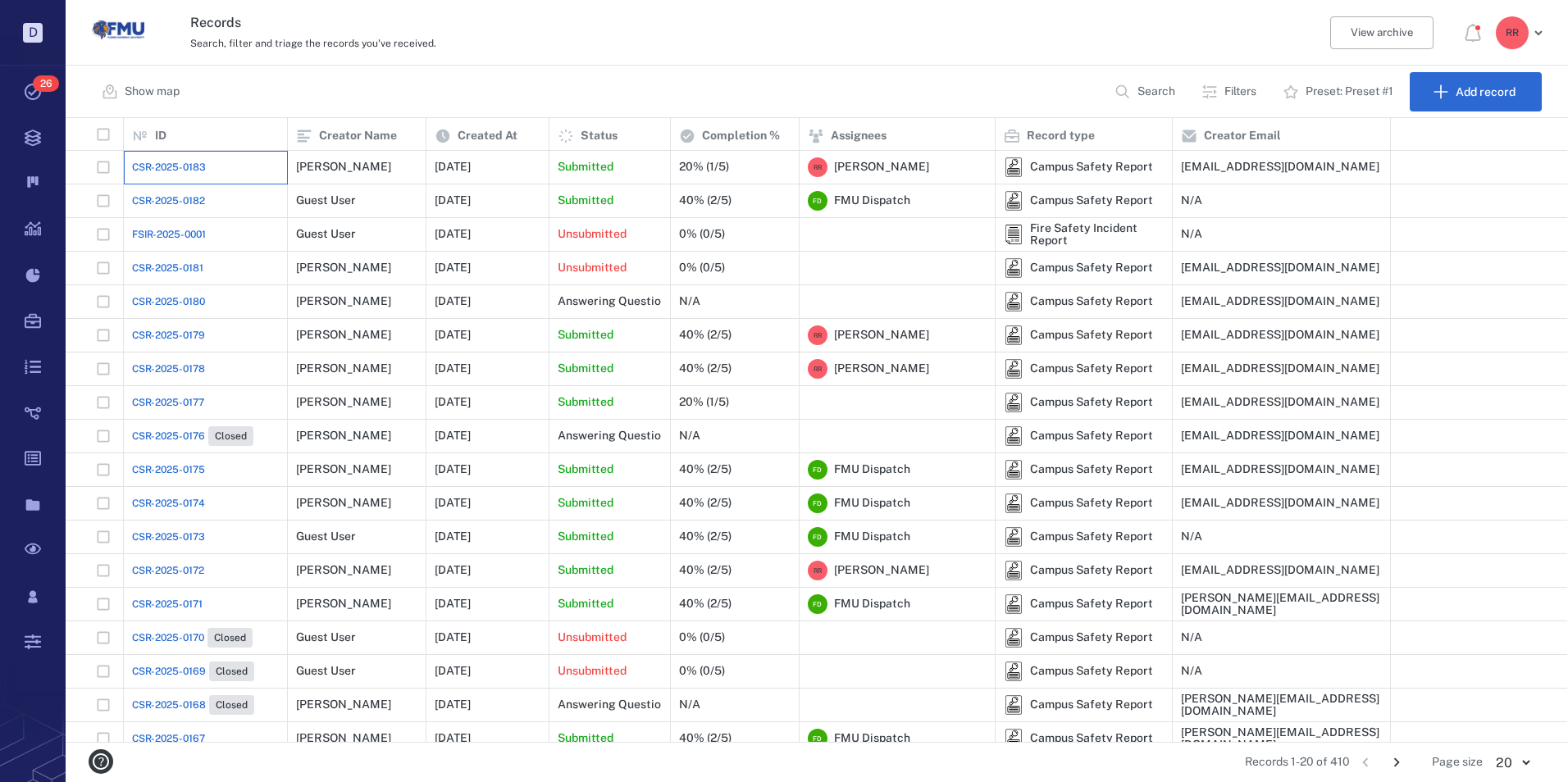
click at [196, 159] on div "CSR-2025-0183" at bounding box center [205, 167] width 147 height 33
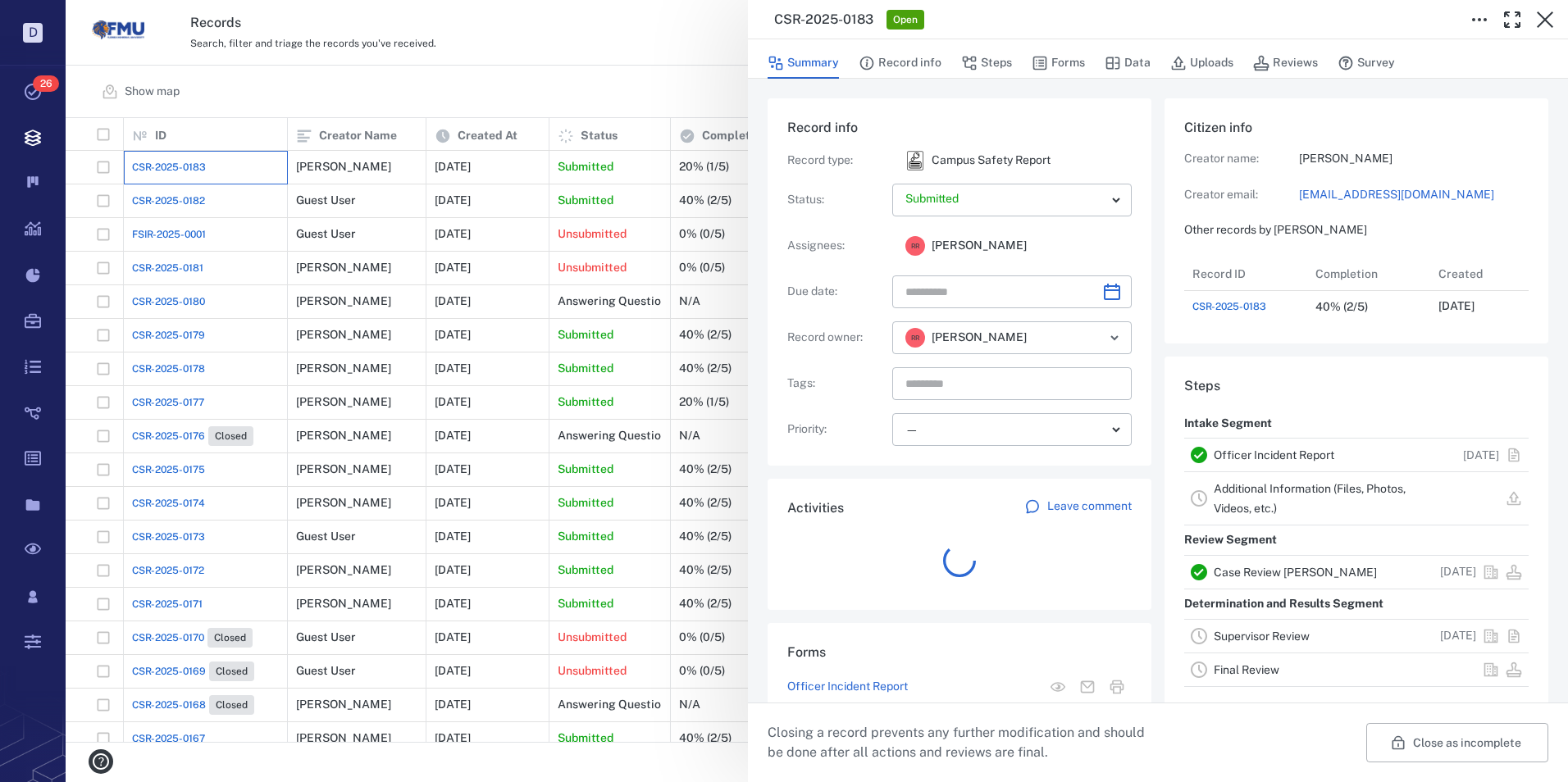
scroll to position [65, 326]
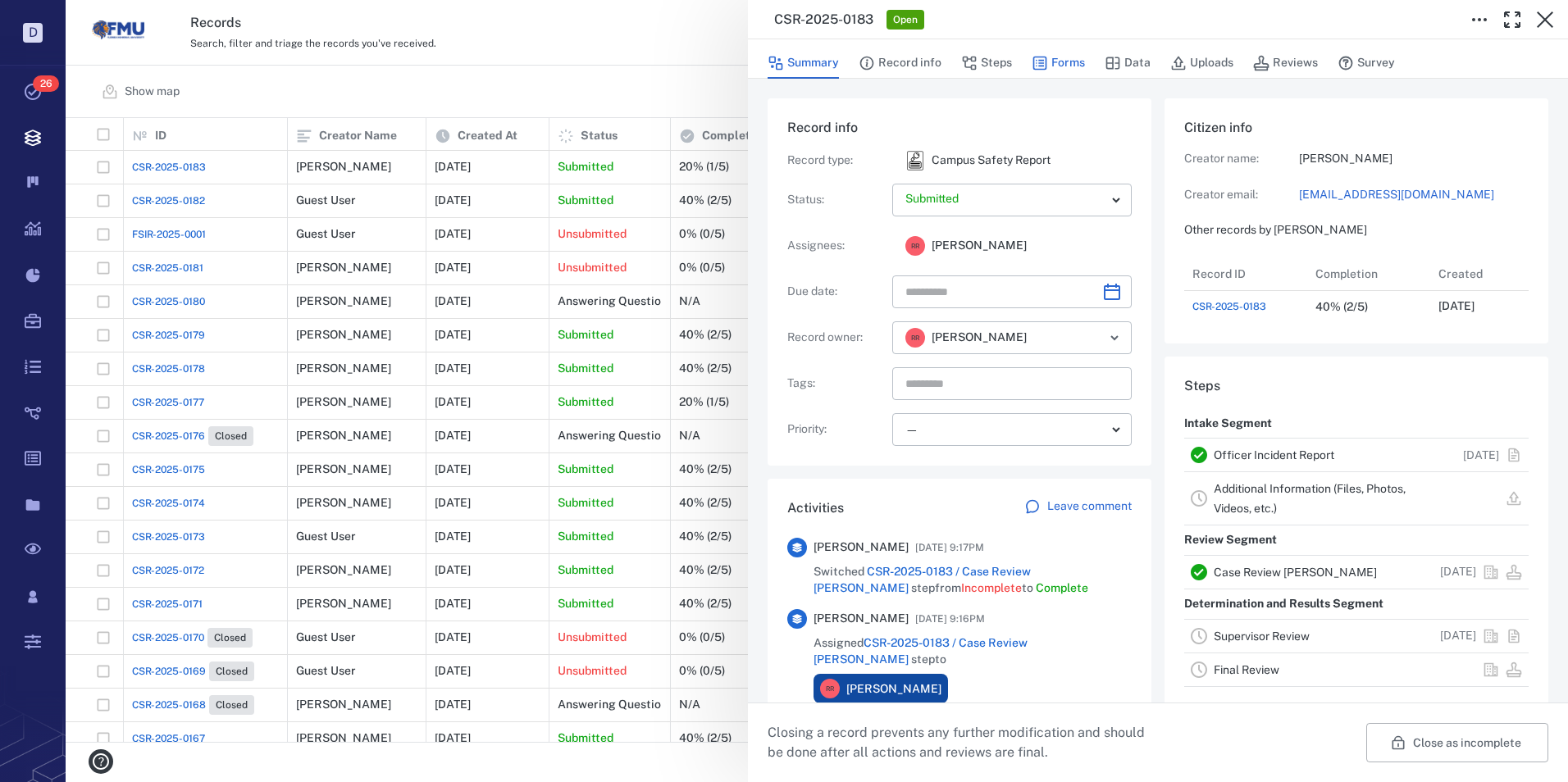
click at [1053, 61] on button "Forms" at bounding box center [1058, 63] width 53 height 31
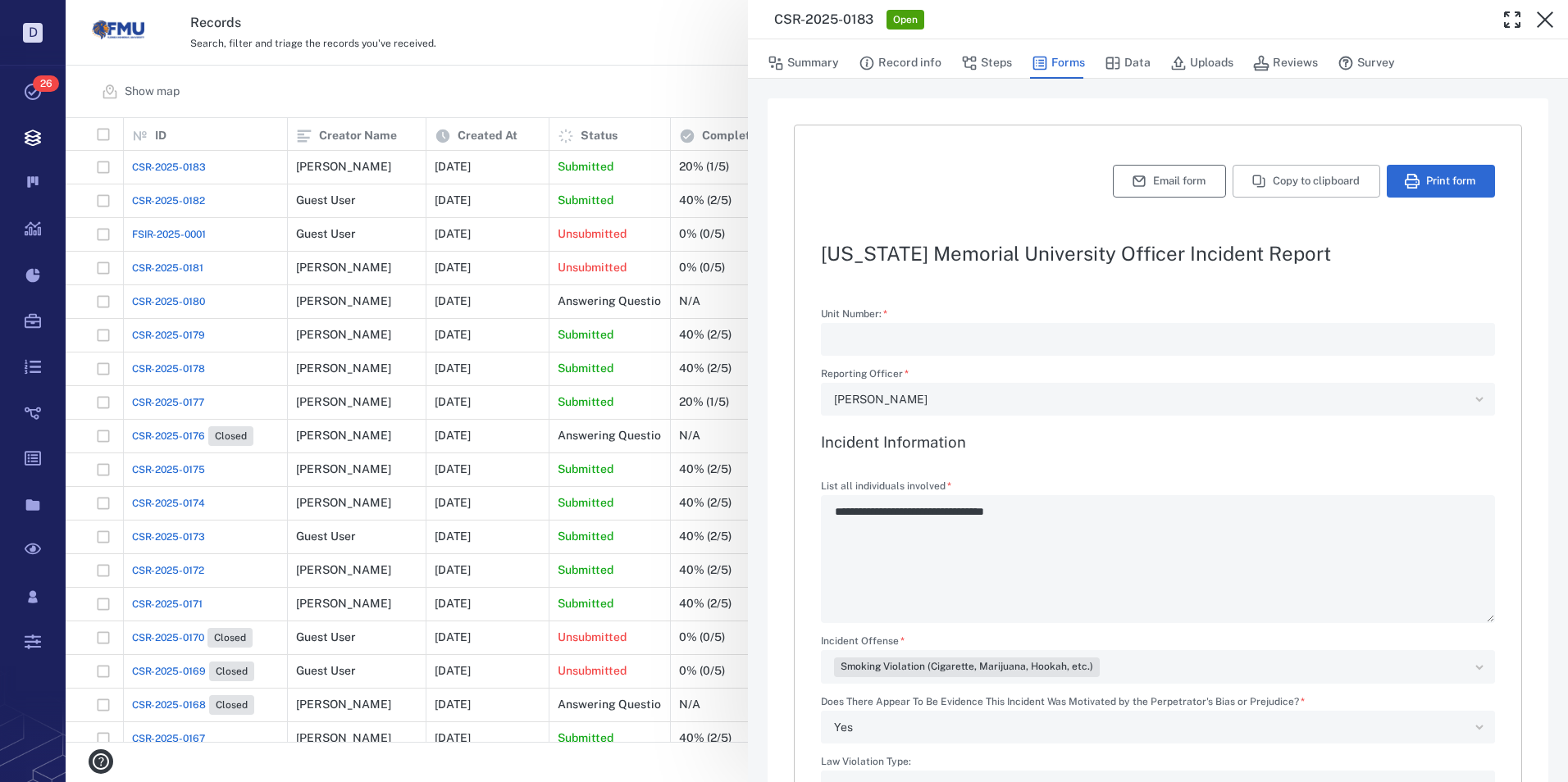
type input "**********"
click at [1143, 186] on button "Email form" at bounding box center [1169, 181] width 113 height 33
type textarea "*"
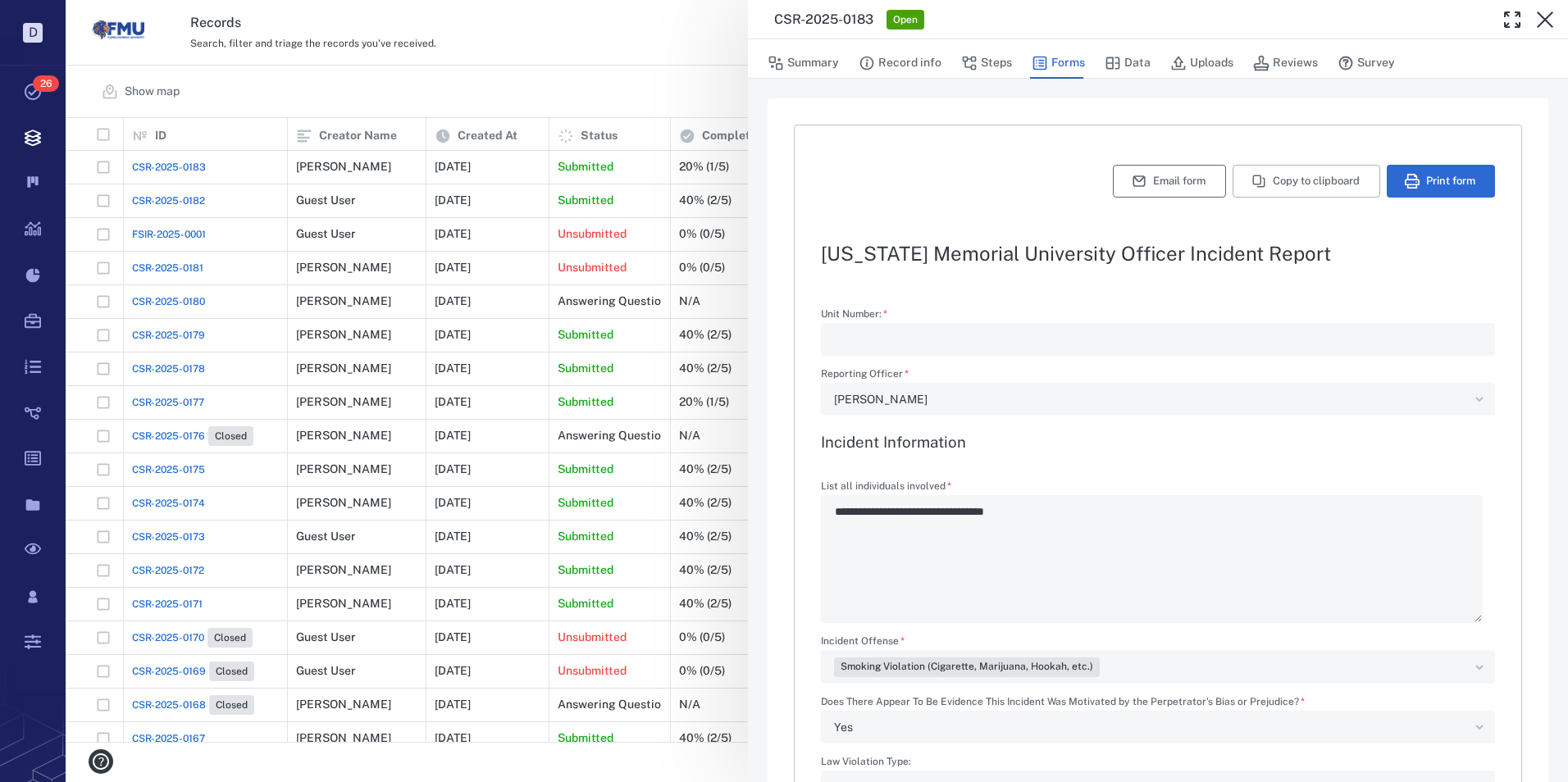
type textarea "*"
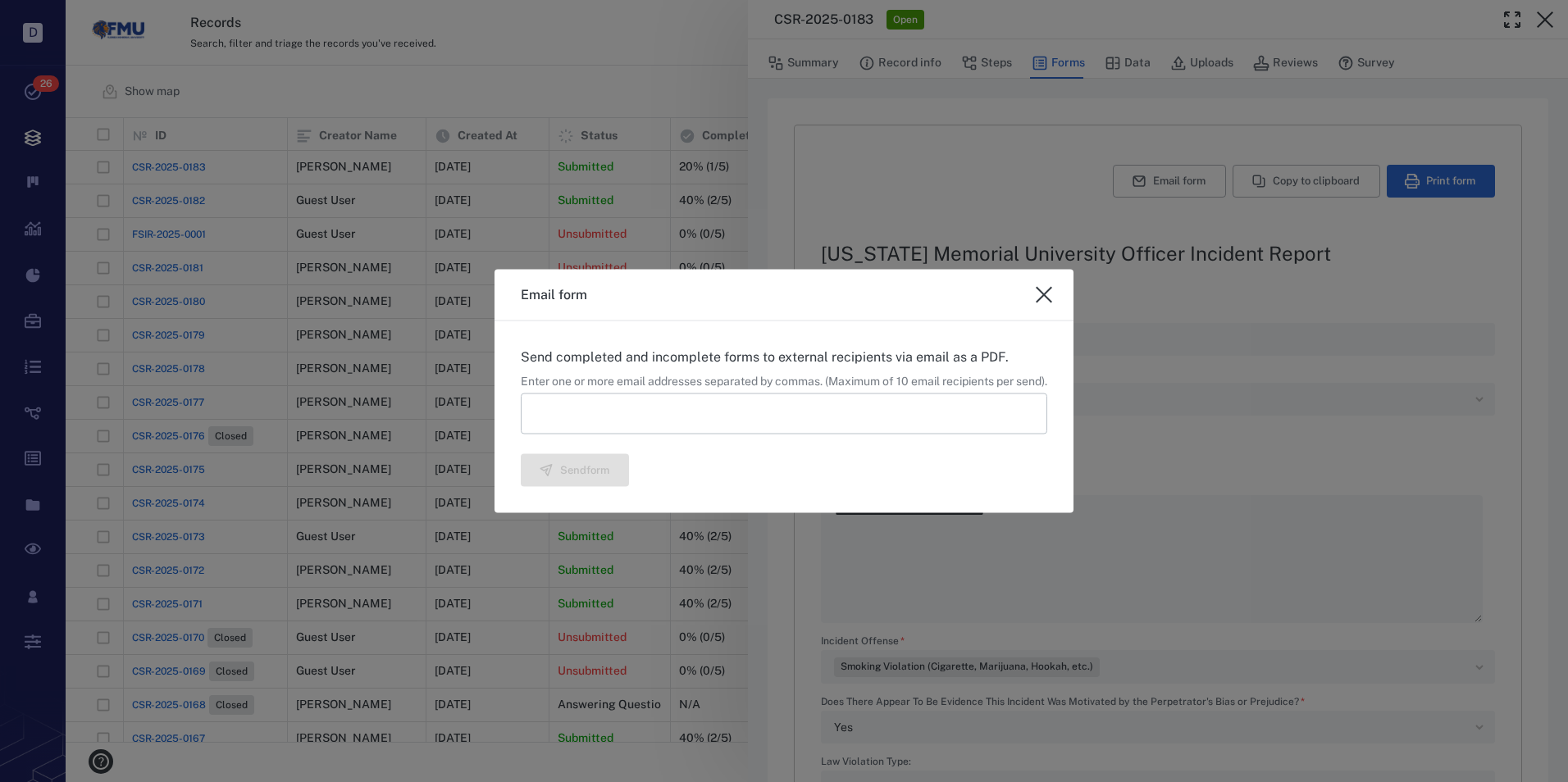
click at [551, 404] on input at bounding box center [784, 413] width 526 height 41
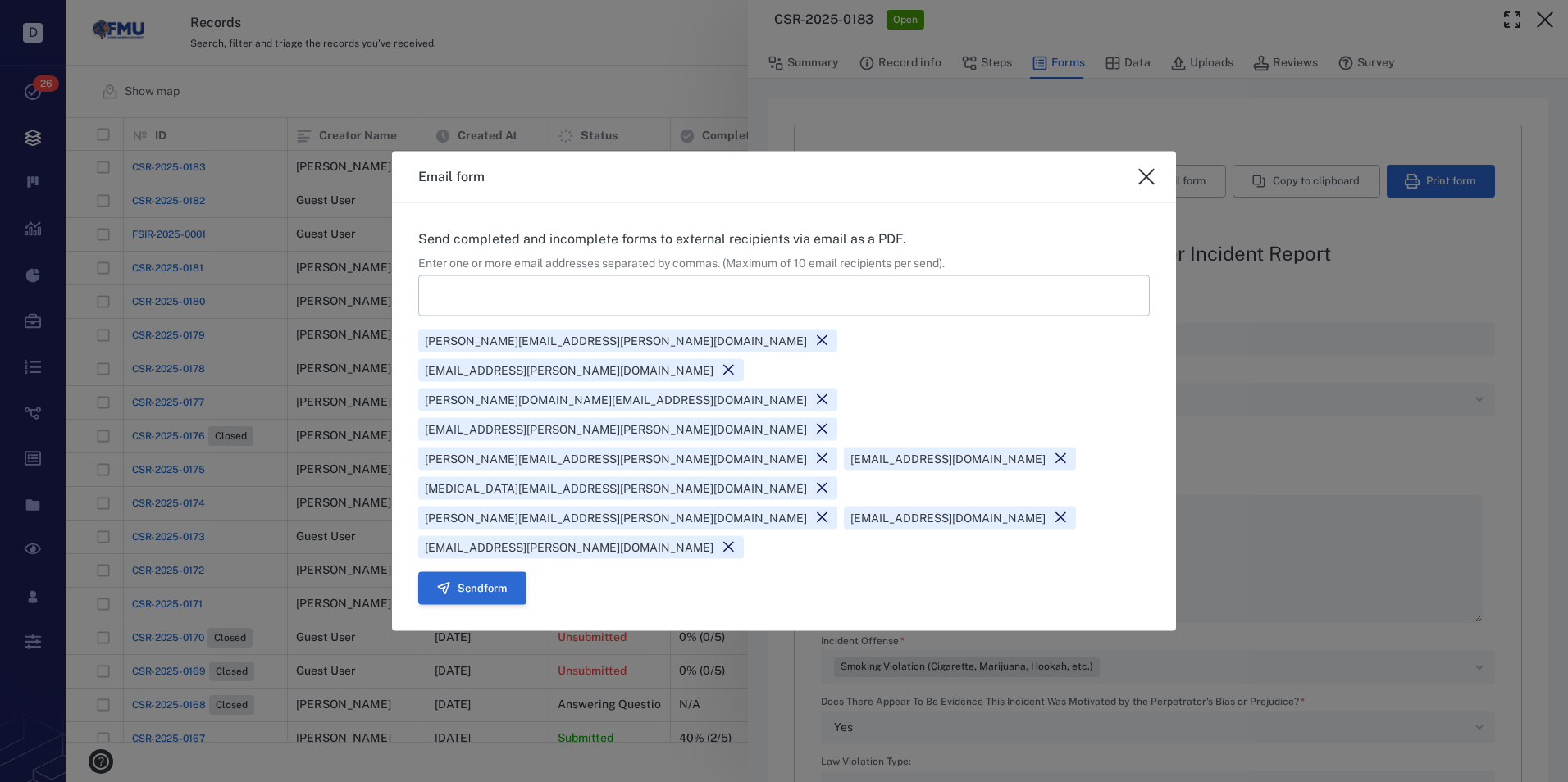
click at [486, 572] on button "Send form" at bounding box center [473, 588] width 109 height 33
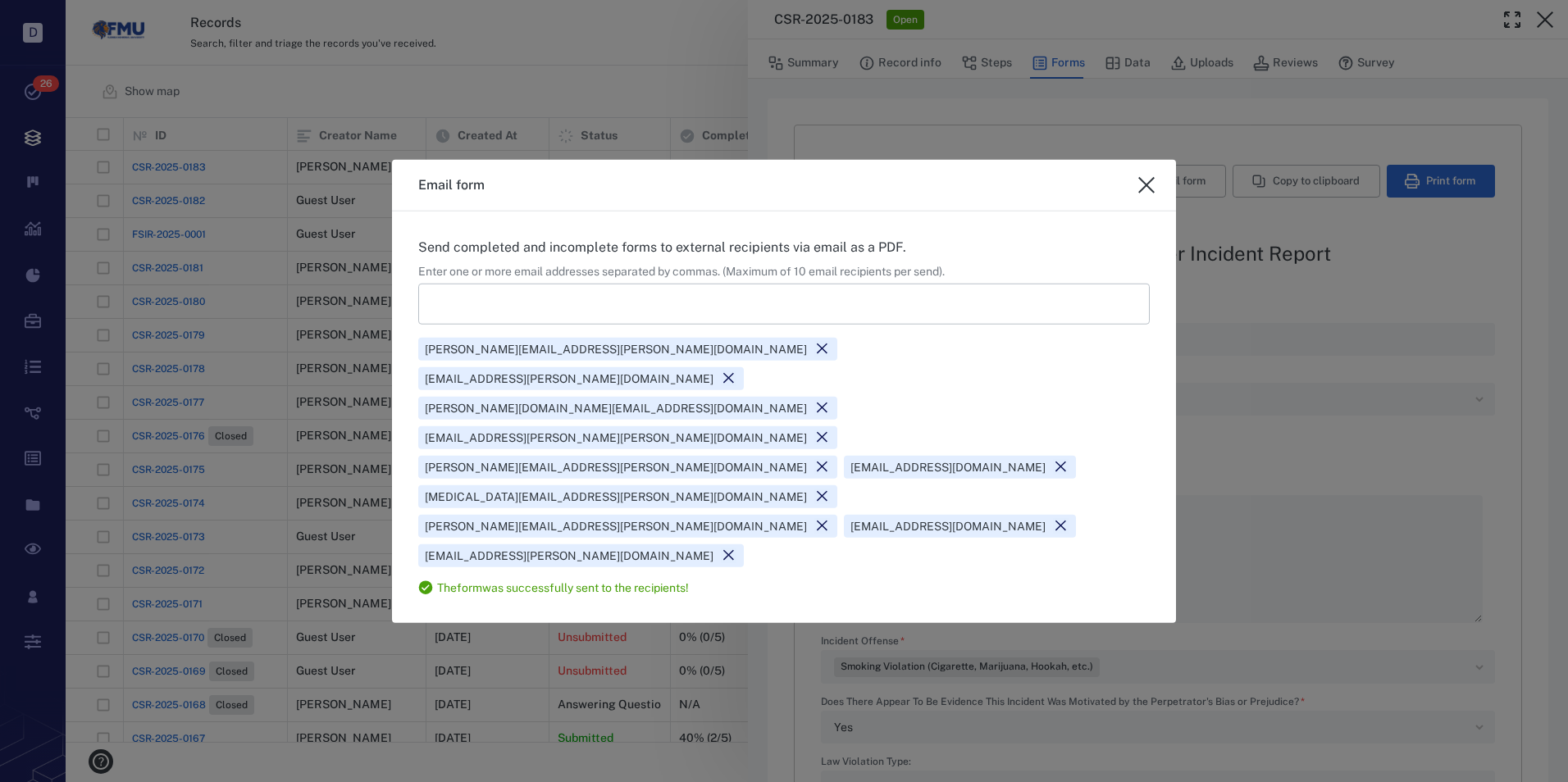
drag, startPoint x: 1141, startPoint y: 255, endPoint x: 865, endPoint y: 373, distance: 300.2
click at [1140, 195] on icon "close" at bounding box center [1146, 185] width 20 height 20
type textarea "*"
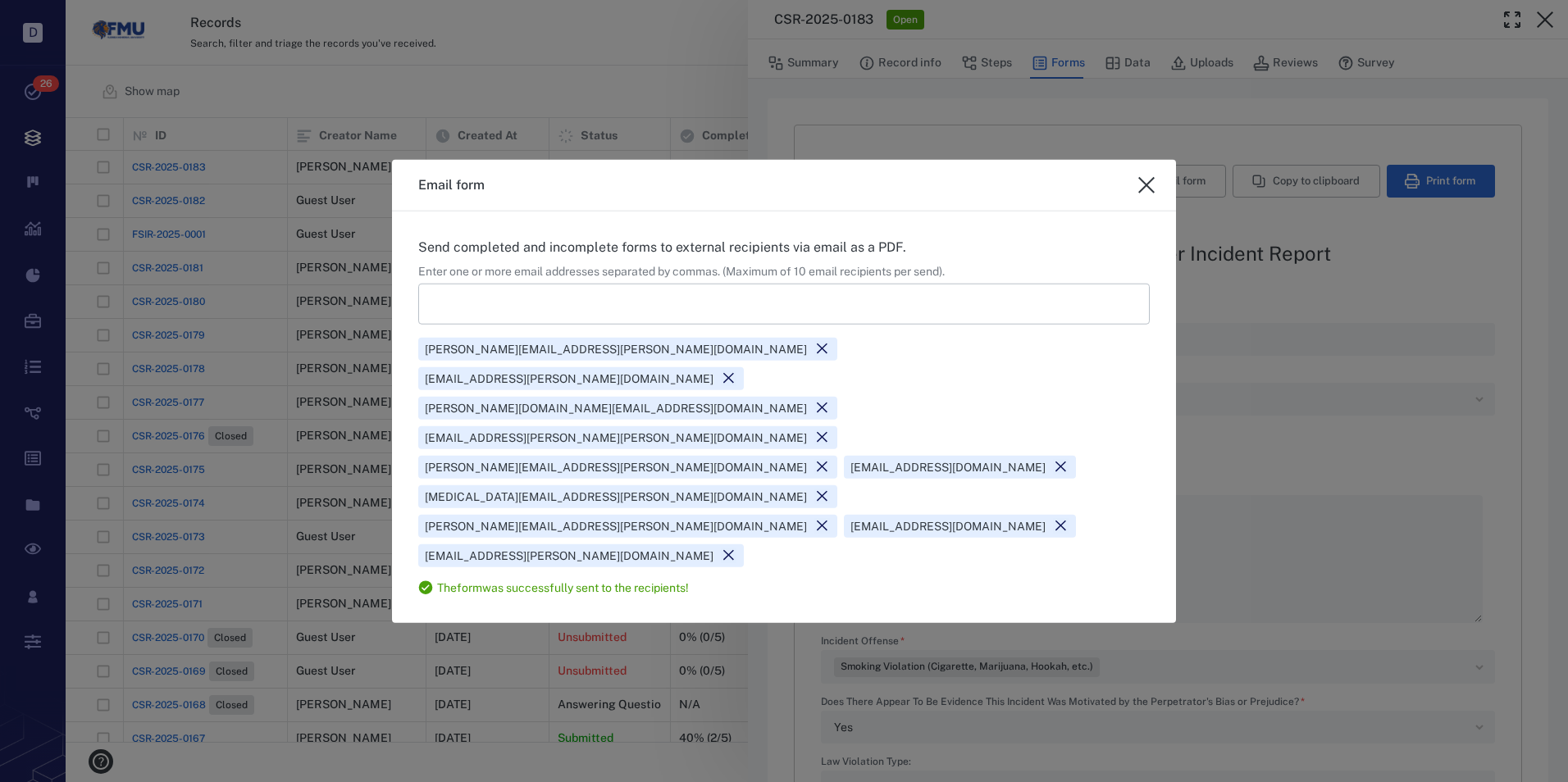
type textarea "*"
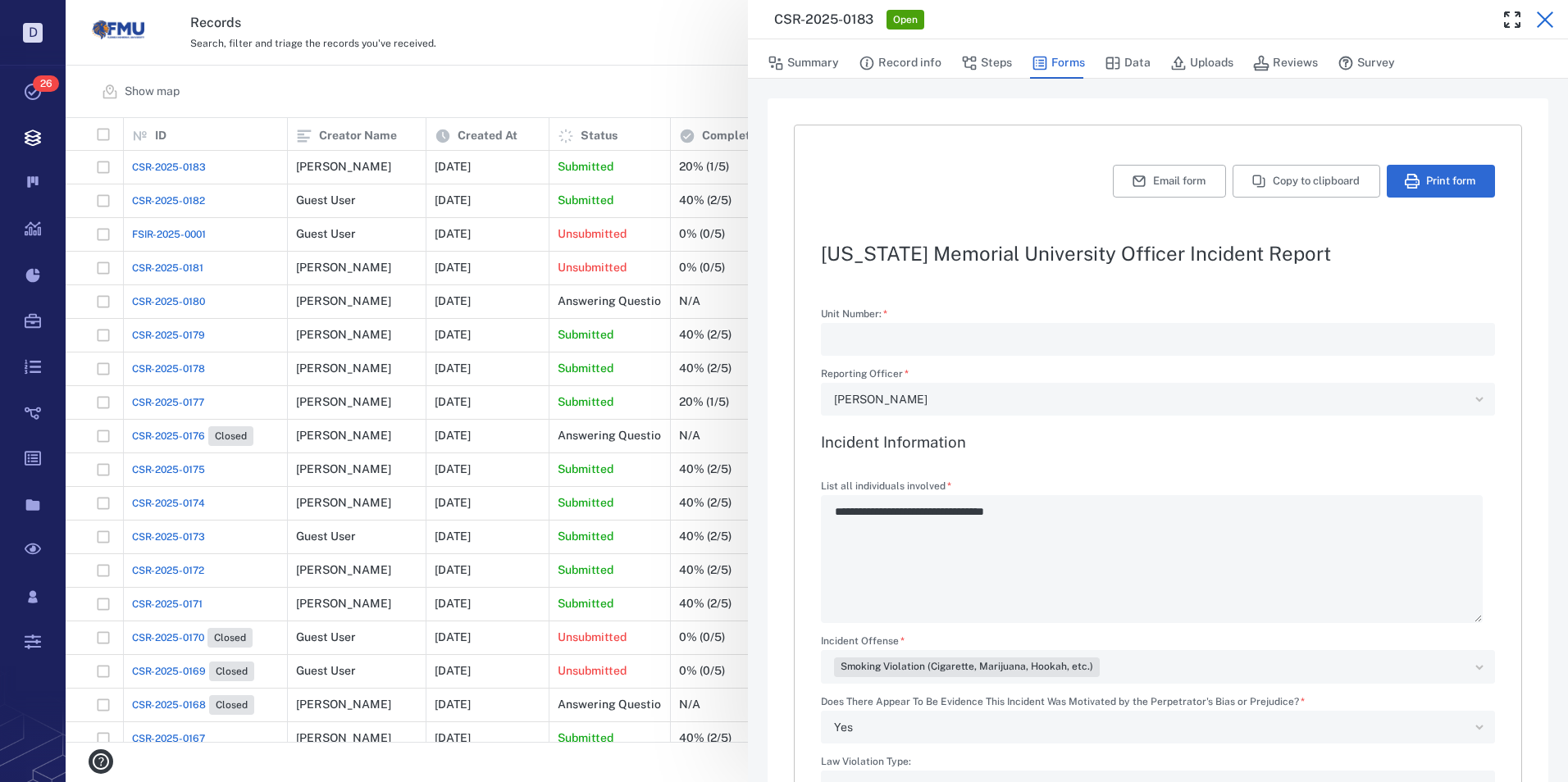
click at [1541, 18] on icon "button" at bounding box center [1544, 20] width 20 height 20
